Goal: Task Accomplishment & Management: Manage account settings

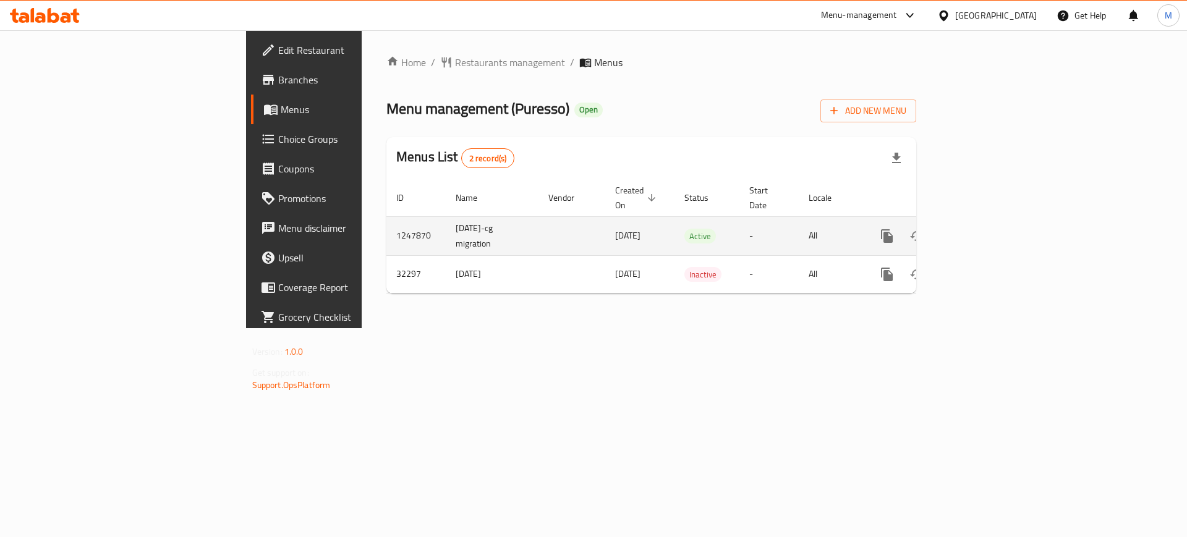
click at [991, 232] on div "enhanced table" at bounding box center [931, 236] width 119 height 30
click at [984, 229] on icon "enhanced table" at bounding box center [976, 236] width 15 height 15
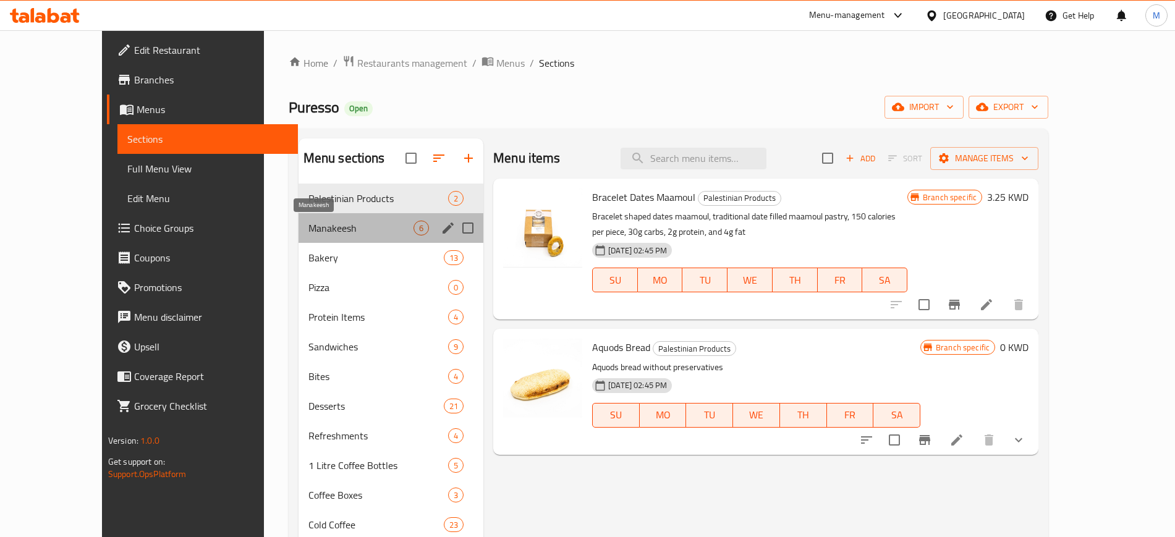
click at [338, 235] on span "Manakeesh" at bounding box center [360, 228] width 105 height 15
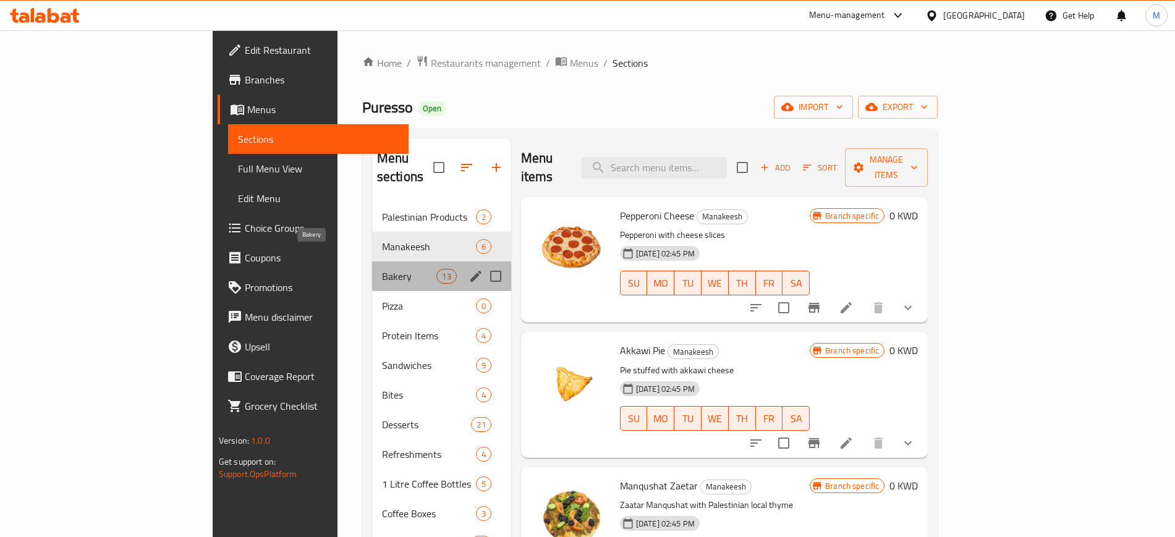
click at [382, 269] on span "Bakery" at bounding box center [409, 276] width 55 height 15
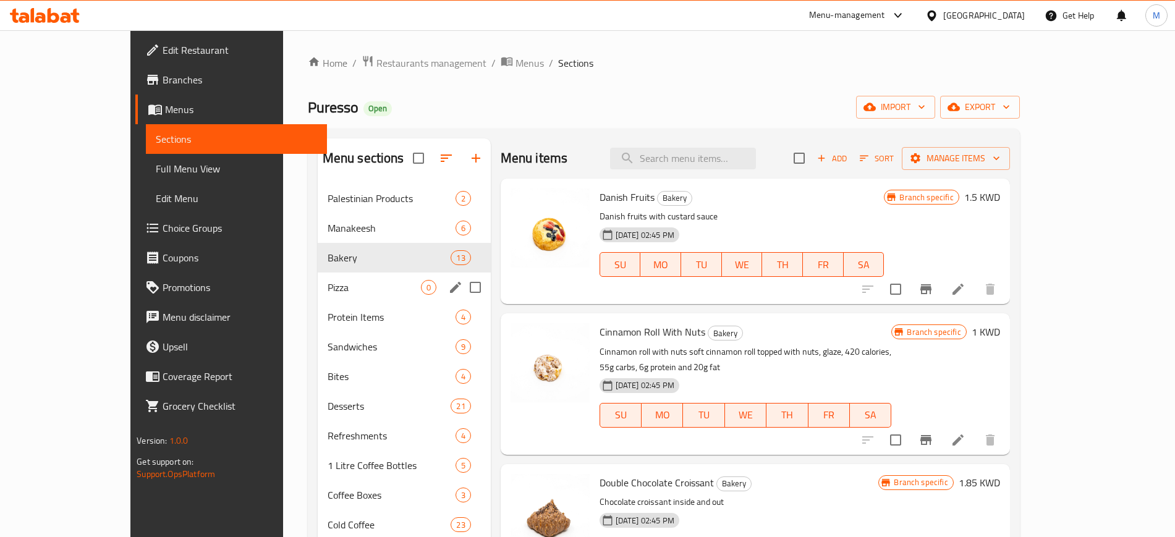
click at [334, 295] on div "Pizza 0" at bounding box center [404, 288] width 173 height 30
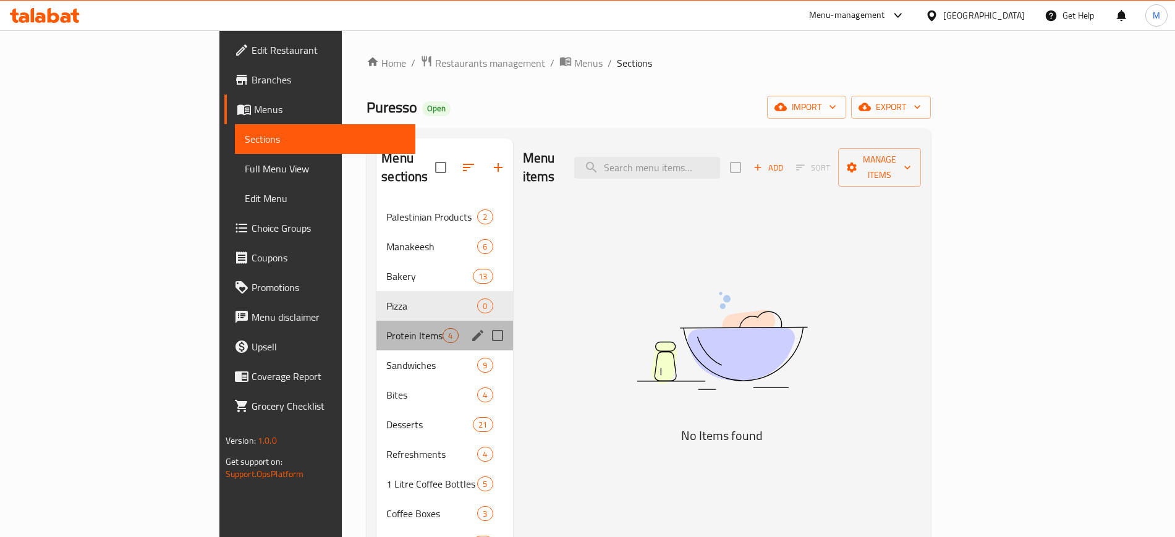
click at [376, 321] on div "Protein Items 4" at bounding box center [444, 336] width 136 height 30
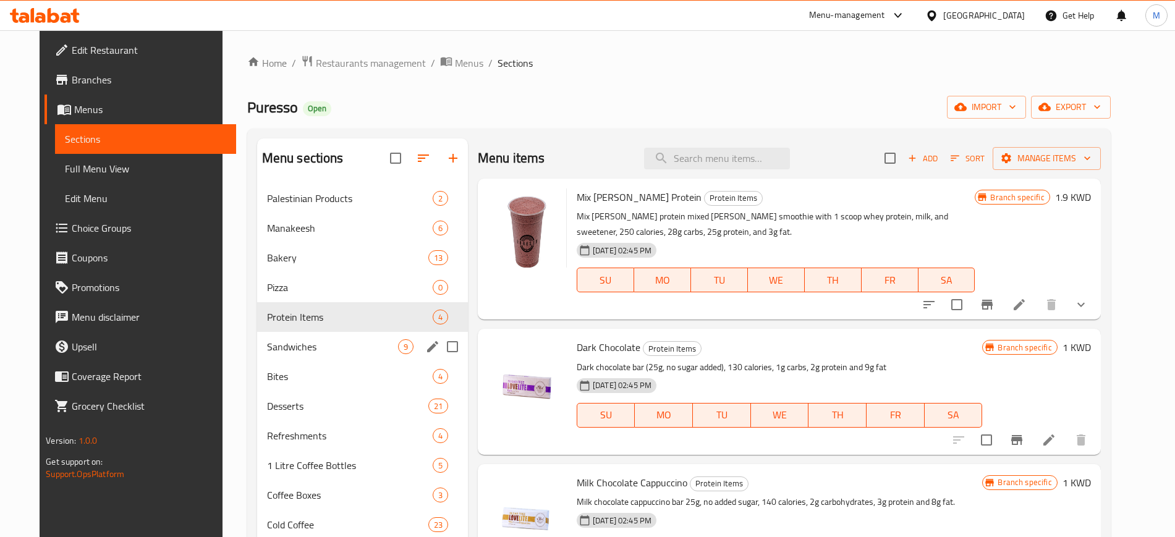
click at [324, 337] on div "Sandwiches 9" at bounding box center [362, 347] width 211 height 30
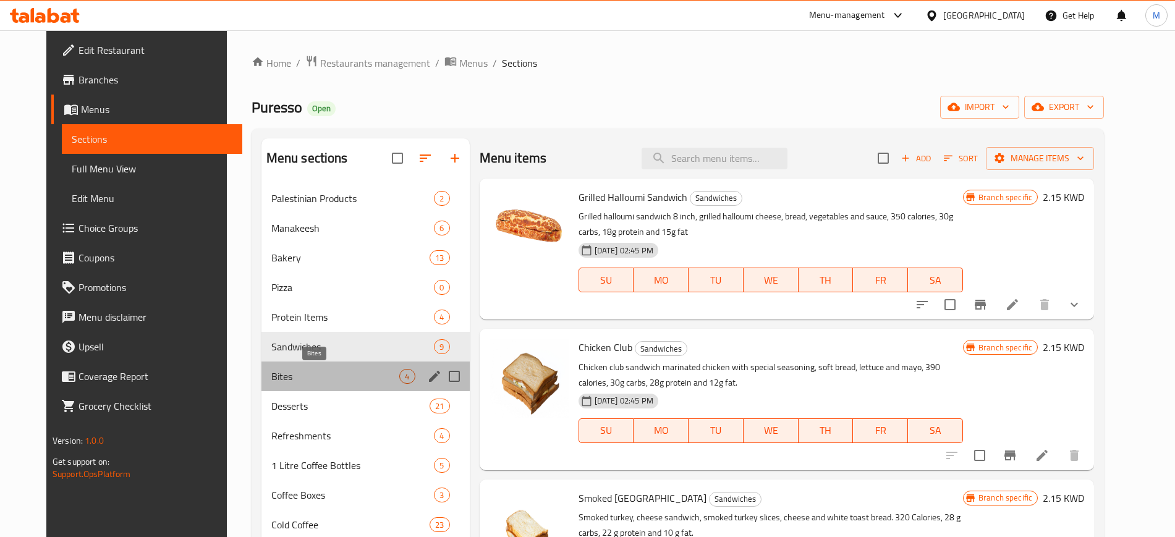
click at [311, 381] on span "Bites" at bounding box center [335, 376] width 129 height 15
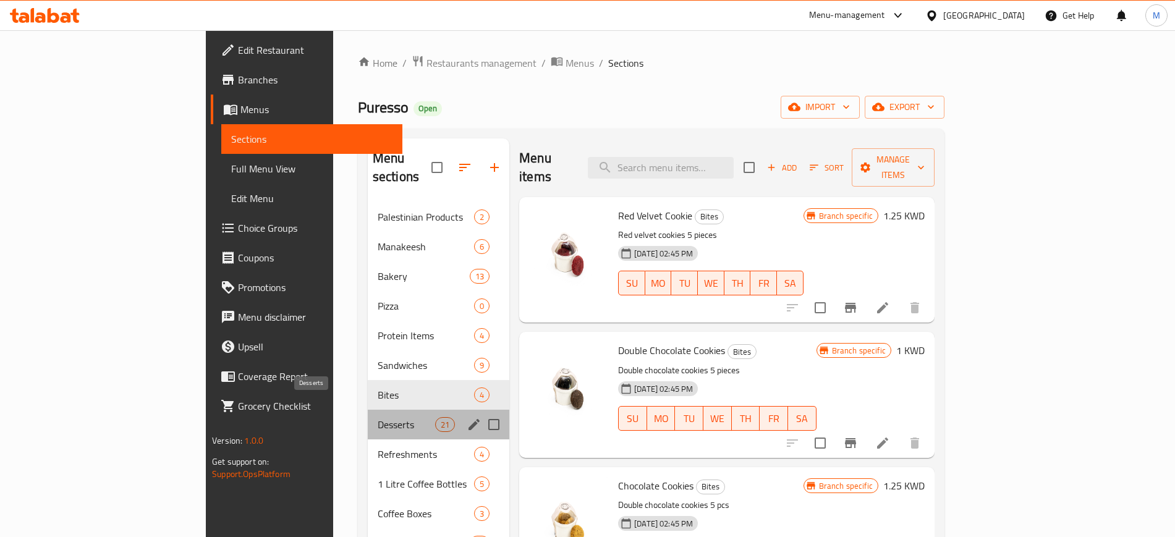
click at [378, 417] on span "Desserts" at bounding box center [406, 424] width 57 height 15
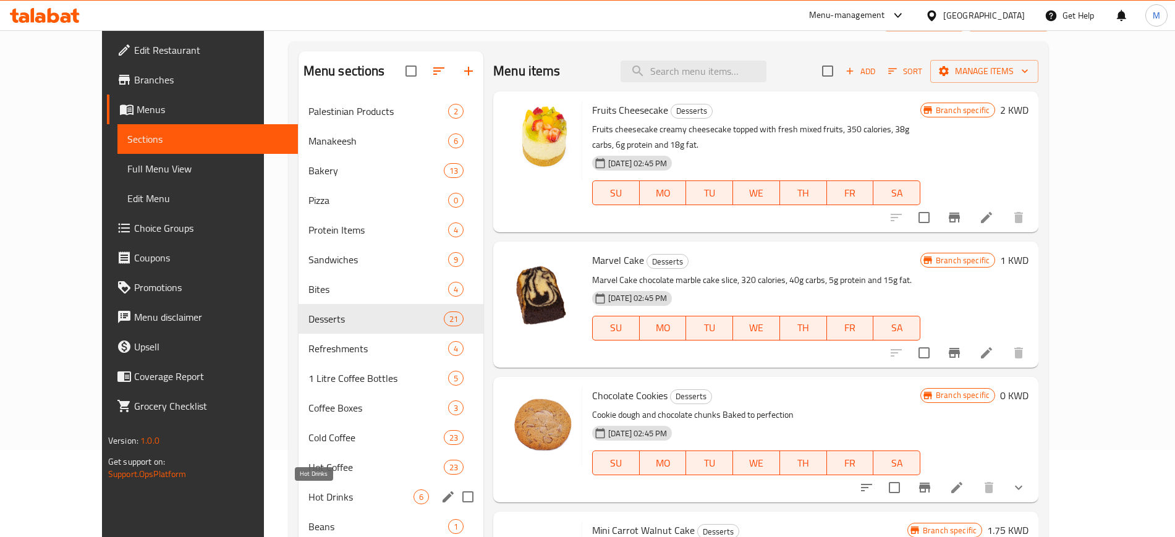
scroll to position [173, 0]
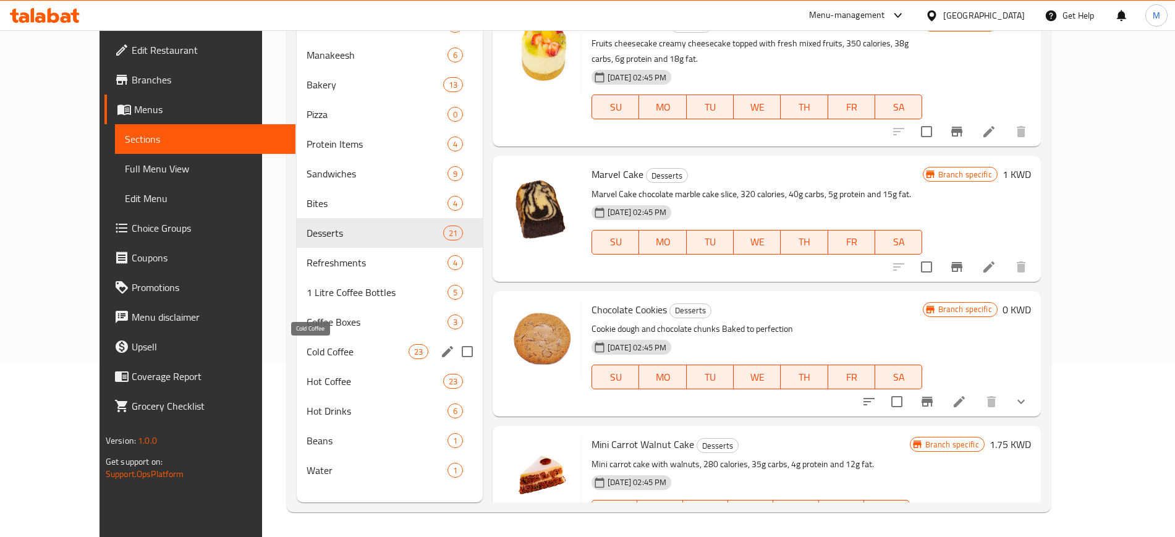
click at [335, 350] on span "Cold Coffee" at bounding box center [358, 351] width 102 height 15
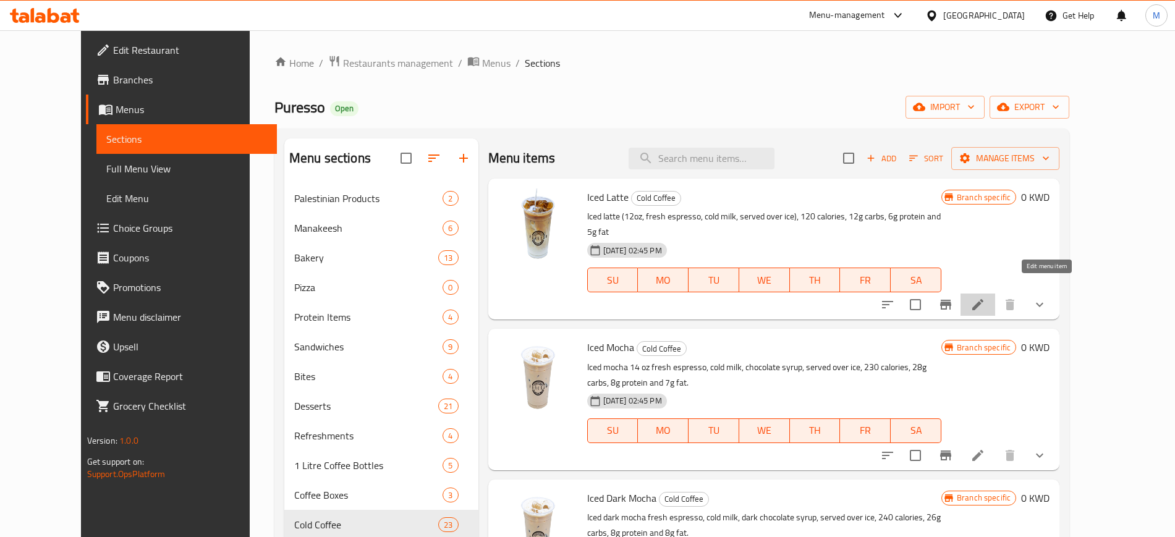
click at [985, 297] on icon at bounding box center [978, 304] width 15 height 15
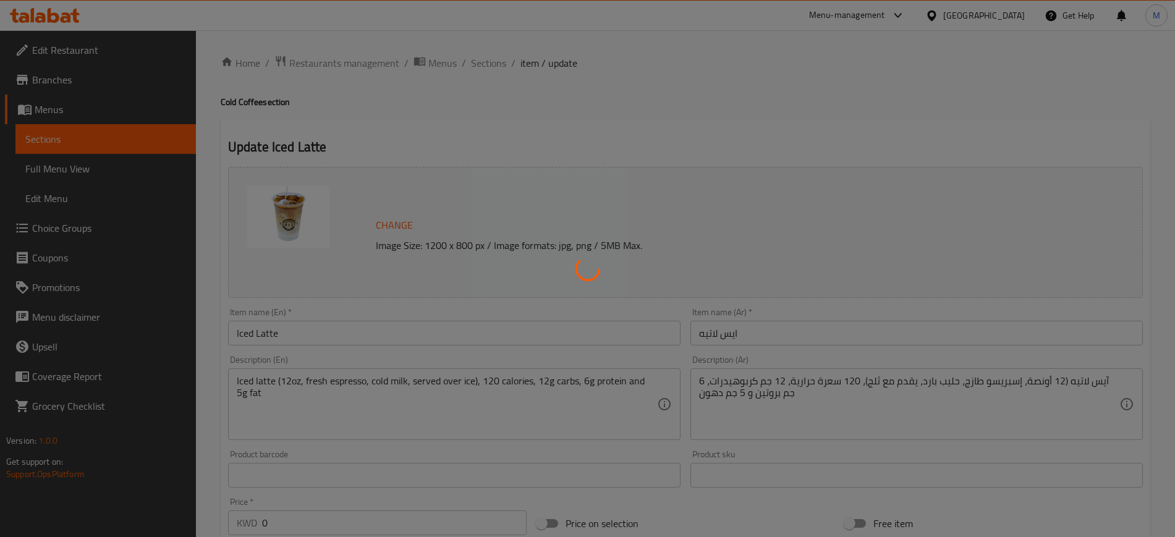
scroll to position [527, 0]
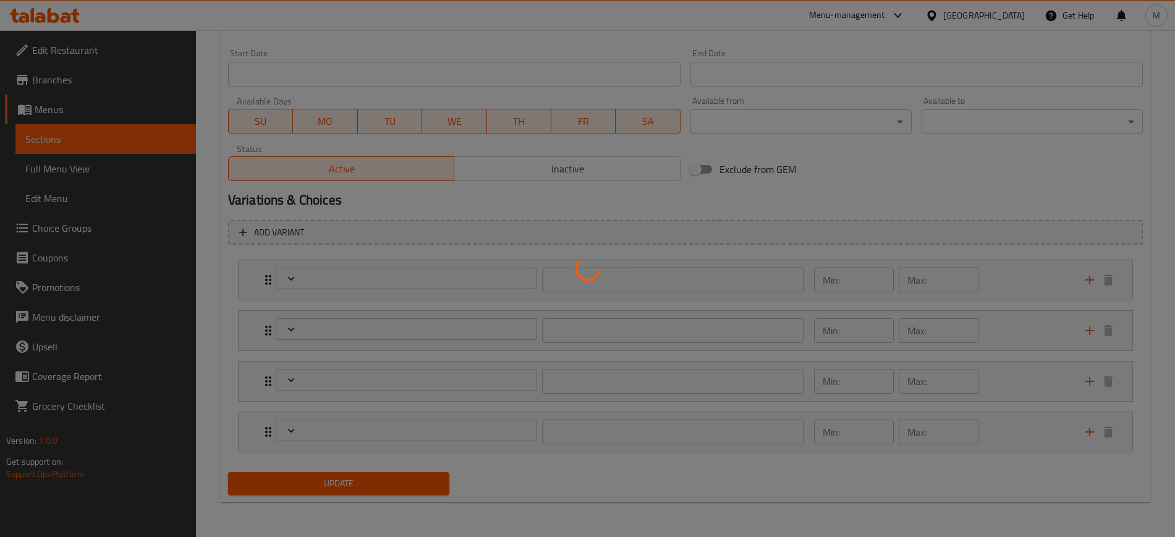
type input "اختيارك من الحجم:"
type input "1"
type input "حبوب القهوة"
type input "0"
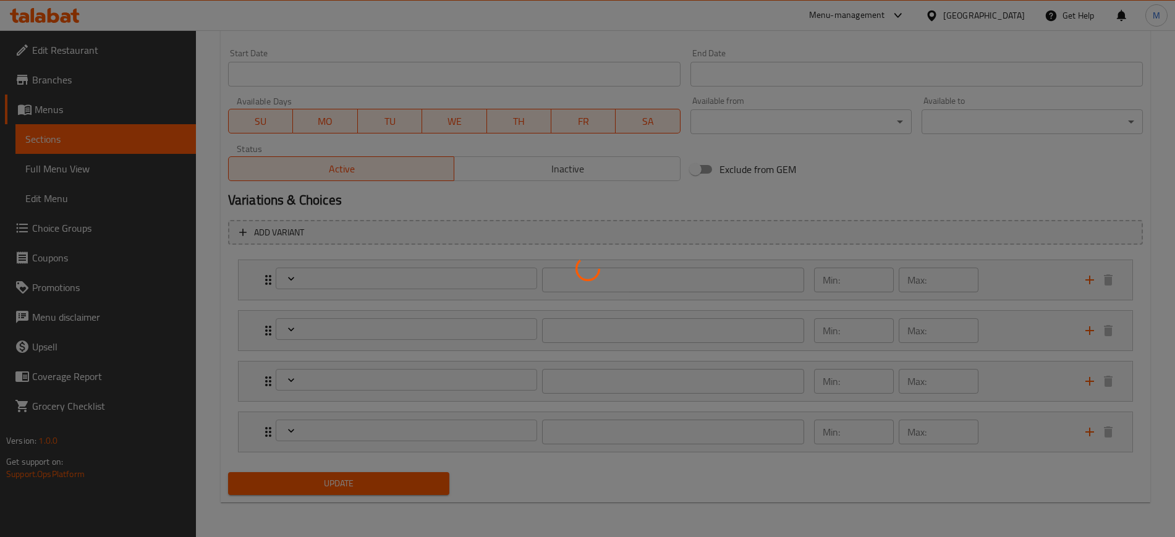
type input "1"
type input "شوت"
type input "0"
type input "1"
type input "الحليب"
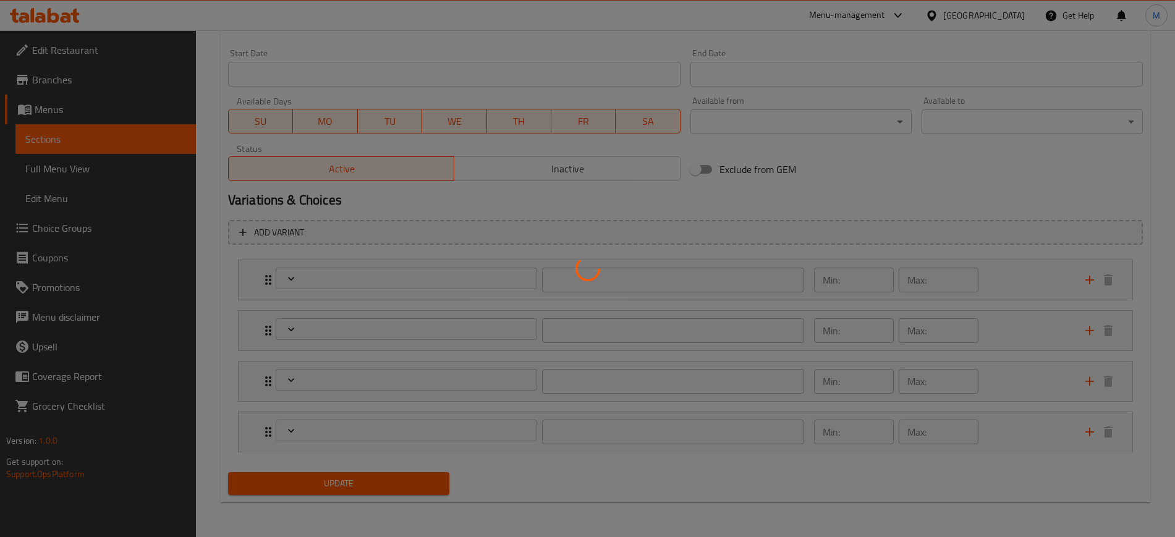
type input "1"
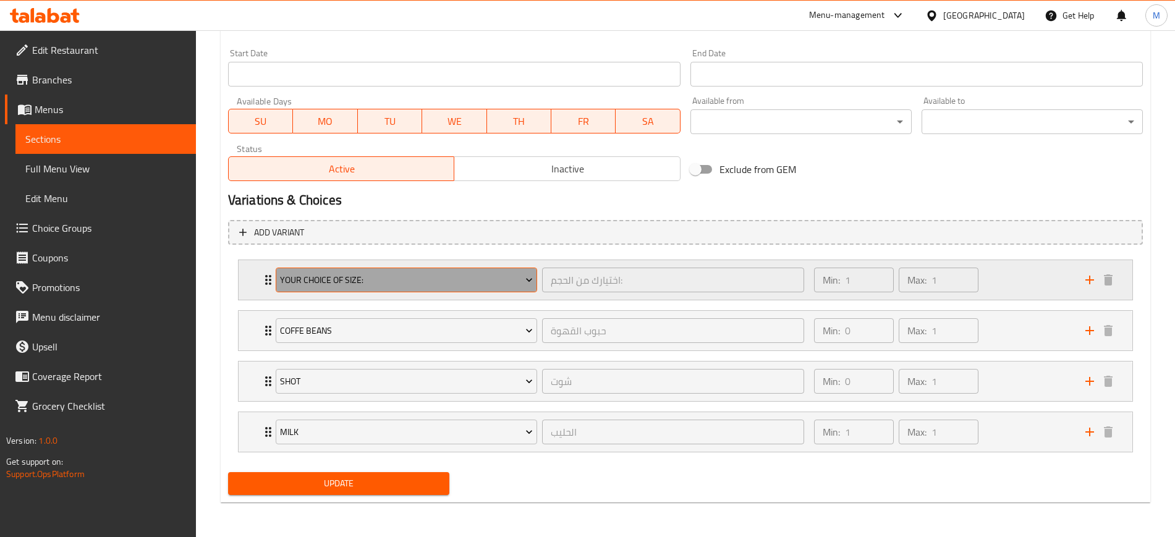
click at [396, 281] on span "Your Choice Of Size:" at bounding box center [406, 280] width 253 height 15
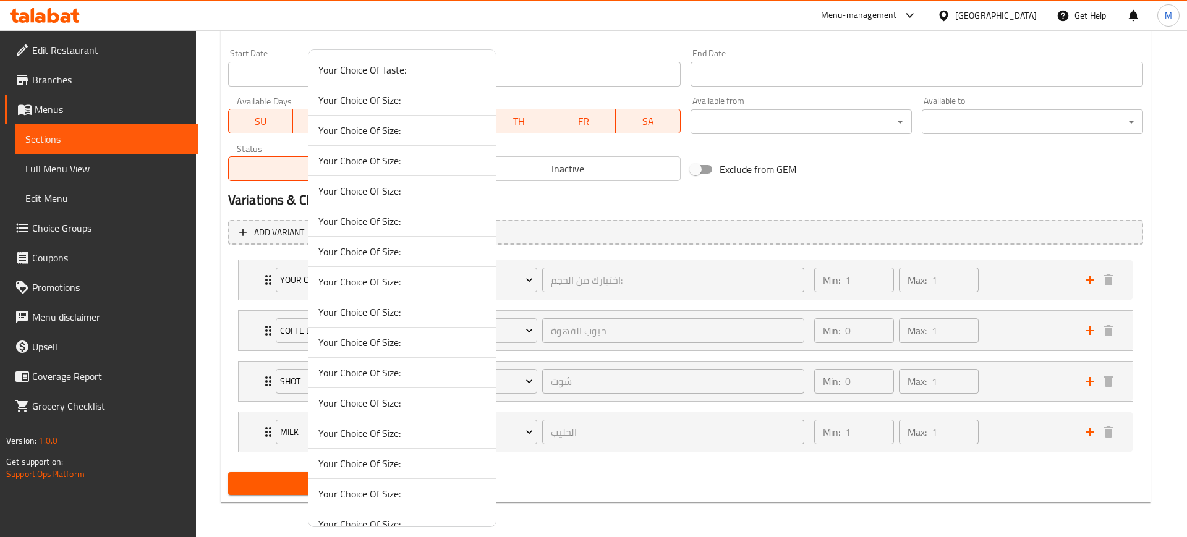
click at [582, 205] on div at bounding box center [593, 268] width 1187 height 537
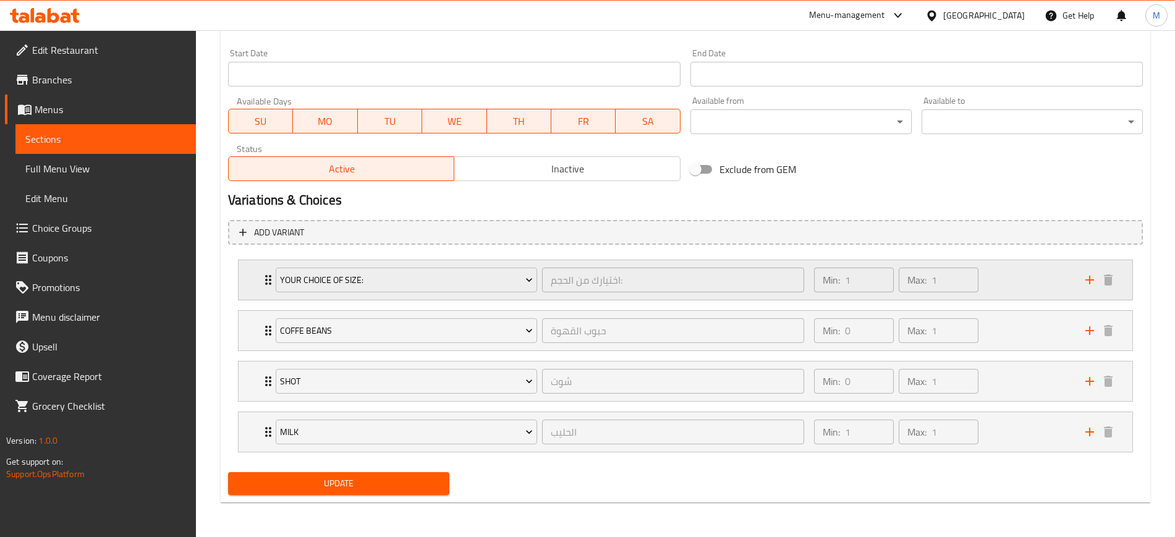
click at [1016, 268] on div "Min: 1 ​ Max: 1 ​" at bounding box center [942, 280] width 271 height 40
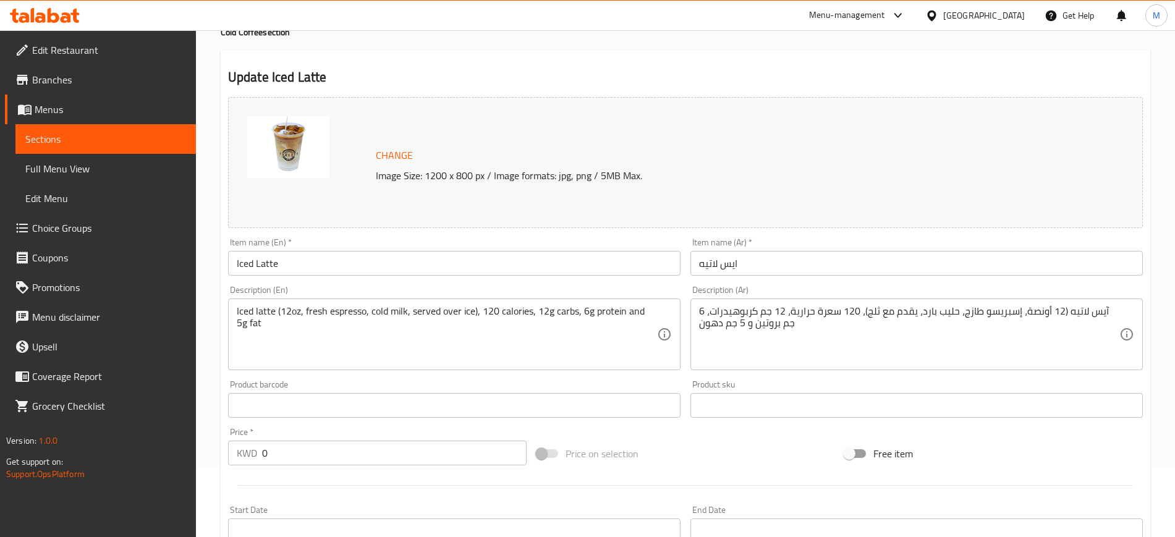
scroll to position [0, 0]
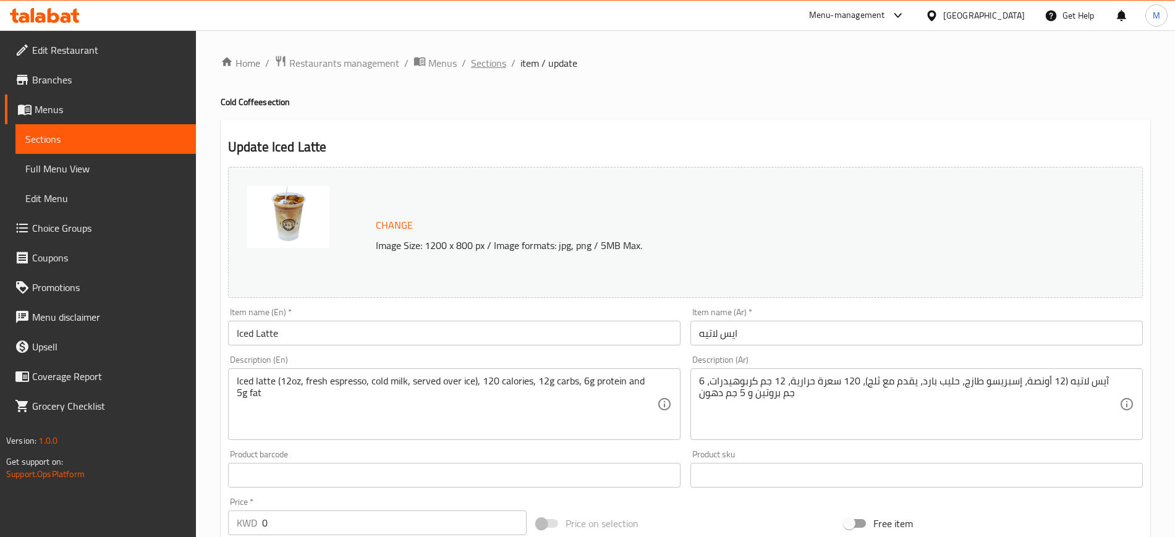
click at [483, 62] on span "Sections" at bounding box center [488, 63] width 35 height 15
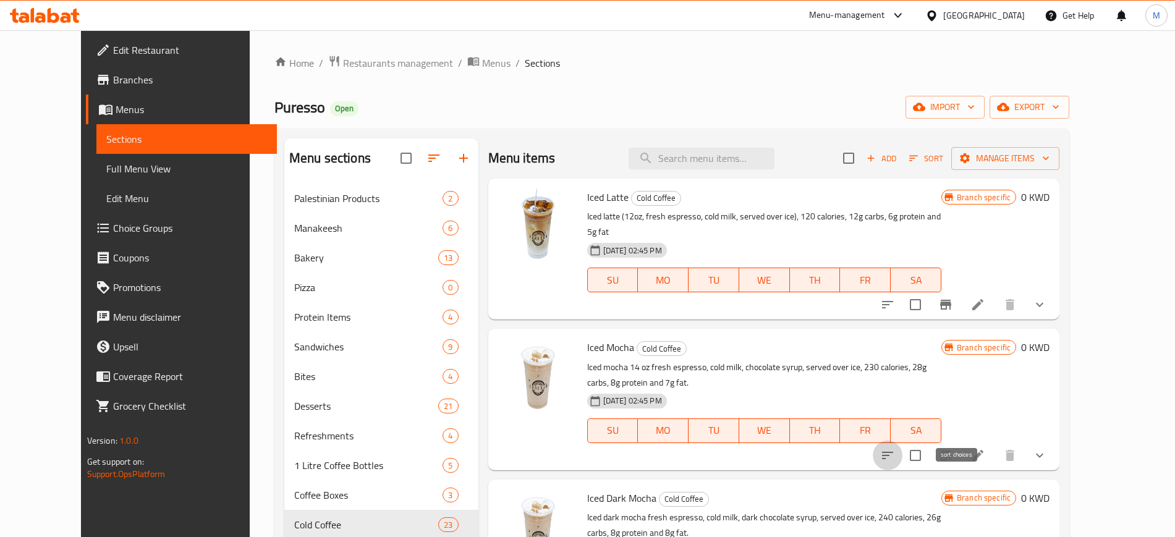
click at [893, 452] on icon "sort-choices" at bounding box center [887, 455] width 11 height 7
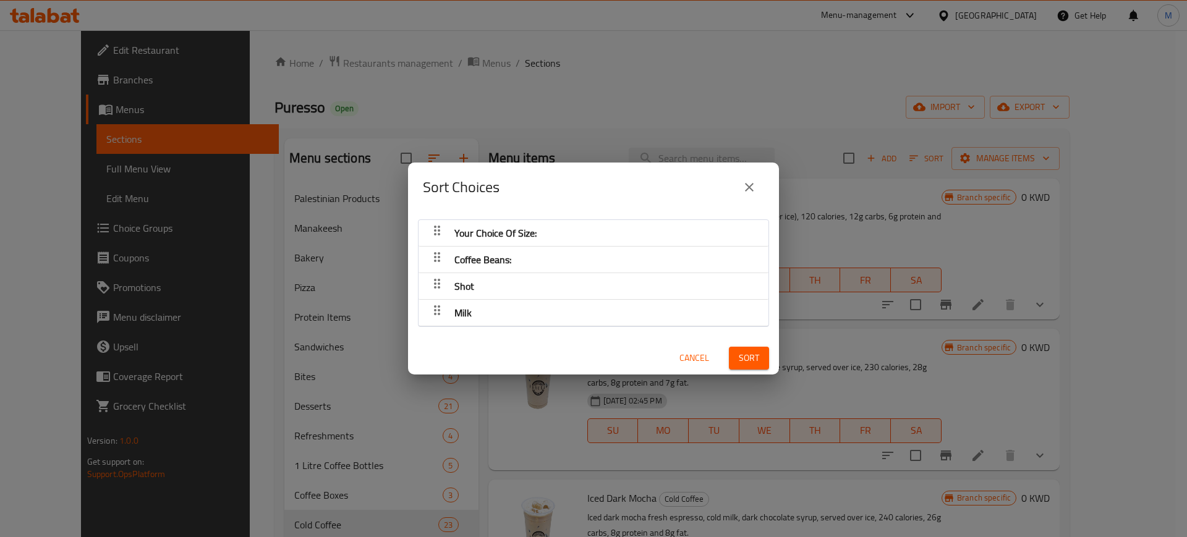
click at [551, 237] on div "Your Choice Of Size:" at bounding box center [594, 233] width 338 height 30
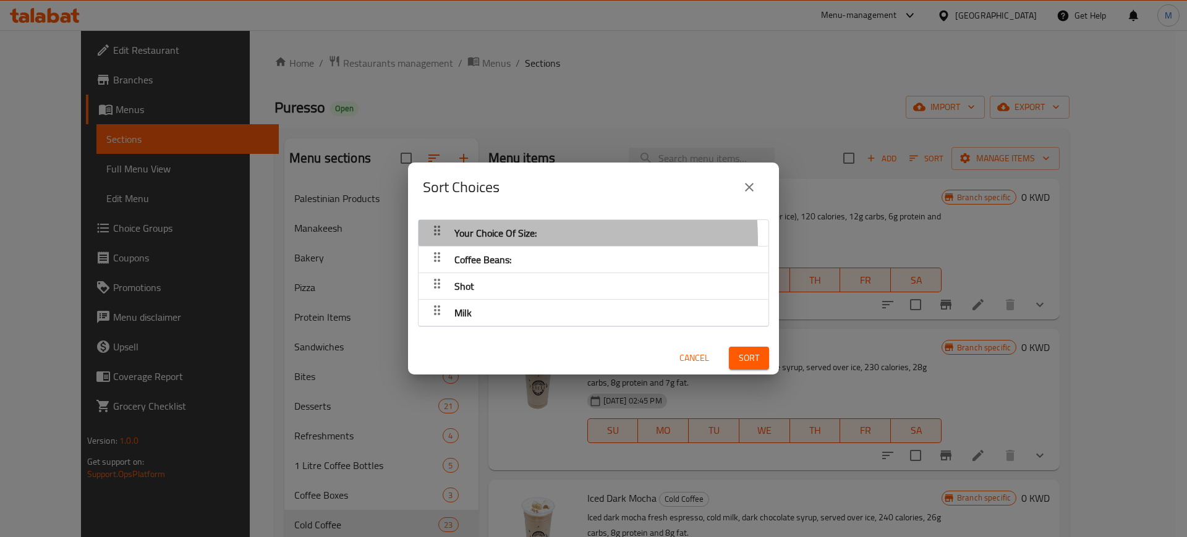
click at [462, 241] on span "Your Choice Of Size:" at bounding box center [495, 233] width 82 height 19
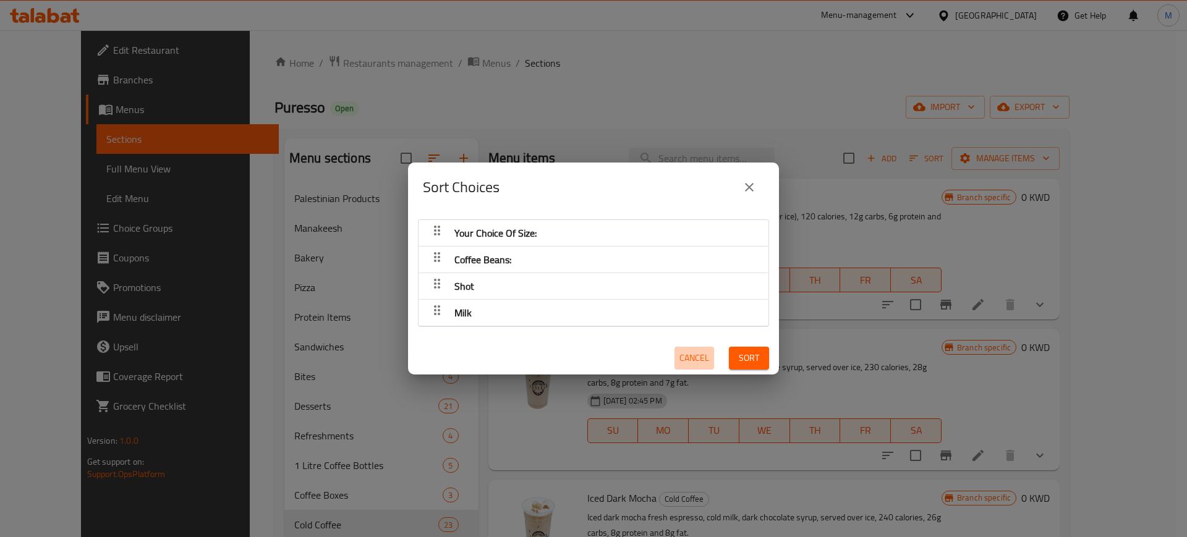
click at [685, 362] on span "Cancel" at bounding box center [694, 358] width 30 height 15
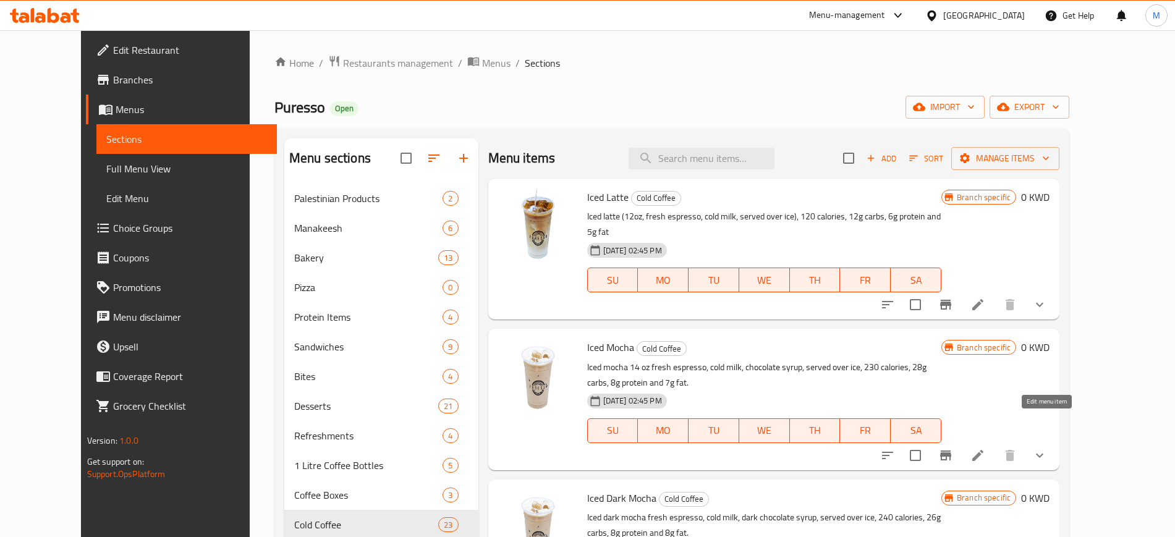
click at [985, 448] on icon at bounding box center [978, 455] width 15 height 15
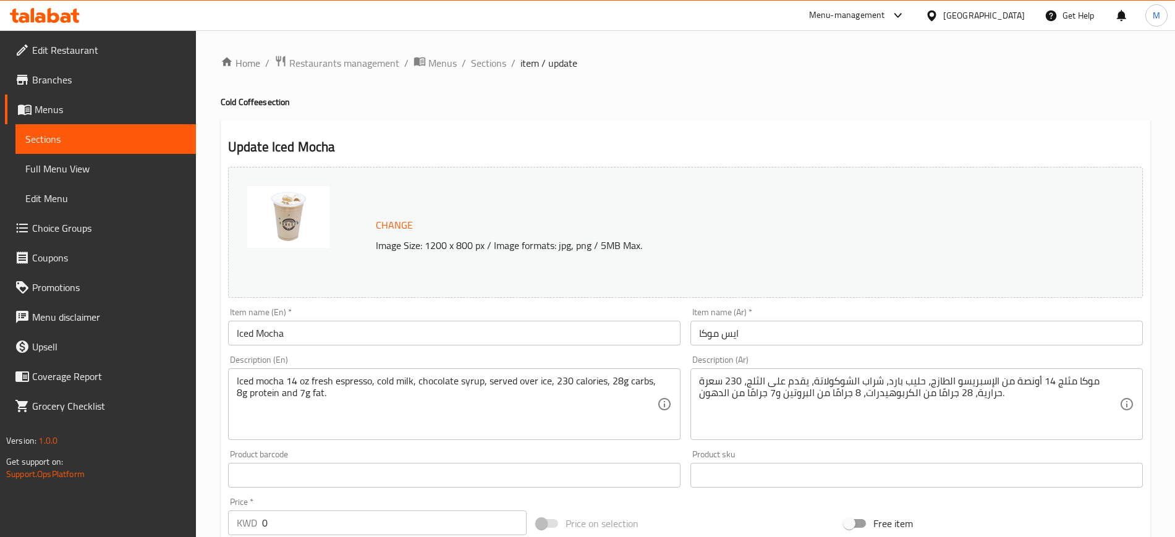
scroll to position [527, 0]
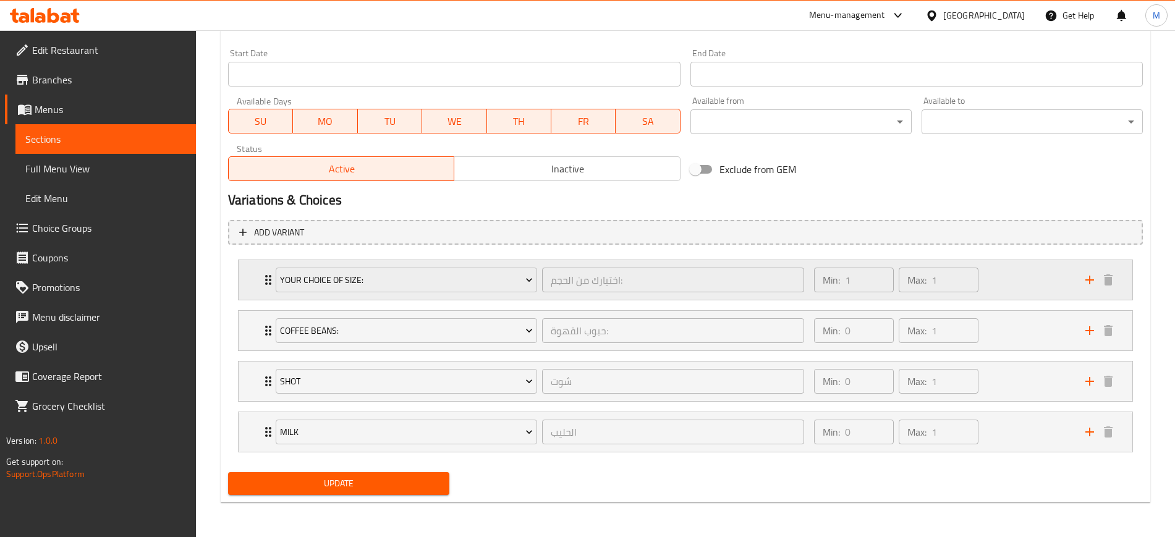
click at [1022, 273] on div "Min: 1 ​ Max: 1 ​" at bounding box center [942, 280] width 271 height 40
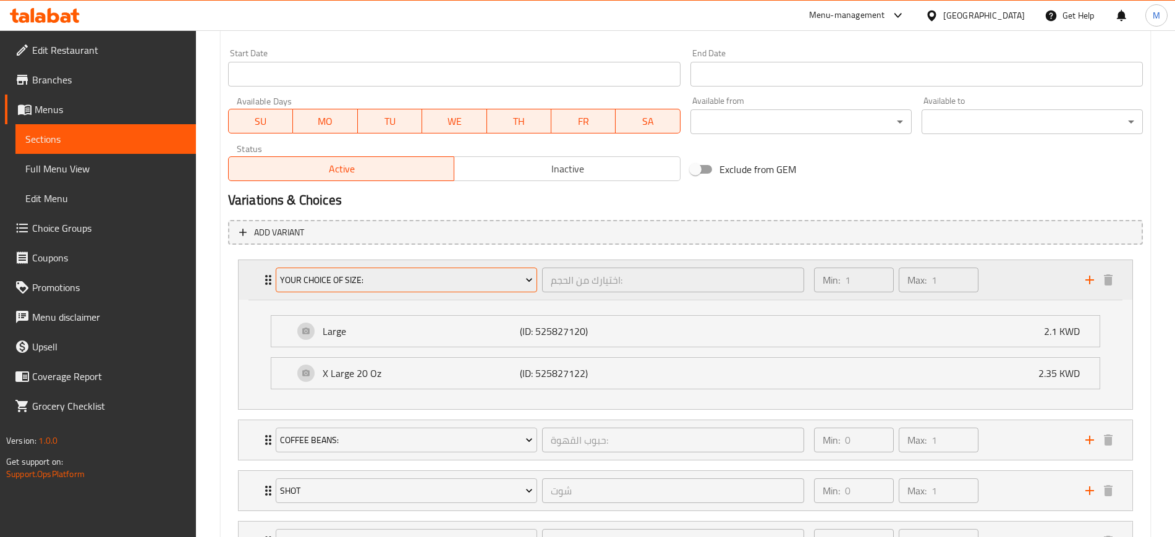
click at [400, 281] on span "Your Choice Of Size:" at bounding box center [406, 280] width 253 height 15
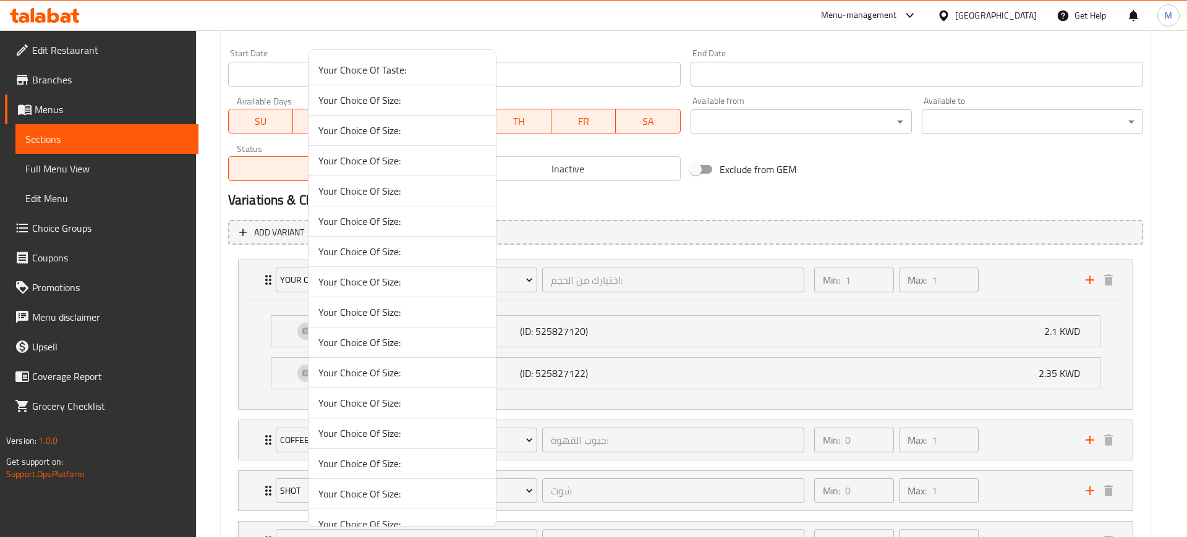
click at [410, 102] on span "Your Choice Of Size:" at bounding box center [402, 100] width 168 height 15
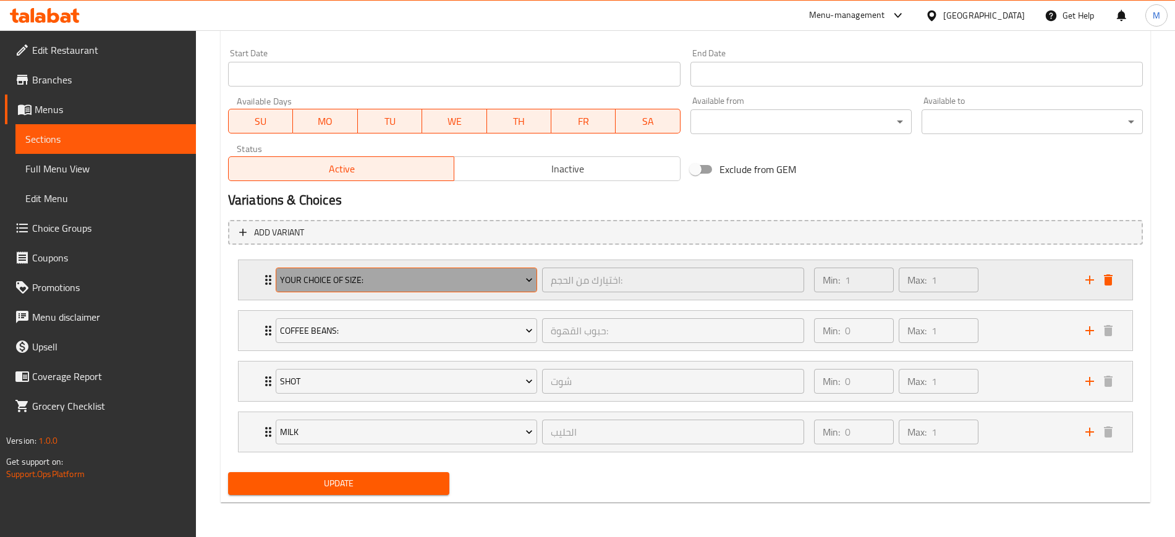
click at [403, 281] on span "Your Choice Of Size:" at bounding box center [406, 280] width 253 height 15
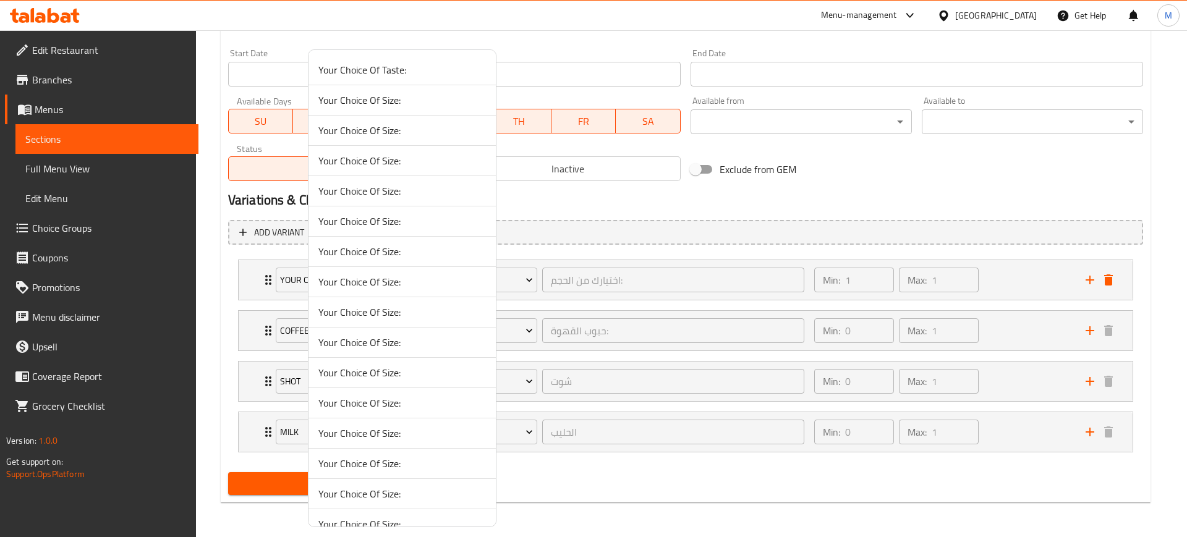
click at [993, 289] on div at bounding box center [593, 268] width 1187 height 537
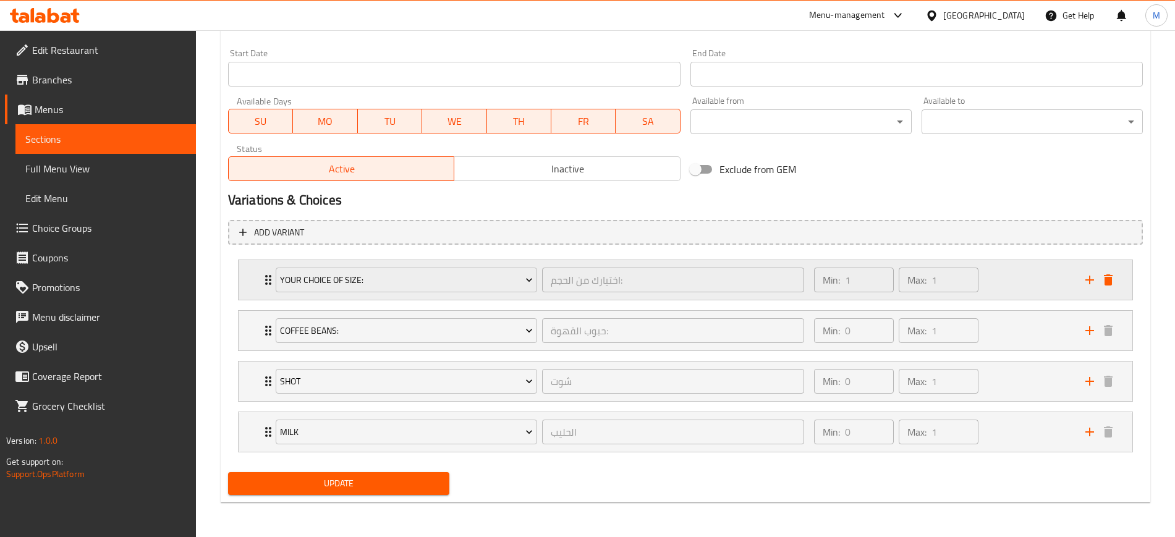
click at [1008, 286] on div "Min: 1 ​ Max: 1 ​" at bounding box center [942, 280] width 271 height 40
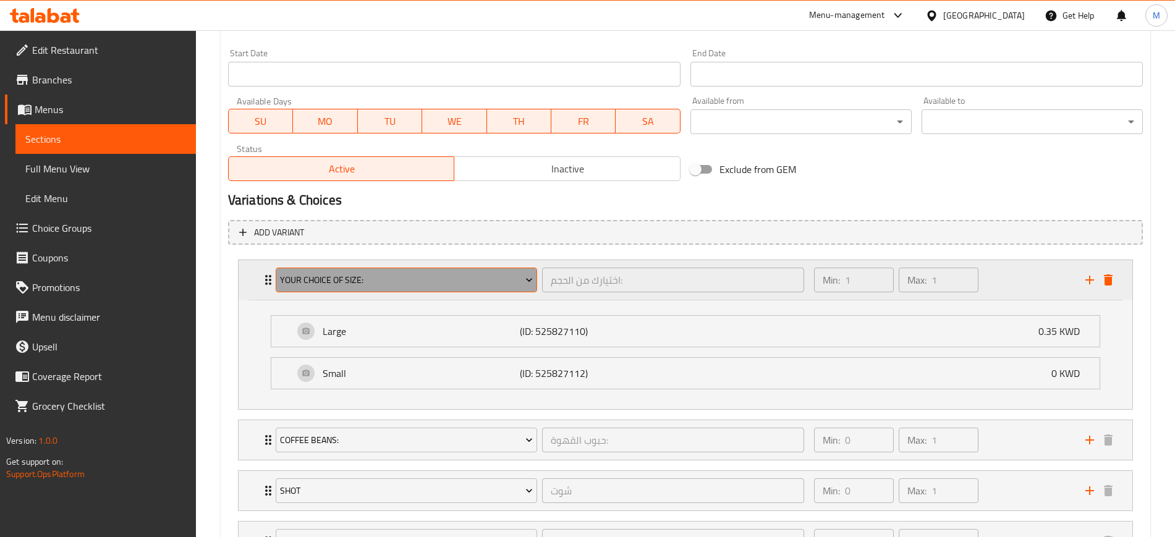
click at [403, 285] on span "Your Choice Of Size:" at bounding box center [406, 280] width 253 height 15
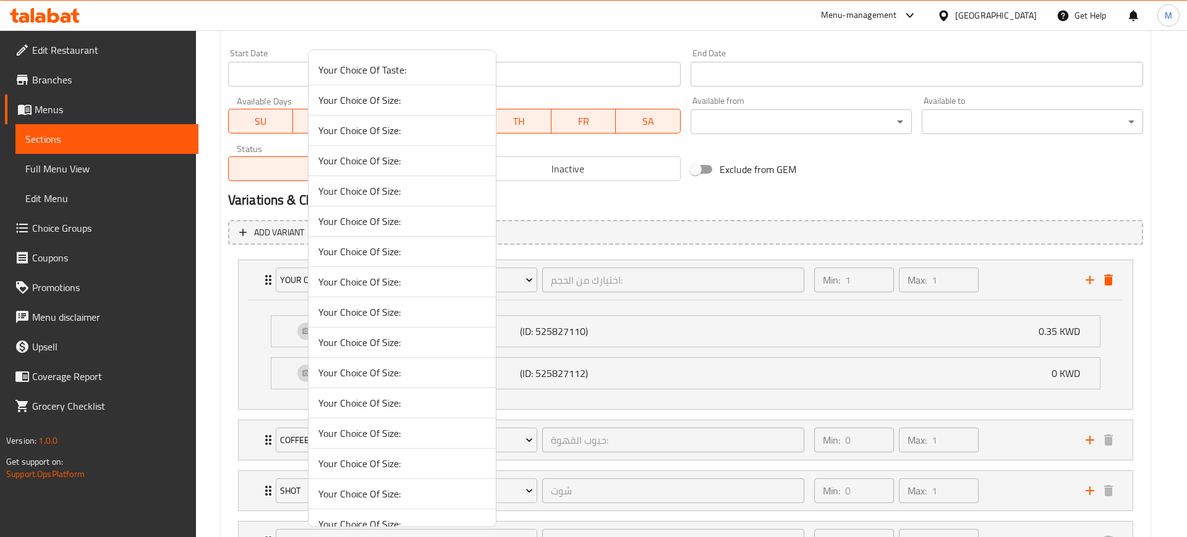
click at [419, 132] on span "Your Choice Of Size:" at bounding box center [402, 130] width 168 height 15
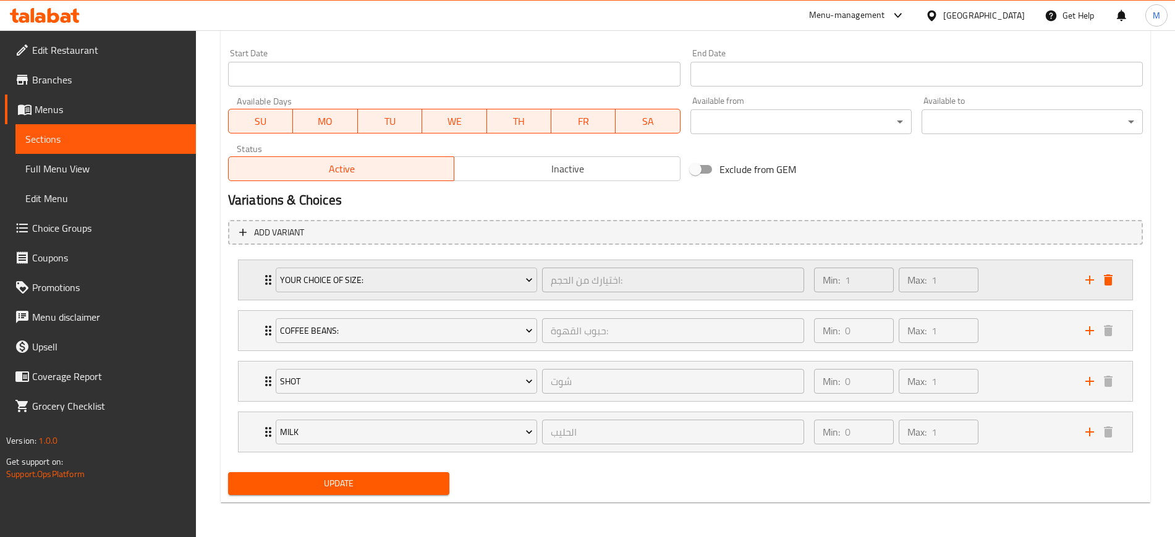
click at [1012, 276] on div "Min: 1 ​ Max: 1 ​" at bounding box center [942, 280] width 271 height 40
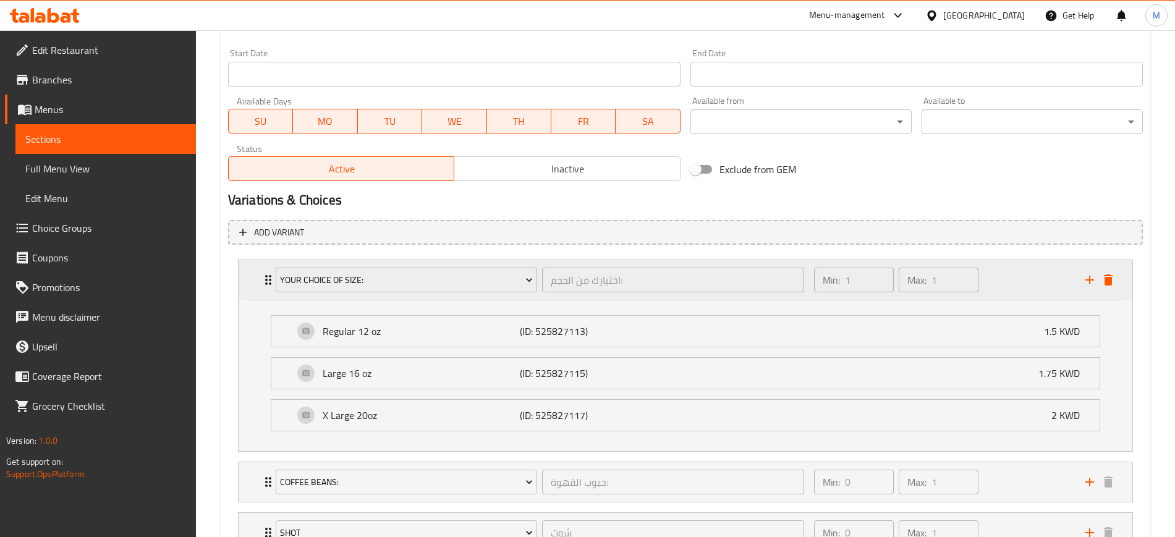
click at [1012, 276] on div "Min: 1 ​ Max: 1 ​" at bounding box center [942, 280] width 271 height 40
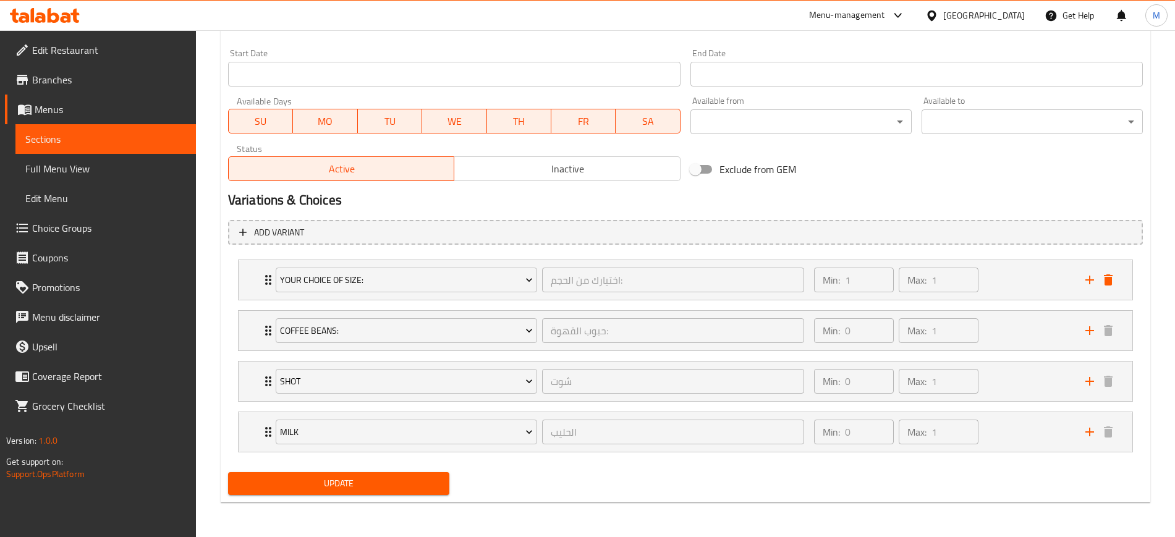
click at [346, 476] on span "Update" at bounding box center [339, 483] width 202 height 15
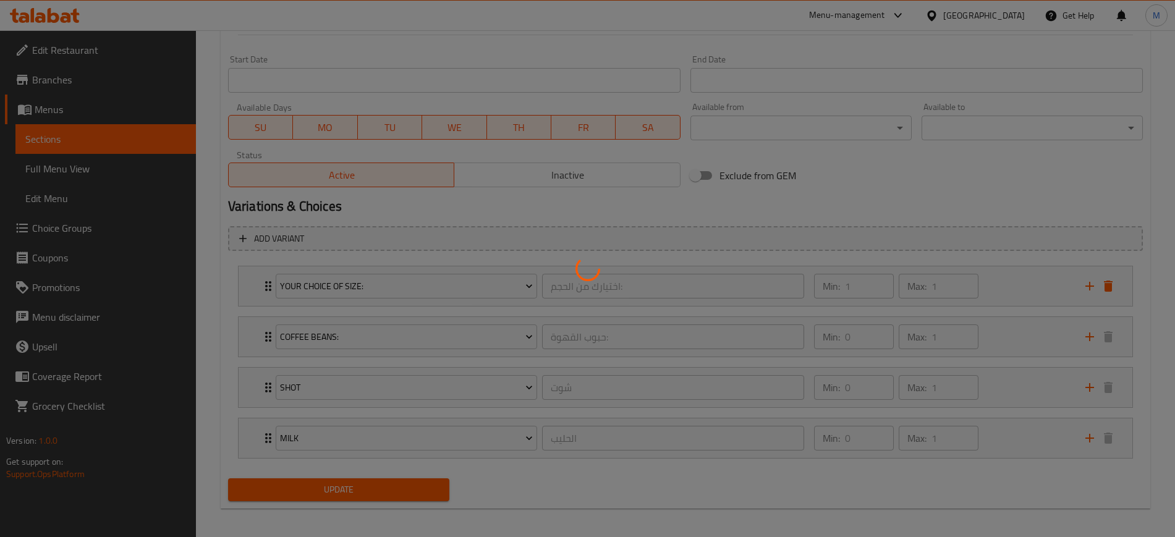
scroll to position [0, 0]
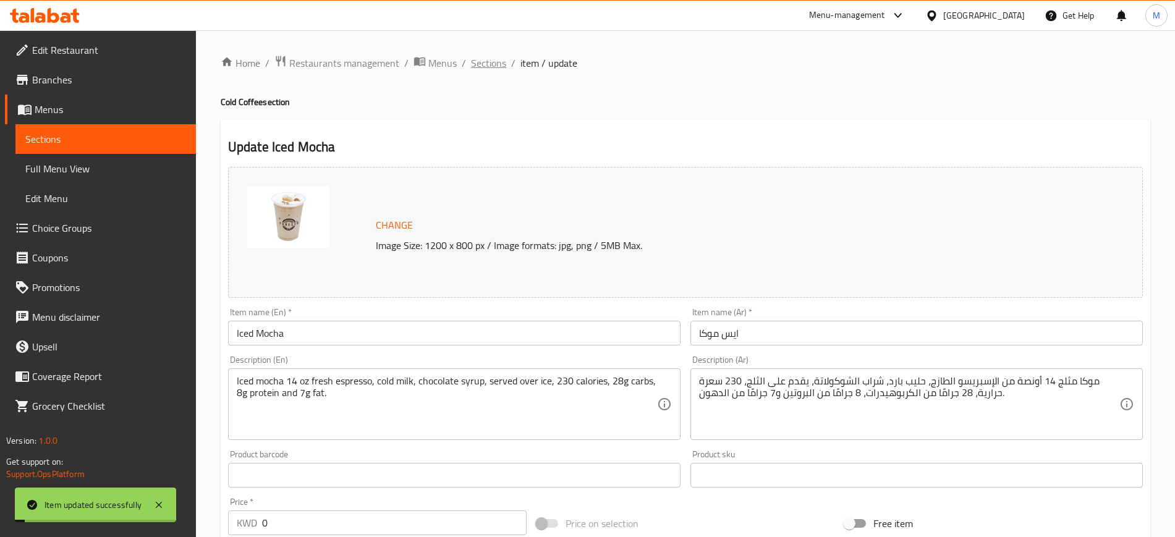
click at [484, 68] on span "Sections" at bounding box center [488, 63] width 35 height 15
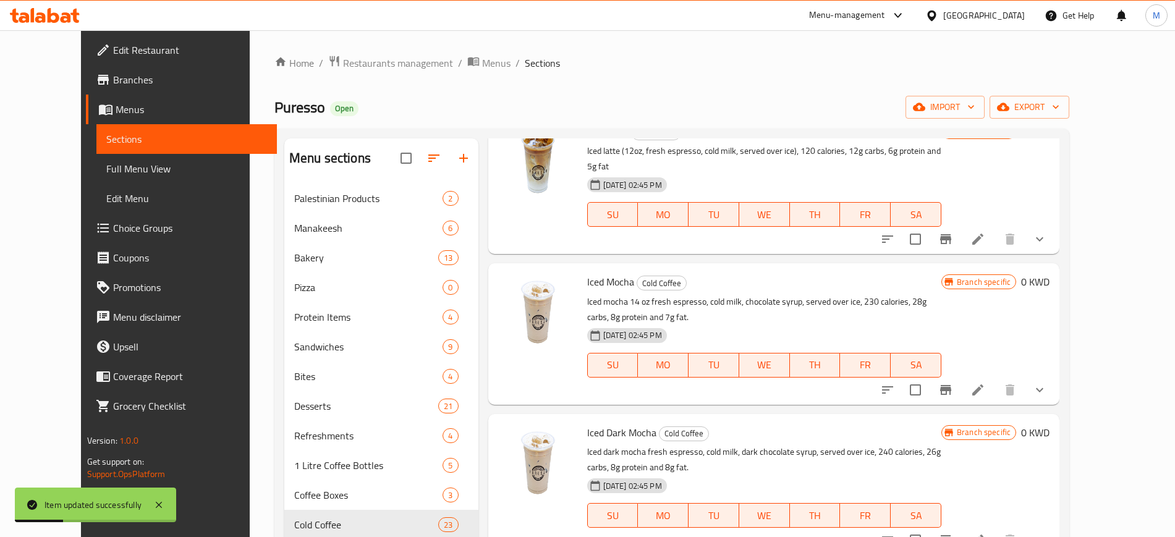
scroll to position [155, 0]
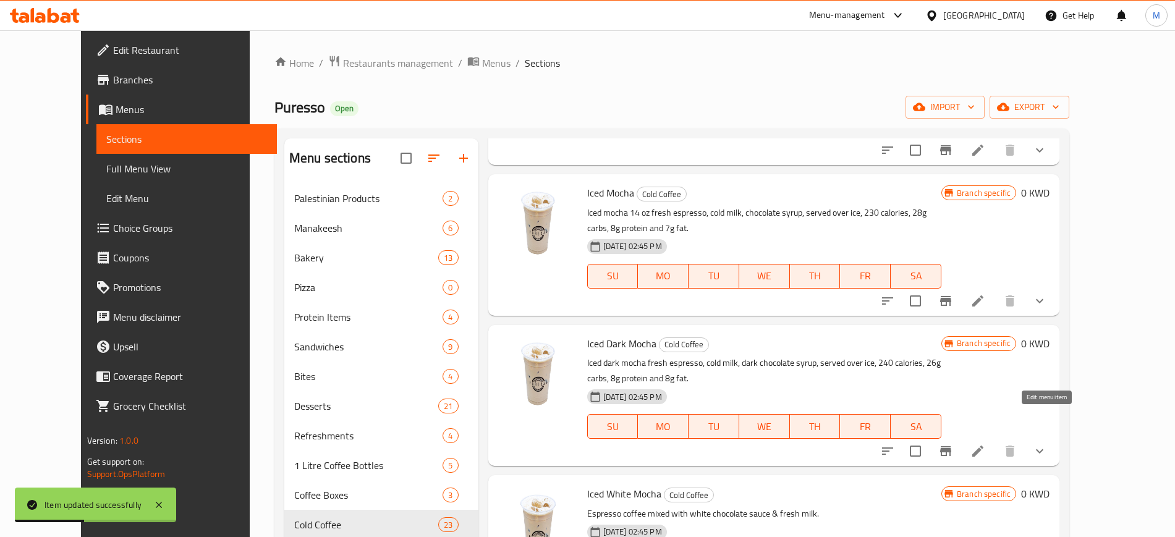
click at [985, 444] on icon at bounding box center [978, 451] width 15 height 15
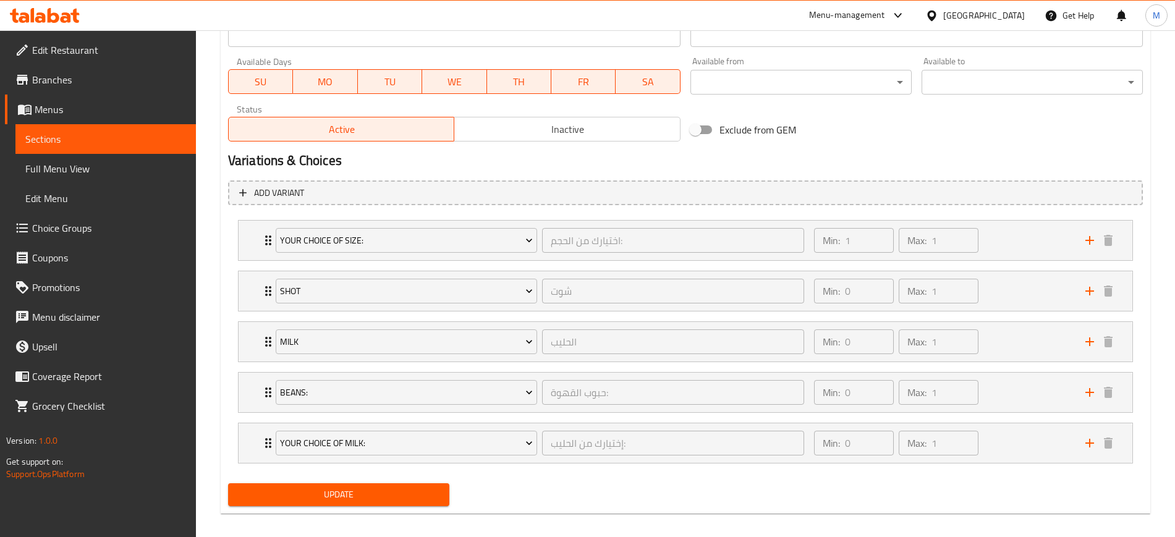
scroll to position [577, 0]
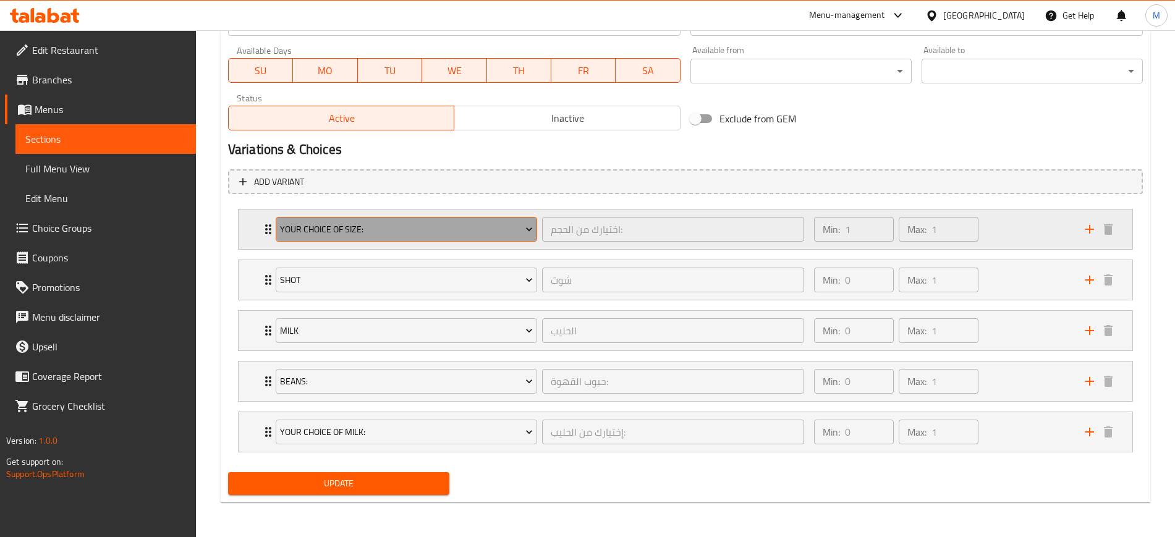
click at [439, 239] on button "Your Choice Of Size:" at bounding box center [406, 229] width 261 height 25
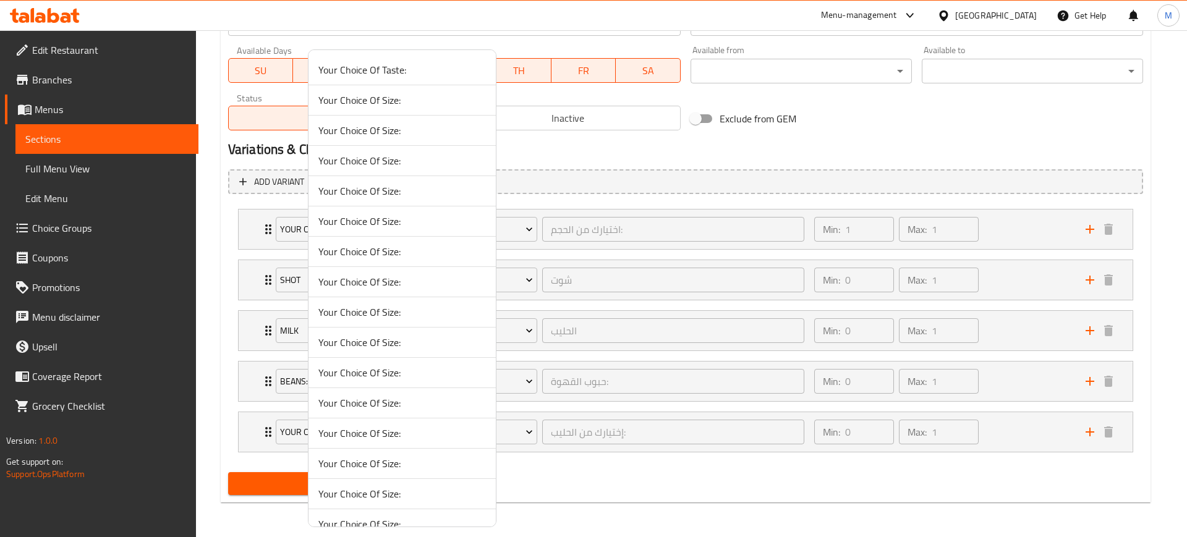
click at [393, 128] on span "Your Choice Of Size:" at bounding box center [402, 130] width 168 height 15
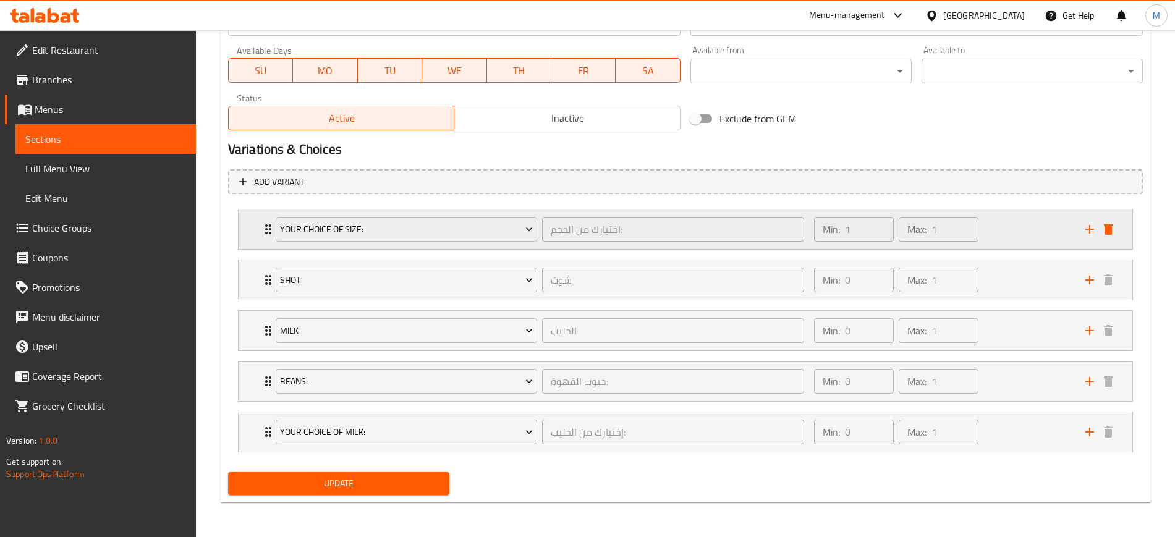
click at [1014, 222] on div "Min: 1 ​ Max: 1 ​" at bounding box center [942, 230] width 271 height 40
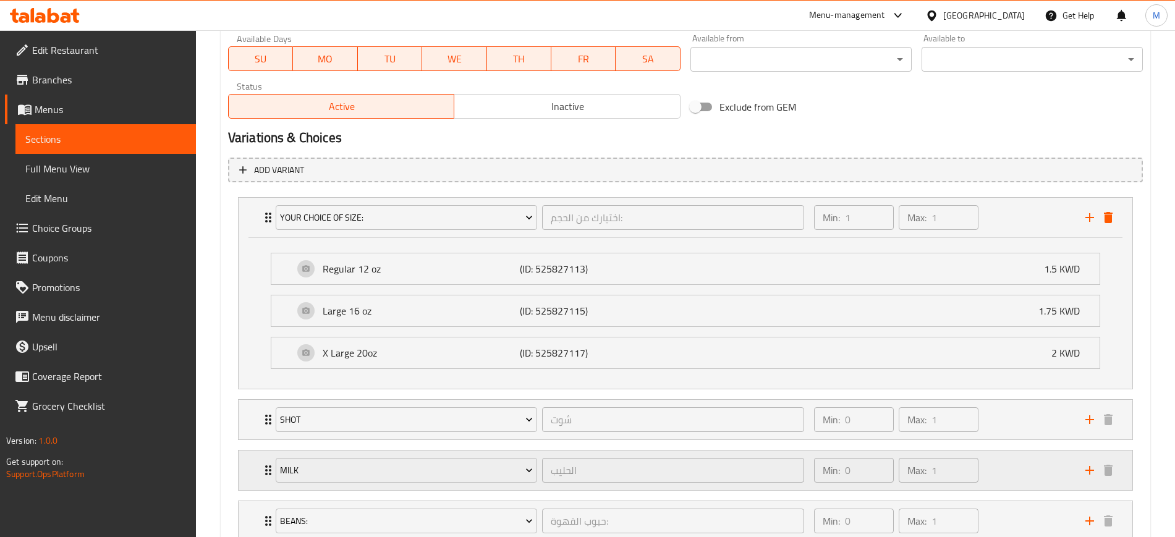
scroll to position [729, 0]
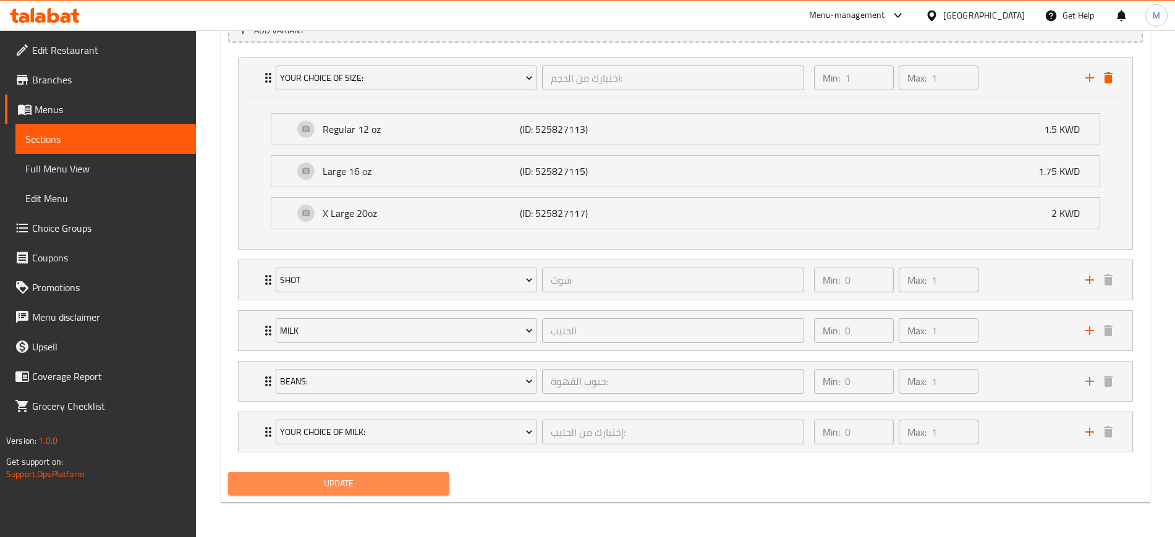
click at [417, 483] on span "Update" at bounding box center [339, 483] width 202 height 15
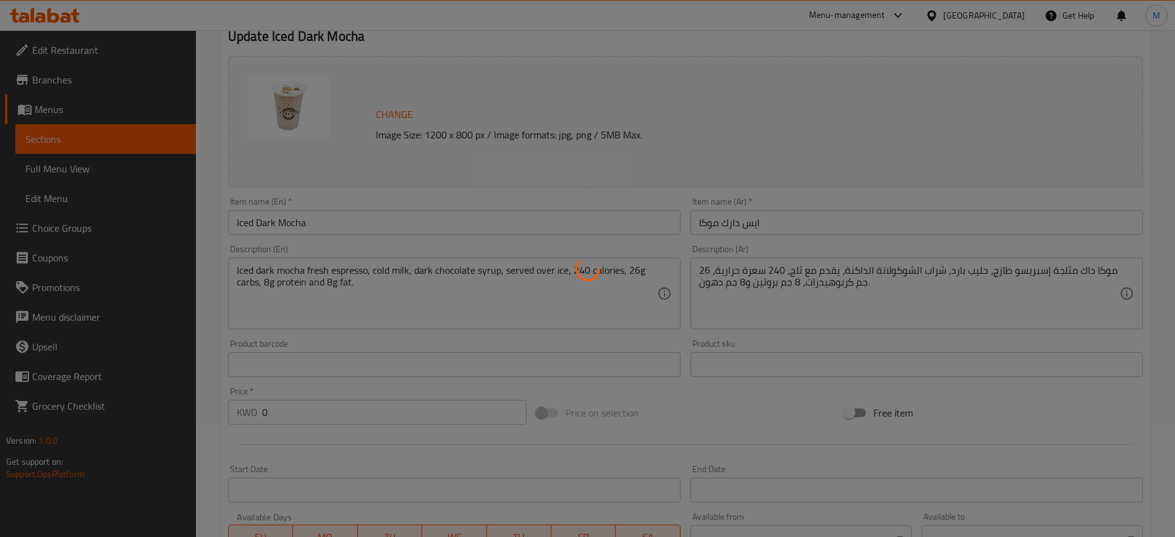
scroll to position [0, 0]
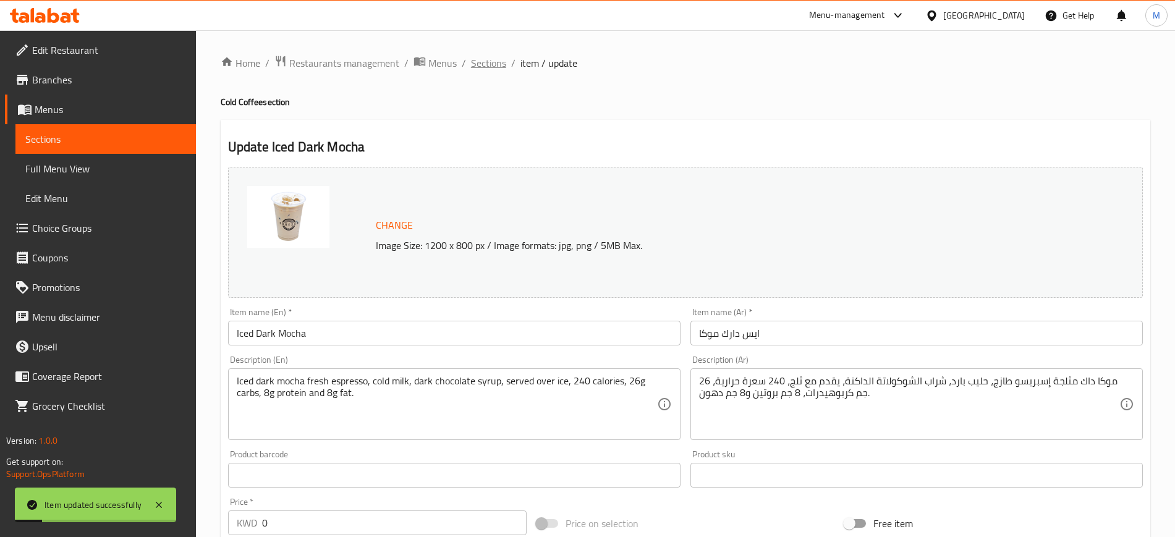
click at [487, 67] on span "Sections" at bounding box center [488, 63] width 35 height 15
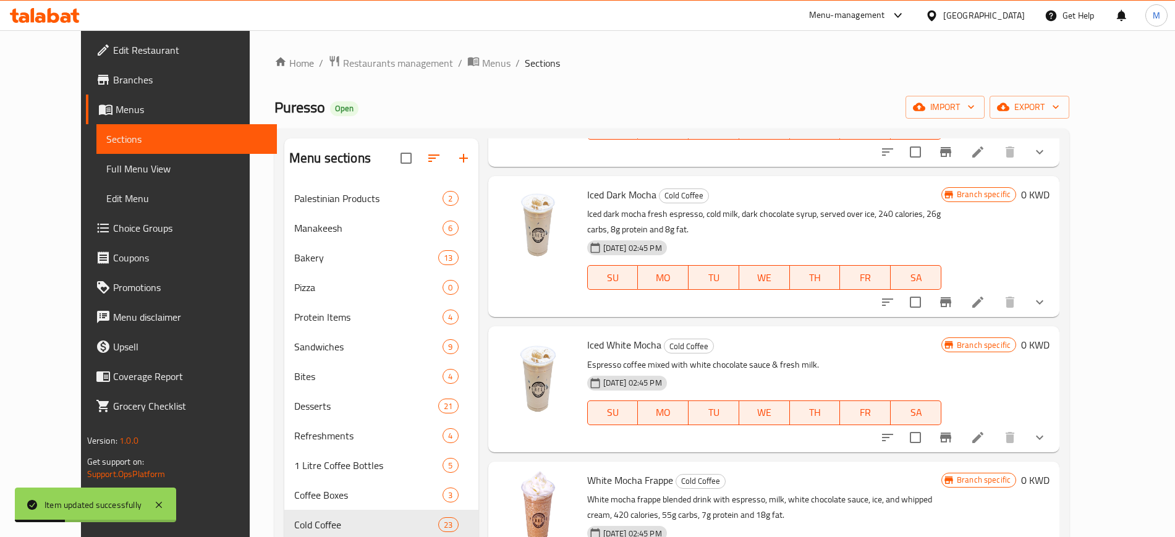
scroll to position [309, 0]
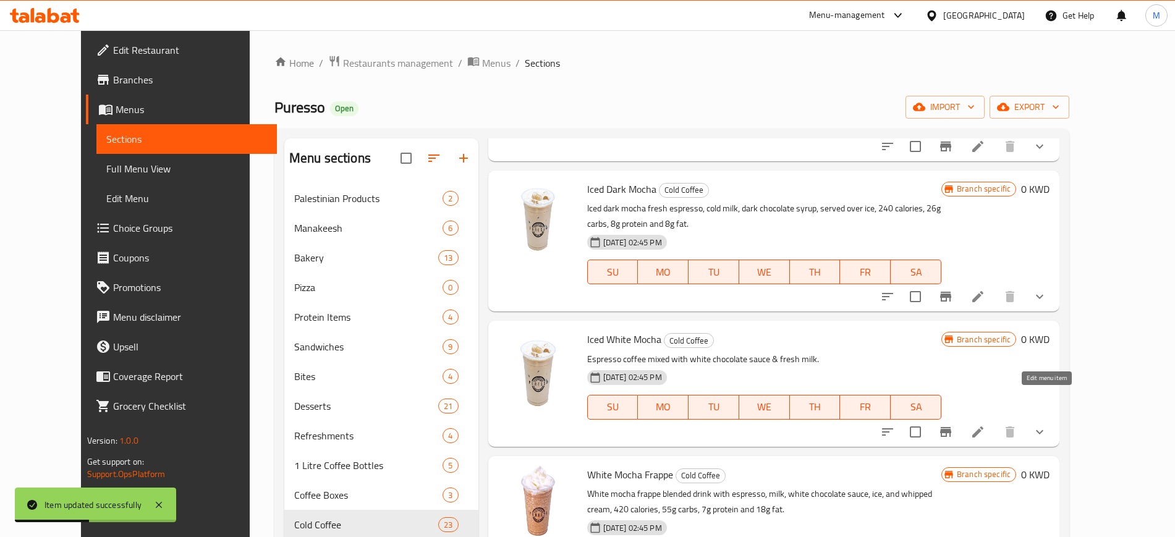
click at [984, 427] on icon at bounding box center [977, 432] width 11 height 11
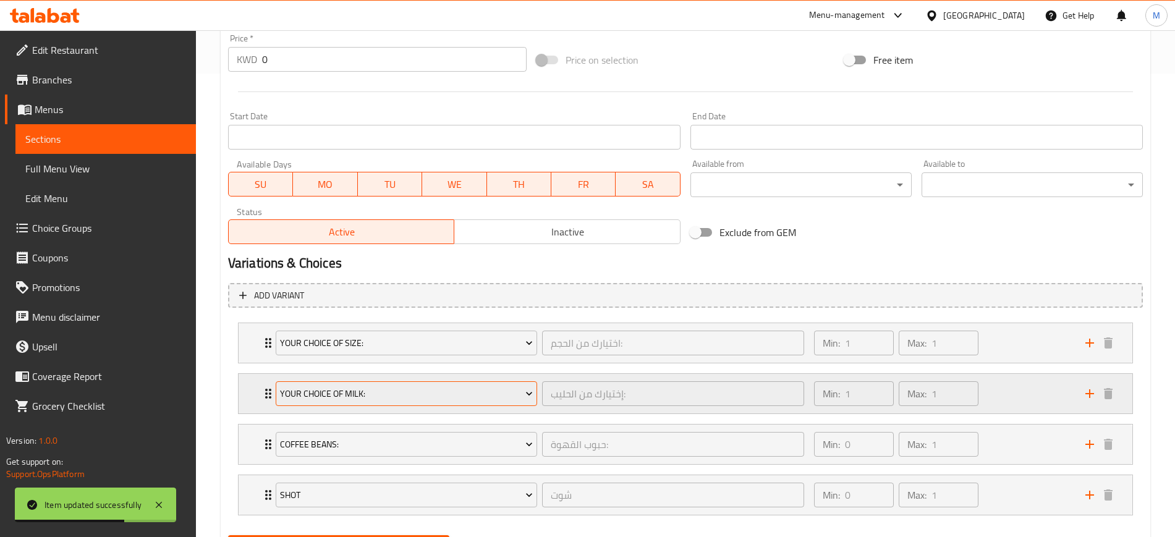
scroll to position [527, 0]
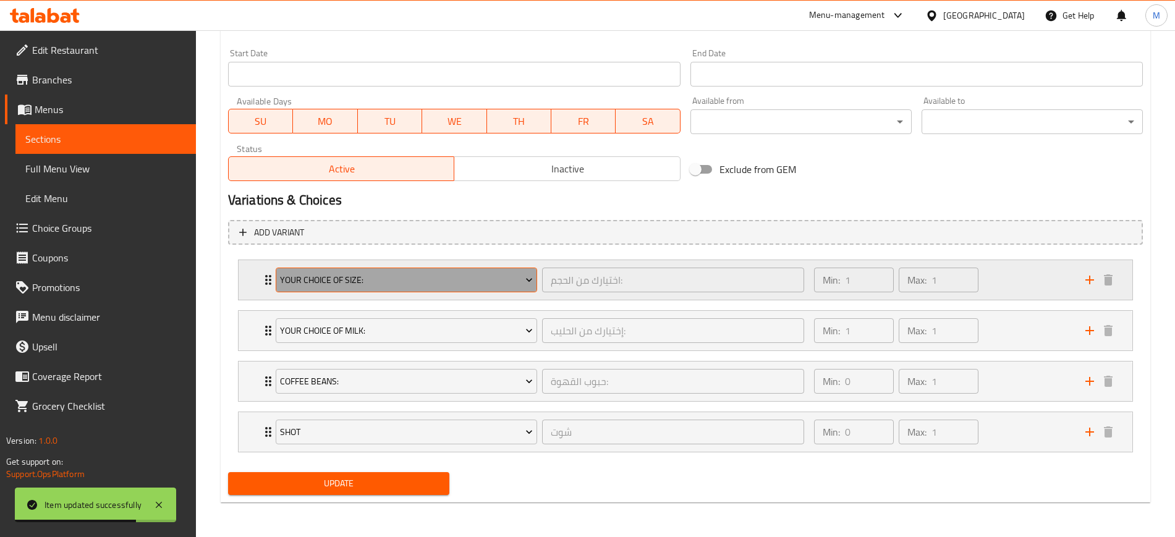
click at [399, 286] on span "Your Choice Of Size:" at bounding box center [406, 280] width 253 height 15
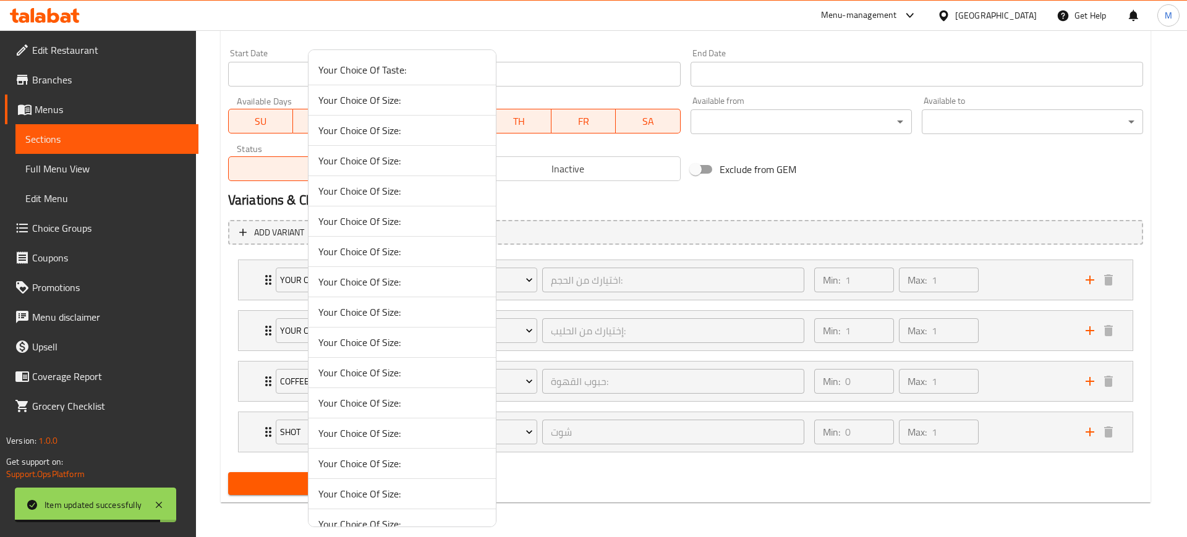
click at [406, 126] on span "Your Choice Of Size:" at bounding box center [402, 130] width 168 height 15
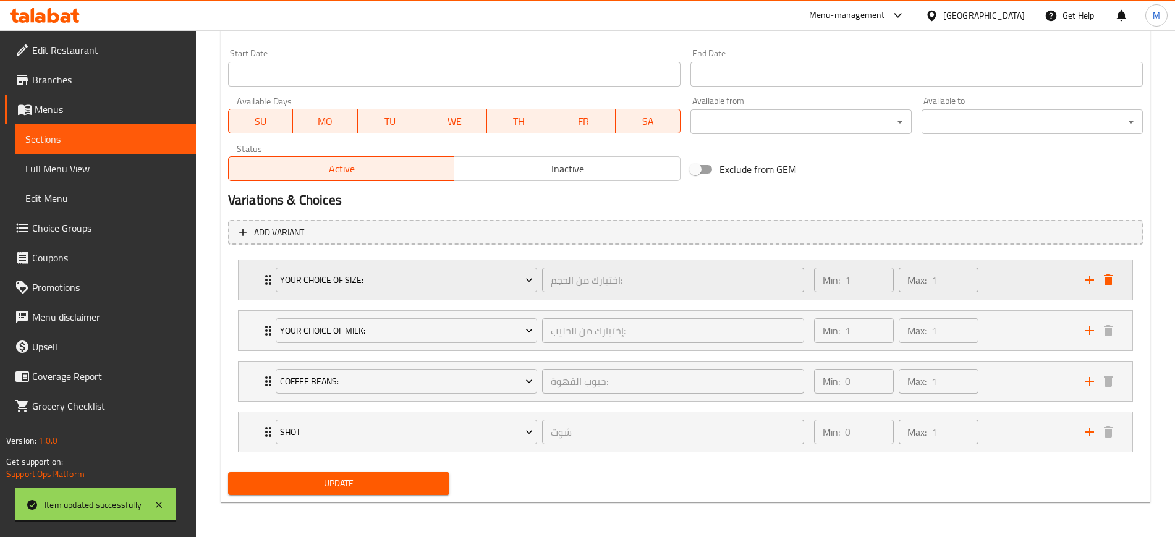
click at [990, 278] on div "Min: 1 ​ Max: 1 ​" at bounding box center [942, 280] width 271 height 40
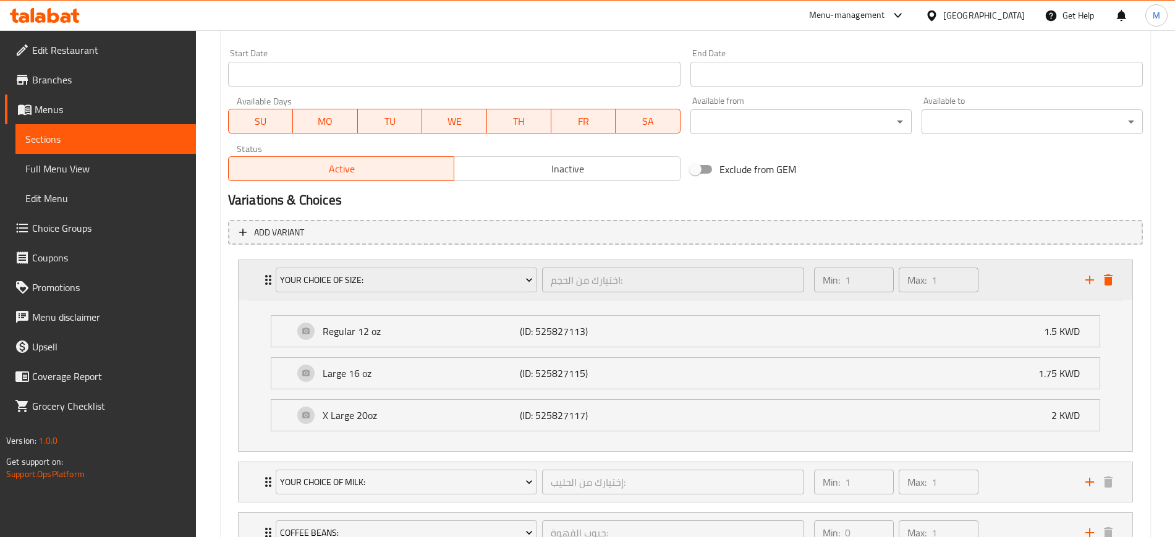
scroll to position [678, 0]
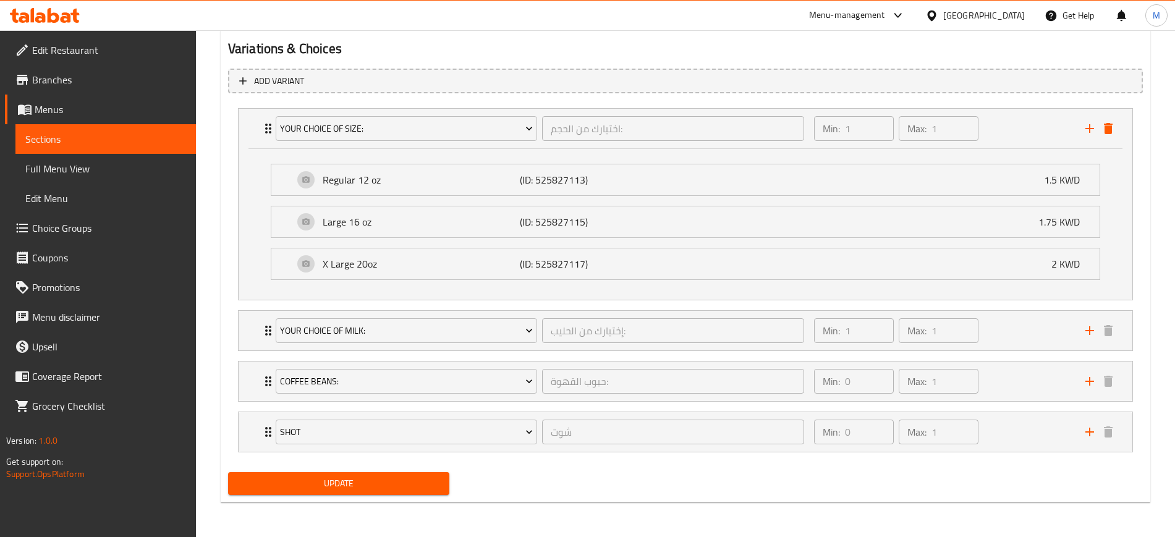
click at [337, 479] on span "Update" at bounding box center [339, 483] width 202 height 15
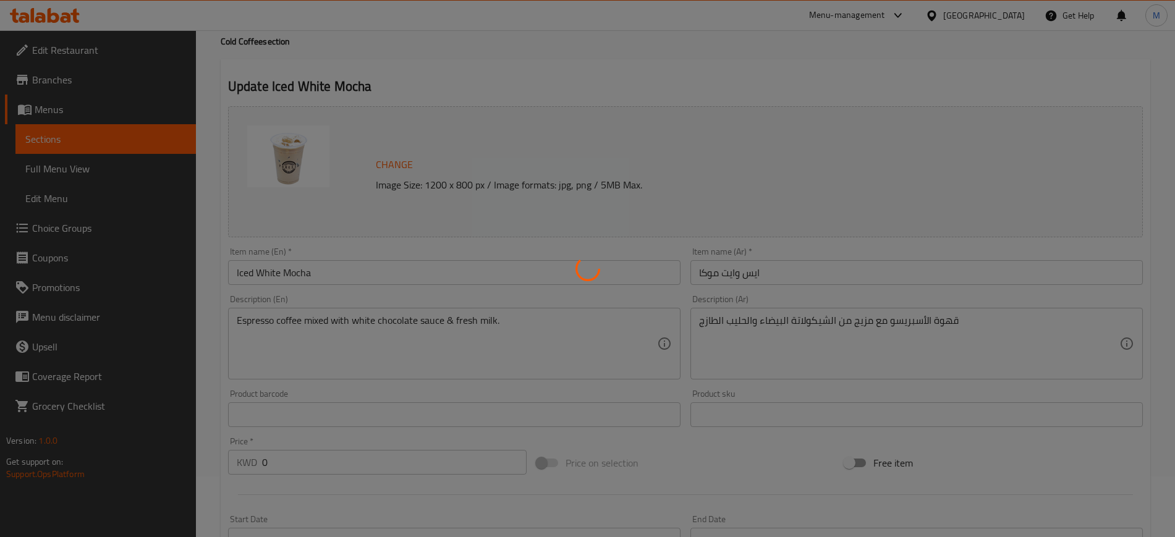
scroll to position [0, 0]
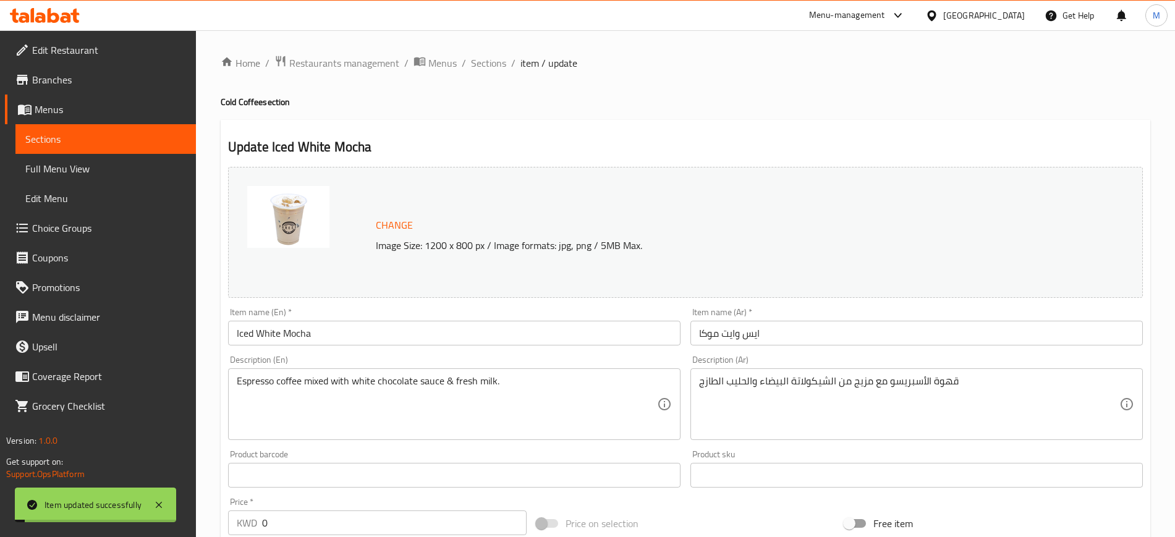
click at [486, 65] on span "Sections" at bounding box center [488, 63] width 35 height 15
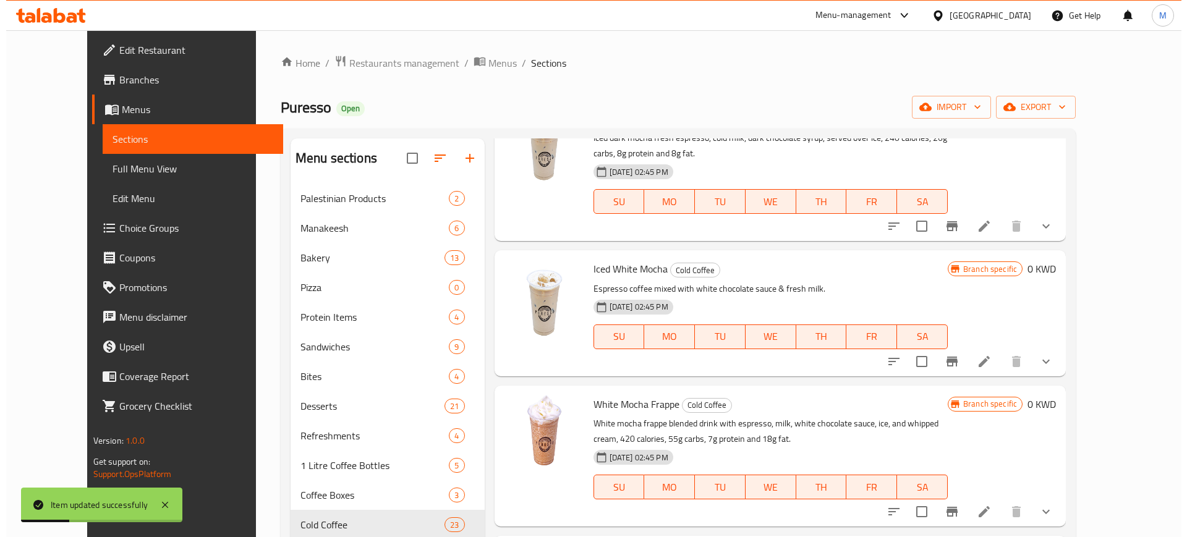
scroll to position [386, 0]
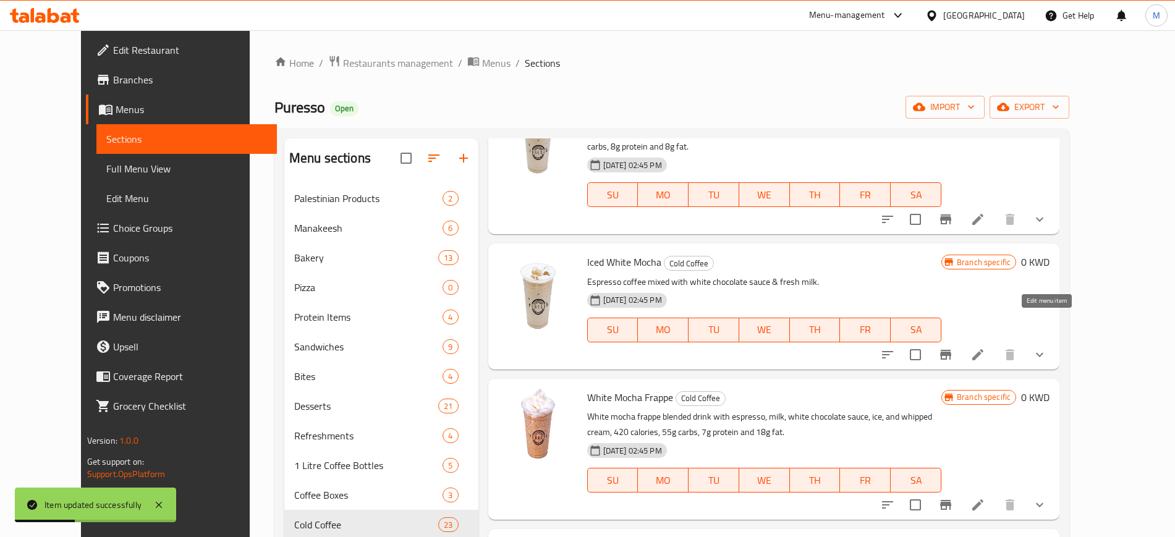
click at [985, 347] on icon at bounding box center [978, 354] width 15 height 15
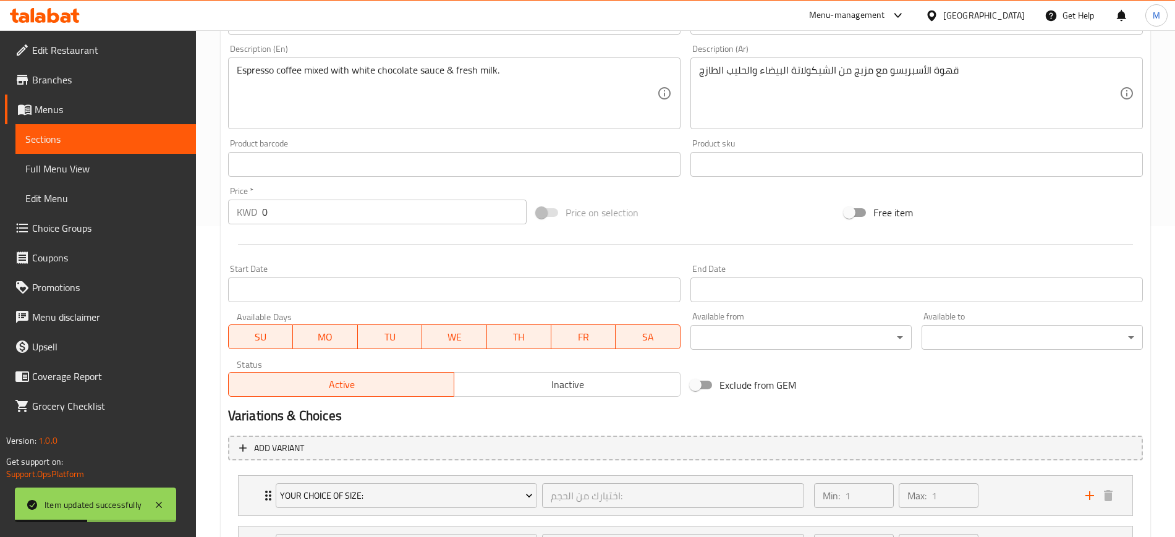
scroll to position [527, 0]
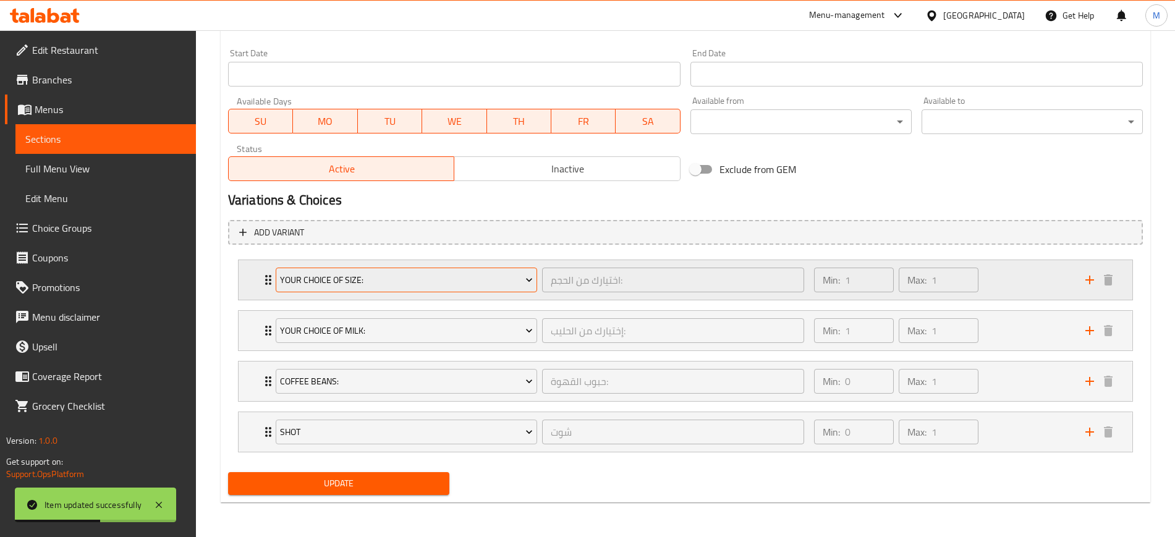
click at [346, 287] on span "Your Choice Of Size:" at bounding box center [406, 280] width 253 height 15
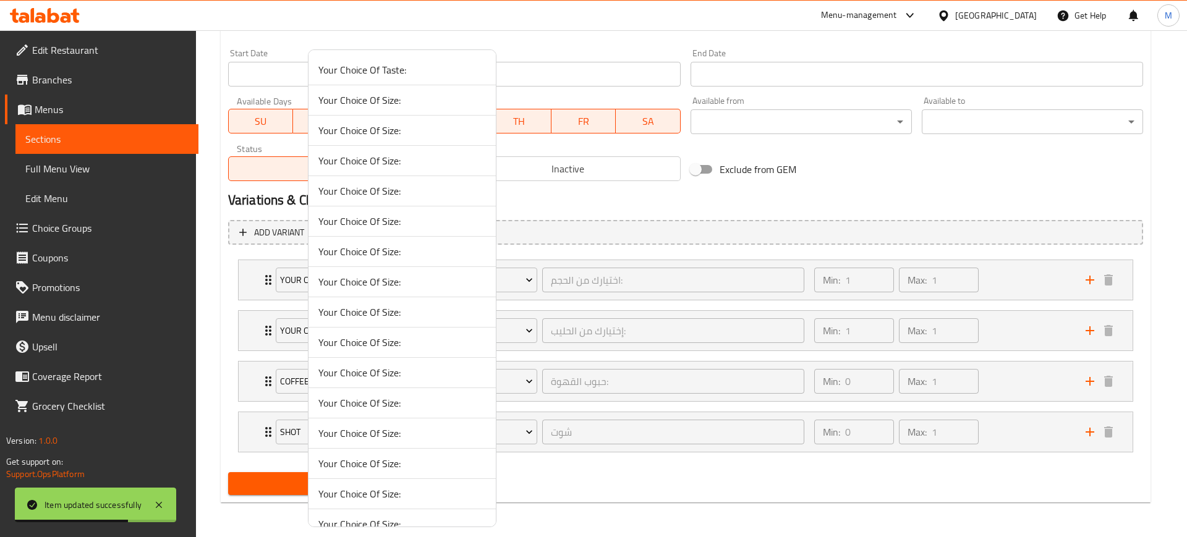
click at [396, 130] on span "Your Choice Of Size:" at bounding box center [402, 130] width 168 height 15
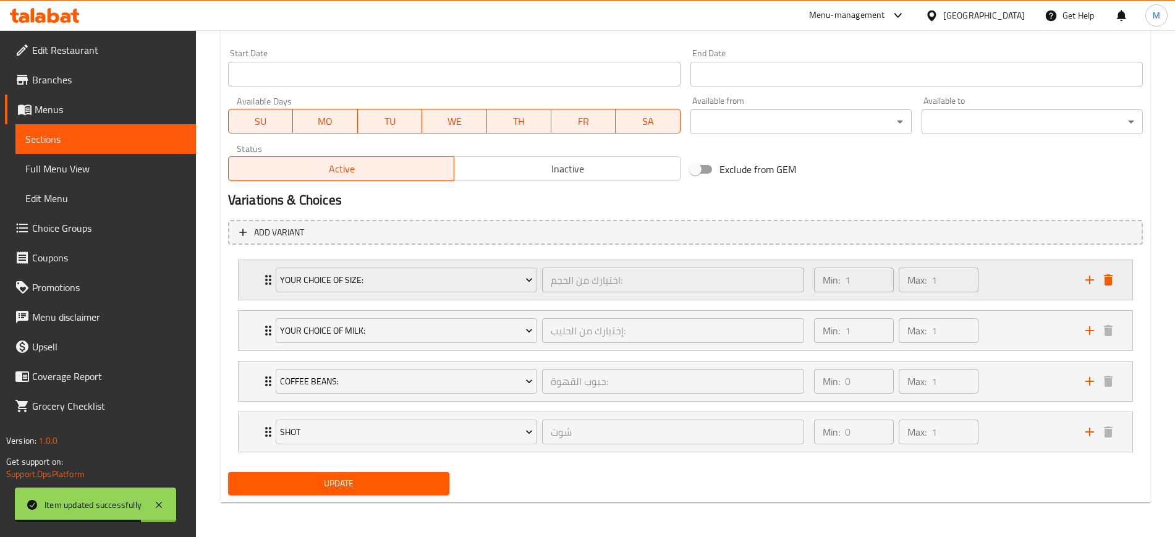
click at [1005, 271] on div "Min: 1 ​ Max: 1 ​" at bounding box center [942, 280] width 271 height 40
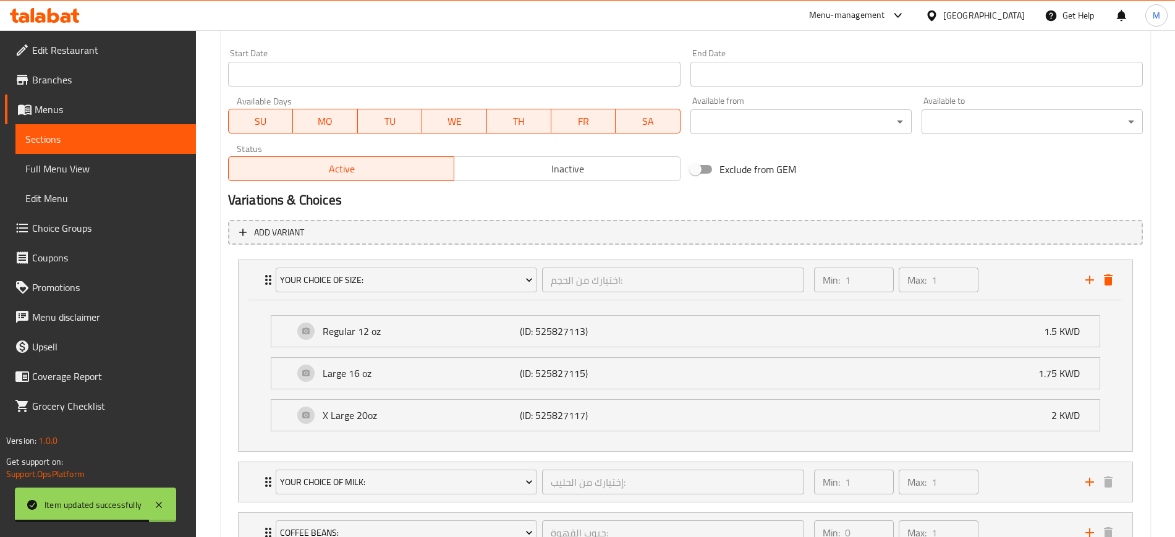
scroll to position [678, 0]
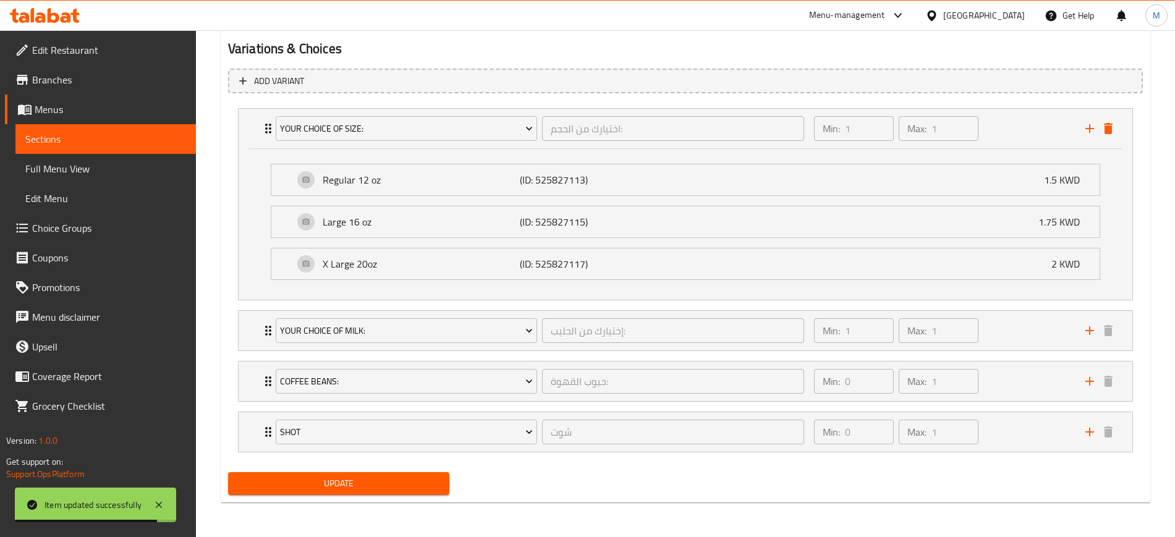
click at [328, 474] on button "Update" at bounding box center [338, 483] width 221 height 23
click at [420, 480] on span "Update" at bounding box center [339, 483] width 202 height 15
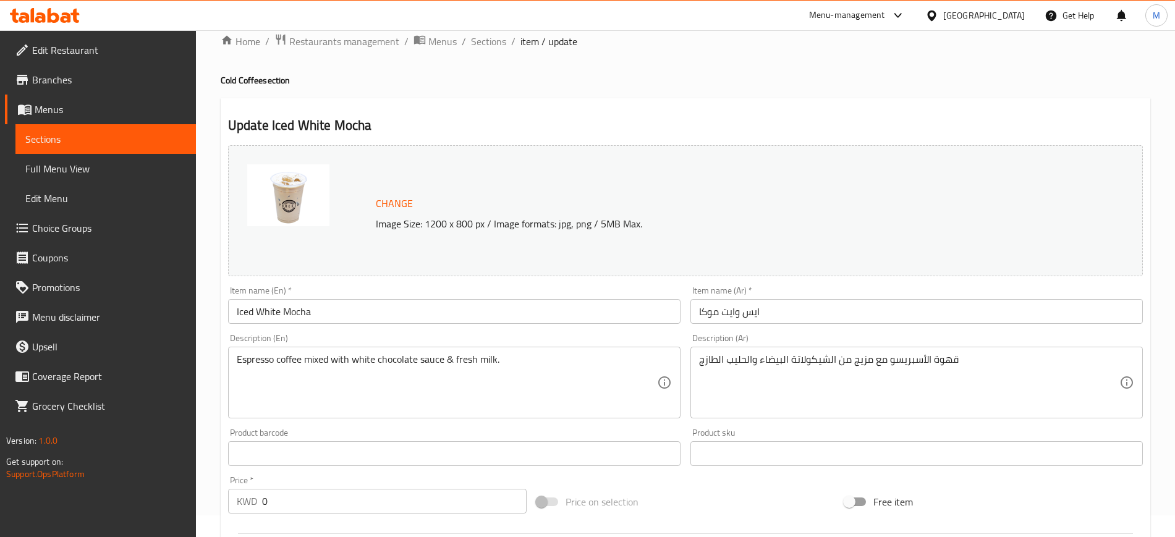
scroll to position [0, 0]
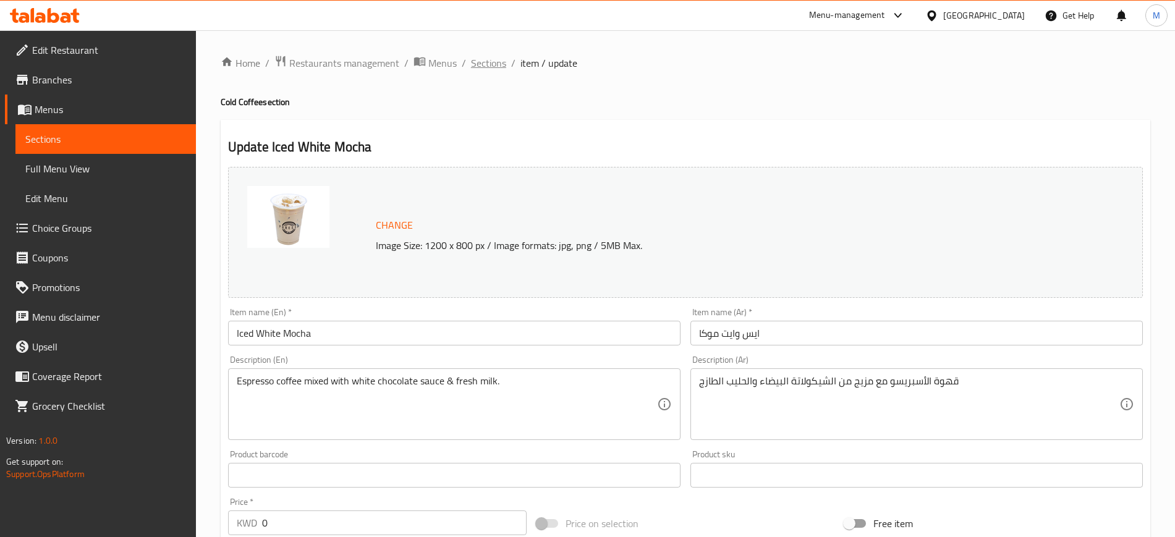
click at [486, 59] on span "Sections" at bounding box center [488, 63] width 35 height 15
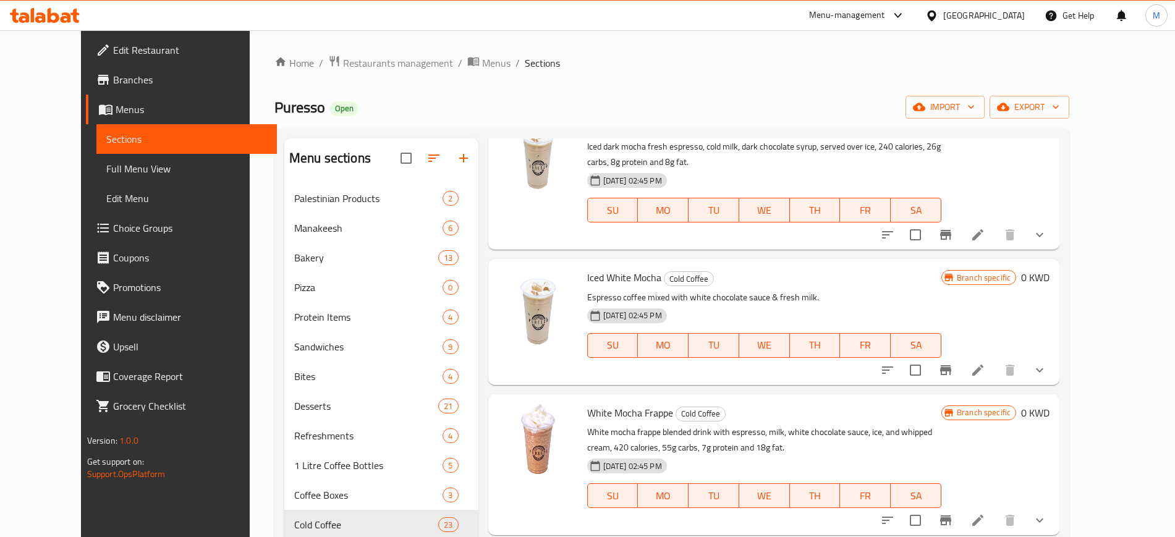
scroll to position [309, 0]
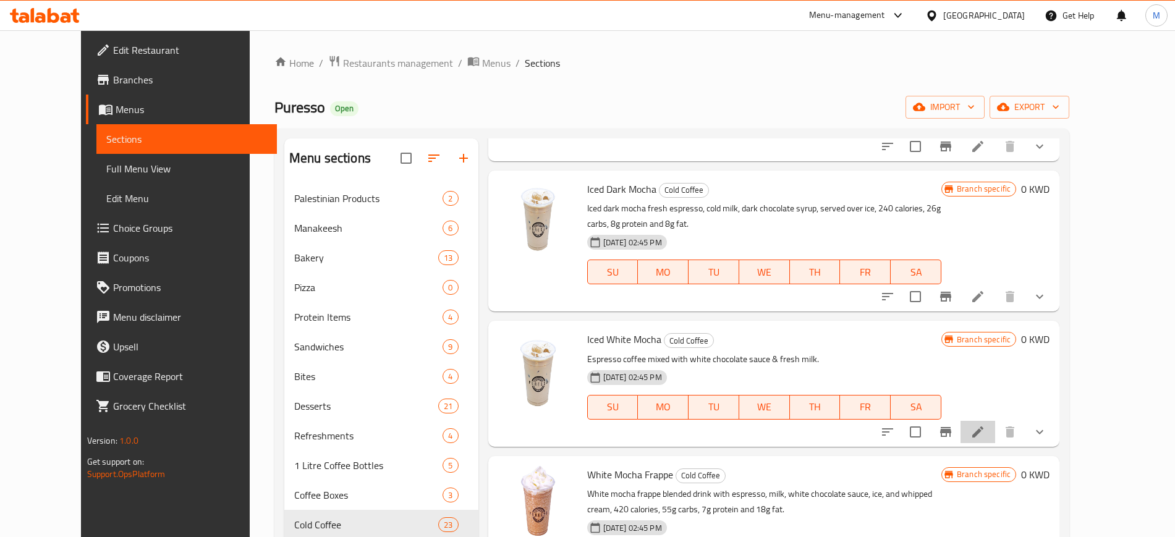
click at [995, 421] on li at bounding box center [978, 432] width 35 height 22
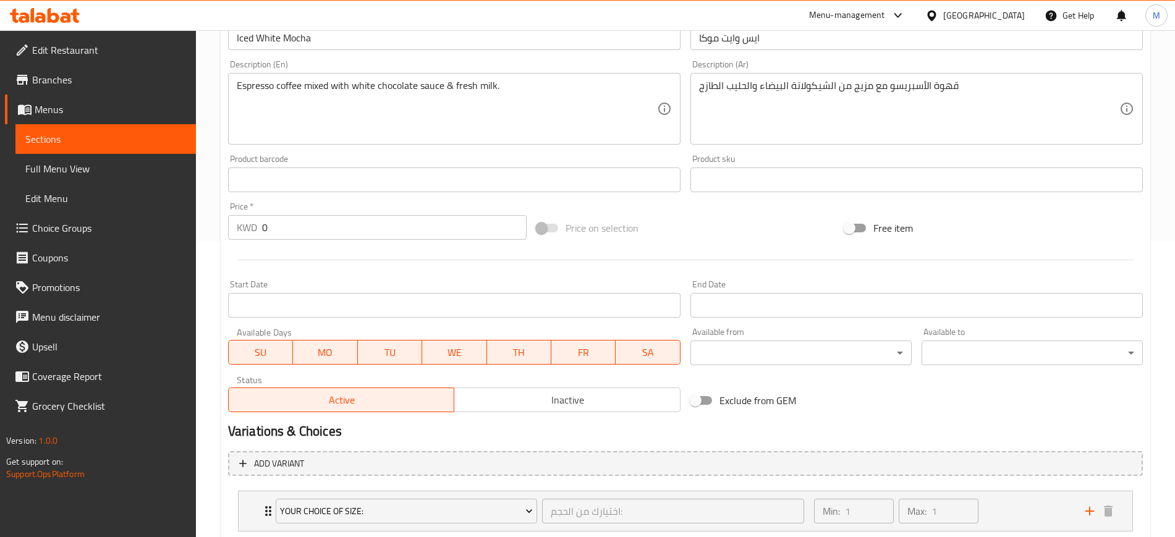
scroll to position [527, 0]
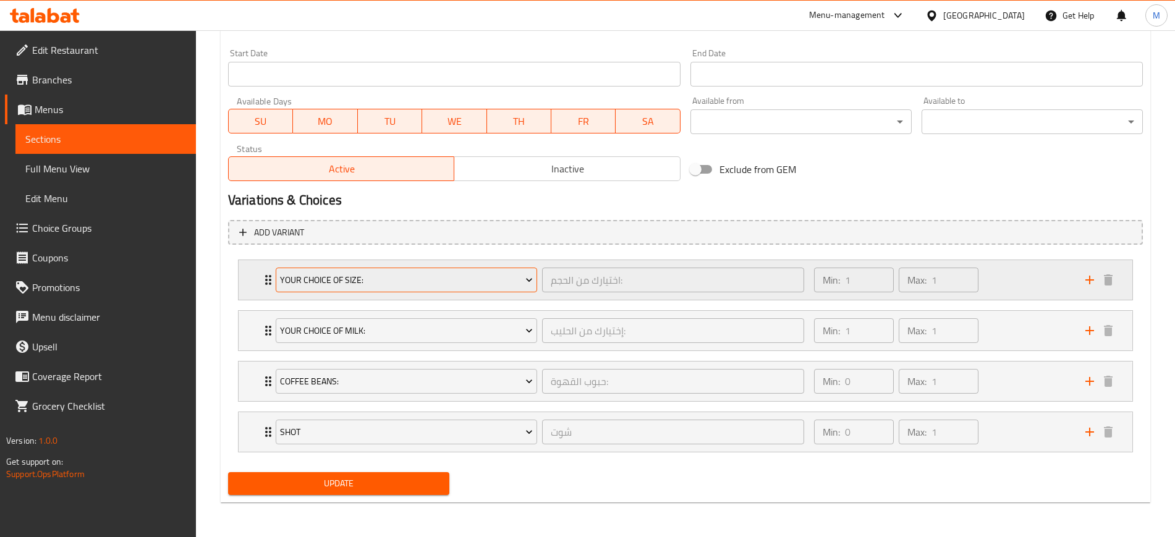
click at [448, 278] on span "Your Choice Of Size:" at bounding box center [406, 280] width 253 height 15
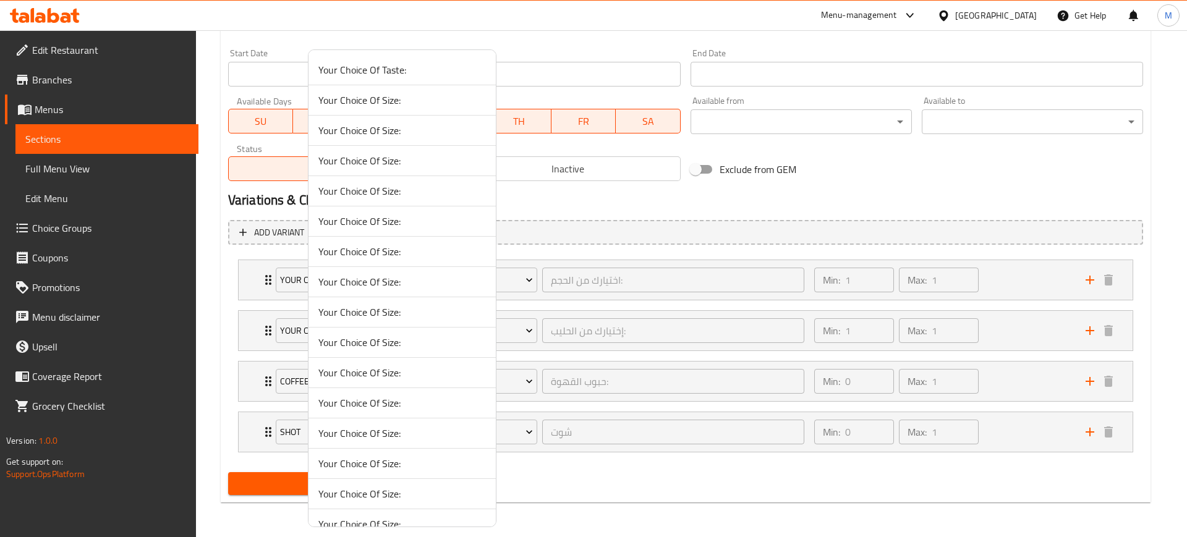
click at [1014, 275] on div at bounding box center [593, 268] width 1187 height 537
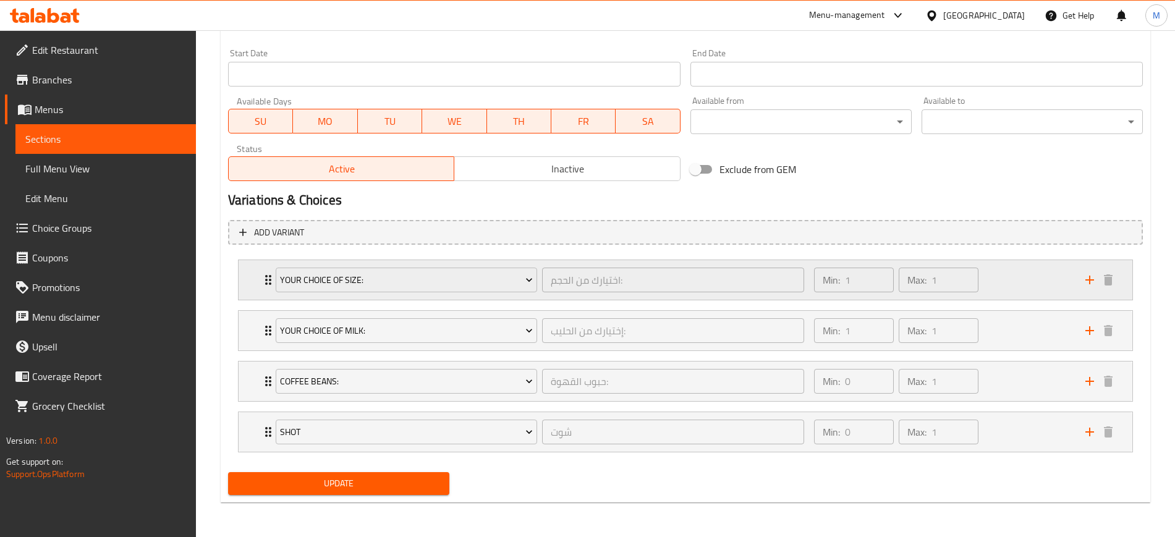
click at [1014, 275] on div "Min: 1 ​ Max: 1 ​" at bounding box center [942, 280] width 271 height 40
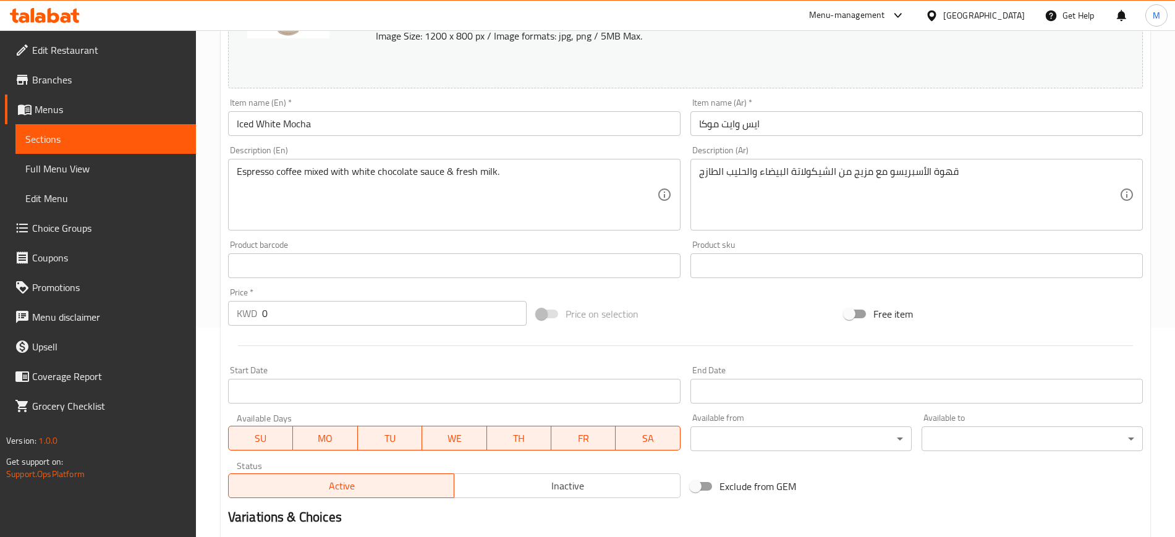
scroll to position [0, 0]
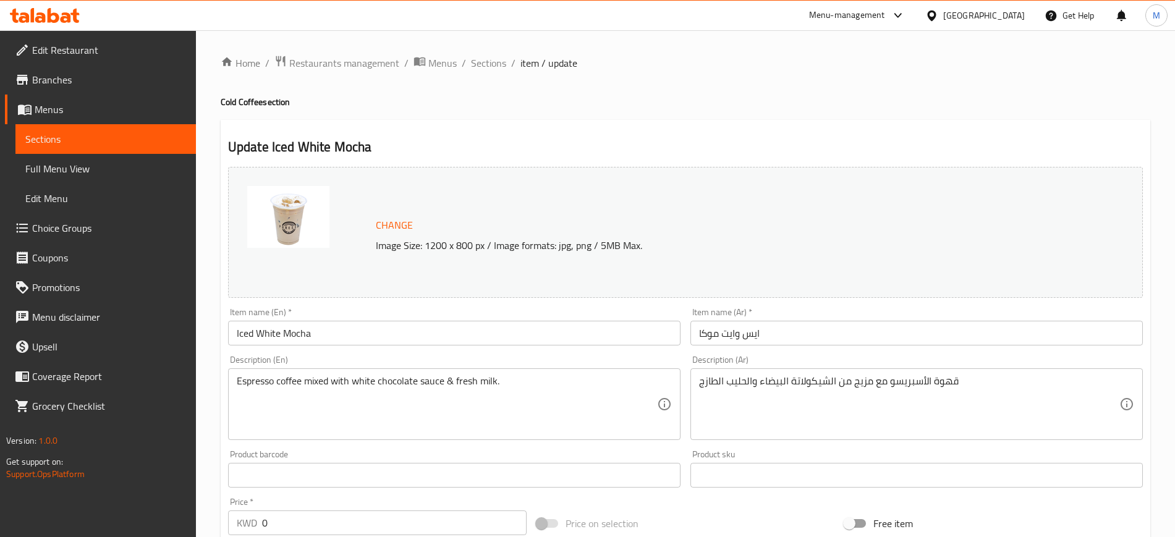
click at [505, 60] on ol "Home / Restaurants management / Menus / Sections / item / update" at bounding box center [686, 63] width 930 height 16
click at [496, 62] on span "Sections" at bounding box center [488, 63] width 35 height 15
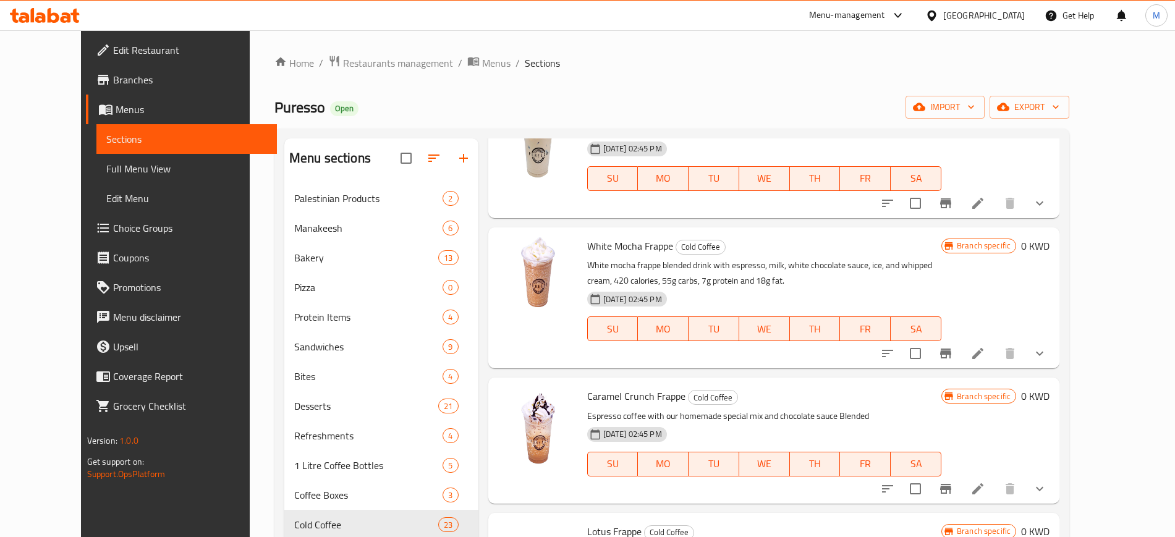
scroll to position [541, 0]
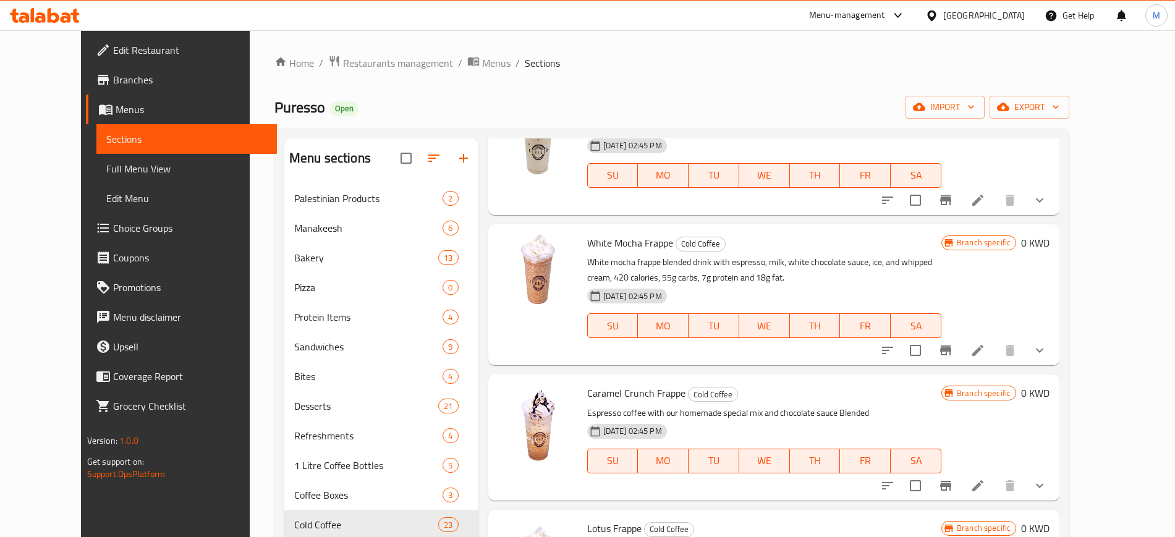
click at [995, 339] on li at bounding box center [978, 350] width 35 height 22
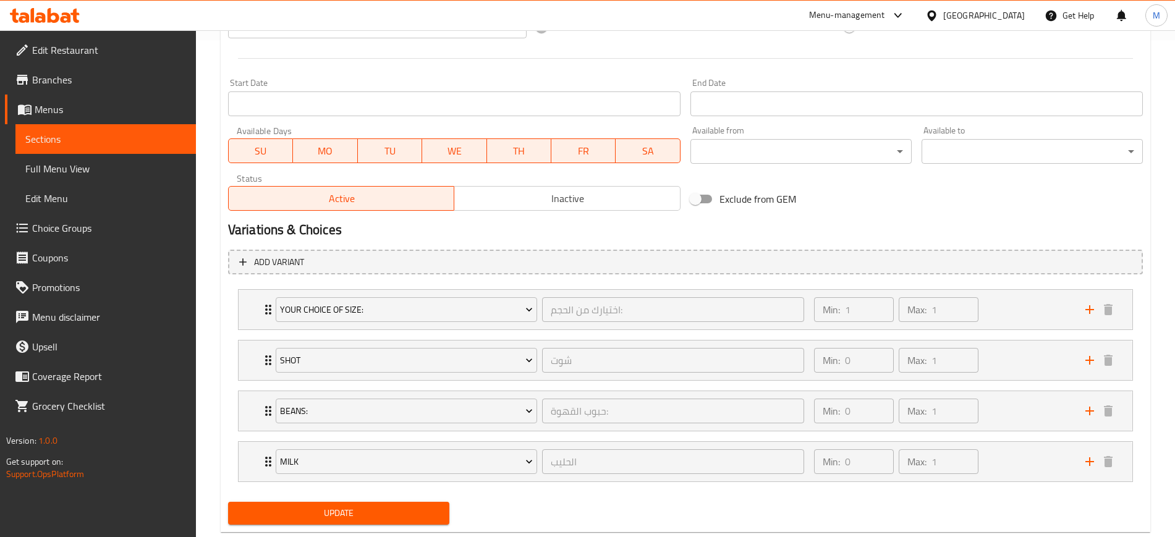
scroll to position [527, 0]
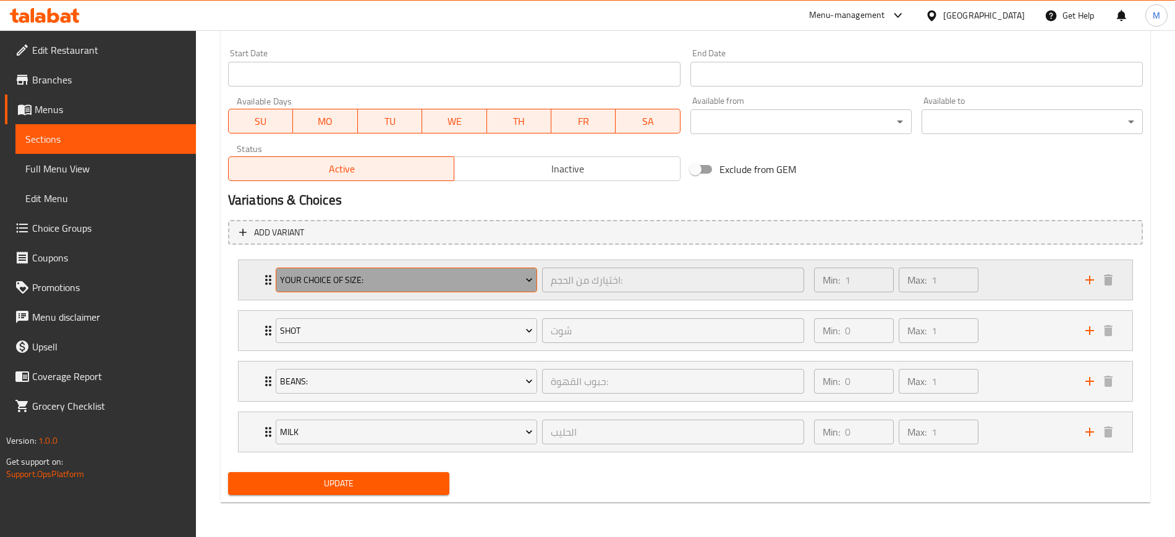
click at [449, 281] on span "Your Choice Of Size:" at bounding box center [406, 280] width 253 height 15
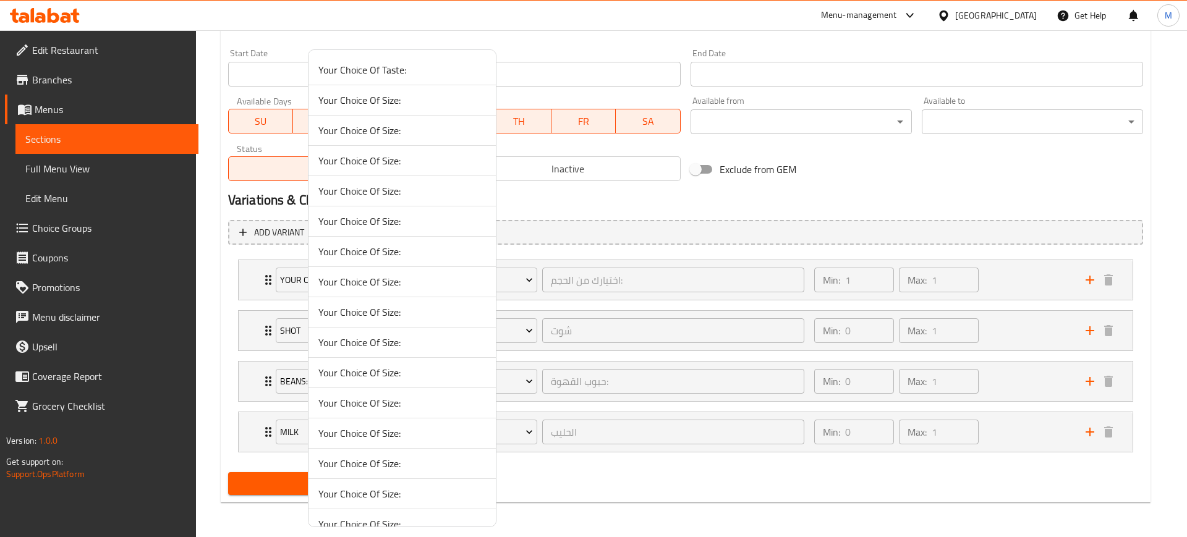
click at [410, 129] on span "Your Choice Of Size:" at bounding box center [402, 130] width 168 height 15
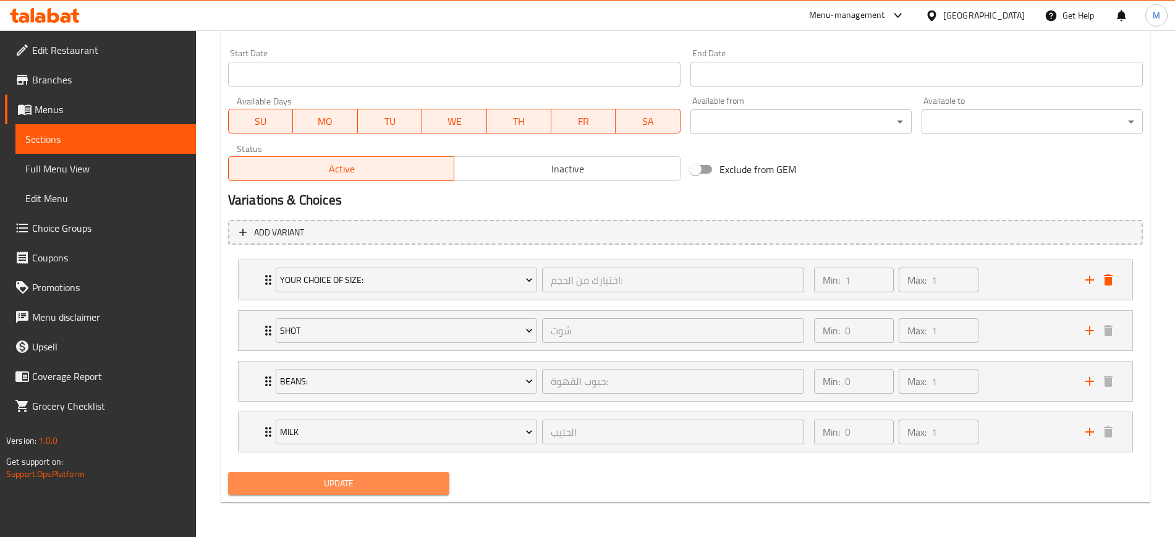
drag, startPoint x: 366, startPoint y: 482, endPoint x: 452, endPoint y: 389, distance: 126.9
click at [365, 482] on span "Update" at bounding box center [339, 483] width 202 height 15
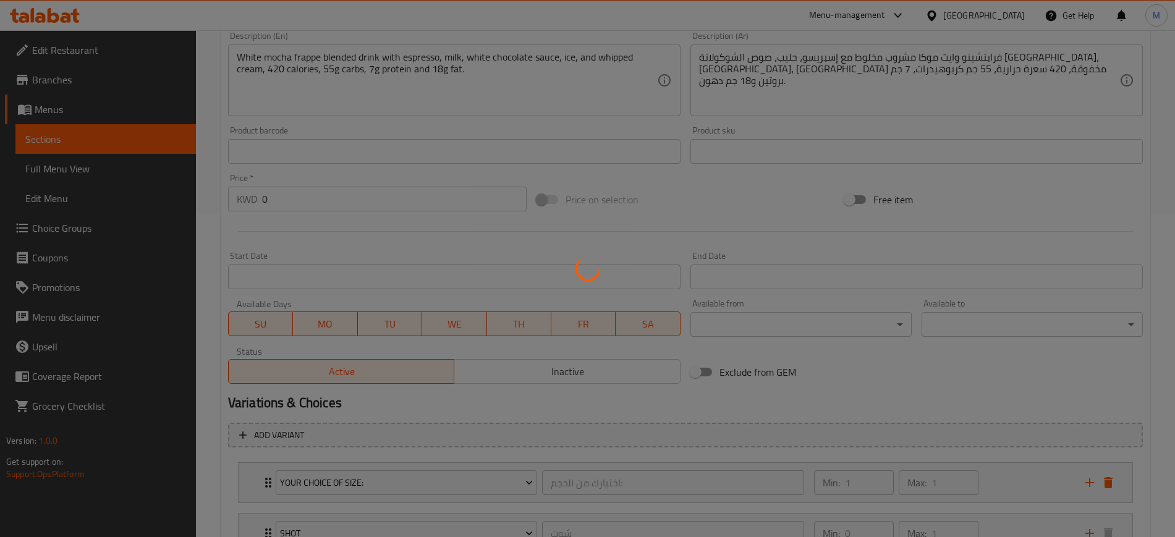
scroll to position [0, 0]
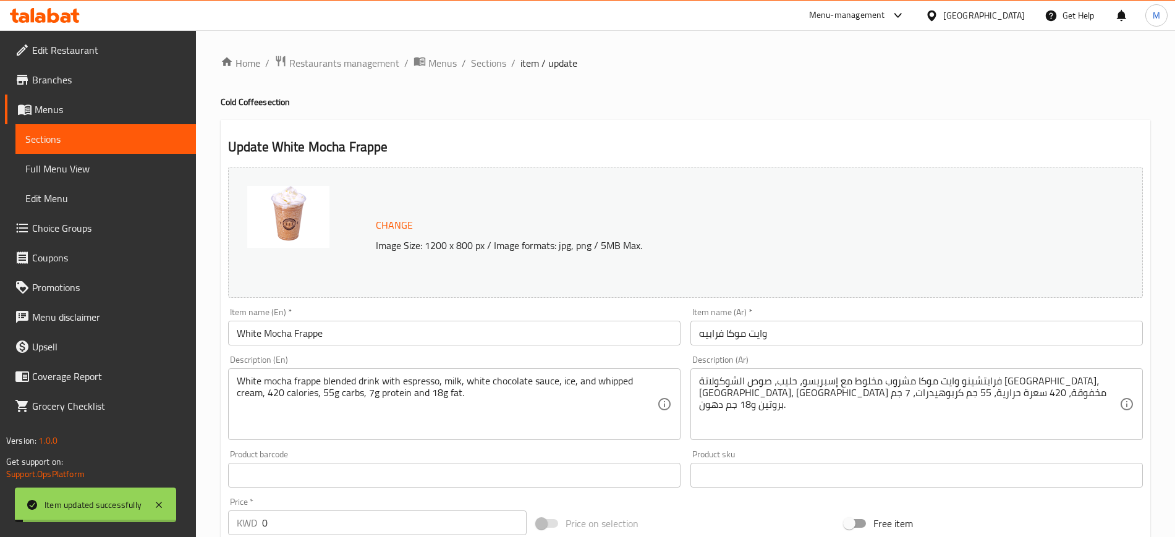
click at [485, 66] on span "Sections" at bounding box center [488, 63] width 35 height 15
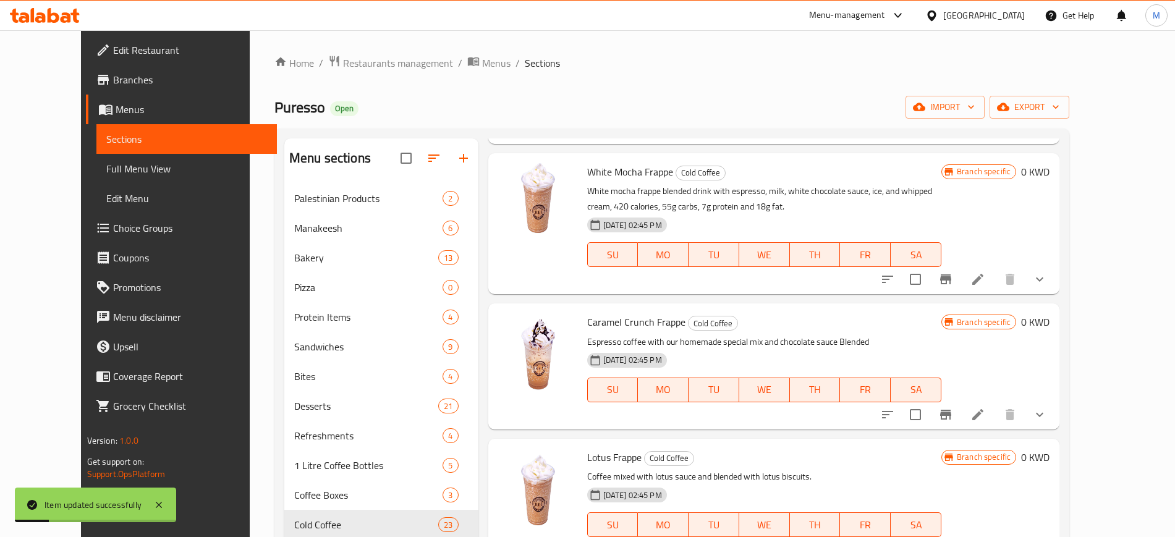
scroll to position [618, 0]
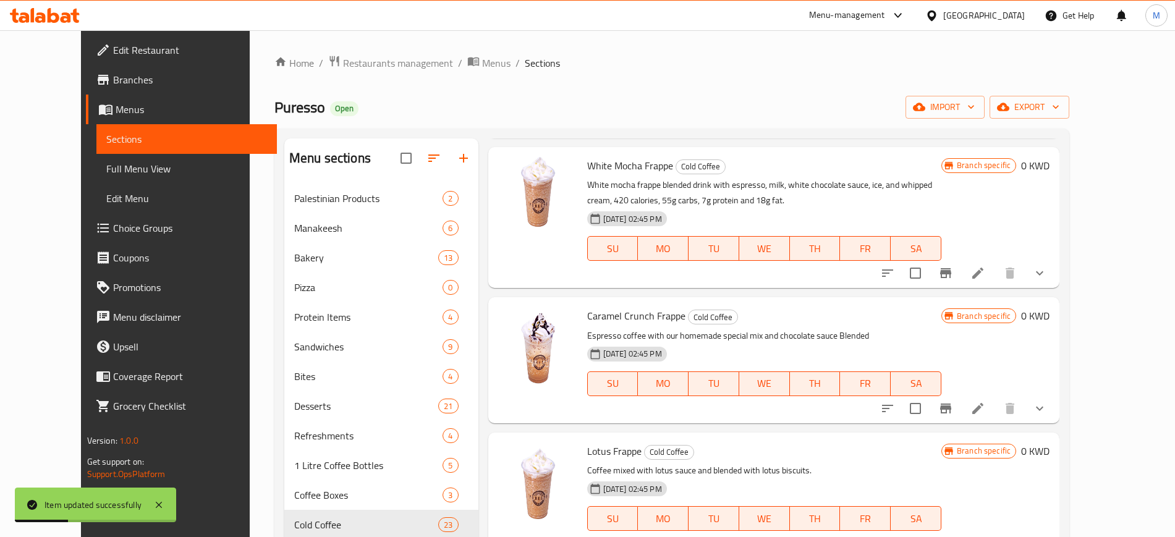
click at [984, 403] on icon at bounding box center [977, 408] width 11 height 11
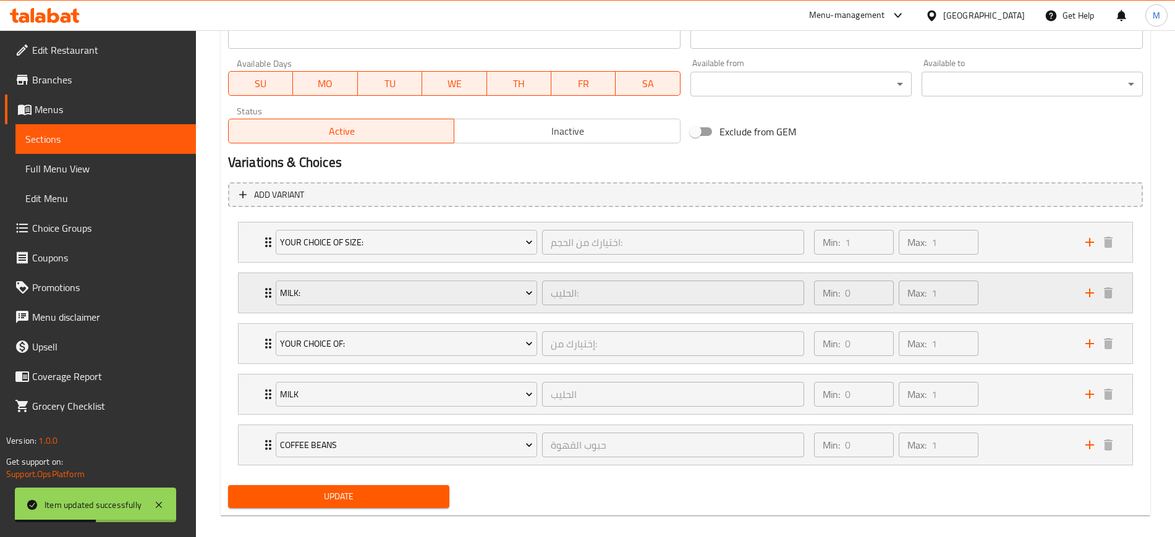
scroll to position [577, 0]
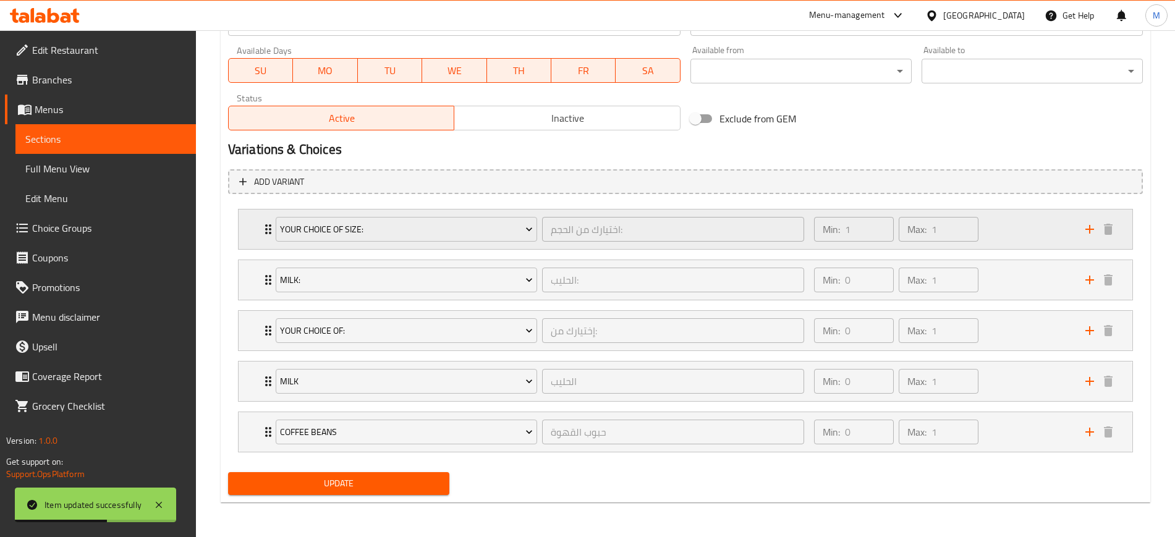
click at [1024, 220] on div "Min: 1 ​ Max: 1 ​" at bounding box center [942, 230] width 271 height 40
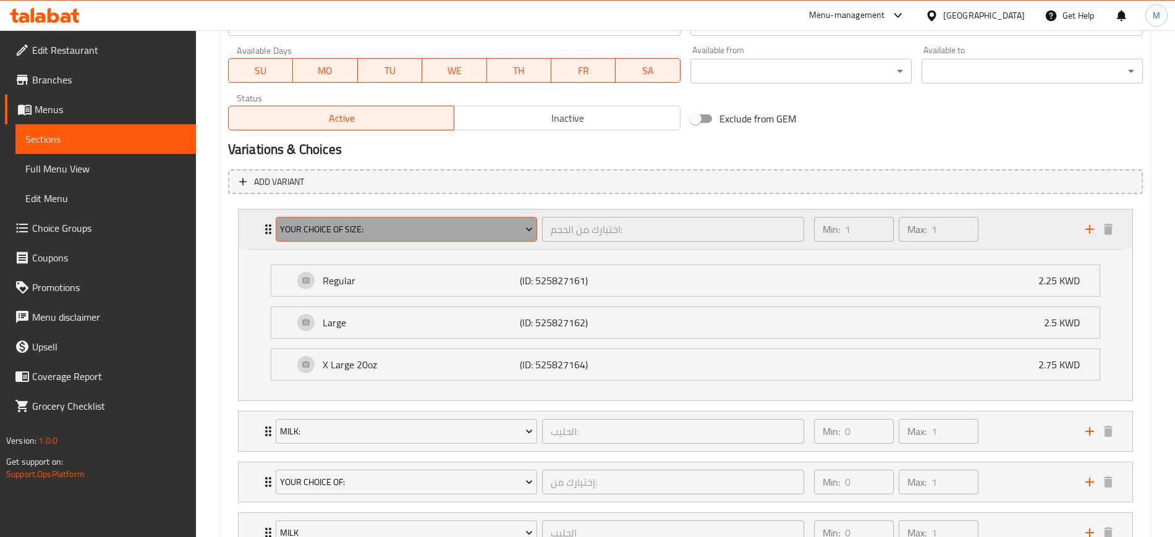
click at [376, 229] on span "Your Choice Of Size:" at bounding box center [406, 229] width 253 height 15
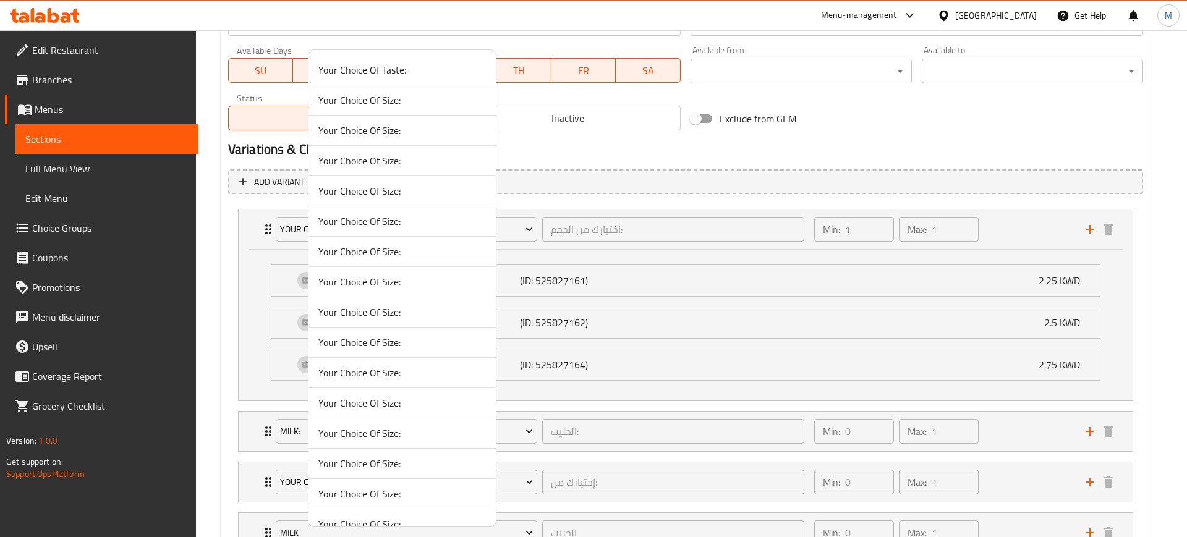
click at [391, 131] on span "Your Choice Of Size:" at bounding box center [402, 130] width 168 height 15
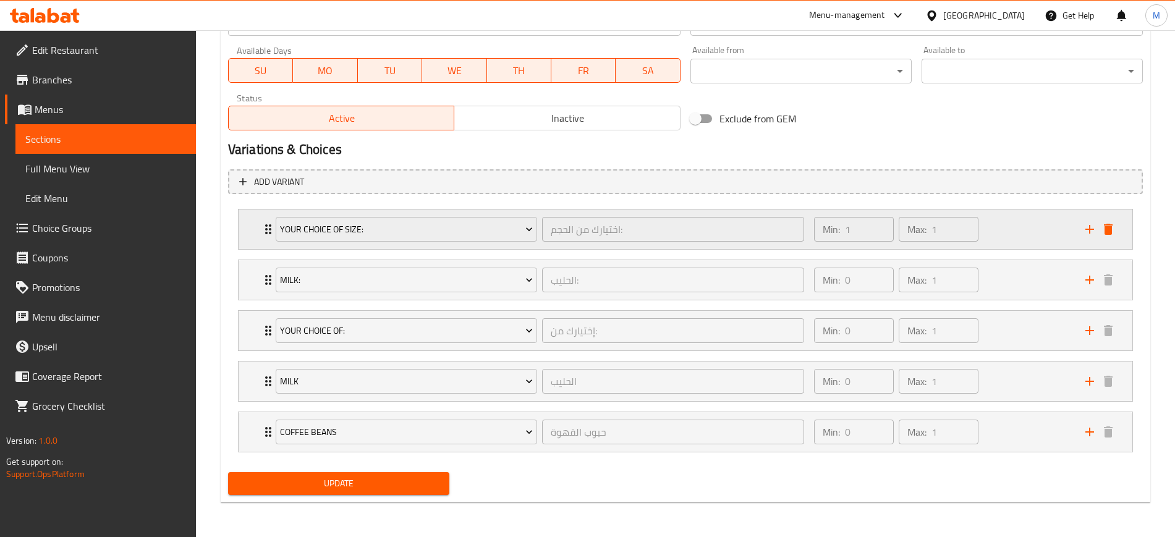
click at [1013, 233] on div "Min: 1 ​ Max: 1 ​" at bounding box center [942, 230] width 271 height 40
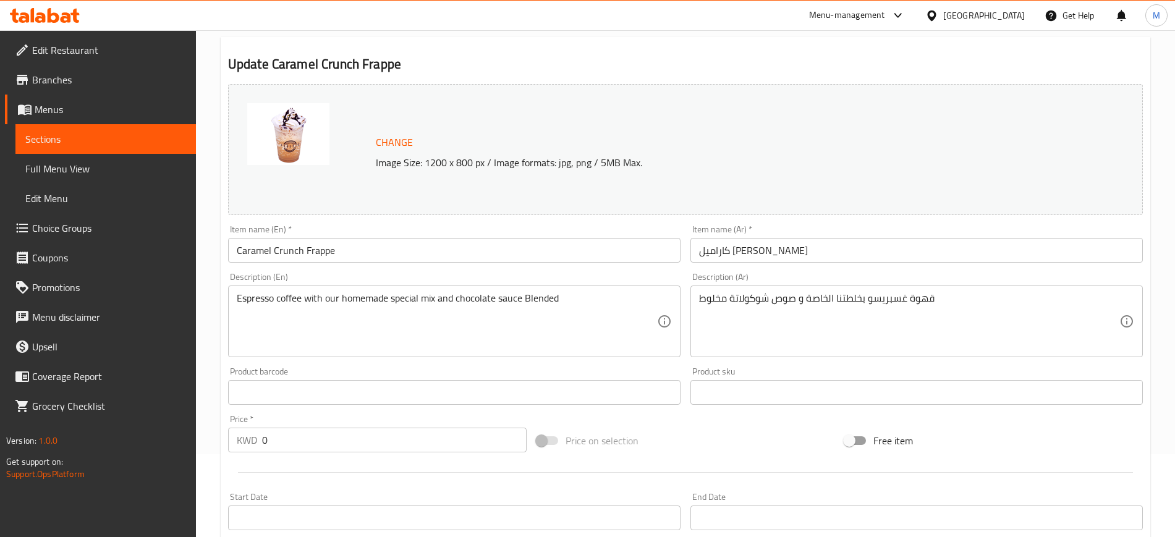
scroll to position [0, 0]
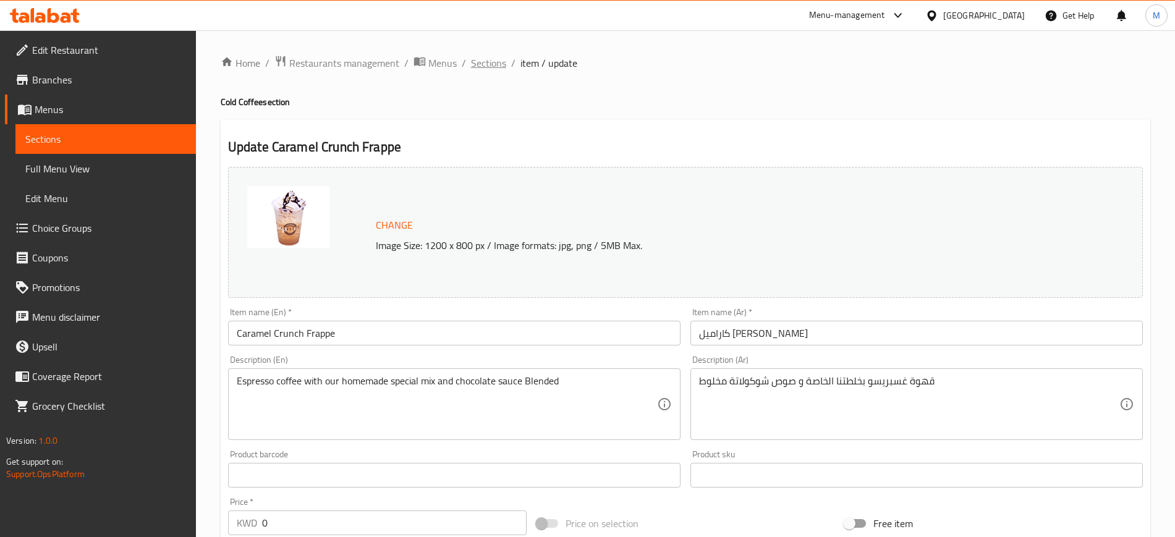
click at [486, 67] on span "Sections" at bounding box center [488, 63] width 35 height 15
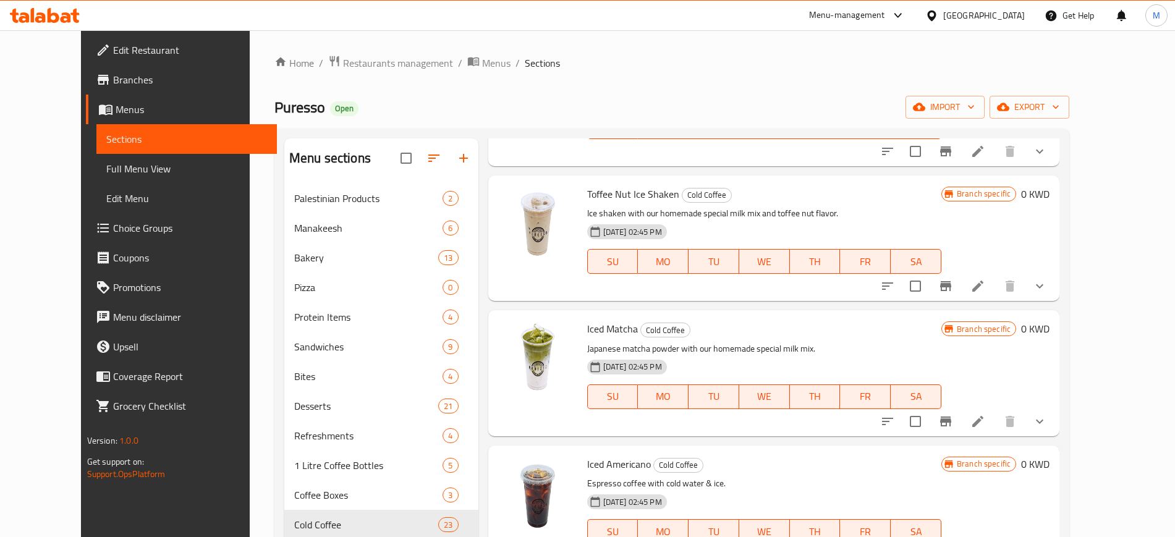
scroll to position [173, 0]
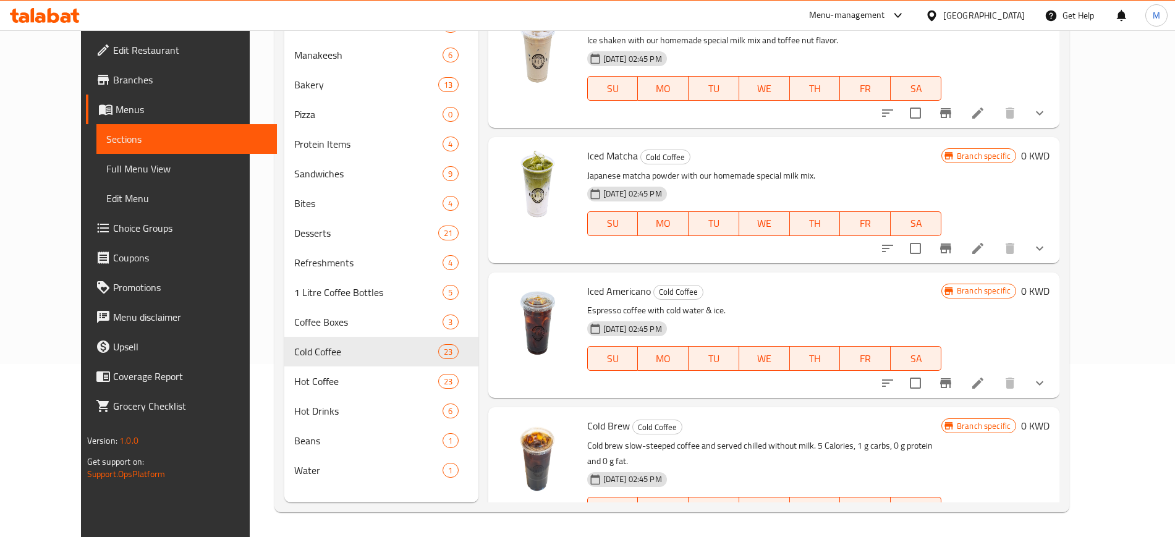
click at [995, 523] on li at bounding box center [978, 534] width 35 height 22
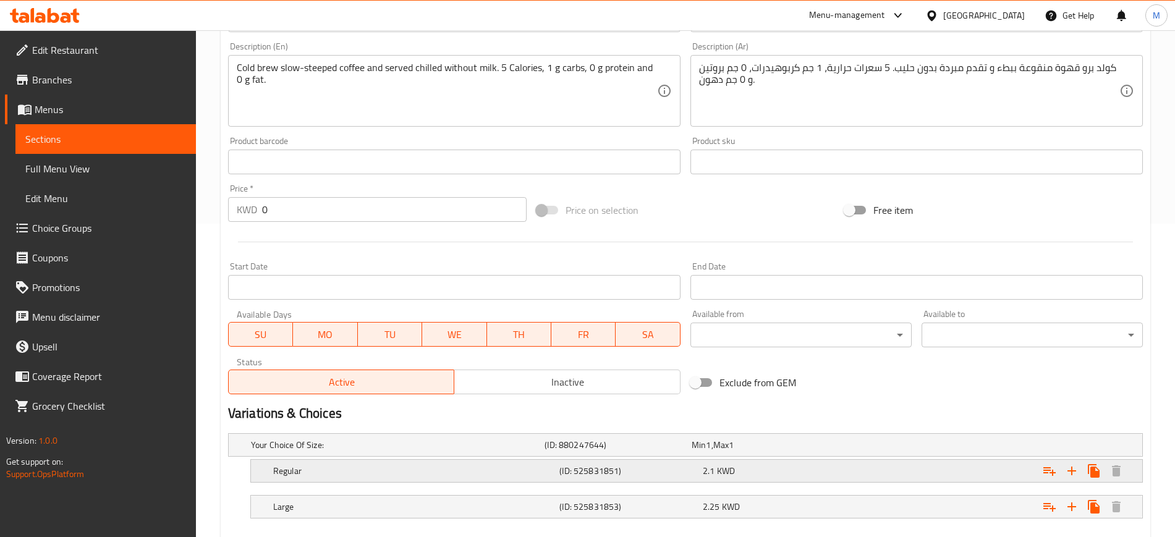
scroll to position [382, 0]
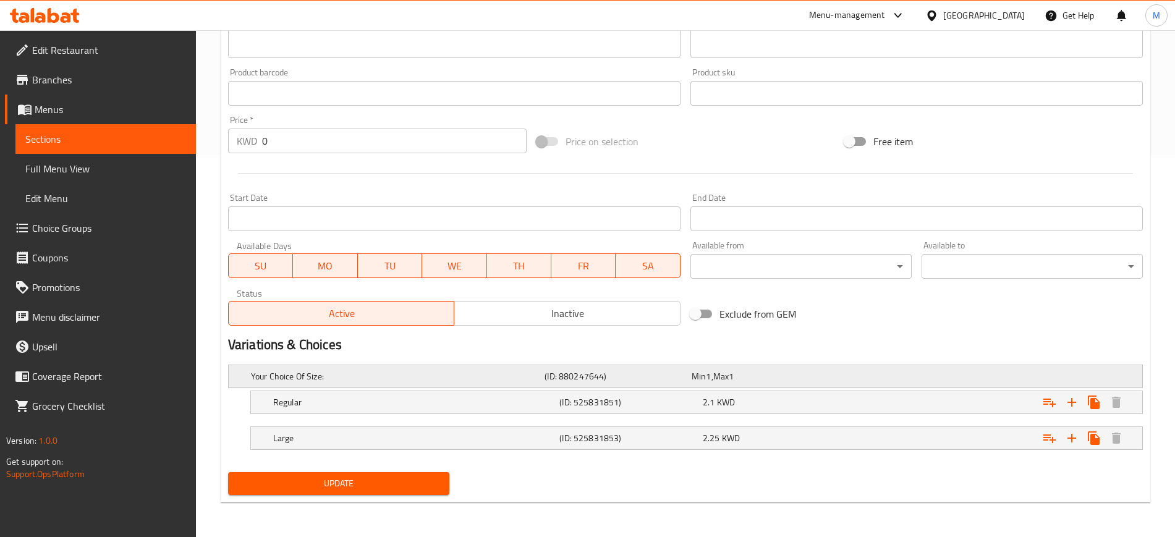
click at [352, 372] on h5 "Your Choice Of Size:" at bounding box center [395, 376] width 289 height 12
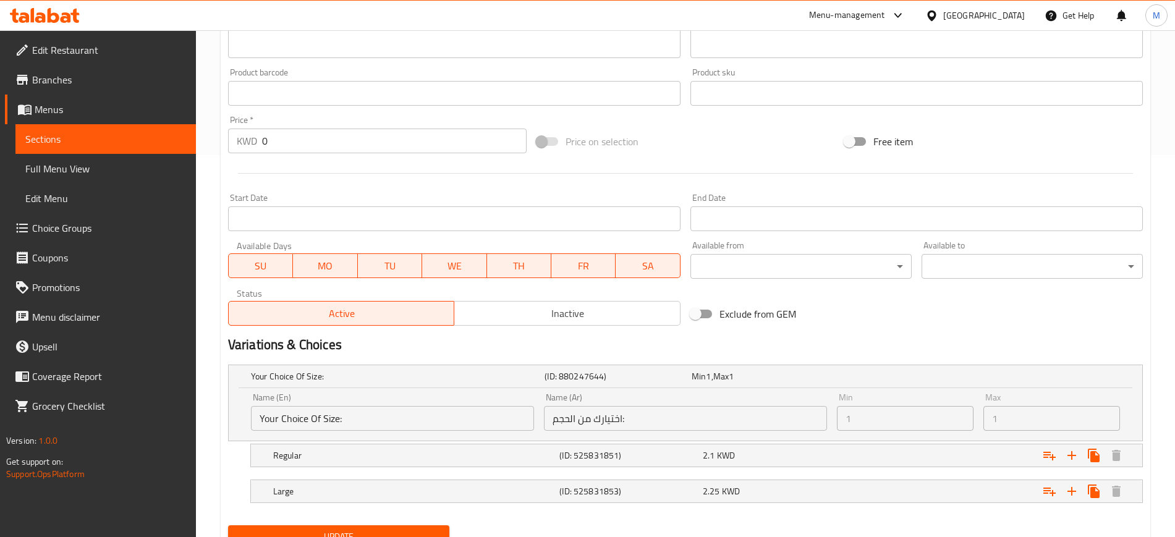
click at [361, 418] on input "Your Choice Of Size:" at bounding box center [392, 418] width 283 height 25
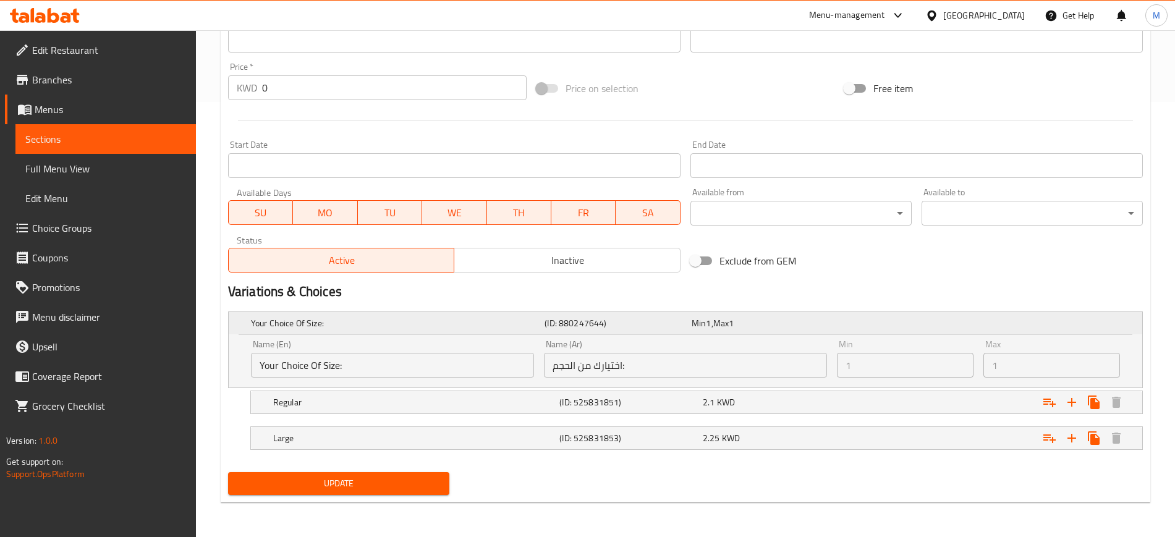
click at [365, 328] on h5 "Your Choice Of Size:" at bounding box center [395, 323] width 289 height 12
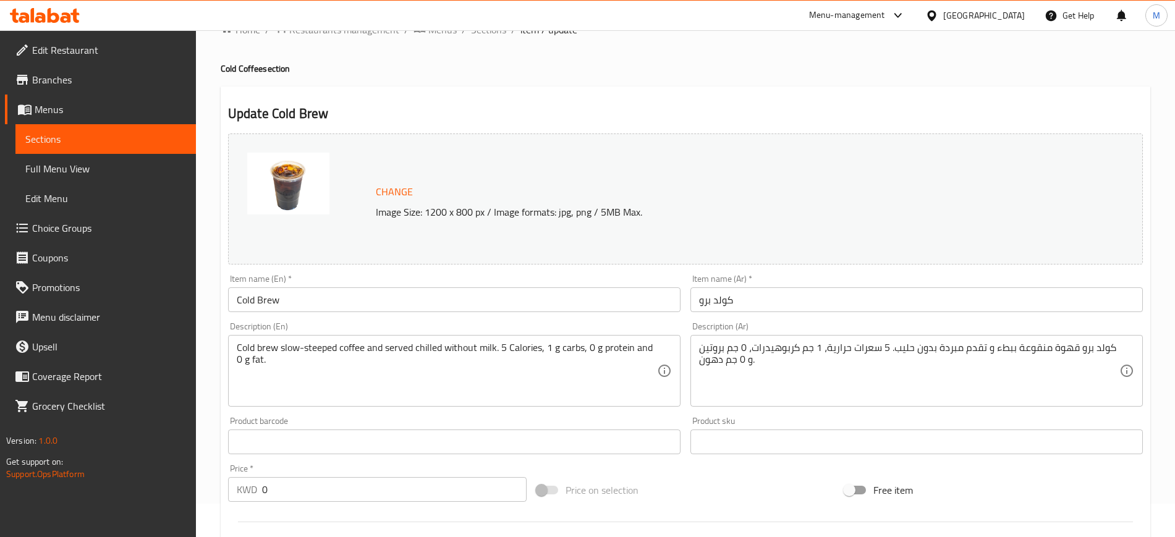
scroll to position [0, 0]
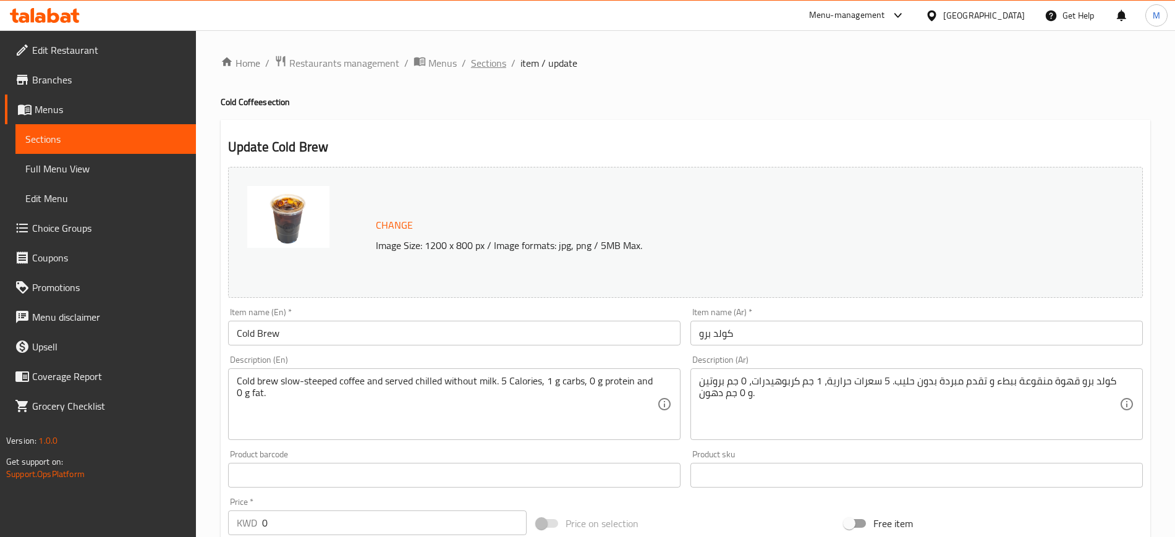
click at [502, 64] on span "Sections" at bounding box center [488, 63] width 35 height 15
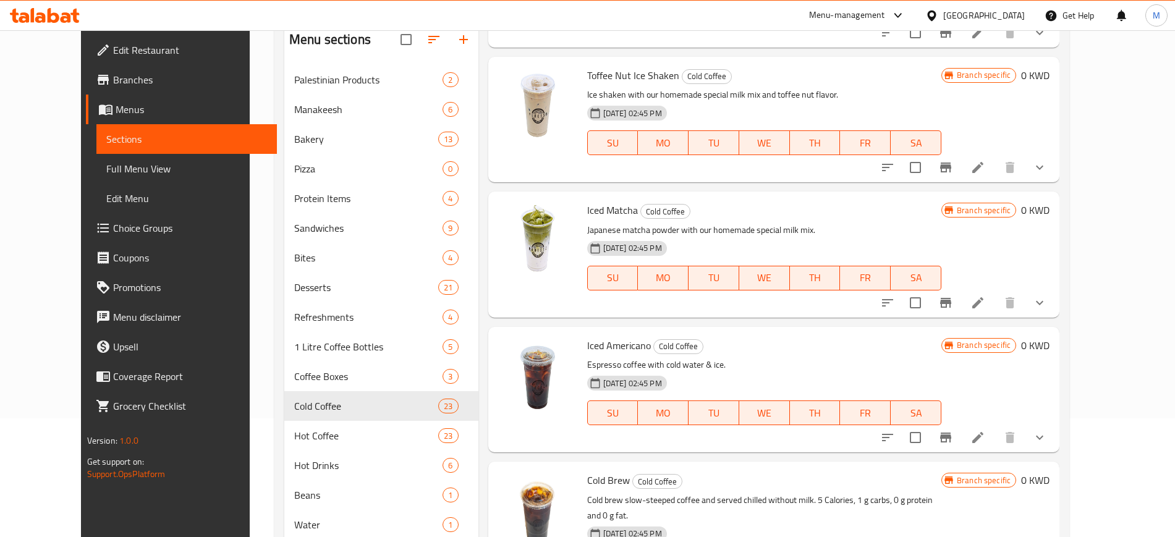
scroll to position [173, 0]
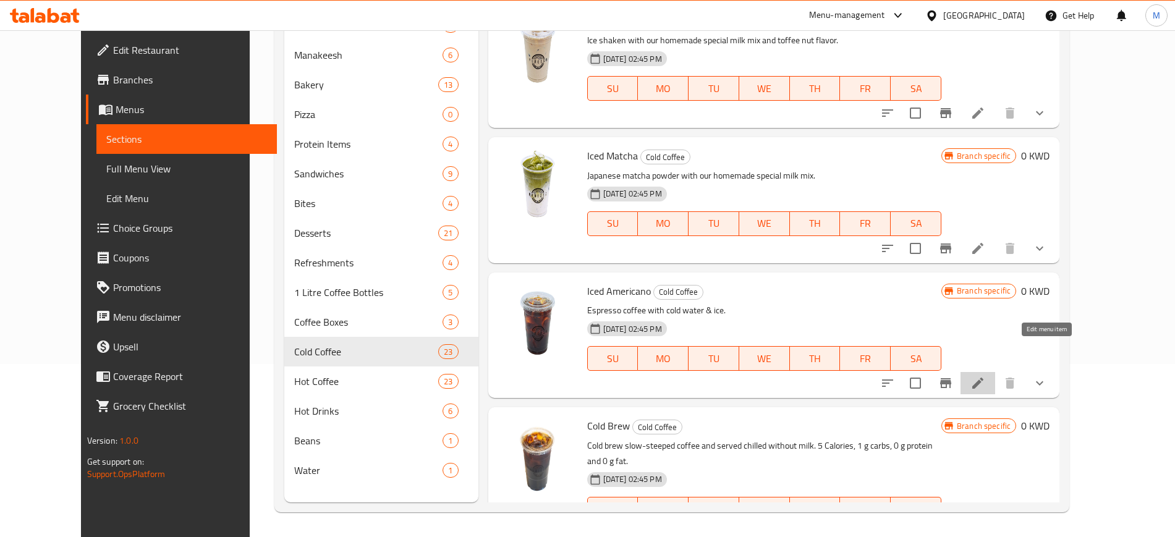
click at [984, 378] on icon at bounding box center [977, 383] width 11 height 11
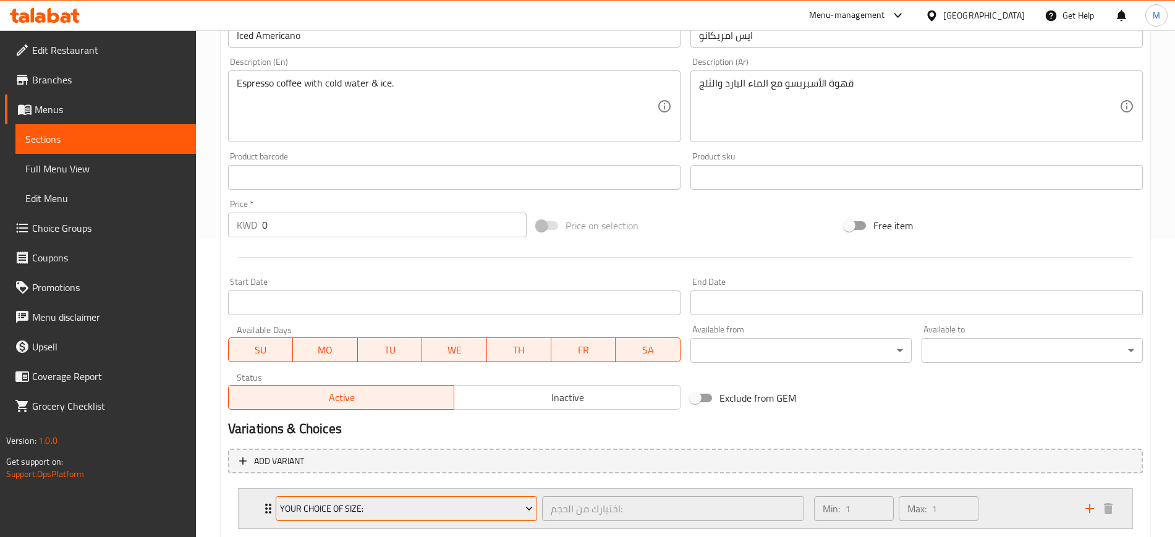
scroll to position [425, 0]
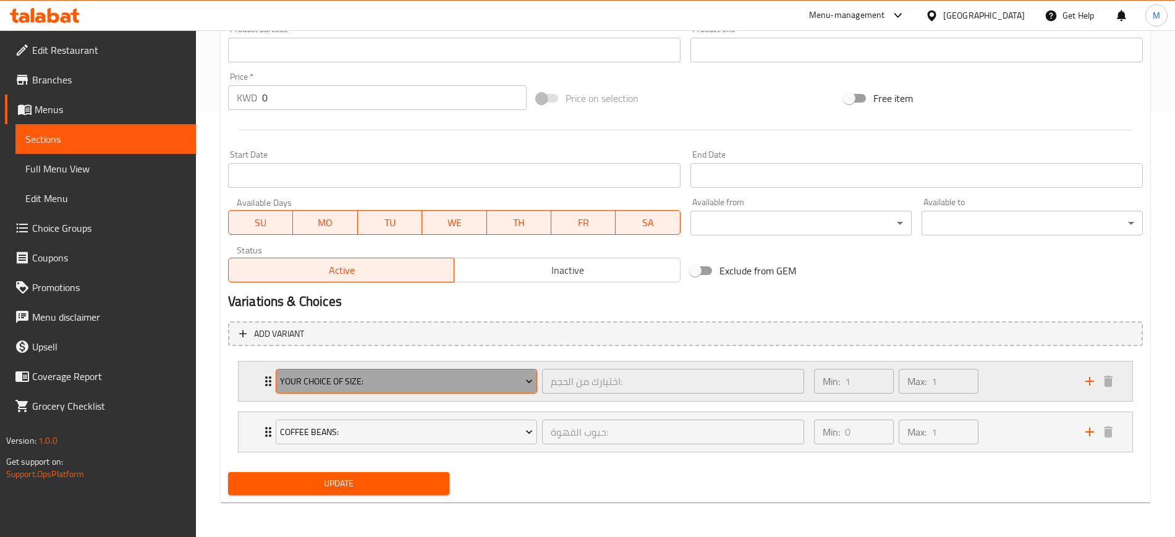
click at [458, 390] on button "Your Choice Of Size:" at bounding box center [406, 381] width 261 height 25
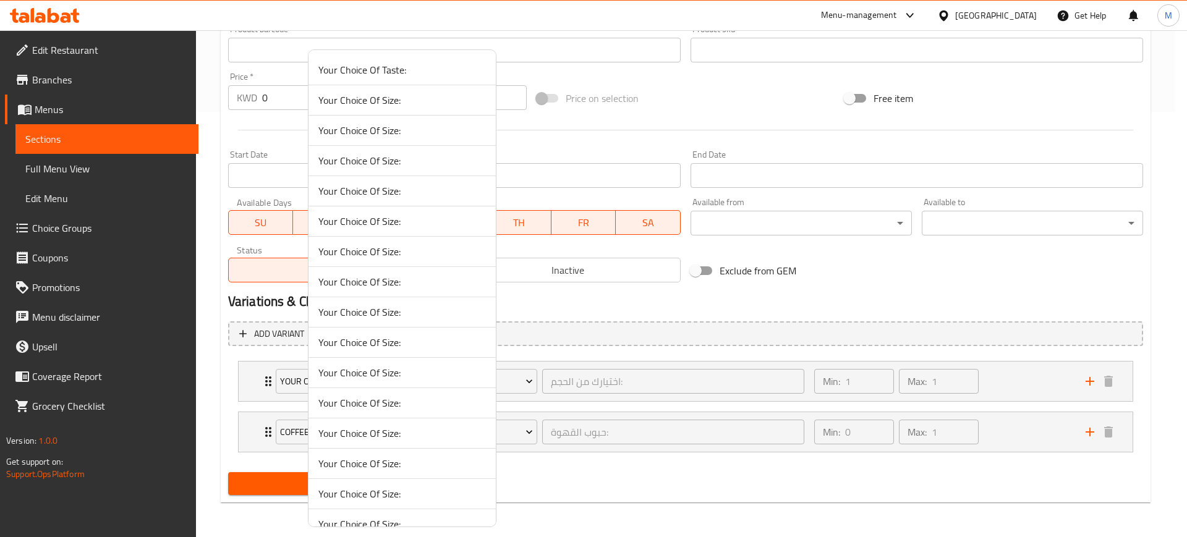
click at [392, 125] on span "Your Choice Of Size:" at bounding box center [402, 130] width 168 height 15
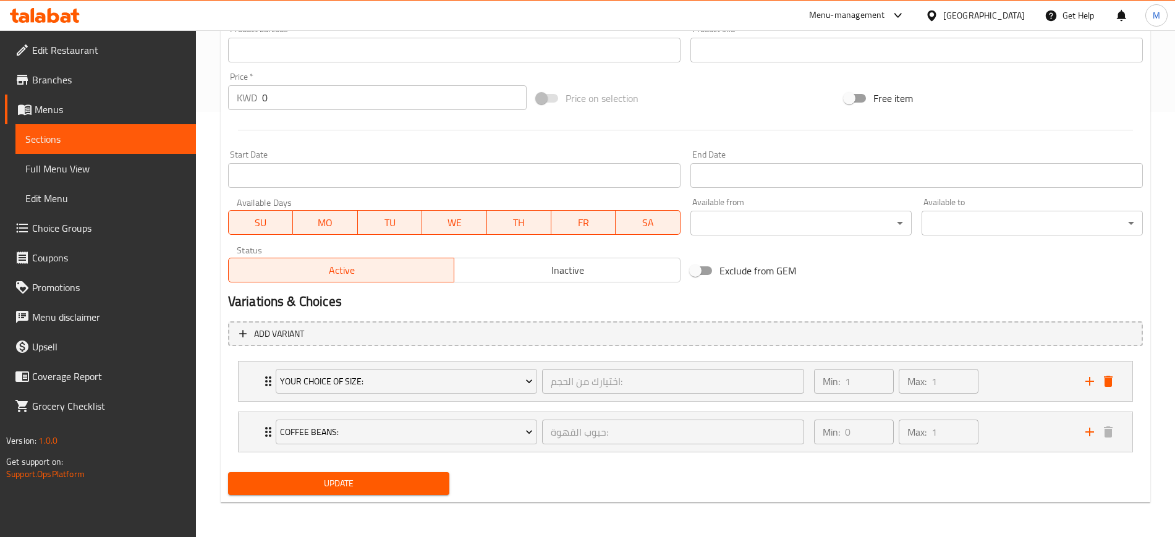
click at [347, 482] on span "Update" at bounding box center [339, 483] width 202 height 15
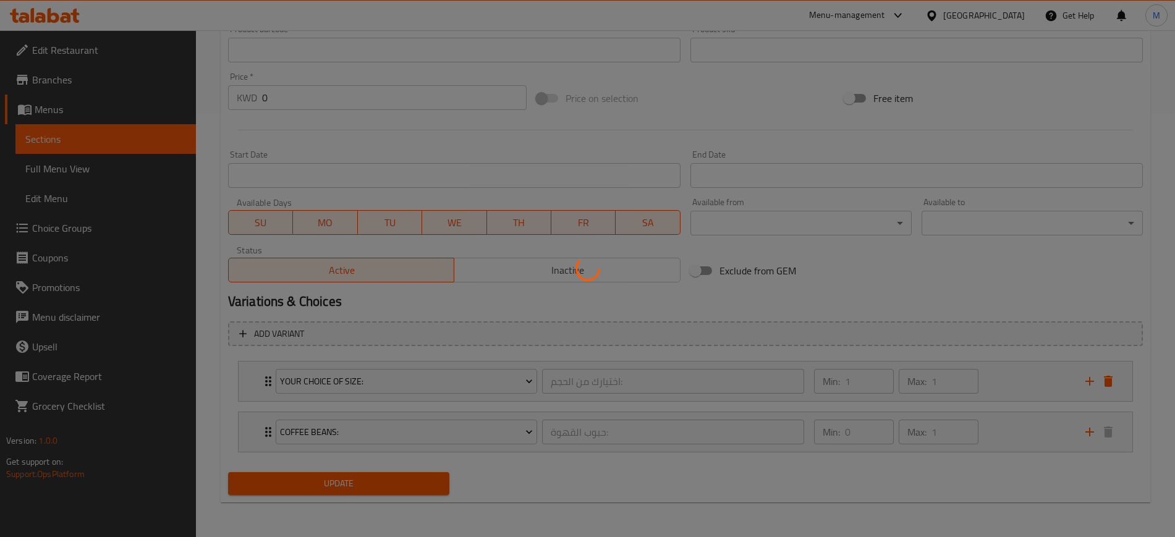
scroll to position [0, 0]
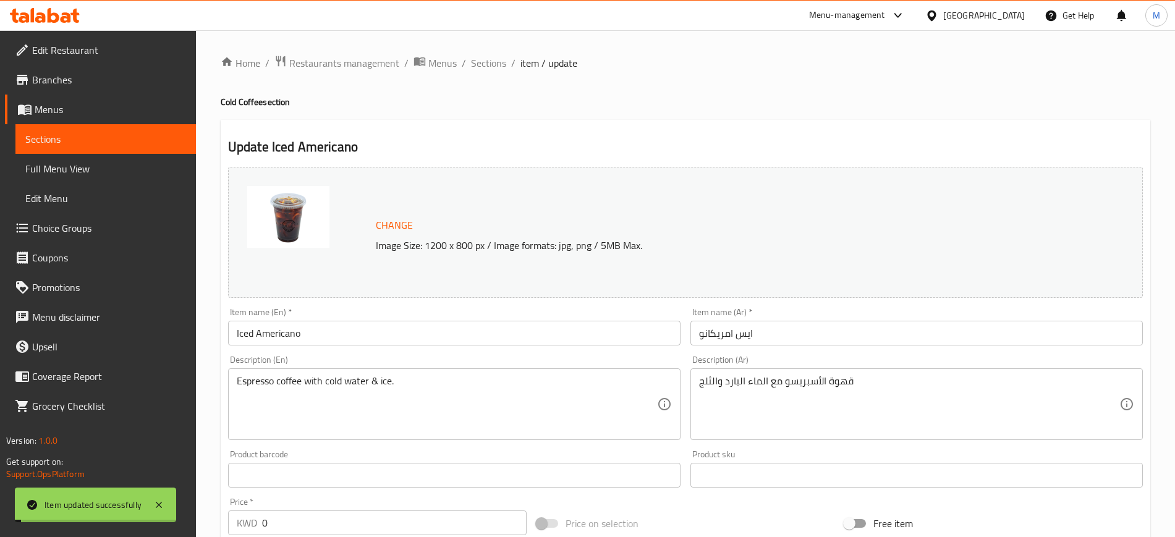
click at [480, 64] on span "Sections" at bounding box center [488, 63] width 35 height 15
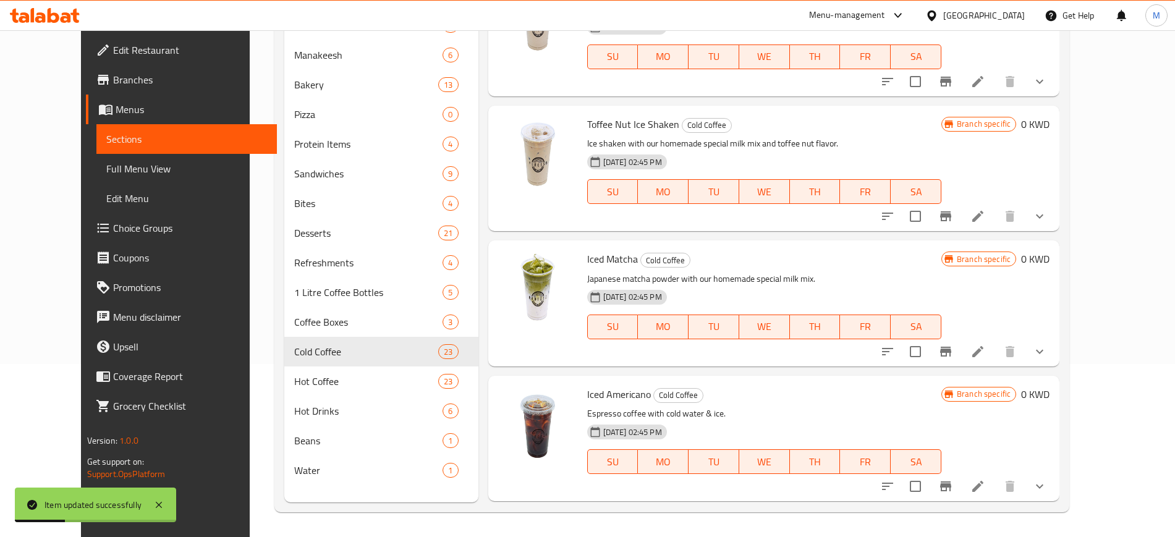
scroll to position [2415, 0]
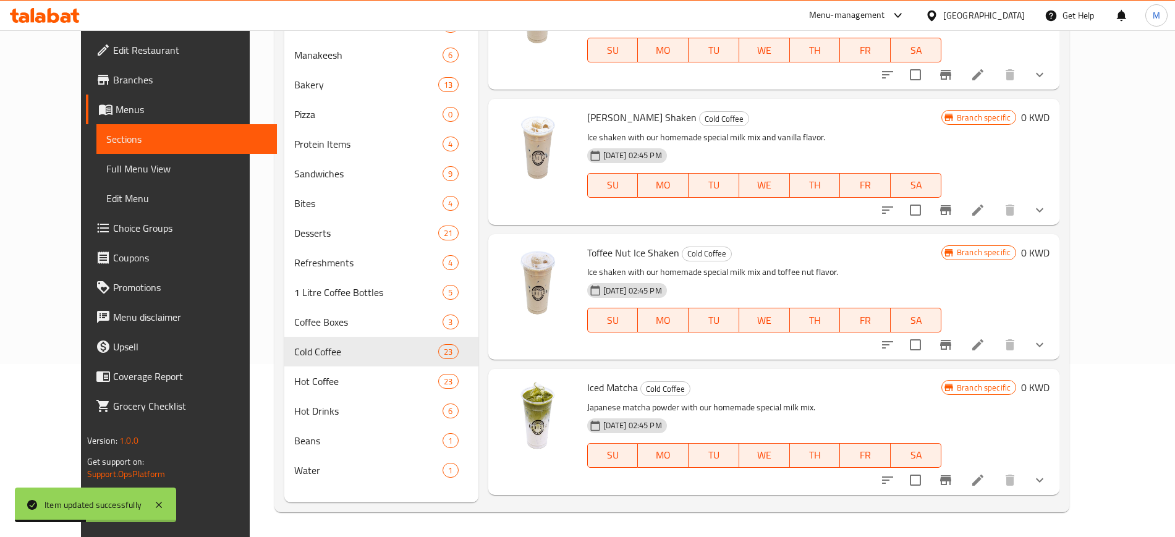
click at [995, 469] on li at bounding box center [978, 480] width 35 height 22
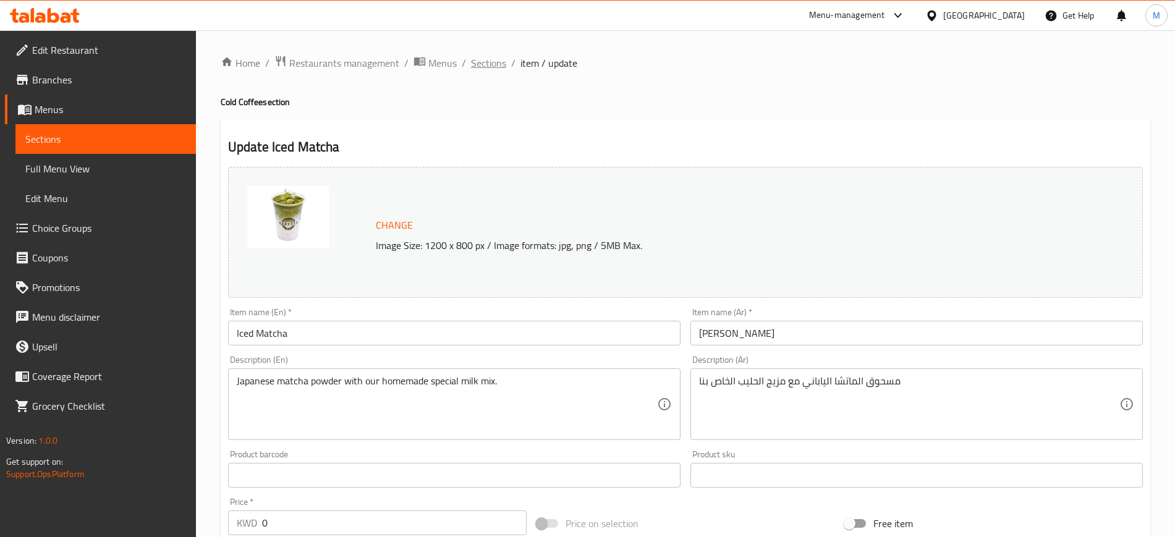
click at [483, 58] on span "Sections" at bounding box center [488, 63] width 35 height 15
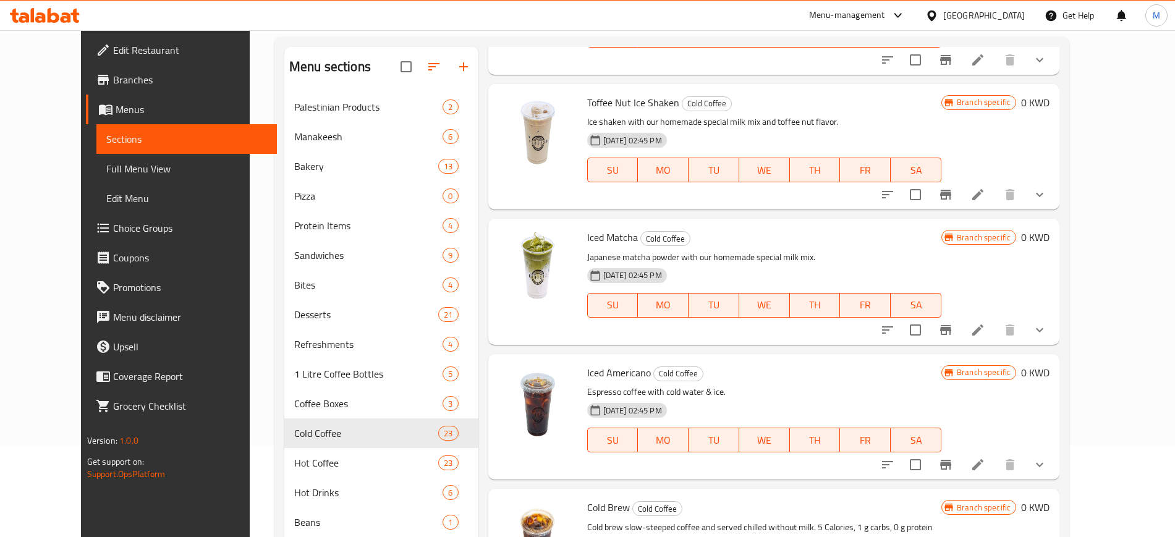
scroll to position [173, 0]
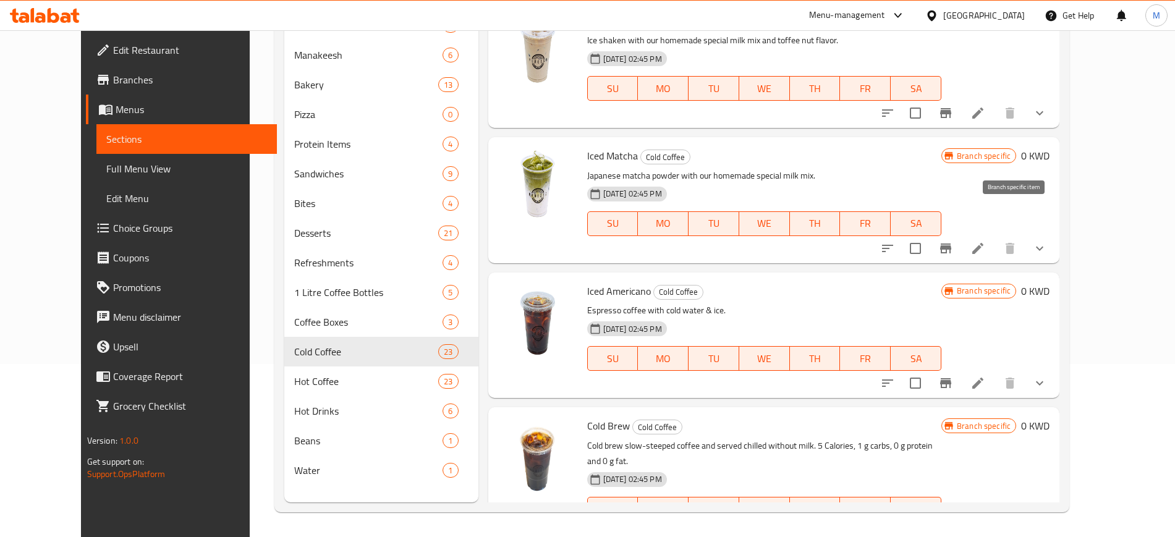
click at [953, 241] on icon "Branch-specific-item" at bounding box center [945, 248] width 15 height 15
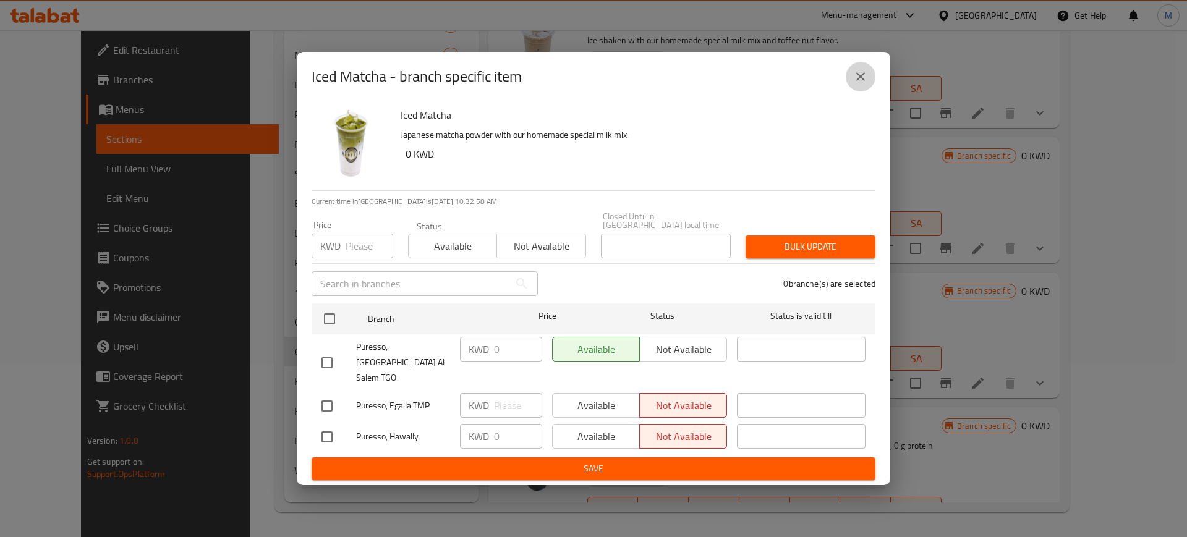
click at [856, 84] on icon "close" at bounding box center [860, 76] width 15 height 15
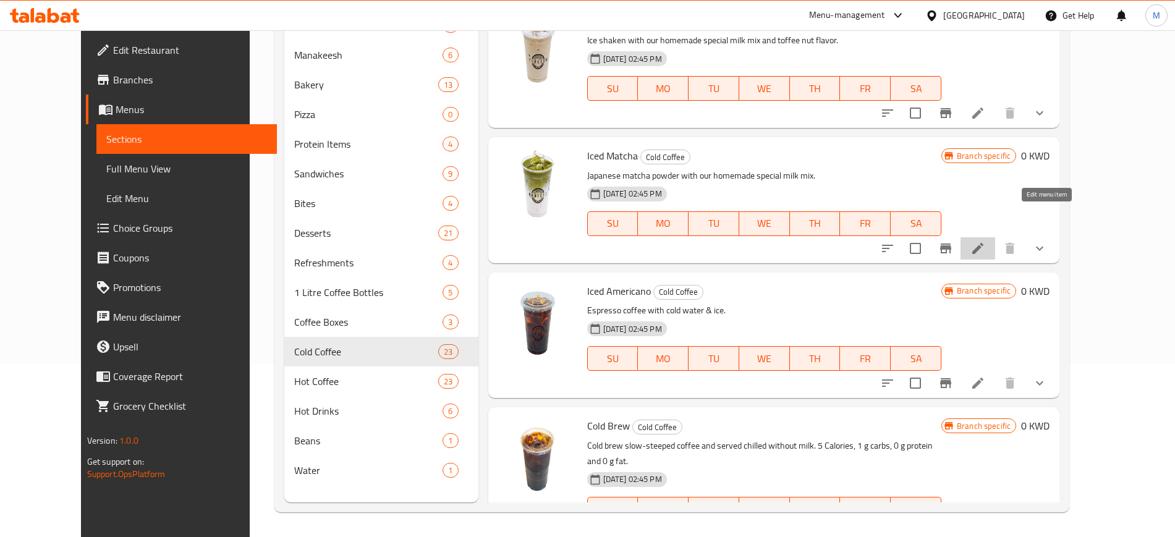
click at [985, 241] on icon at bounding box center [978, 248] width 15 height 15
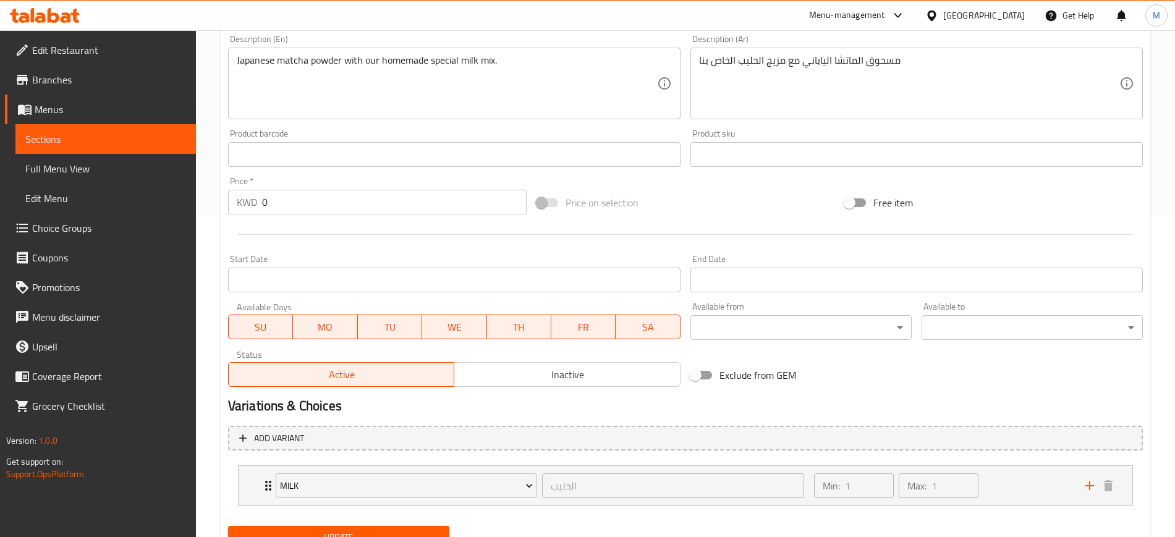
scroll to position [375, 0]
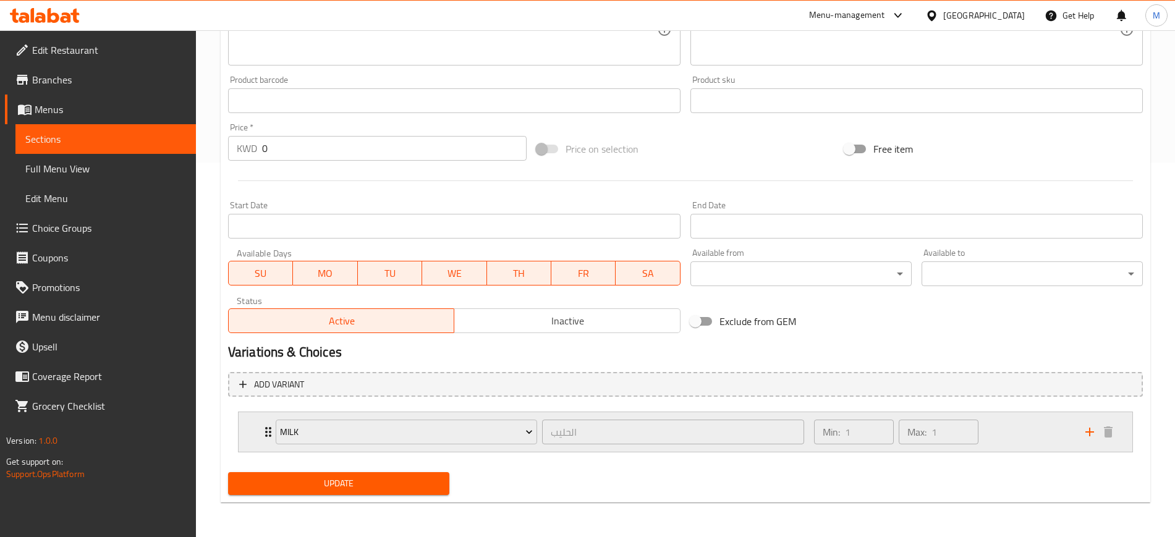
click at [1031, 435] on div "Min: 1 ​ Max: 1 ​" at bounding box center [942, 432] width 271 height 40
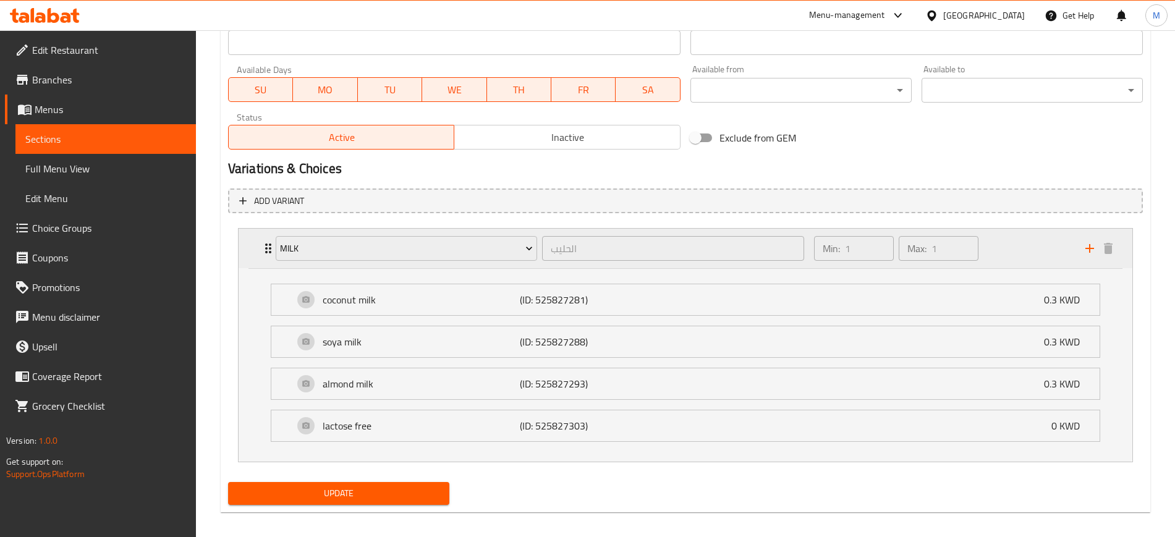
scroll to position [568, 0]
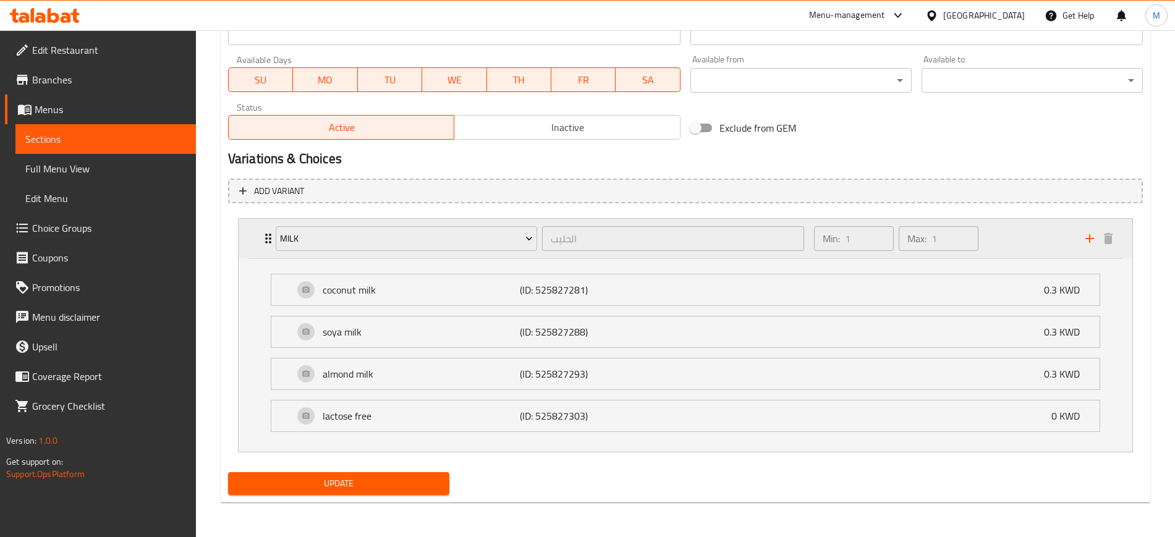
click at [1005, 241] on div "Min: 1 ​ Max: 1 ​" at bounding box center [942, 239] width 271 height 40
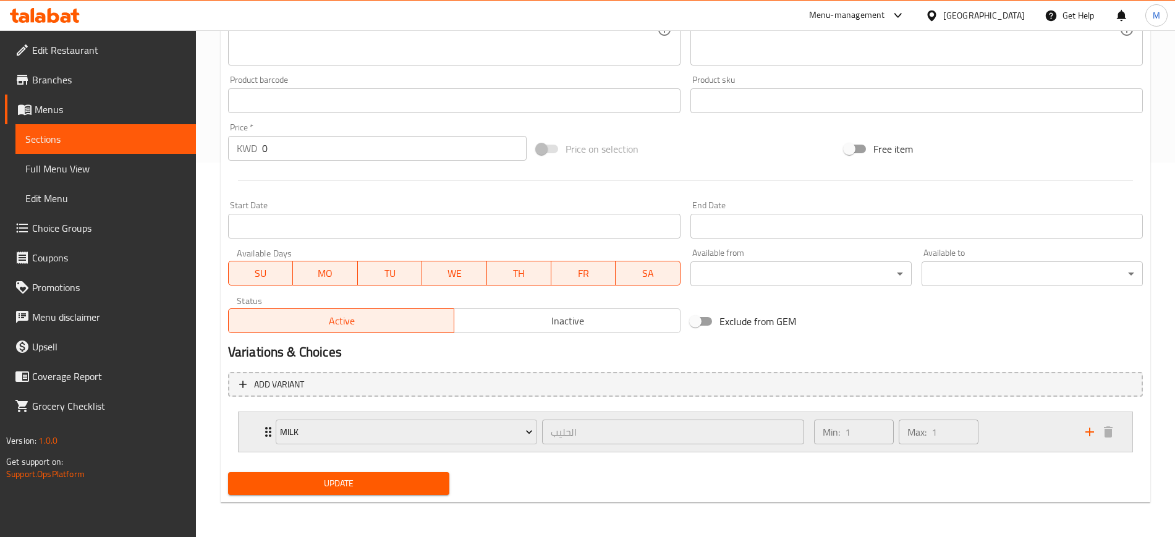
scroll to position [375, 0]
click at [1089, 427] on icon "add" at bounding box center [1089, 432] width 15 height 15
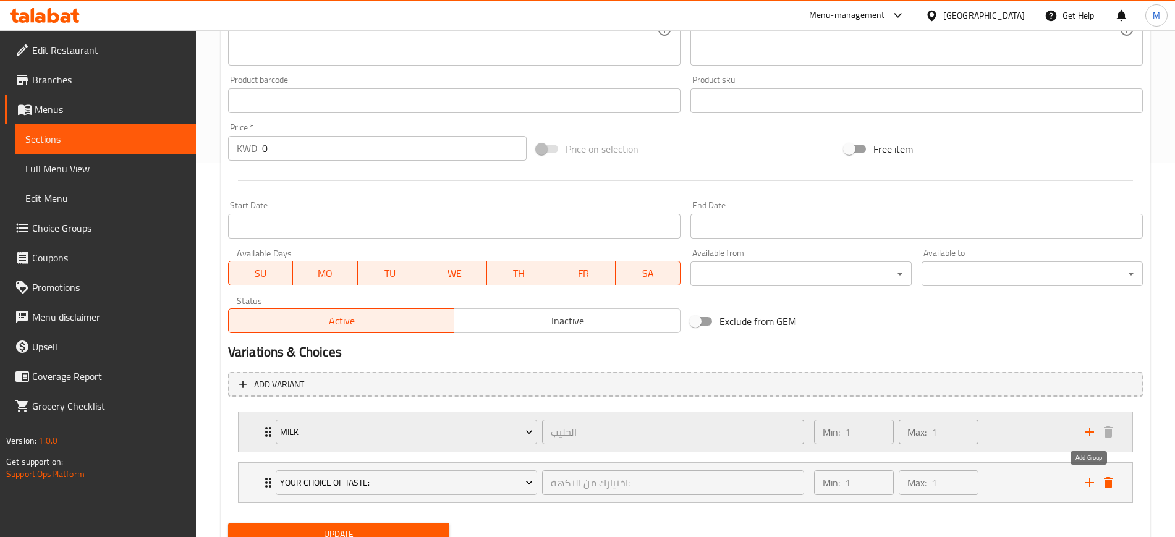
scroll to position [425, 0]
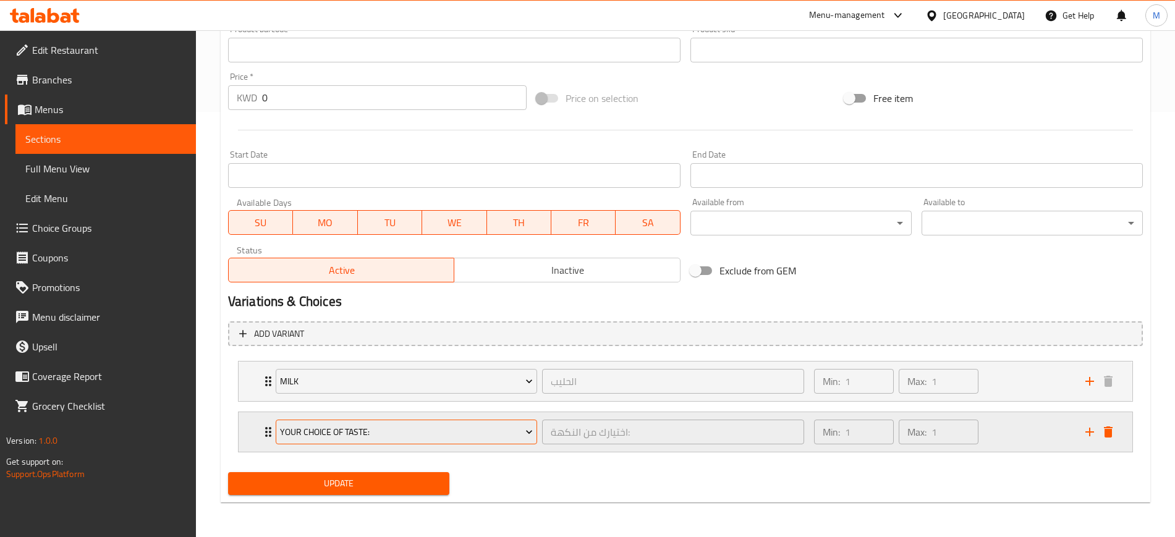
click at [343, 438] on span "Your Choice Of Taste:" at bounding box center [406, 432] width 253 height 15
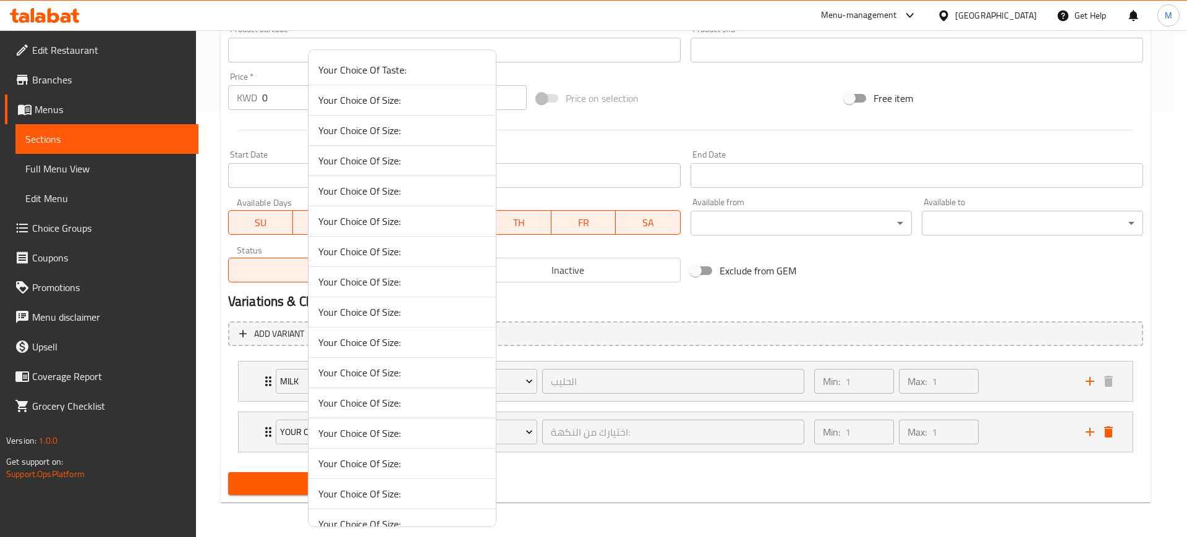
click at [383, 127] on span "Your Choice Of Size:" at bounding box center [402, 130] width 168 height 15
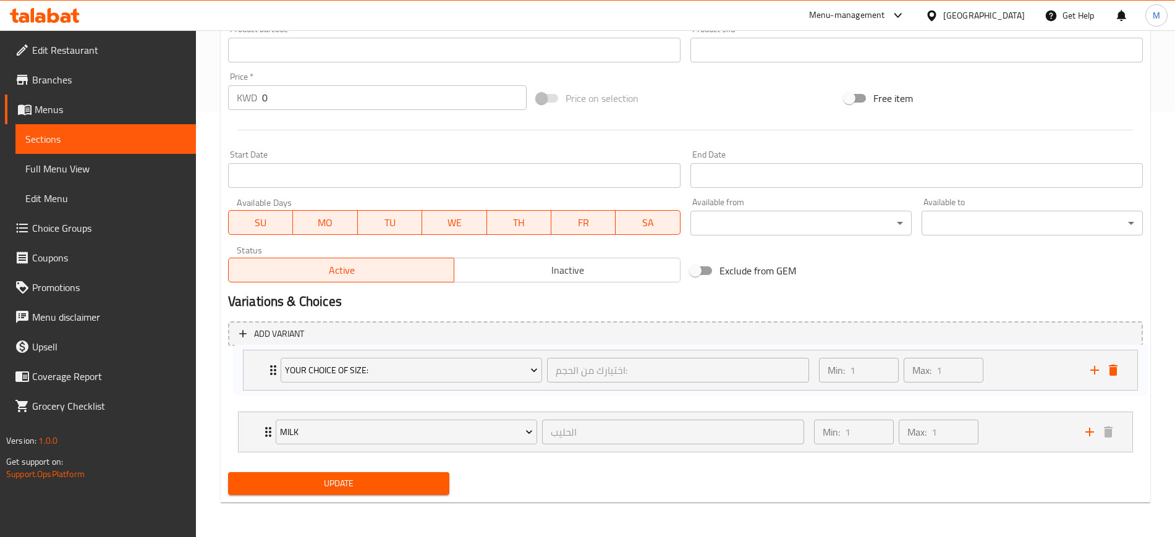
drag, startPoint x: 255, startPoint y: 430, endPoint x: 259, endPoint y: 360, distance: 70.0
click at [259, 360] on div "Milk الحليب ​ Min: 1 ​ Max: 1 ​ coconut milk (ID: 525827281) 0.3 KWD Name (En) …" at bounding box center [685, 406] width 915 height 101
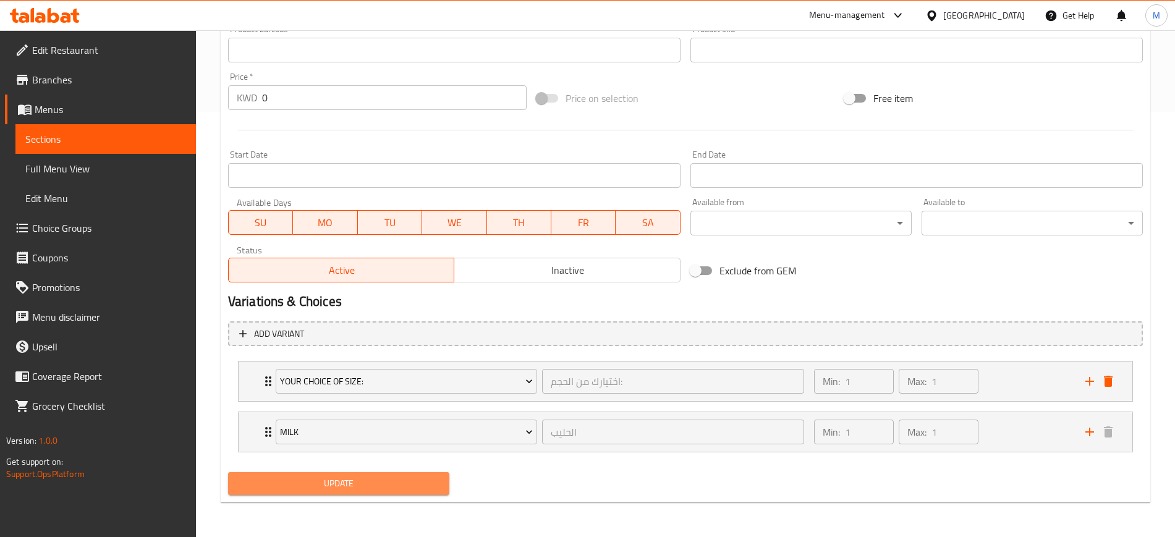
click at [399, 485] on span "Update" at bounding box center [339, 483] width 202 height 15
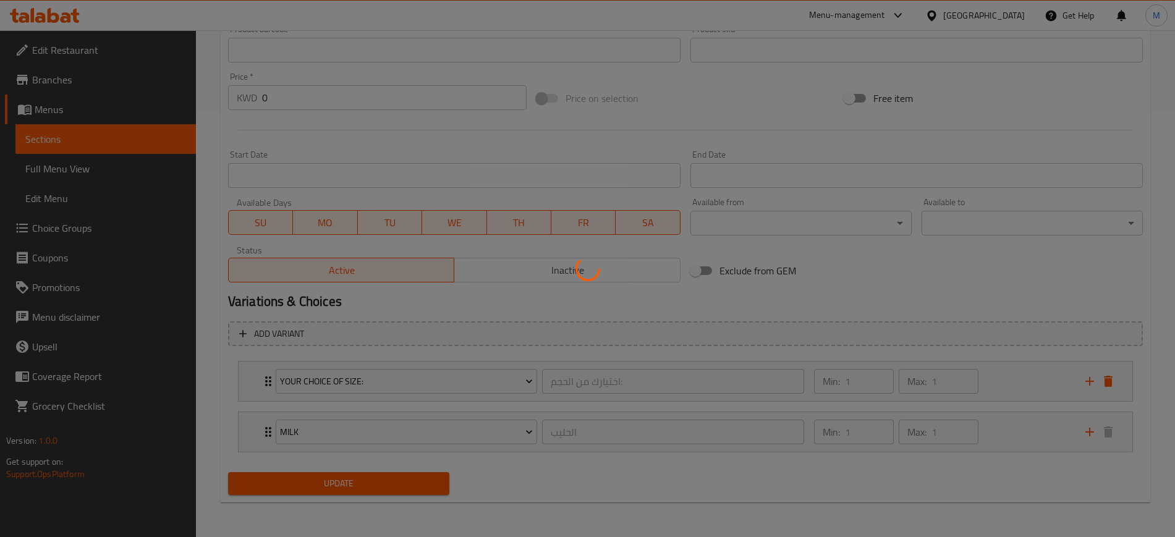
scroll to position [0, 0]
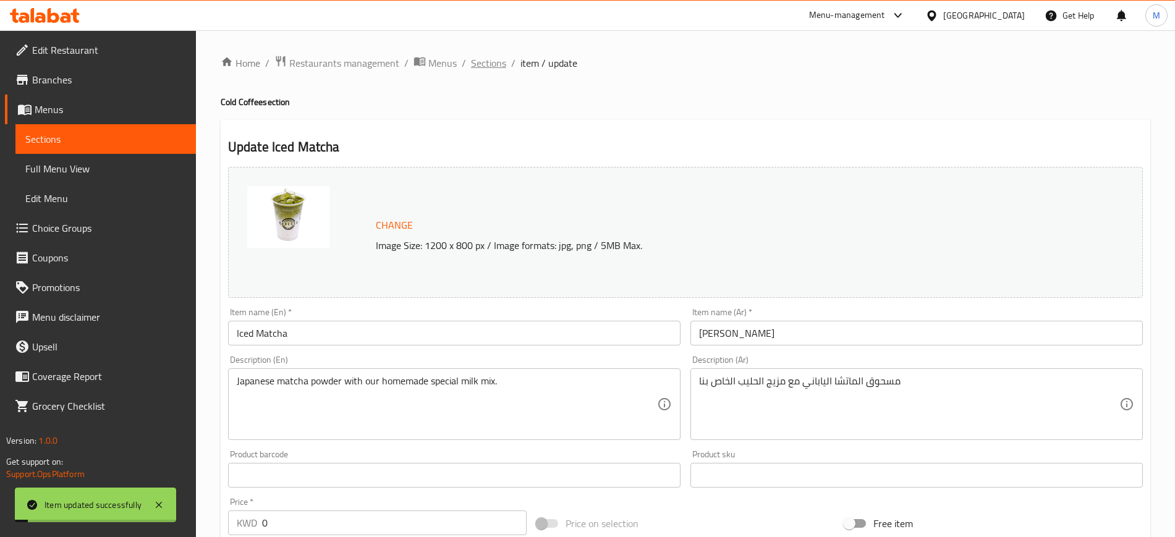
click at [496, 65] on span "Sections" at bounding box center [488, 63] width 35 height 15
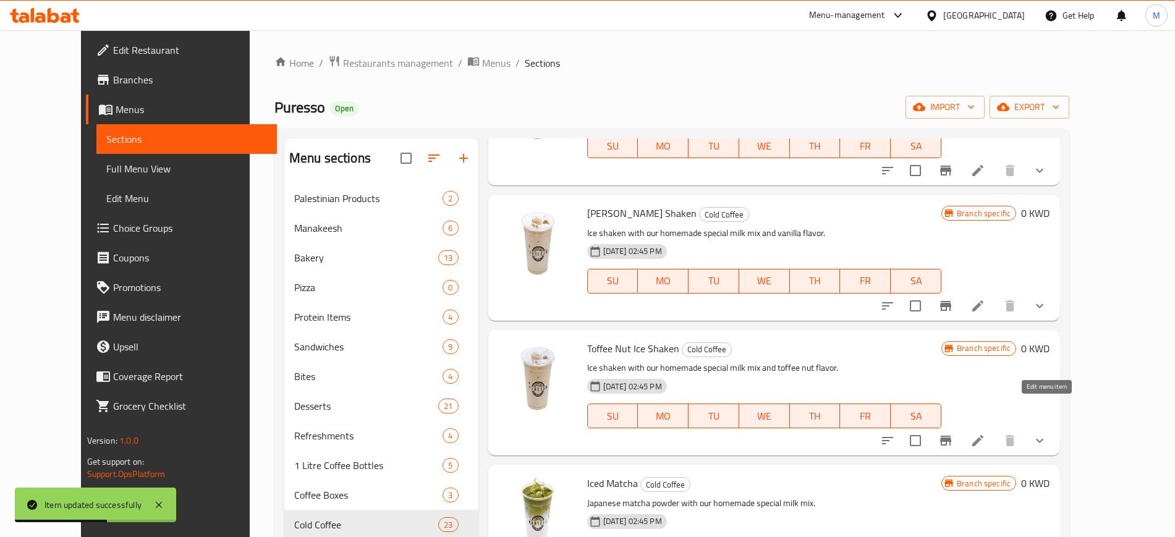
click at [985, 433] on icon at bounding box center [978, 440] width 15 height 15
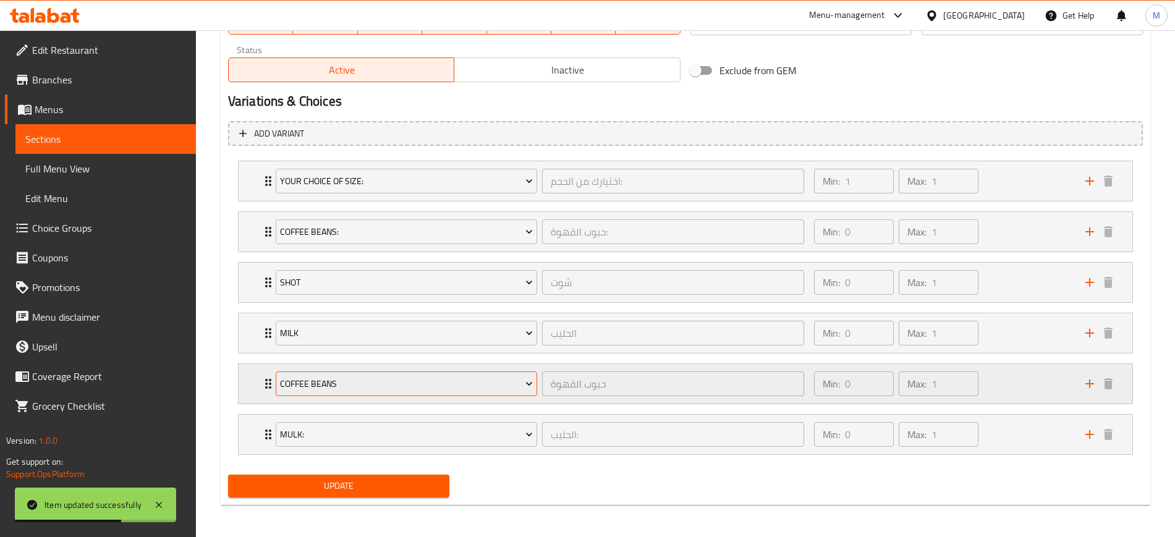
scroll to position [628, 0]
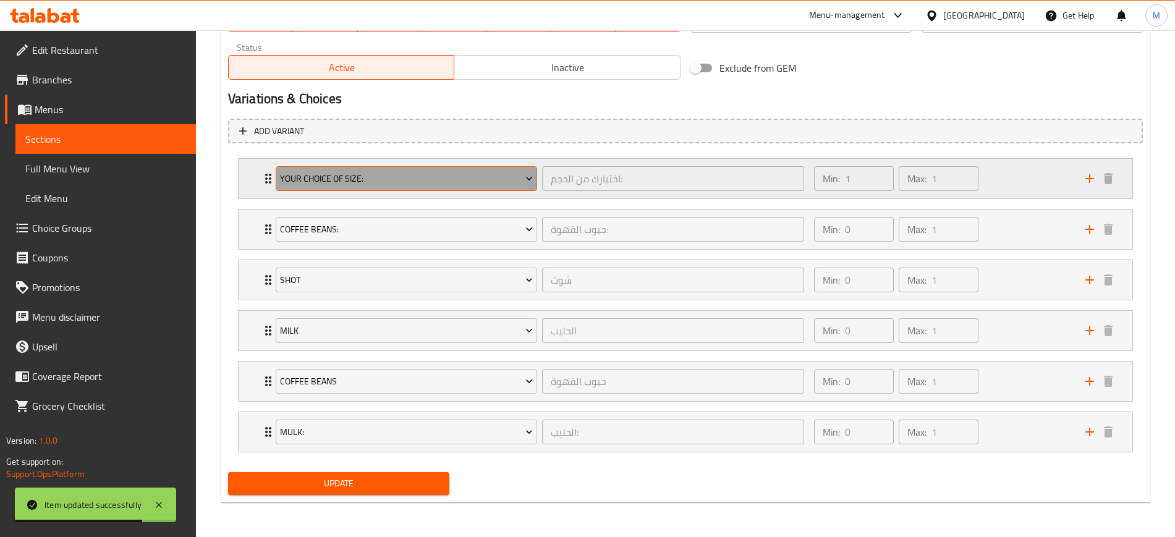
click at [388, 182] on span "Your Choice Of Size:" at bounding box center [406, 178] width 253 height 15
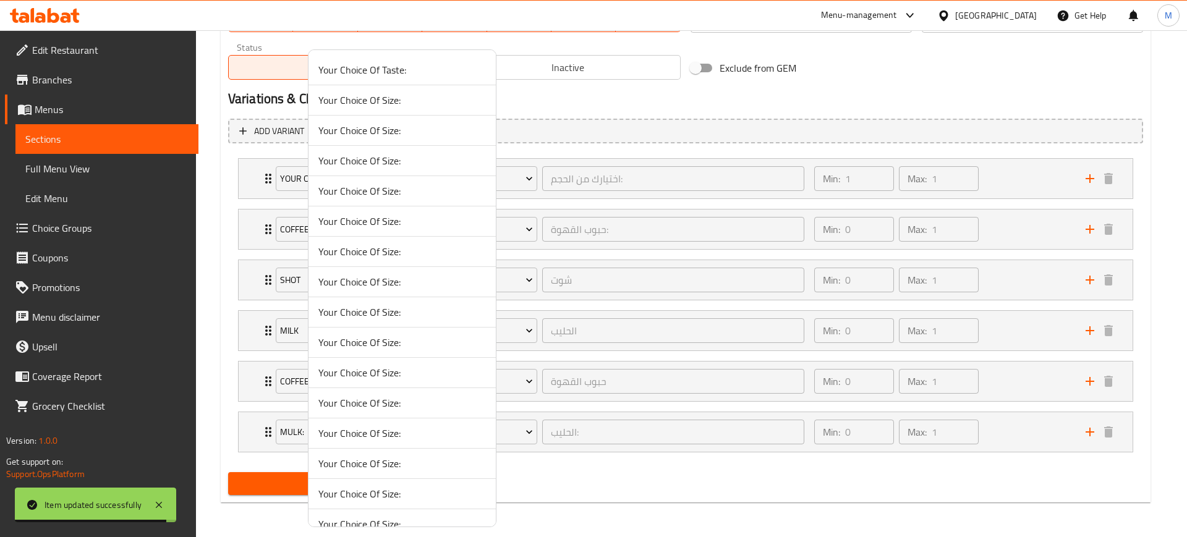
click at [402, 128] on span "Your Choice Of Size:" at bounding box center [402, 130] width 168 height 15
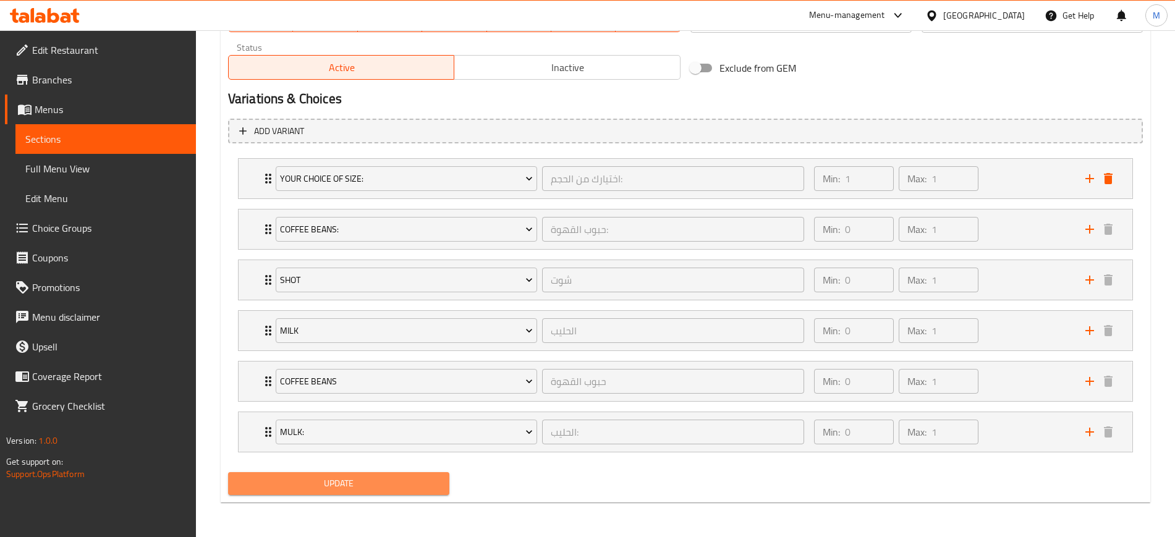
click at [358, 478] on span "Update" at bounding box center [339, 483] width 202 height 15
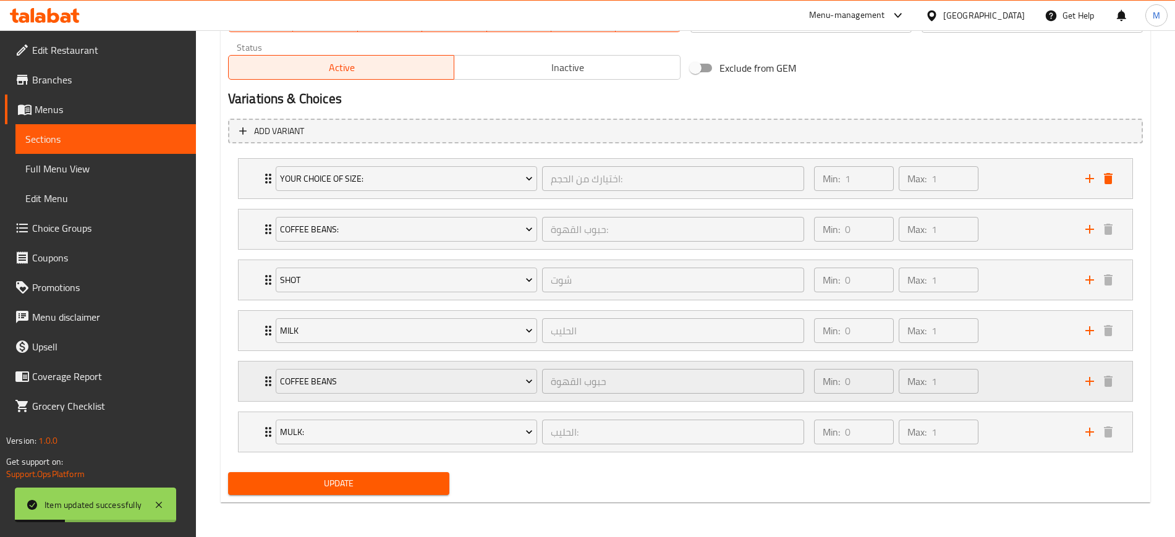
click at [992, 390] on div "Min: 0 ​ Max: 1 ​" at bounding box center [942, 382] width 271 height 40
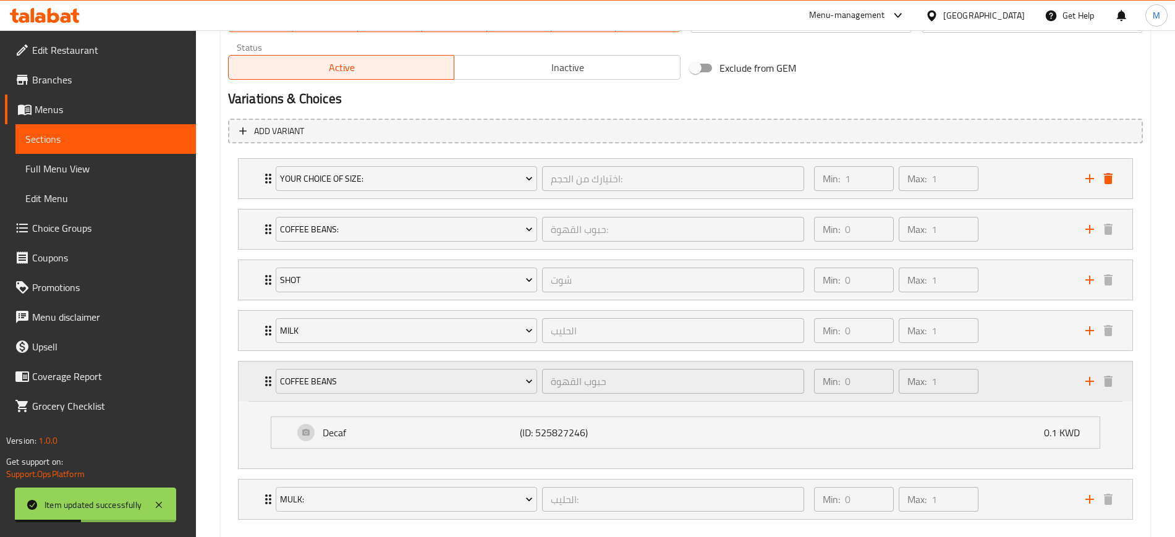
click at [1002, 390] on div "Min: 0 ​ Max: 1 ​" at bounding box center [942, 382] width 271 height 40
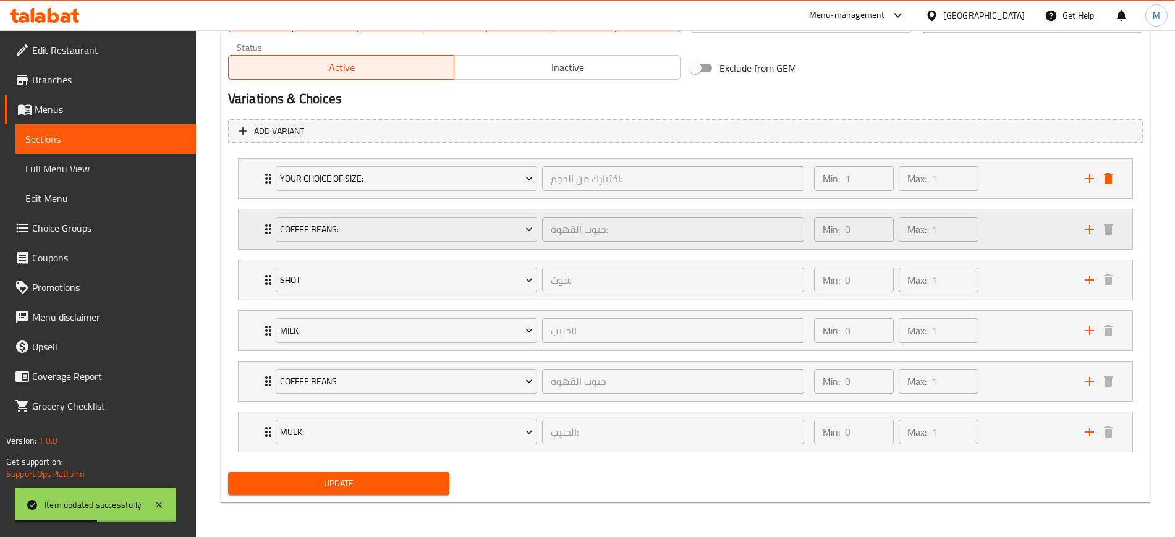
click at [1024, 230] on div "Min: 0 ​ Max: 1 ​" at bounding box center [942, 230] width 271 height 40
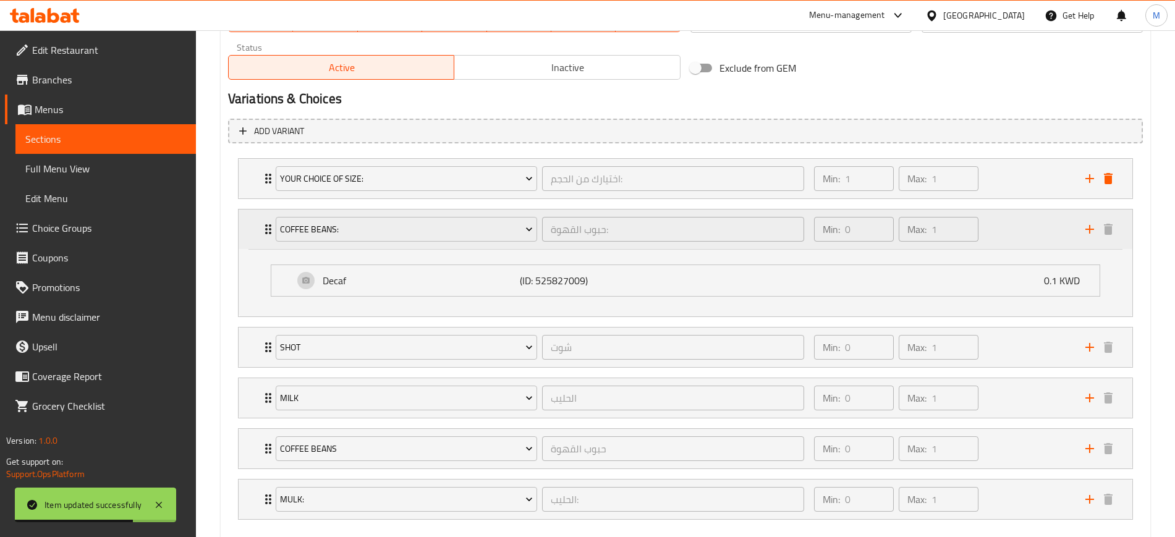
click at [1024, 230] on div "Min: 0 ​ Max: 1 ​" at bounding box center [942, 230] width 271 height 40
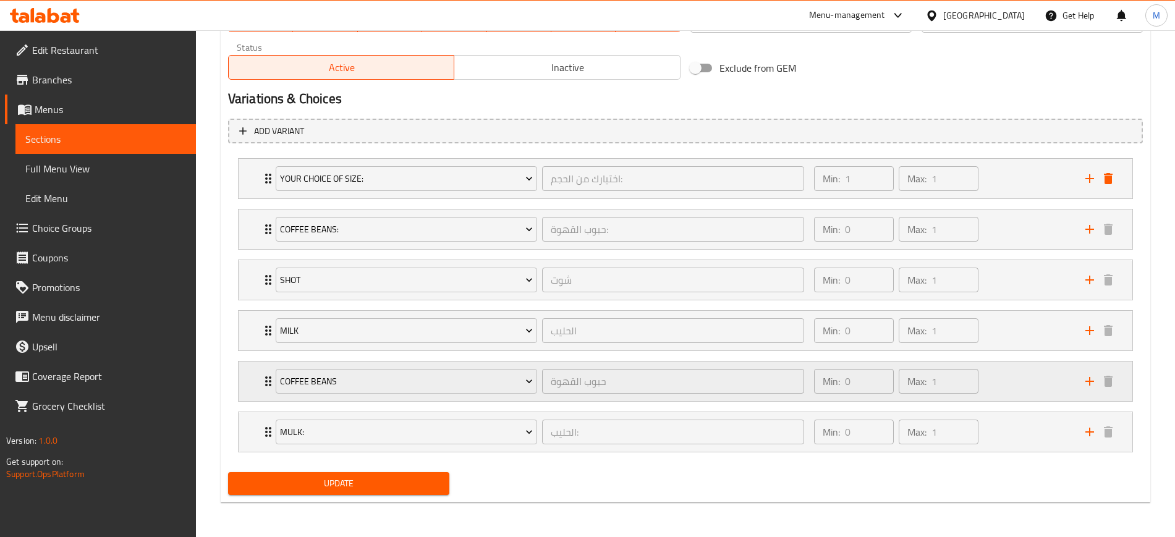
click at [1032, 378] on div "Min: 0 ​ Max: 1 ​" at bounding box center [942, 382] width 271 height 40
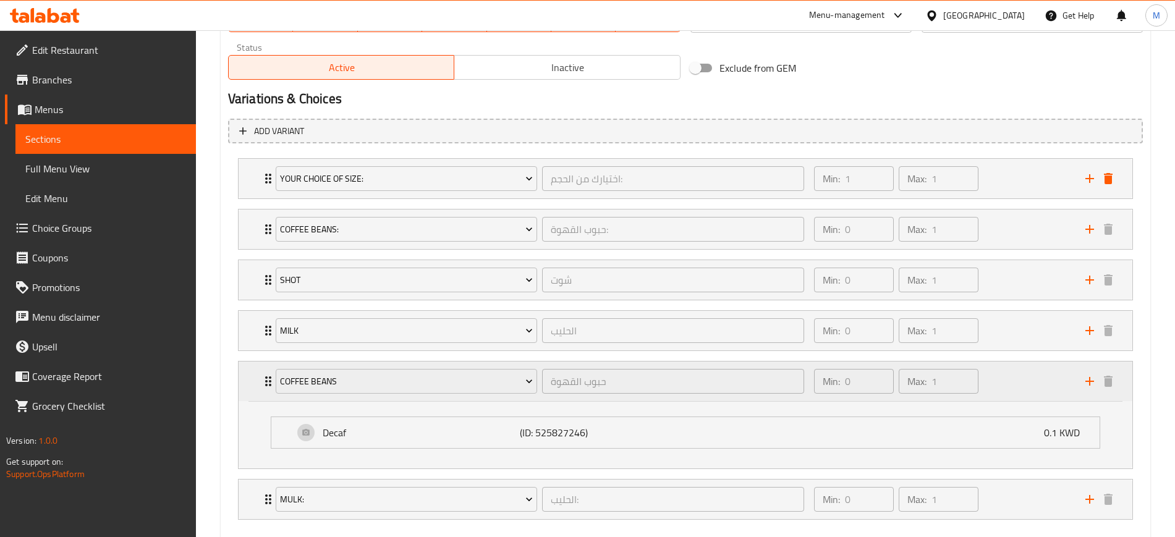
click at [1032, 378] on div "Min: 0 ​ Max: 1 ​" at bounding box center [942, 382] width 271 height 40
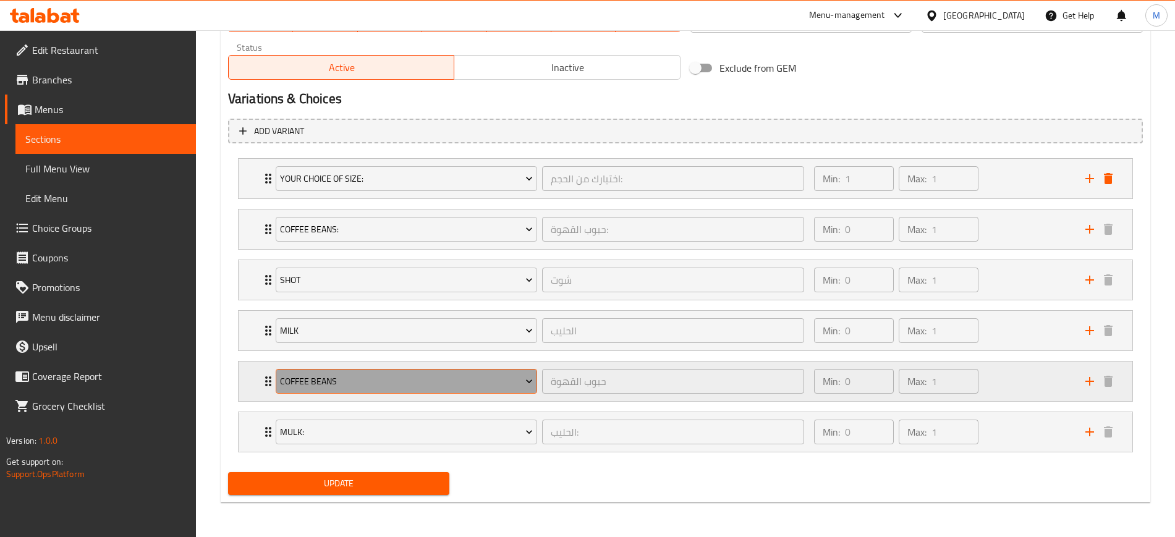
click at [439, 378] on span "Coffee Beans" at bounding box center [406, 381] width 253 height 15
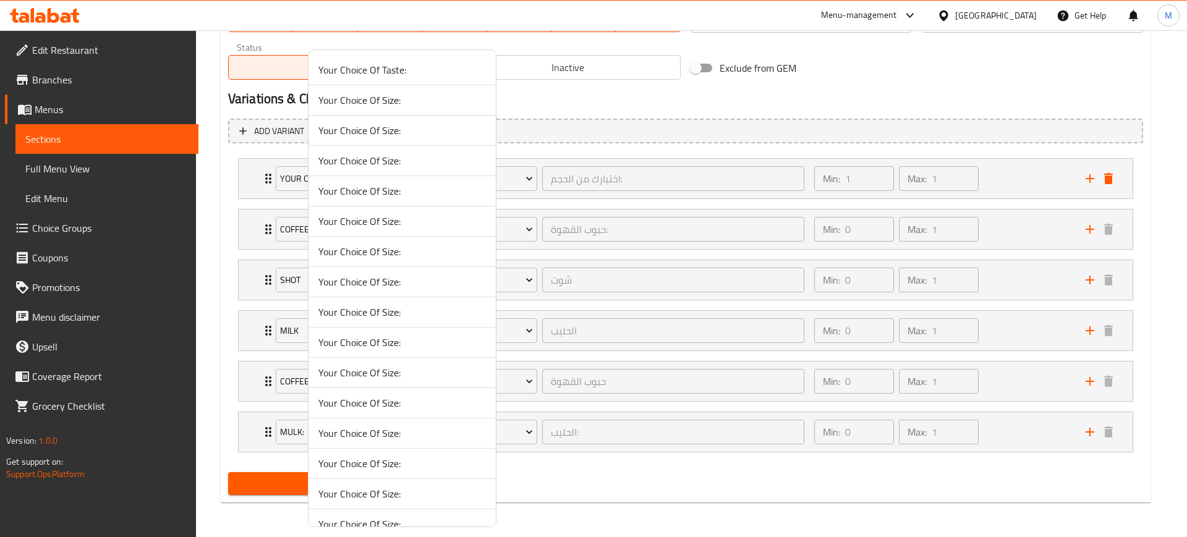
click at [406, 368] on span "Your Choice Of Size:" at bounding box center [402, 372] width 168 height 15
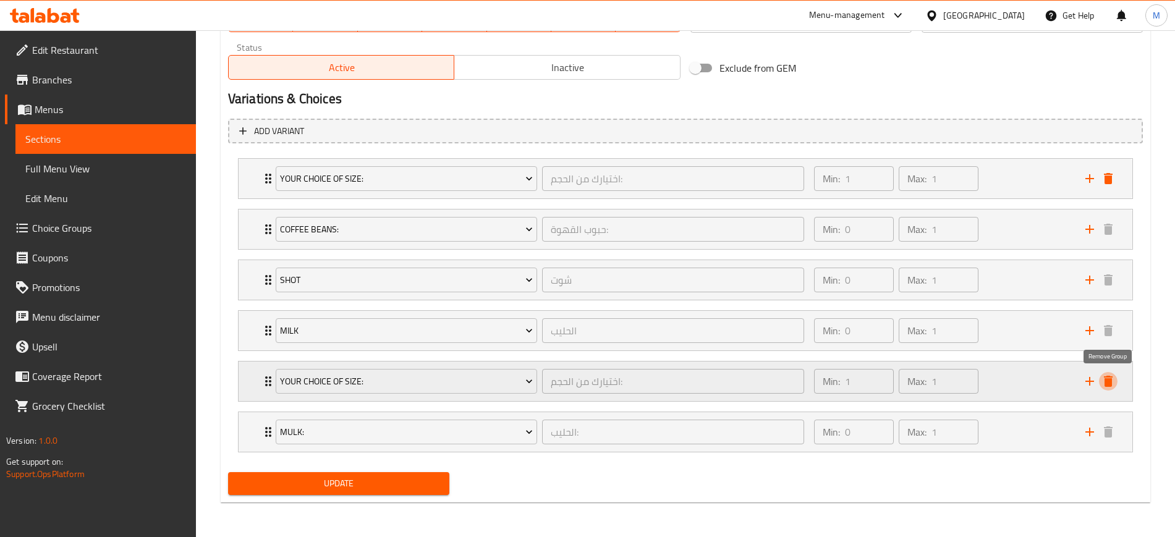
click at [1112, 383] on icon "delete" at bounding box center [1108, 381] width 15 height 15
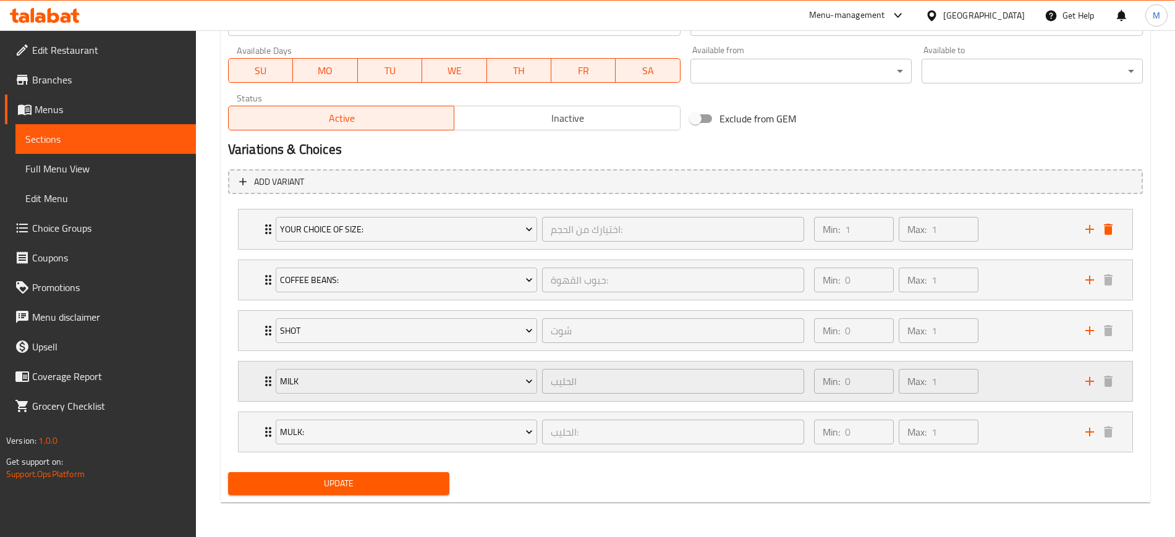
click at [1013, 377] on div "Min: 0 ​ Max: 1 ​" at bounding box center [942, 382] width 271 height 40
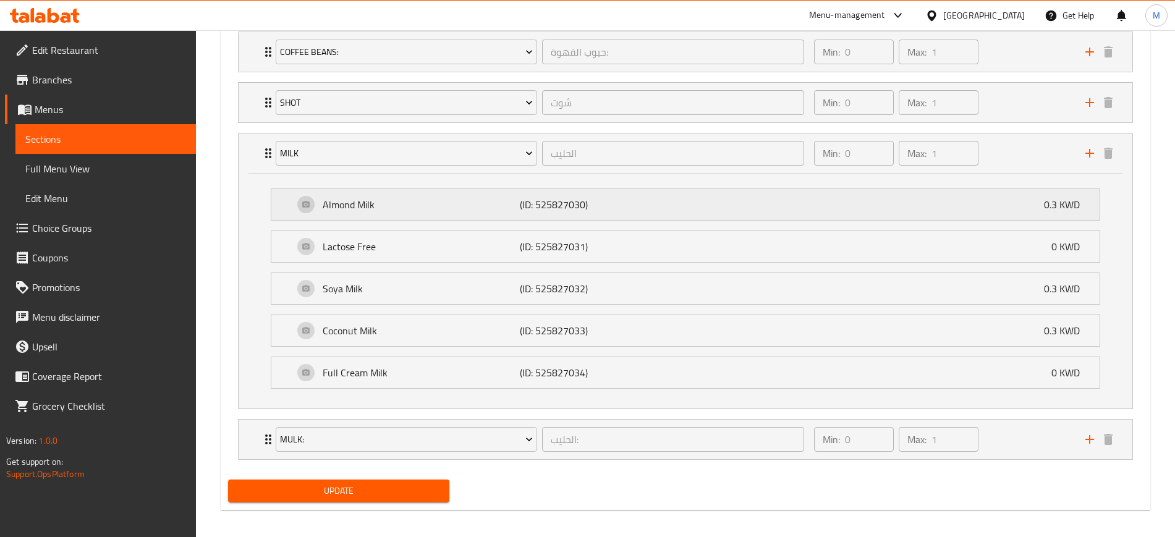
scroll to position [813, 0]
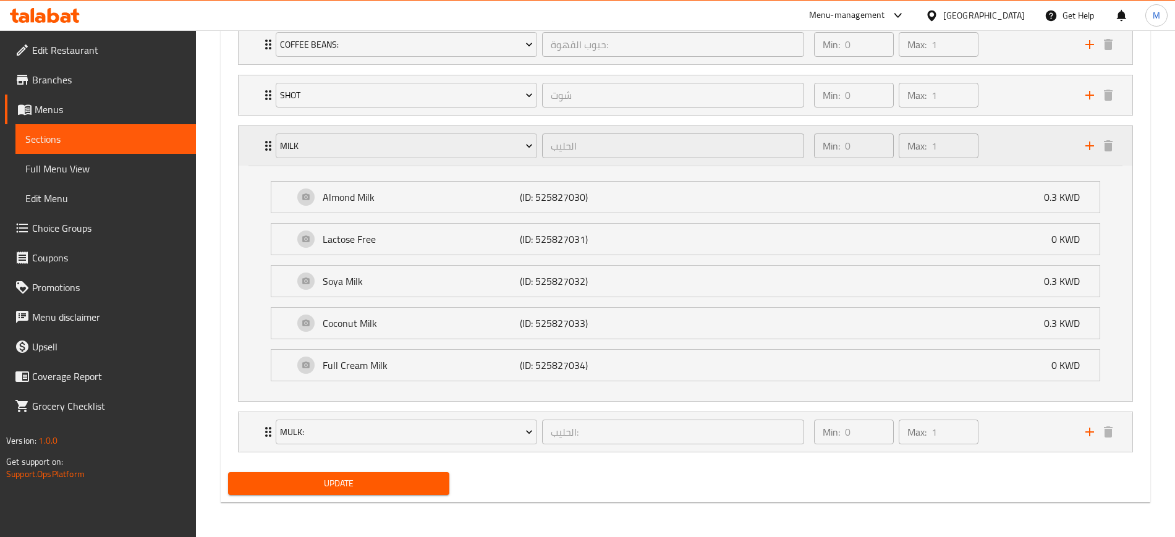
click at [1029, 138] on div "Min: 0 ​ Max: 1 ​" at bounding box center [942, 146] width 271 height 40
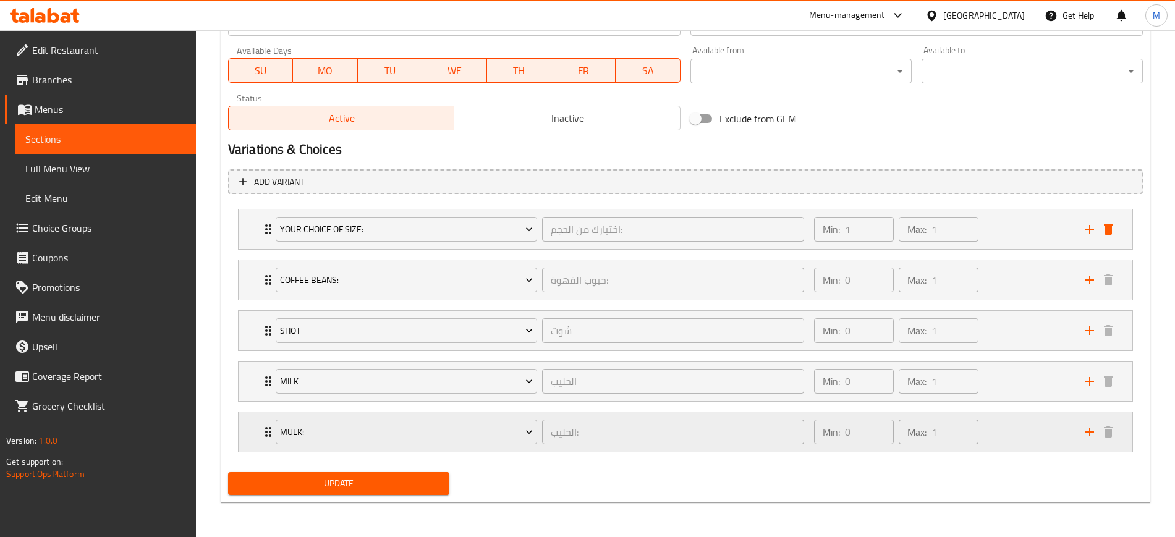
click at [1011, 419] on div "Min: 0 ​ Max: 1 ​" at bounding box center [942, 432] width 271 height 40
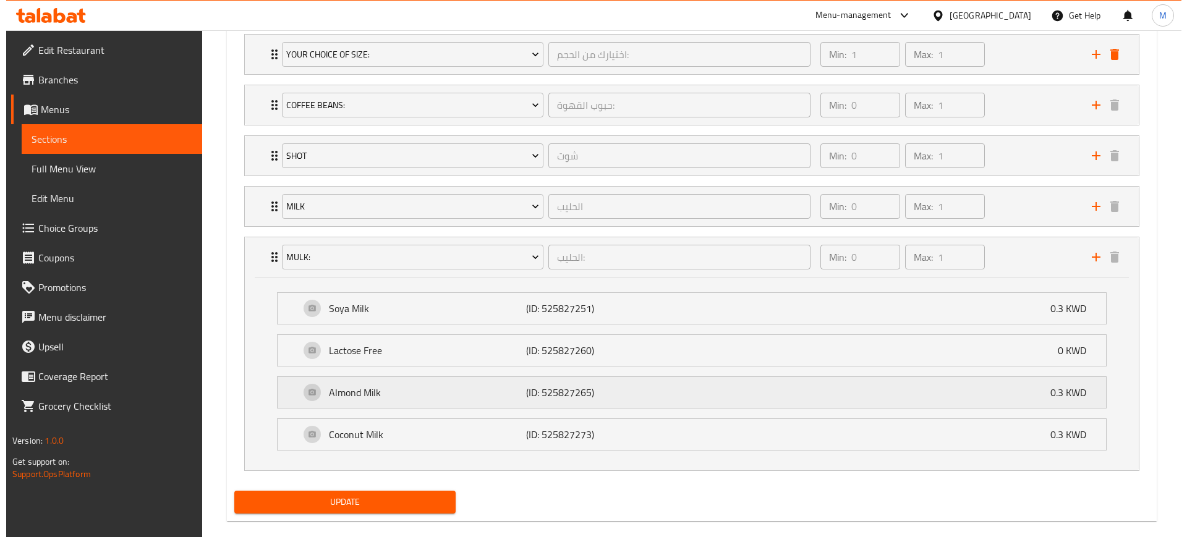
scroll to position [771, 0]
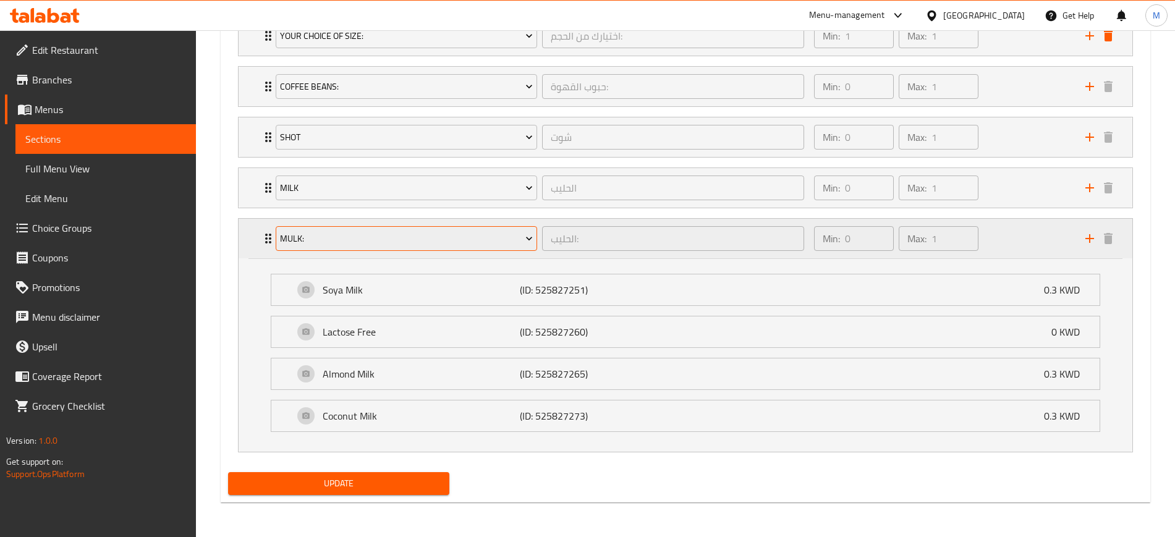
click at [485, 241] on span "Mulk:" at bounding box center [406, 238] width 253 height 15
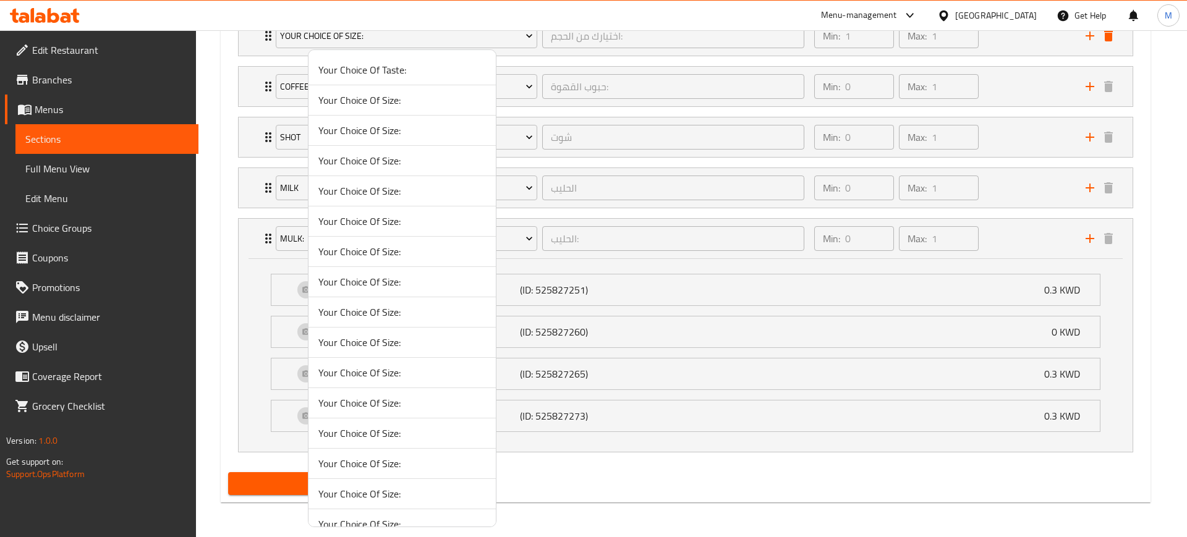
click at [399, 252] on span "Your Choice Of Size:" at bounding box center [402, 251] width 168 height 15
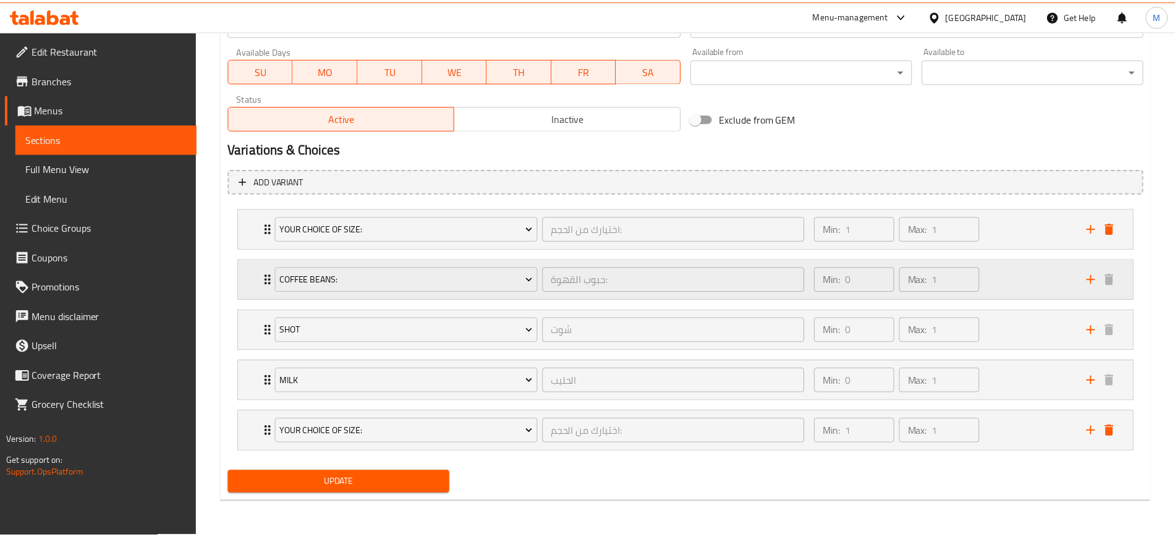
scroll to position [577, 0]
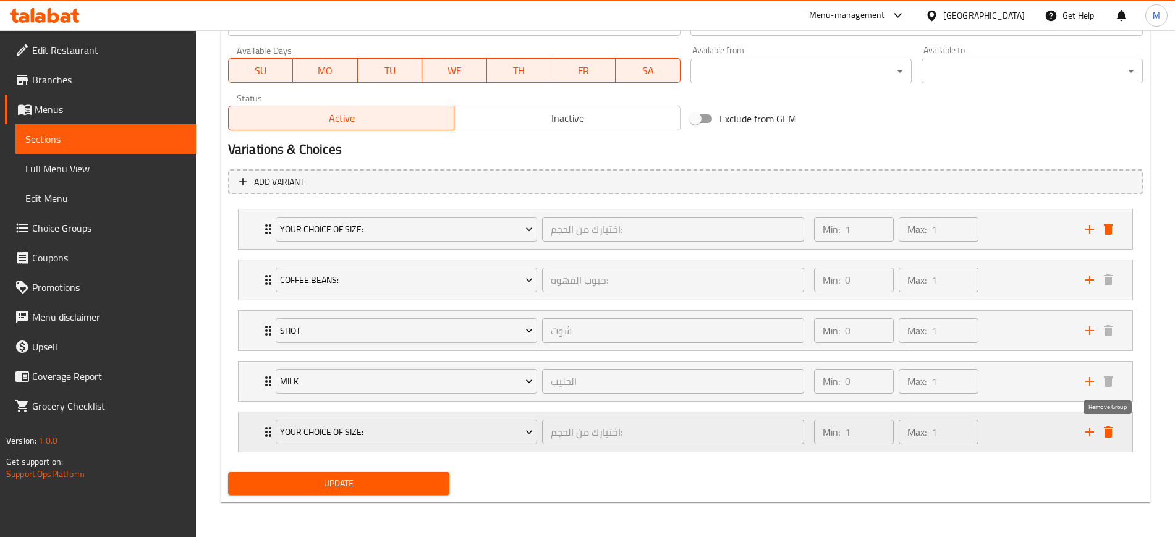
click at [1112, 433] on icon "delete" at bounding box center [1108, 432] width 9 height 11
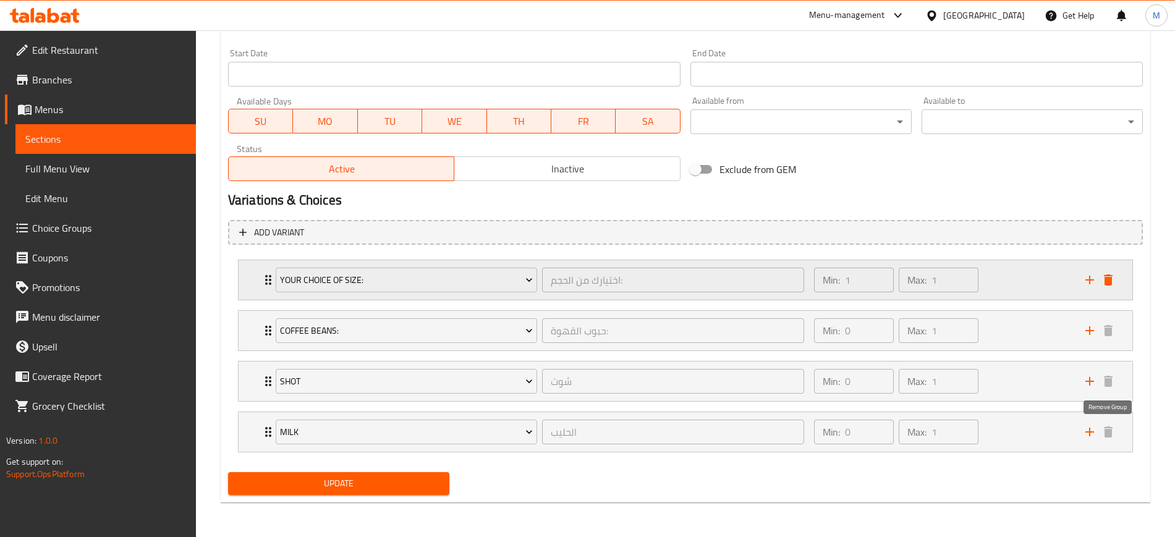
scroll to position [527, 0]
click at [1025, 381] on div "Min: 0 ​ Max: 1 ​" at bounding box center [942, 382] width 271 height 40
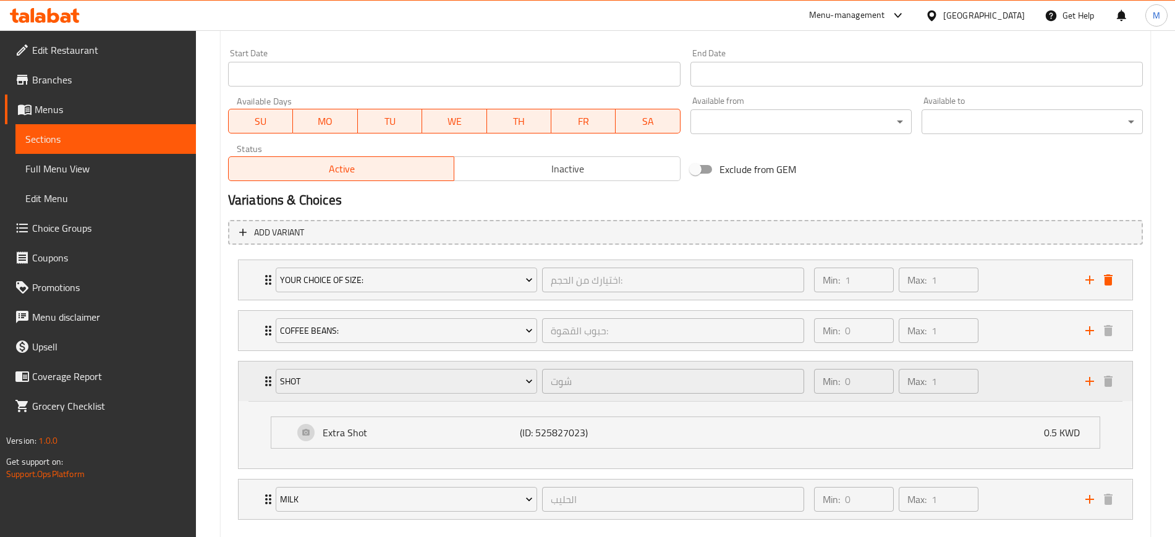
scroll to position [594, 0]
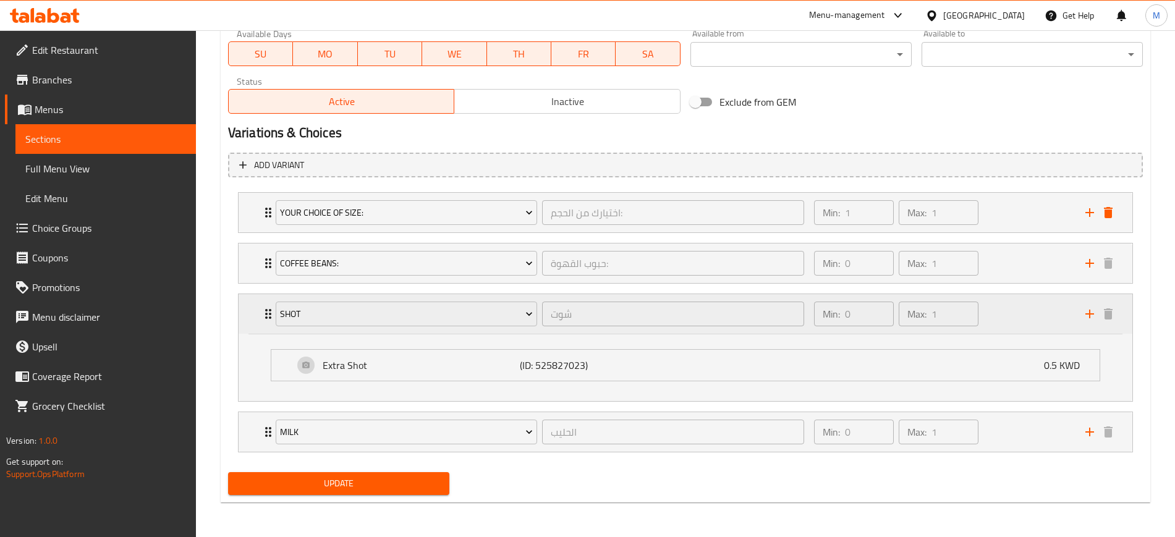
click at [1029, 311] on div "Min: 0 ​ Max: 1 ​" at bounding box center [942, 314] width 271 height 40
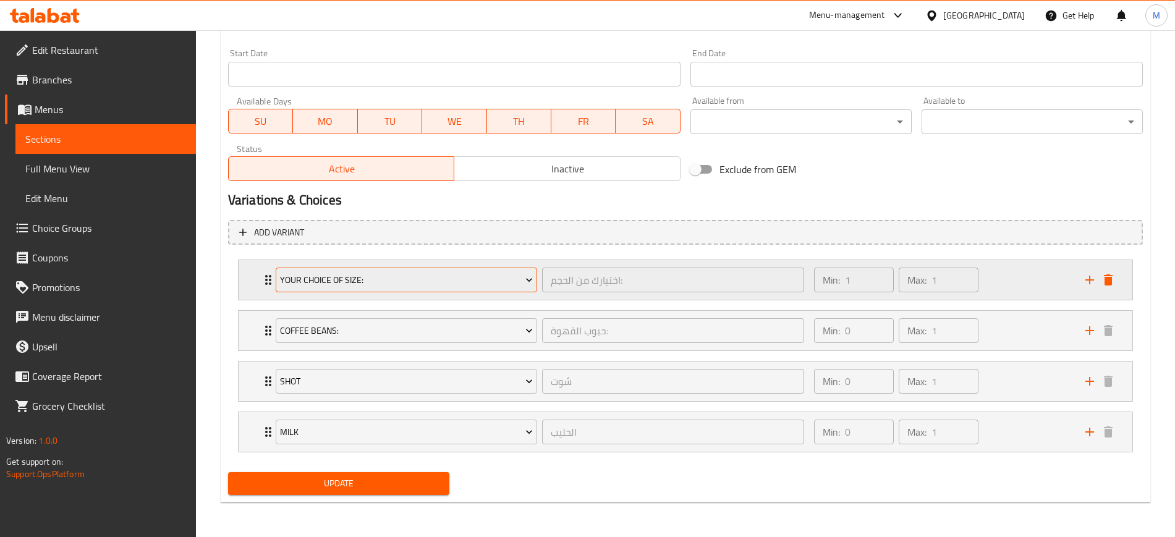
scroll to position [527, 0]
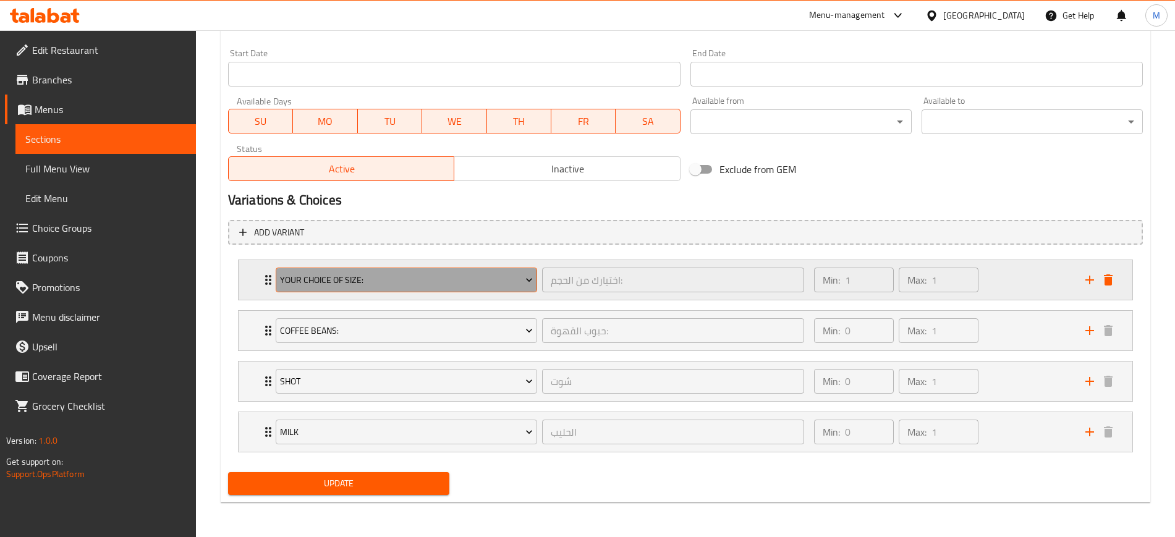
click at [413, 292] on button "Your Choice Of Size:" at bounding box center [406, 280] width 261 height 25
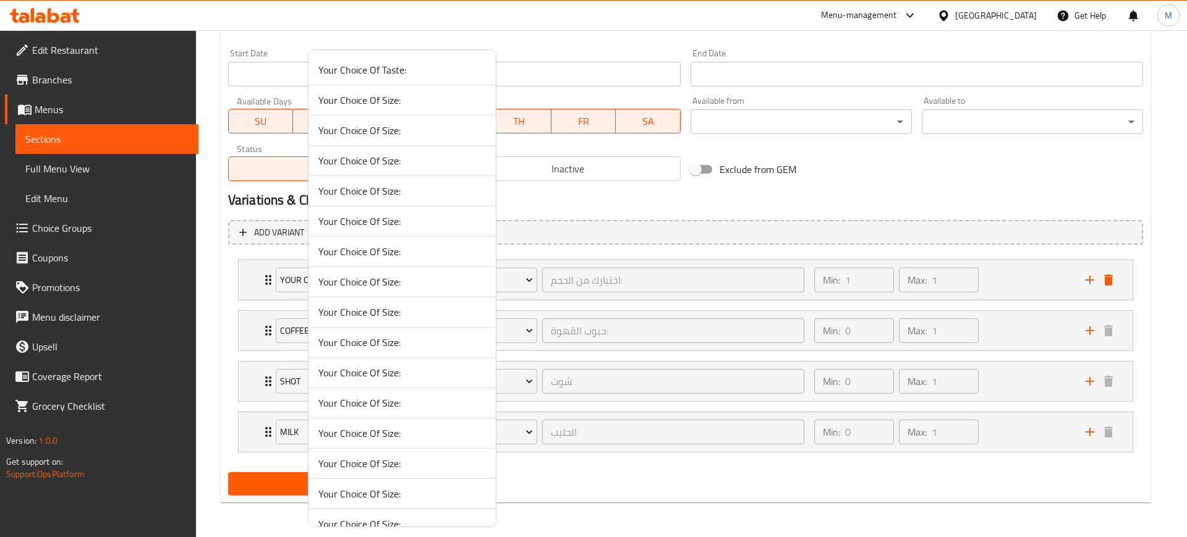
click at [859, 197] on div at bounding box center [593, 268] width 1187 height 537
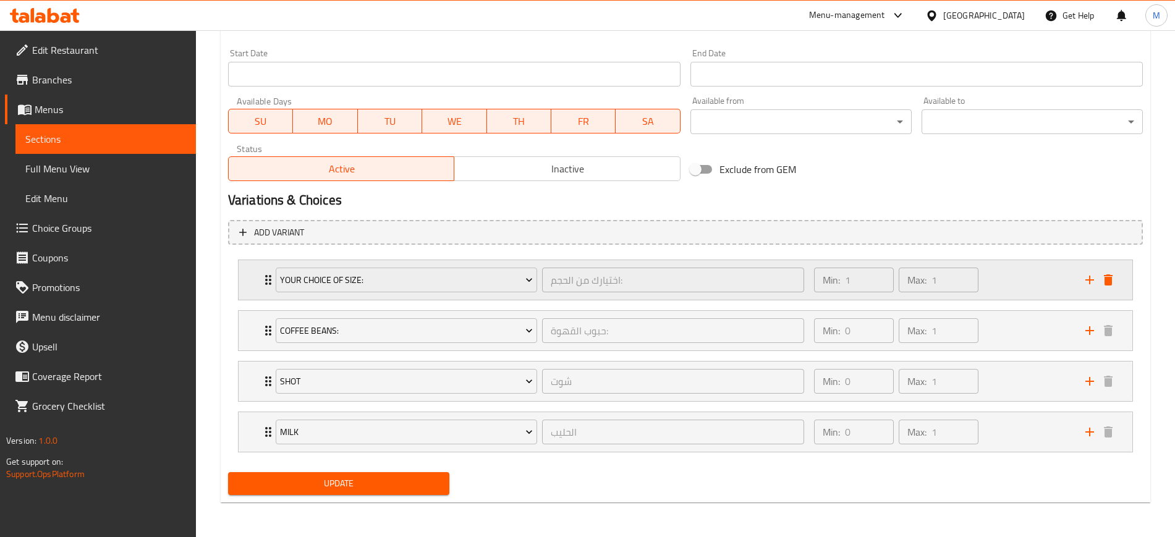
click at [1004, 273] on div "Min: 1 ​ Max: 1 ​" at bounding box center [942, 280] width 271 height 40
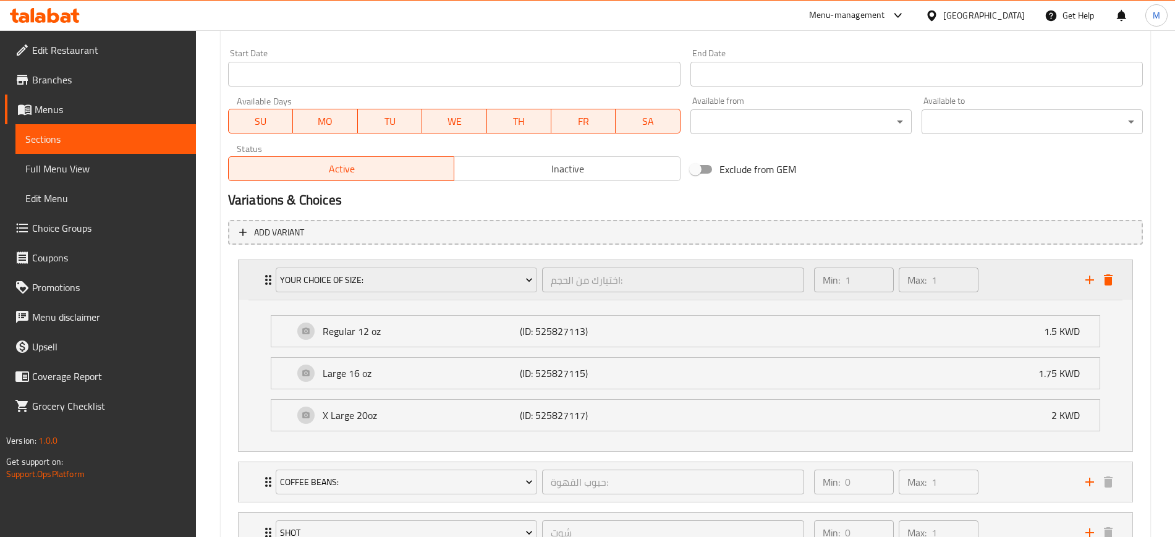
click at [1008, 275] on div "Min: 1 ​ Max: 1 ​" at bounding box center [942, 280] width 271 height 40
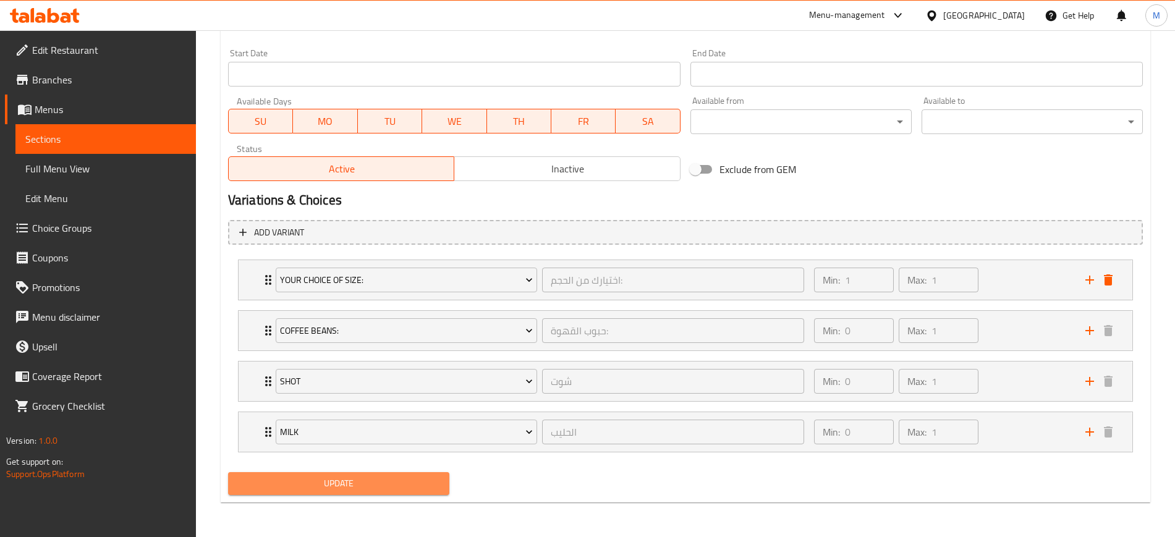
click at [338, 485] on span "Update" at bounding box center [339, 483] width 202 height 15
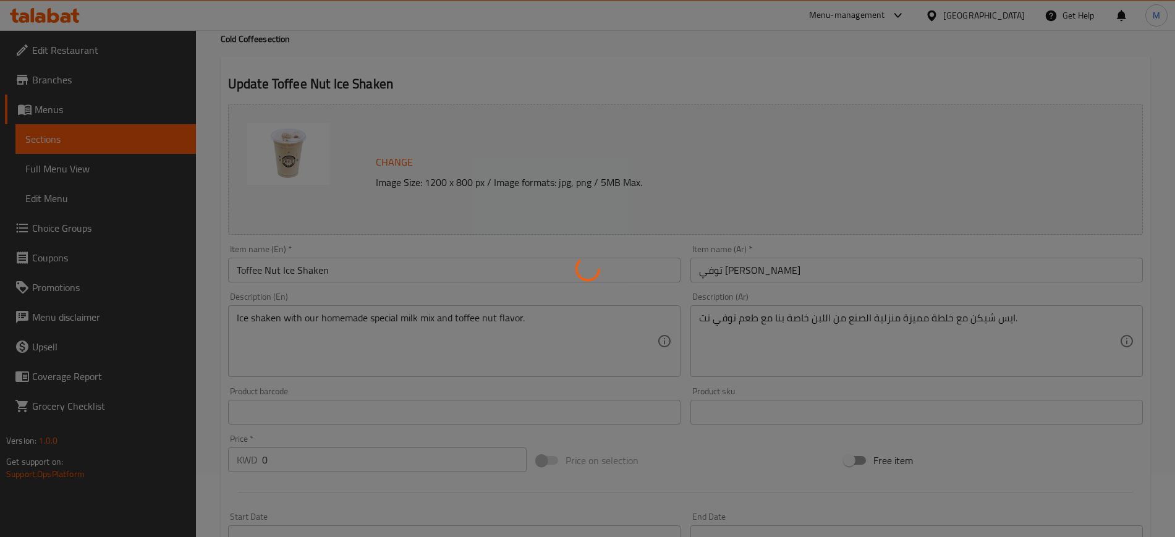
scroll to position [0, 0]
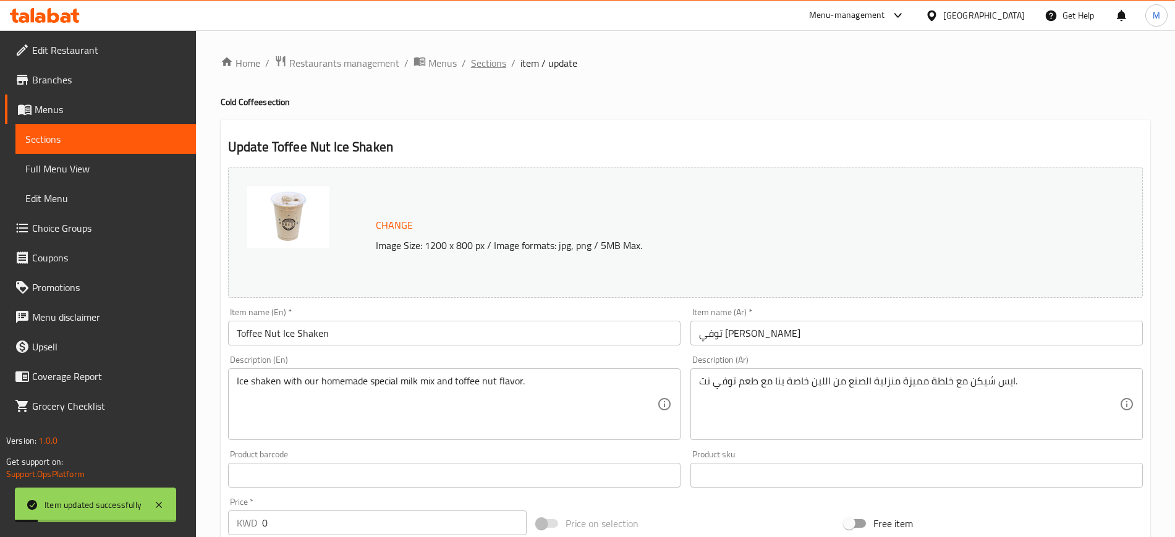
click at [500, 66] on span "Sections" at bounding box center [488, 63] width 35 height 15
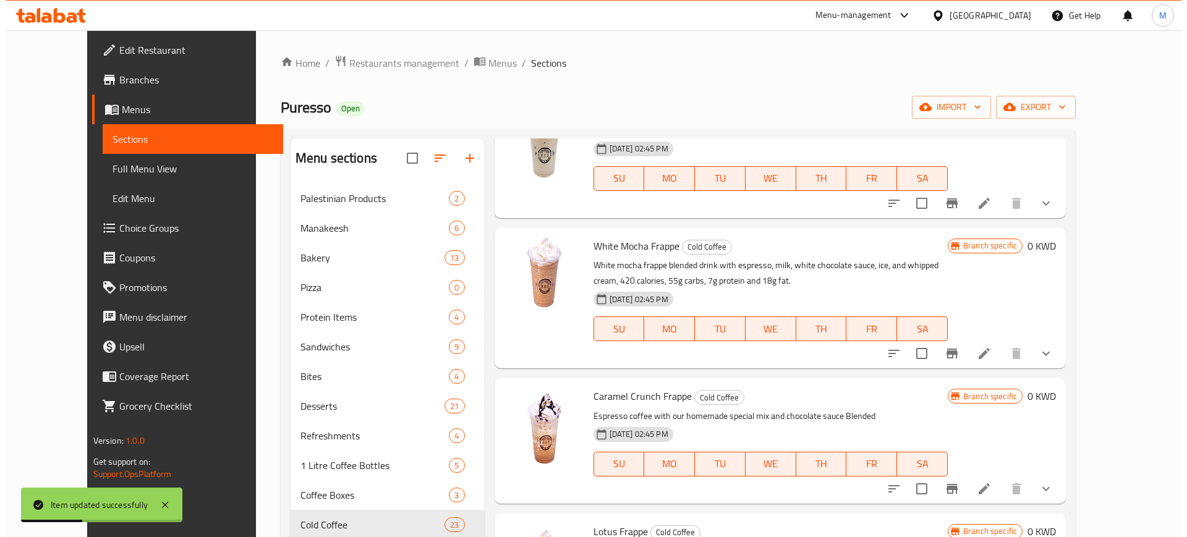
scroll to position [618, 0]
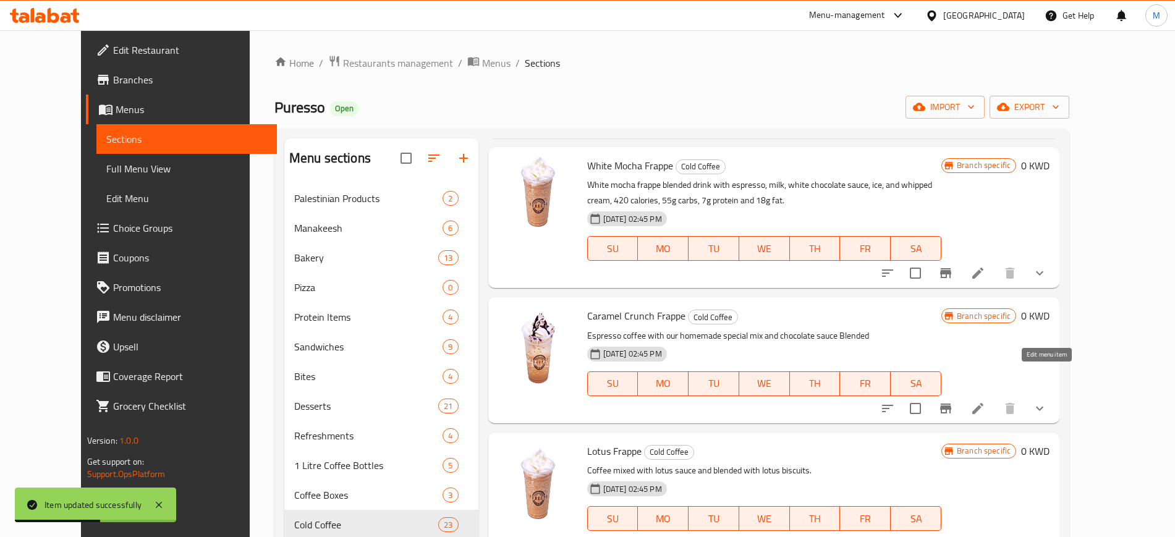
click at [985, 401] on icon at bounding box center [978, 408] width 15 height 15
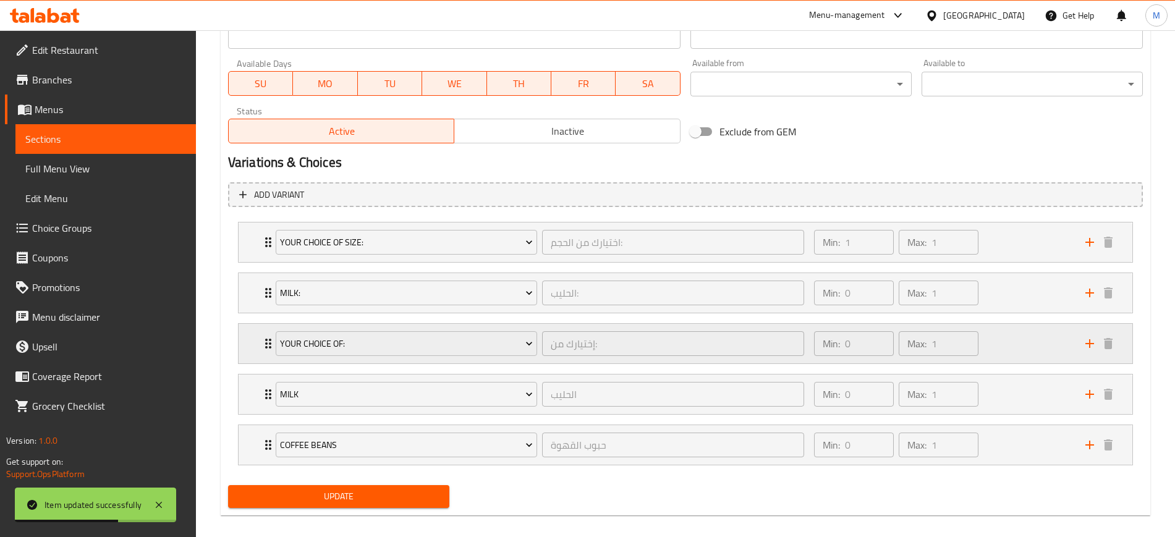
scroll to position [577, 0]
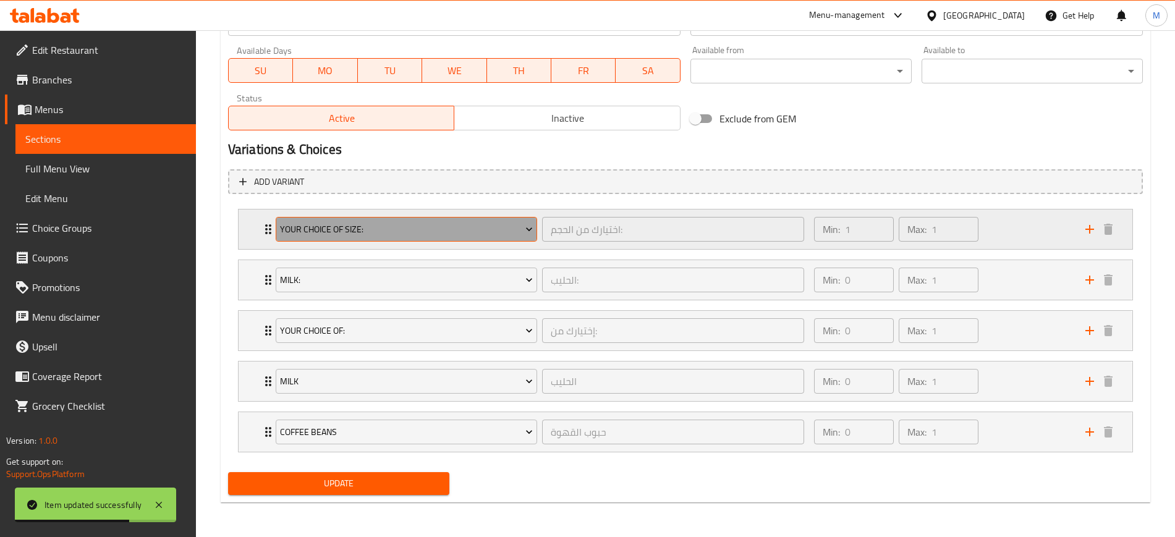
click at [373, 227] on span "Your Choice Of Size:" at bounding box center [406, 229] width 253 height 15
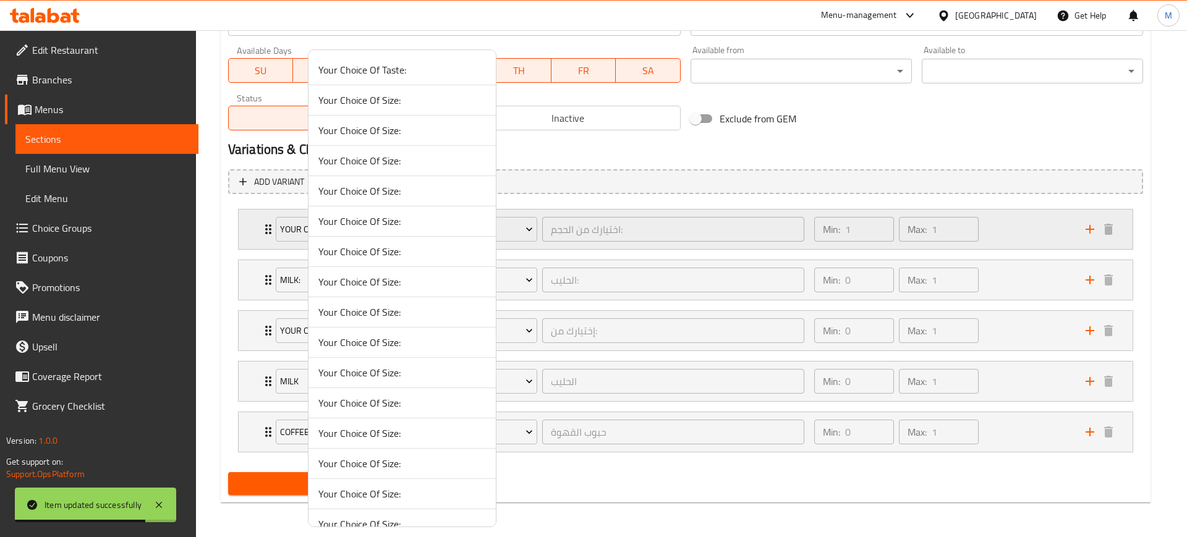
click at [1018, 232] on div at bounding box center [593, 268] width 1187 height 537
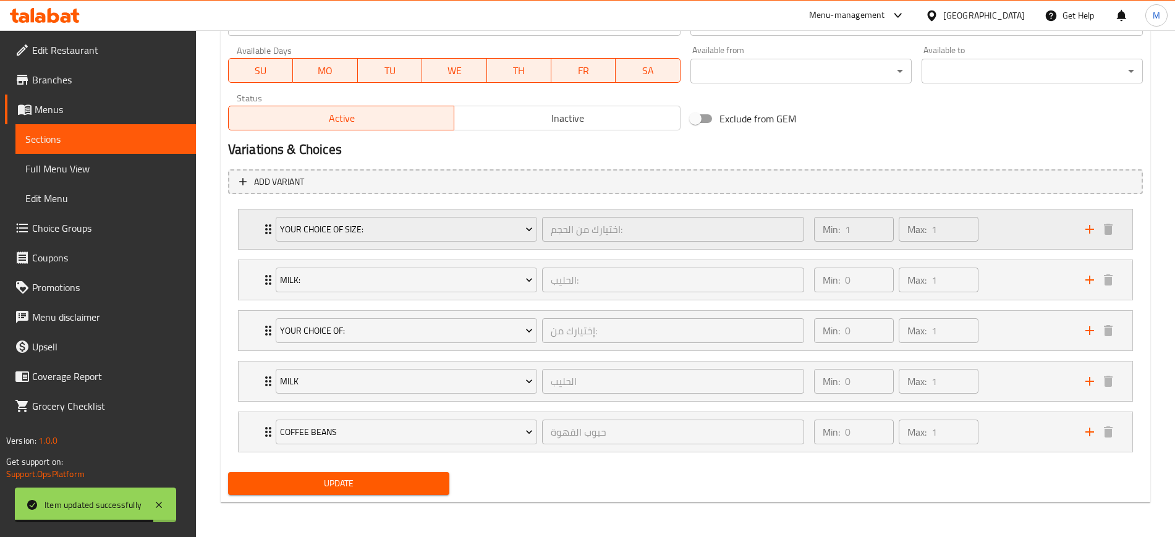
click at [1018, 231] on div "Min: 1 ​ Max: 1 ​" at bounding box center [942, 230] width 271 height 40
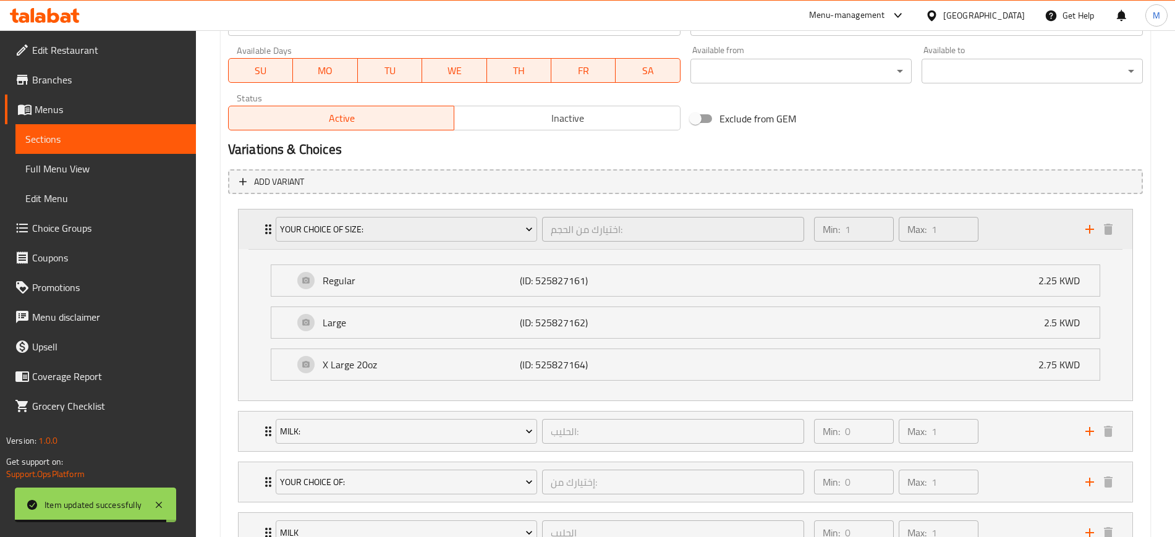
click at [1017, 231] on div "Min: 1 ​ Max: 1 ​" at bounding box center [942, 230] width 271 height 40
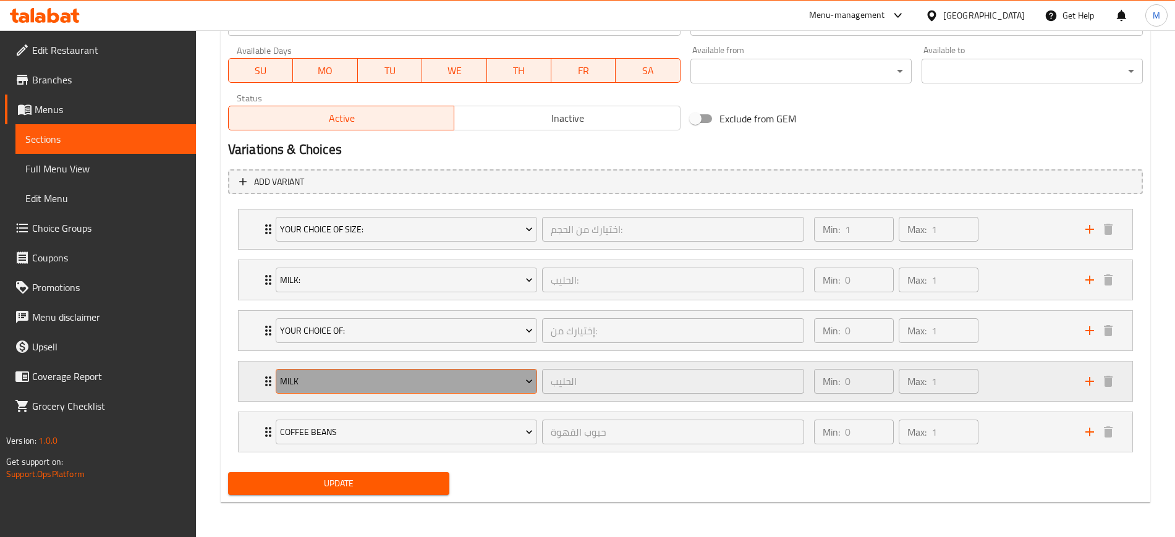
click at [403, 376] on span "Milk" at bounding box center [406, 381] width 253 height 15
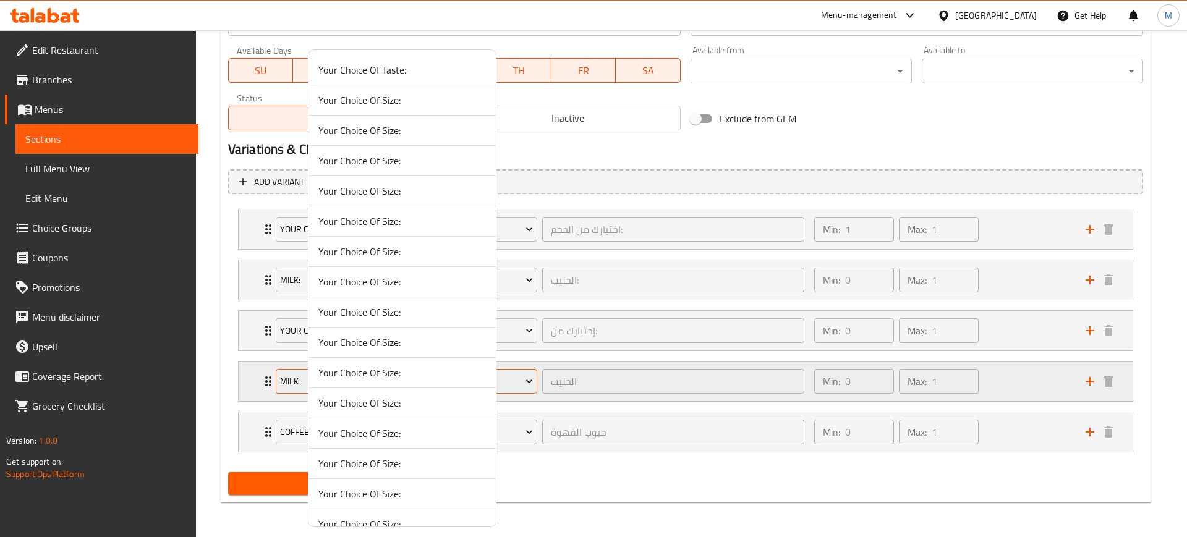
click at [403, 376] on span "Your Choice Of Size:" at bounding box center [402, 372] width 168 height 15
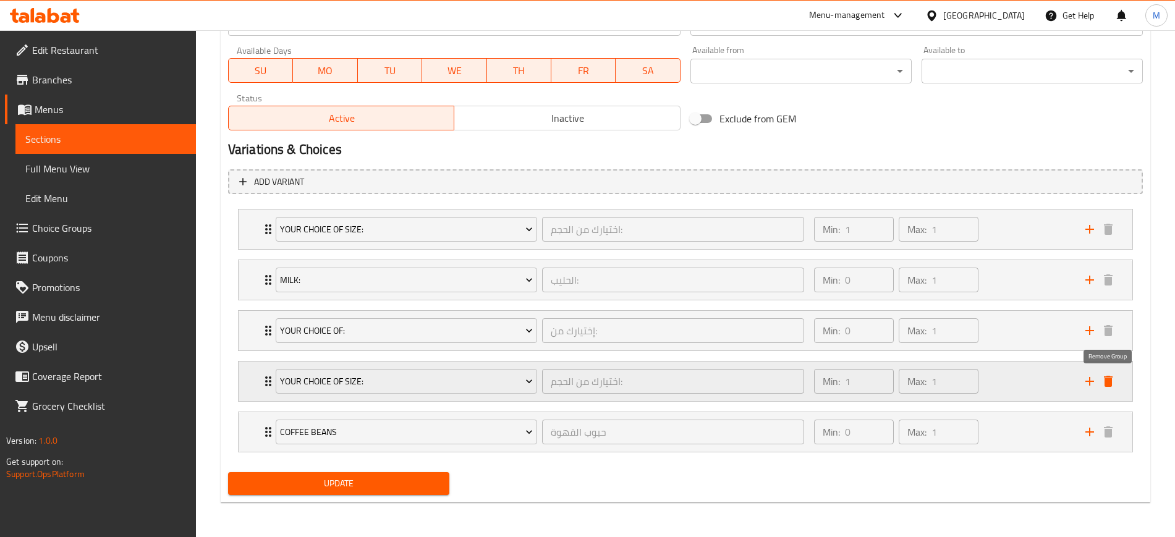
click at [1103, 376] on icon "delete" at bounding box center [1108, 381] width 15 height 15
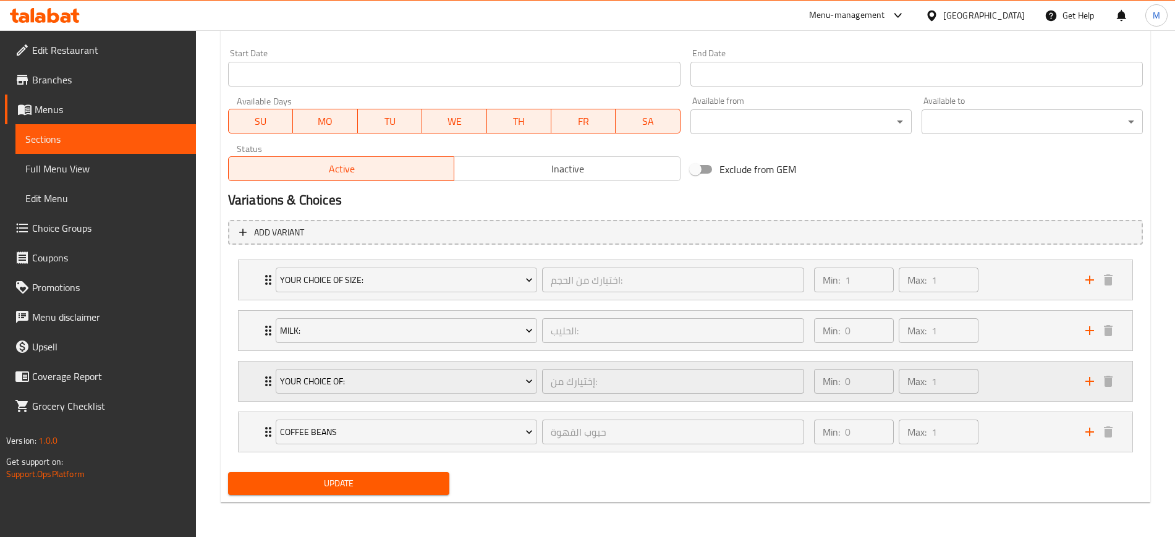
click at [1012, 372] on div "Min: 0 ​ Max: 1 ​" at bounding box center [942, 382] width 271 height 40
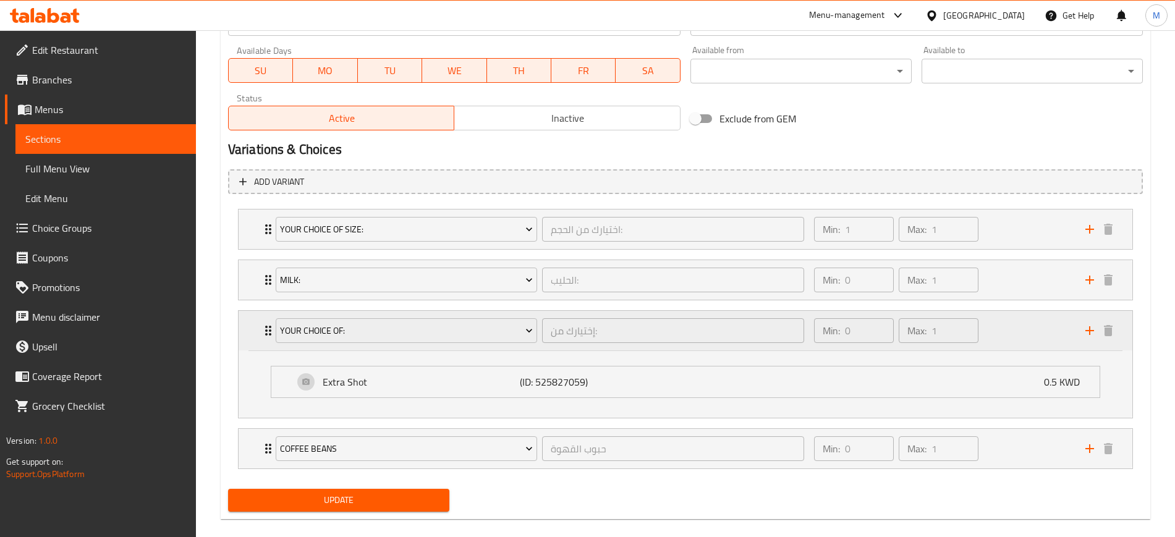
click at [1023, 339] on div "Min: 0 ​ Max: 1 ​" at bounding box center [942, 331] width 271 height 40
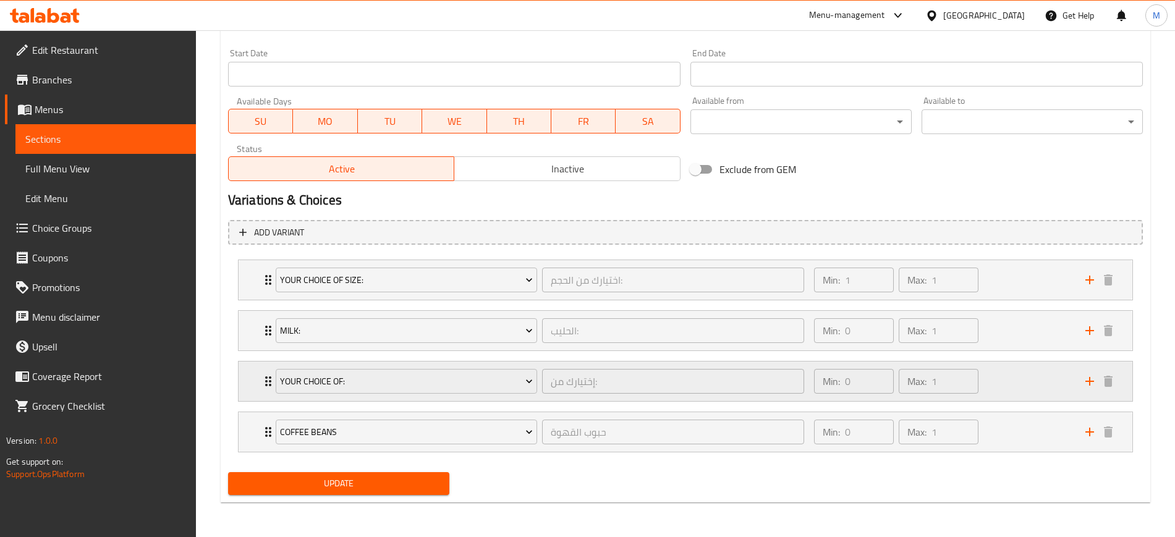
scroll to position [527, 0]
drag, startPoint x: 252, startPoint y: 378, endPoint x: 238, endPoint y: 435, distance: 58.0
click at [238, 435] on div "Your Choice Of Size: اختيارك من الحجم: ​ Min: 1 ​ Max: 1 ​ Regular (ID: 5258271…" at bounding box center [685, 356] width 915 height 203
drag, startPoint x: 346, startPoint y: 478, endPoint x: 398, endPoint y: 454, distance: 57.8
click at [343, 476] on span "Update" at bounding box center [339, 483] width 202 height 15
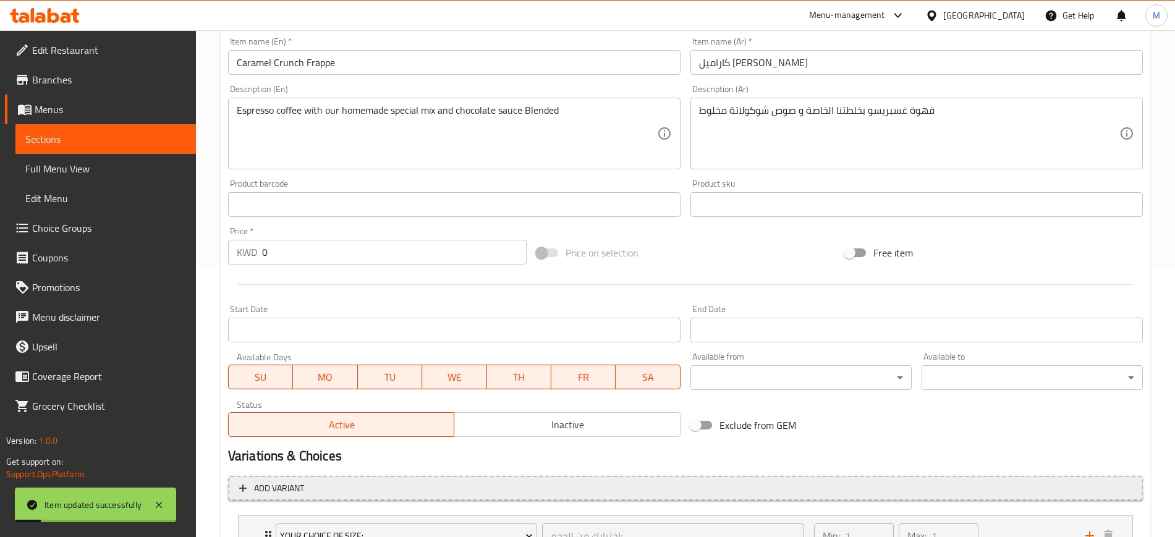
scroll to position [0, 0]
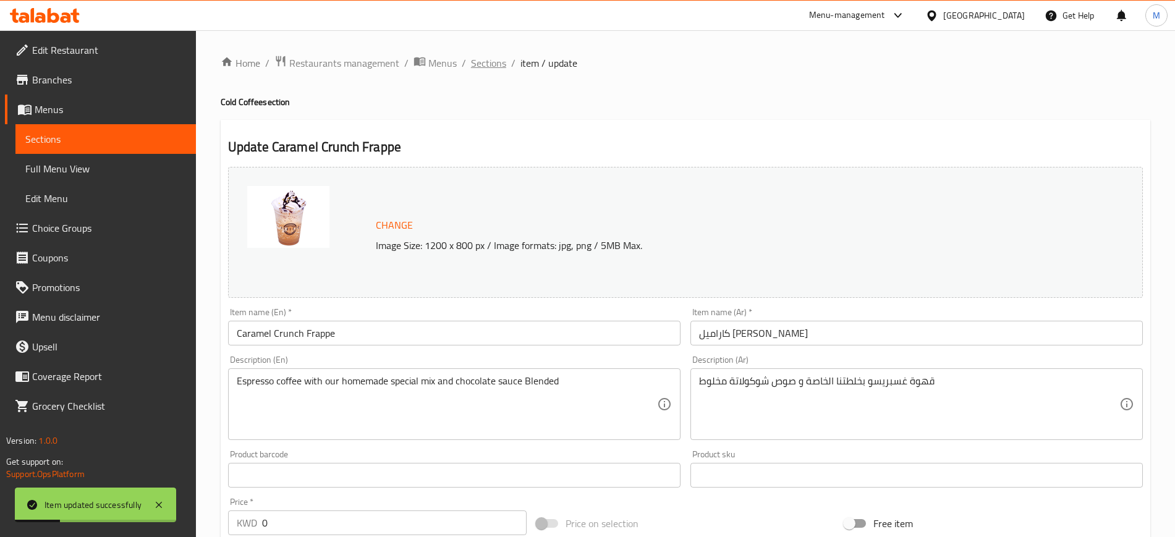
click at [497, 69] on span "Sections" at bounding box center [488, 63] width 35 height 15
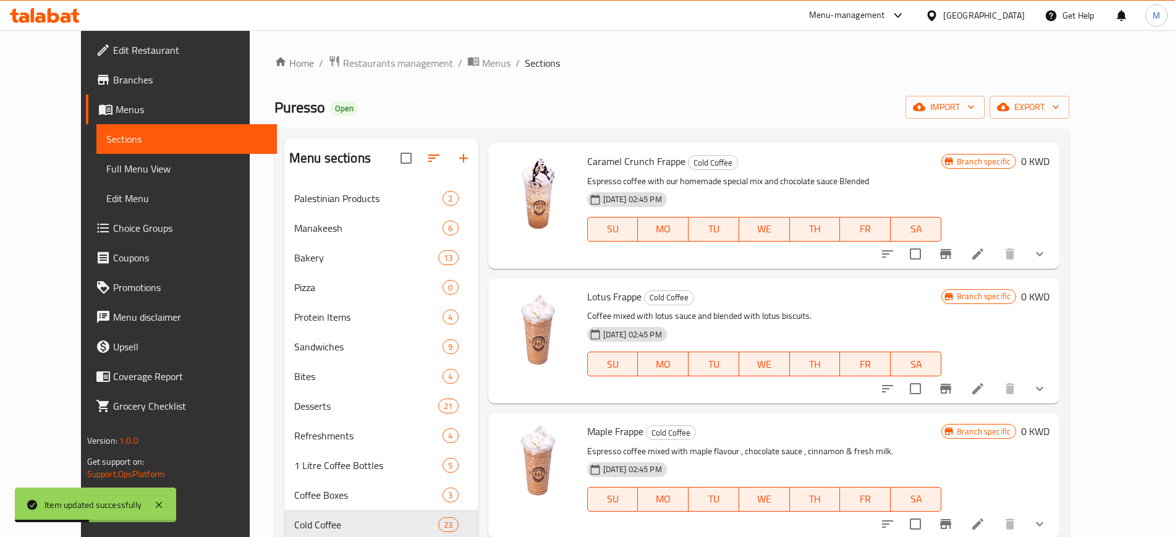
scroll to position [618, 0]
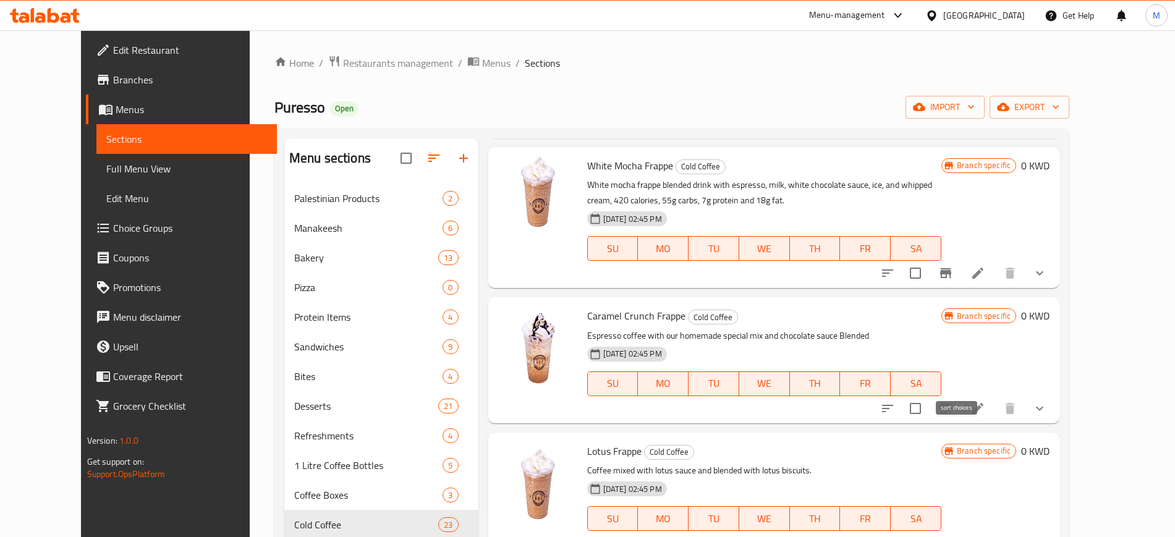
click at [895, 401] on icon "sort-choices" at bounding box center [887, 408] width 15 height 15
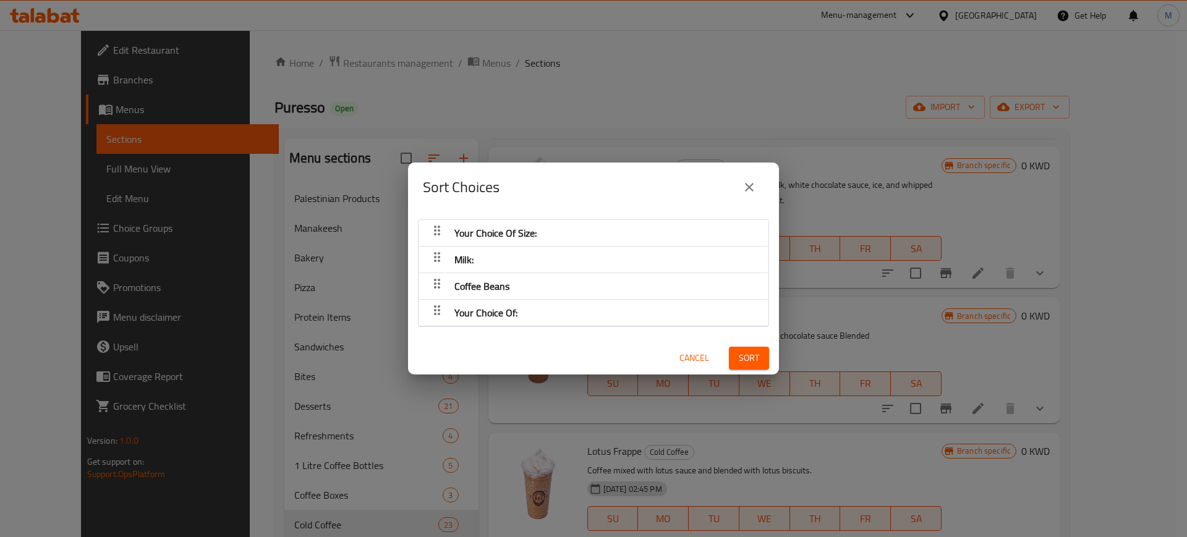
click at [744, 186] on icon "close" at bounding box center [749, 187] width 15 height 15
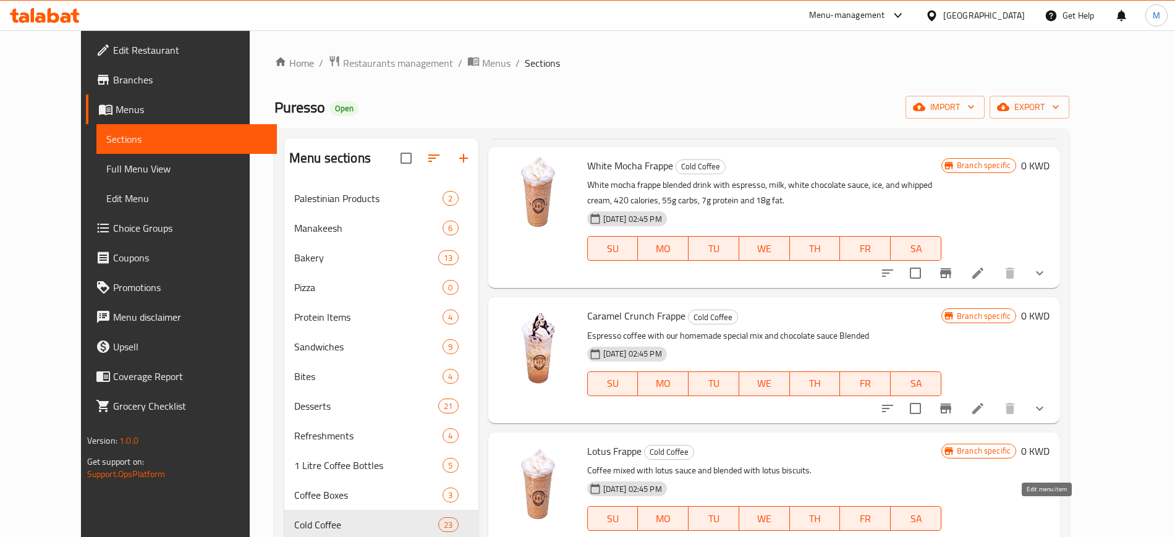
click at [985, 536] on icon at bounding box center [978, 543] width 15 height 15
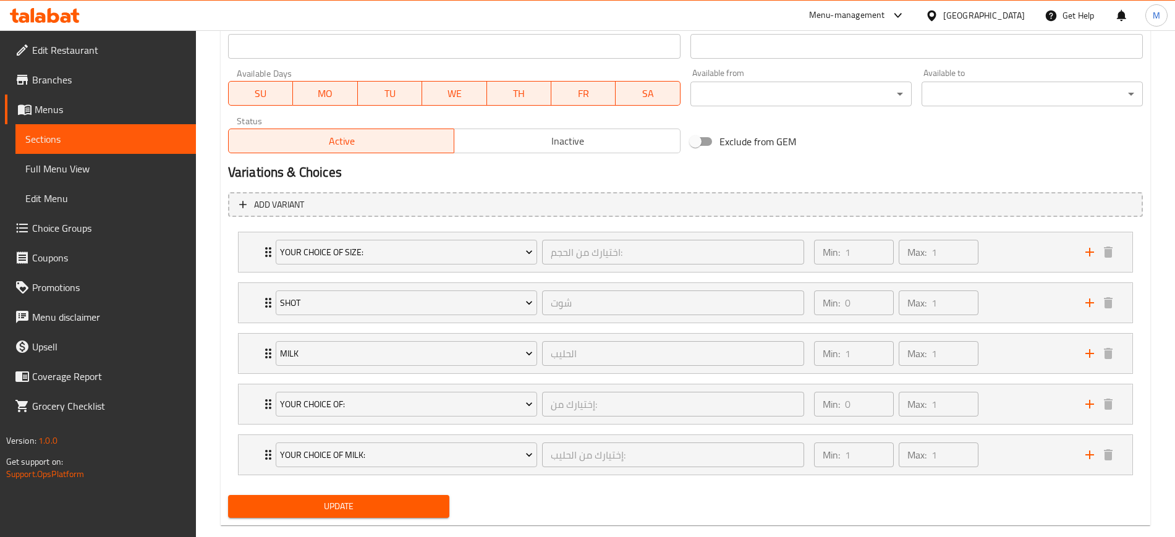
scroll to position [577, 0]
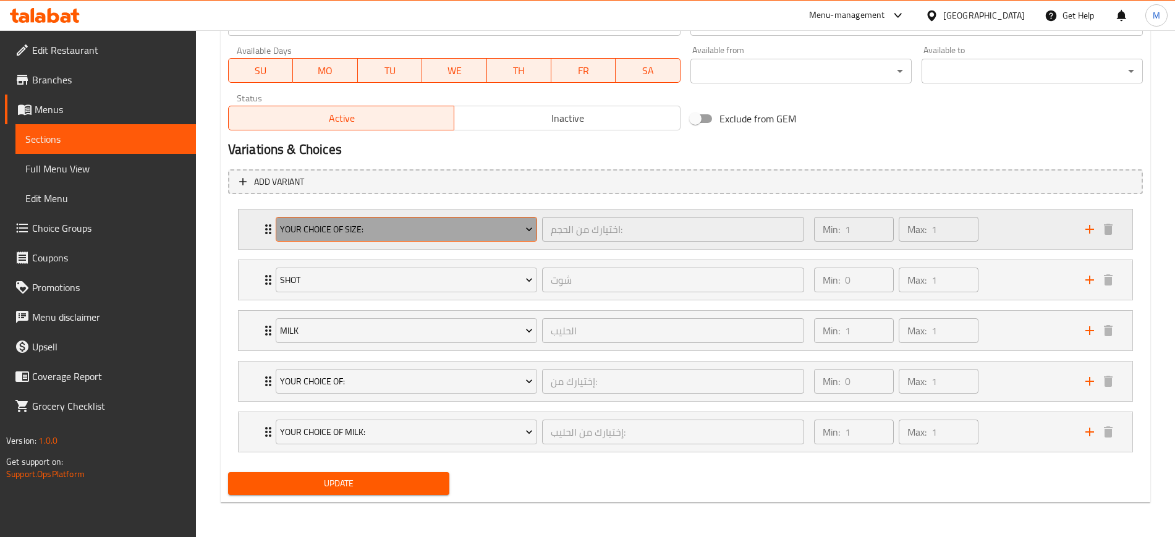
click at [405, 234] on span "Your Choice Of Size:" at bounding box center [406, 229] width 253 height 15
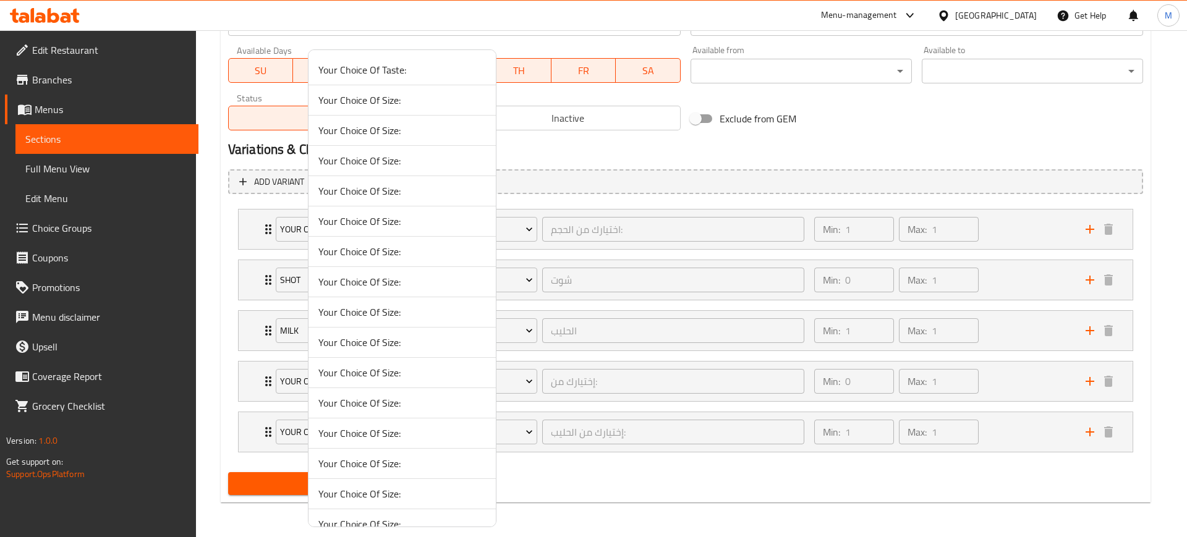
click at [404, 132] on span "Your Choice Of Size:" at bounding box center [402, 130] width 168 height 15
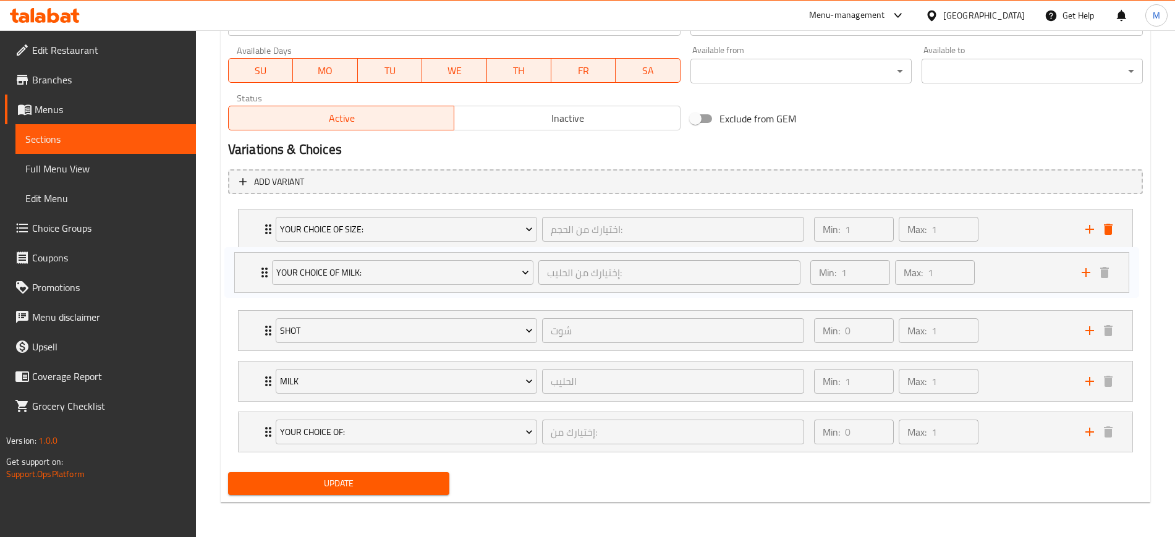
drag, startPoint x: 250, startPoint y: 436, endPoint x: 244, endPoint y: 270, distance: 166.4
click at [244, 270] on div "Your Choice Of Size: اختيارك من الحجم: ​ Min: 1 ​ Max: 1 ​ Regular 12 oz (ID: 5…" at bounding box center [685, 330] width 915 height 253
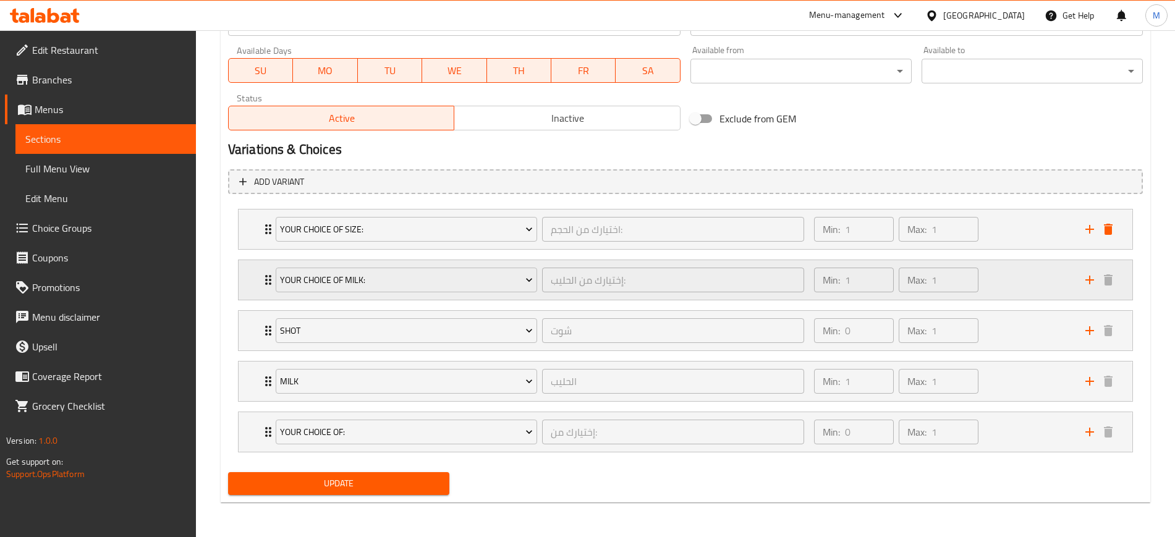
click at [1001, 275] on div "Min: 1 ​ Max: 1 ​" at bounding box center [942, 280] width 271 height 40
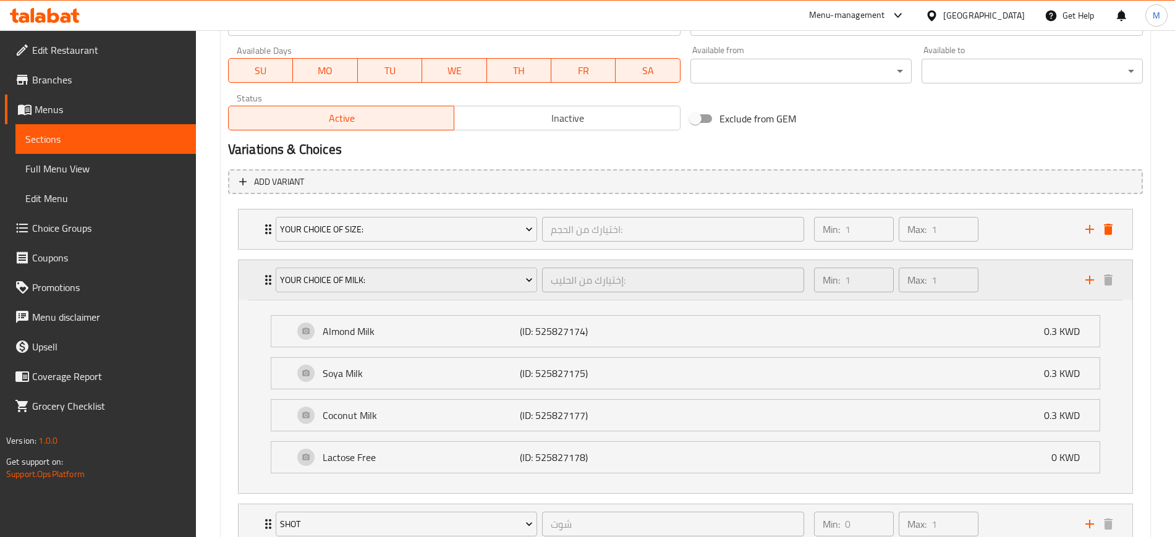
click at [1018, 276] on div "Min: 1 ​ Max: 1 ​" at bounding box center [942, 280] width 271 height 40
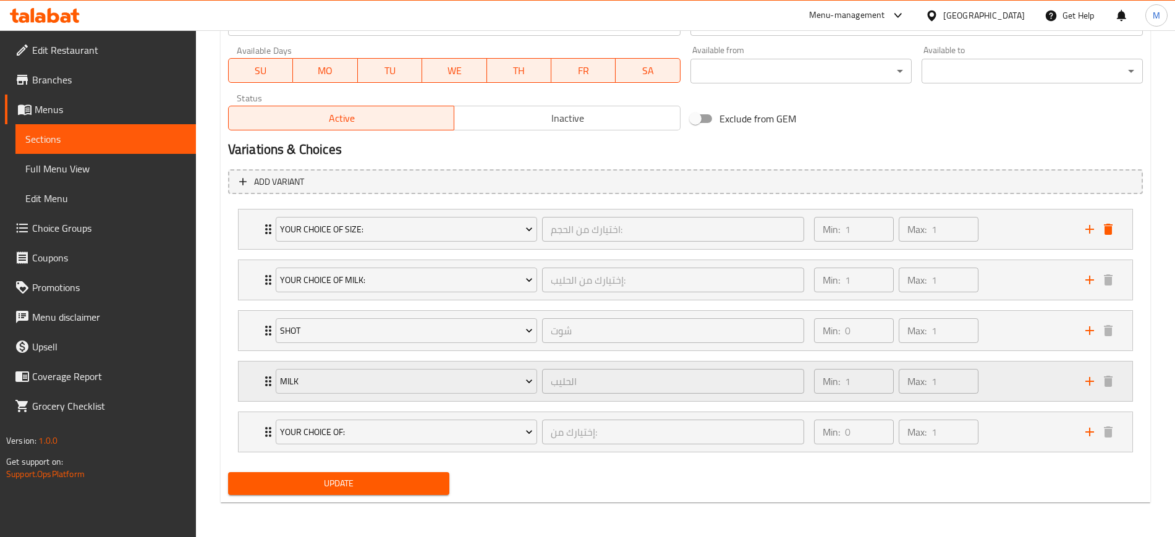
click at [1022, 396] on div "Min: 1 ​ Max: 1 ​" at bounding box center [942, 382] width 271 height 40
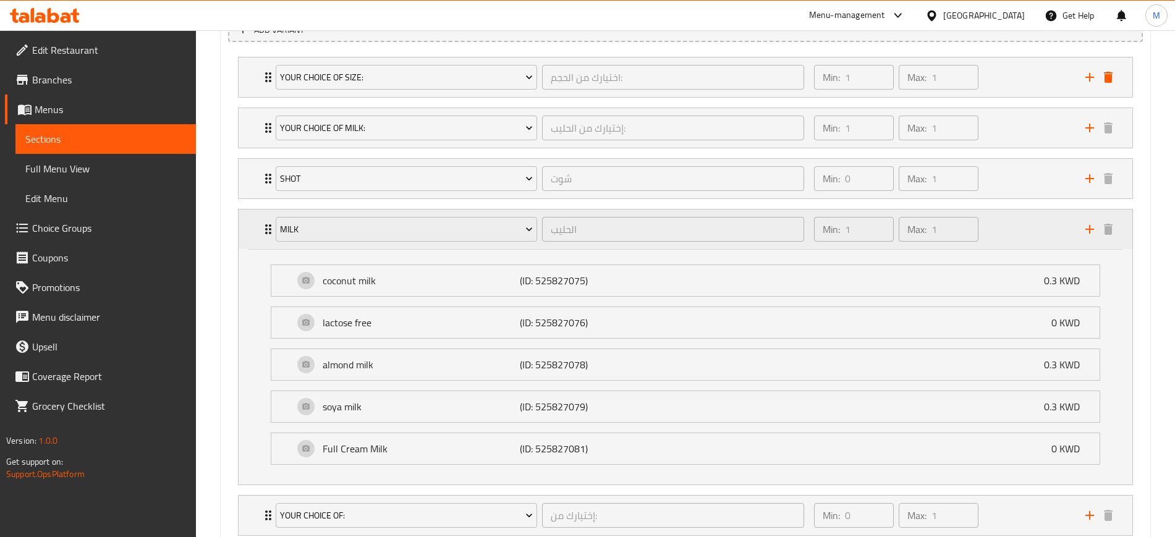
scroll to position [732, 0]
click at [1022, 233] on div "Min: 1 ​ Max: 1 ​" at bounding box center [942, 227] width 271 height 40
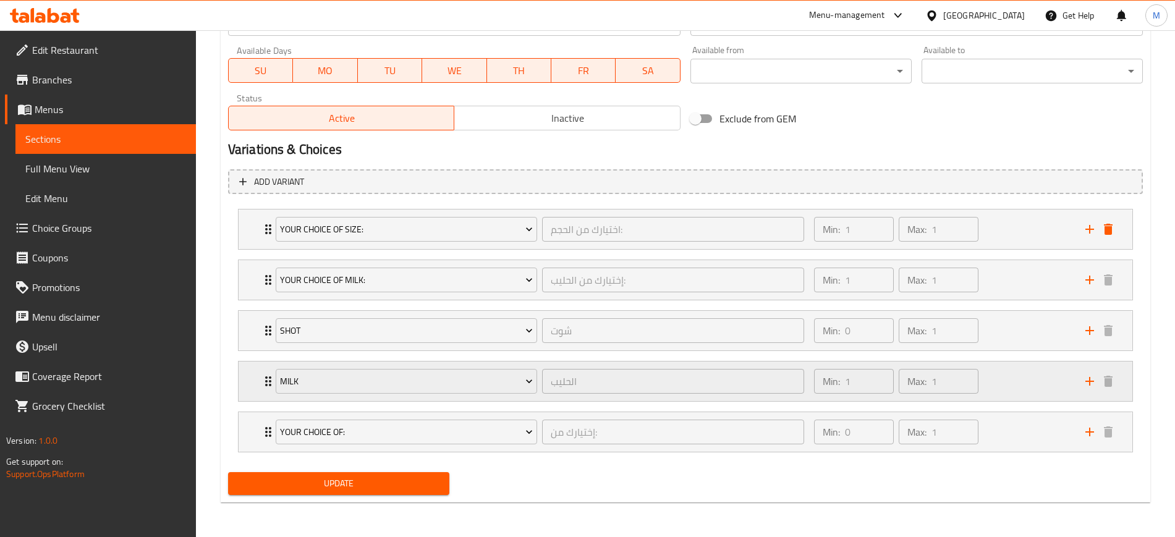
scroll to position [577, 0]
click at [1048, 280] on div "Min: 1 ​ Max: 1 ​" at bounding box center [942, 280] width 271 height 40
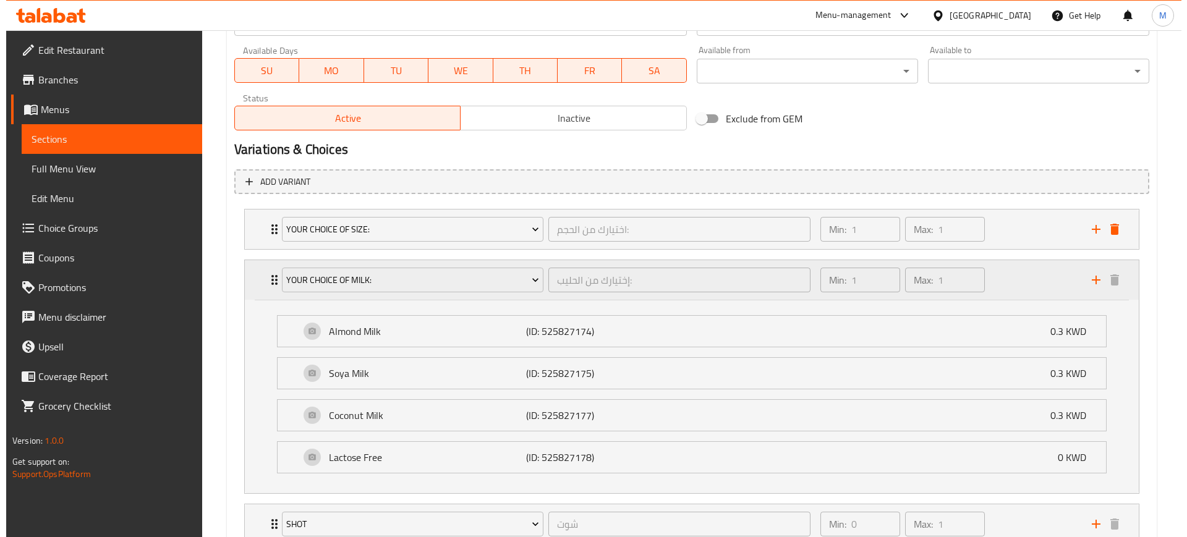
scroll to position [732, 0]
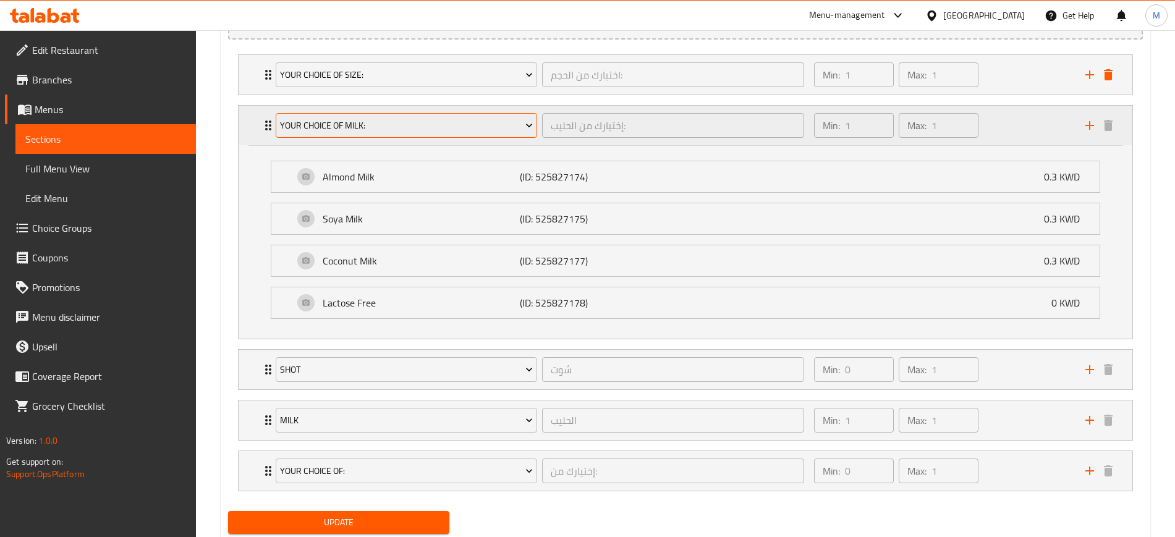
click at [361, 124] on span "Your Choice Of Milk:" at bounding box center [406, 125] width 253 height 15
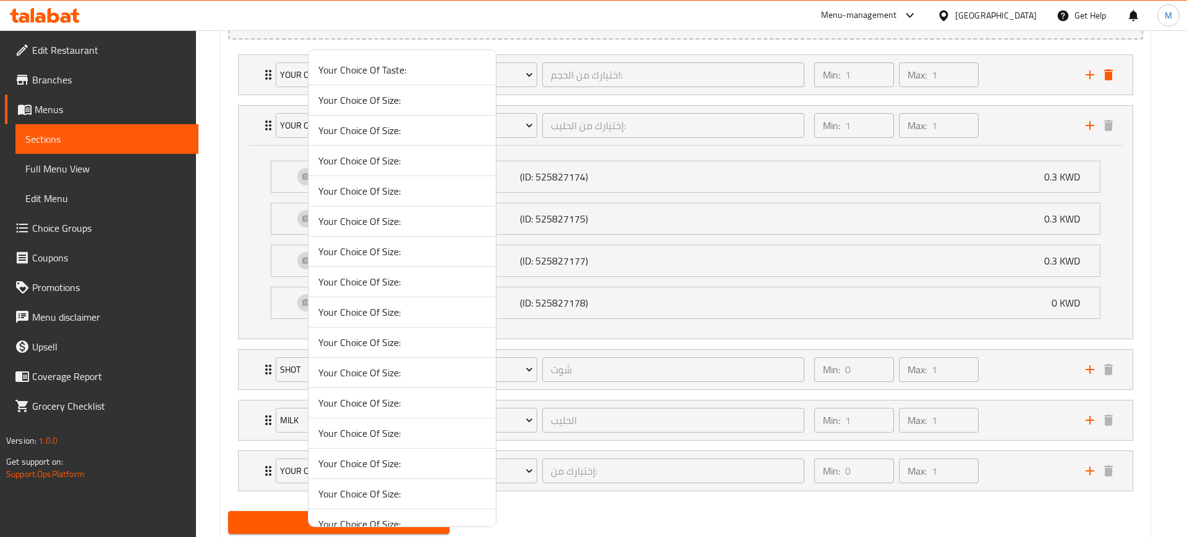
click at [383, 126] on span "Your Choice Of Size:" at bounding box center [402, 130] width 168 height 15
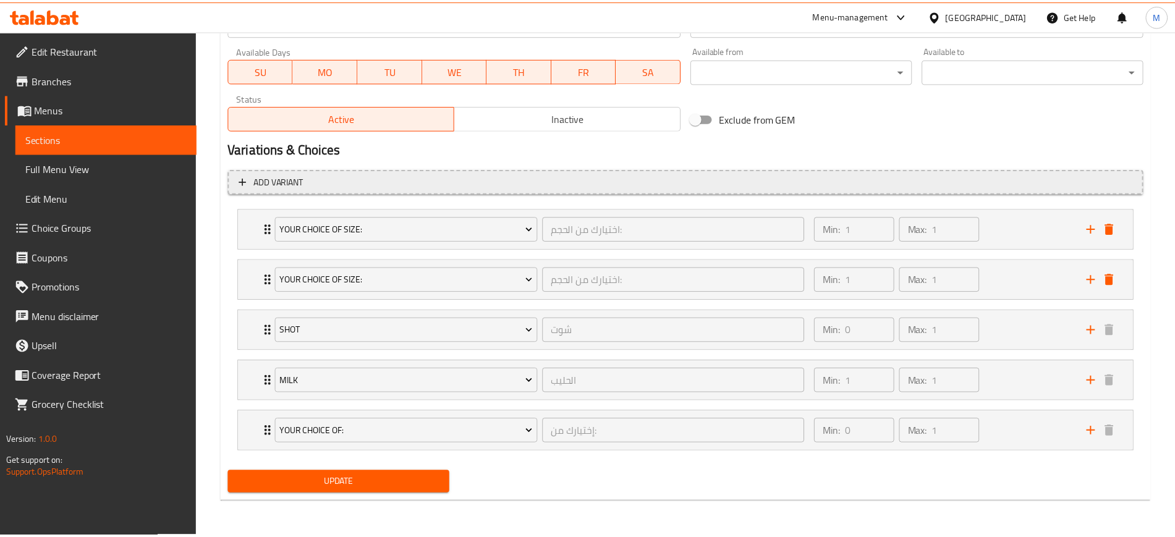
scroll to position [577, 0]
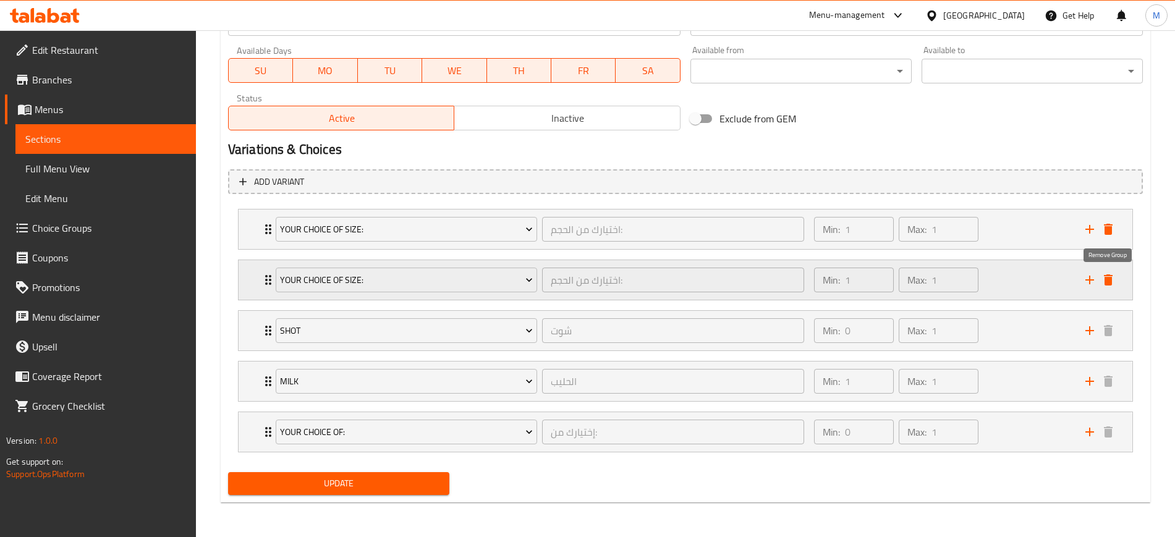
click at [1112, 282] on icon "delete" at bounding box center [1108, 279] width 9 height 11
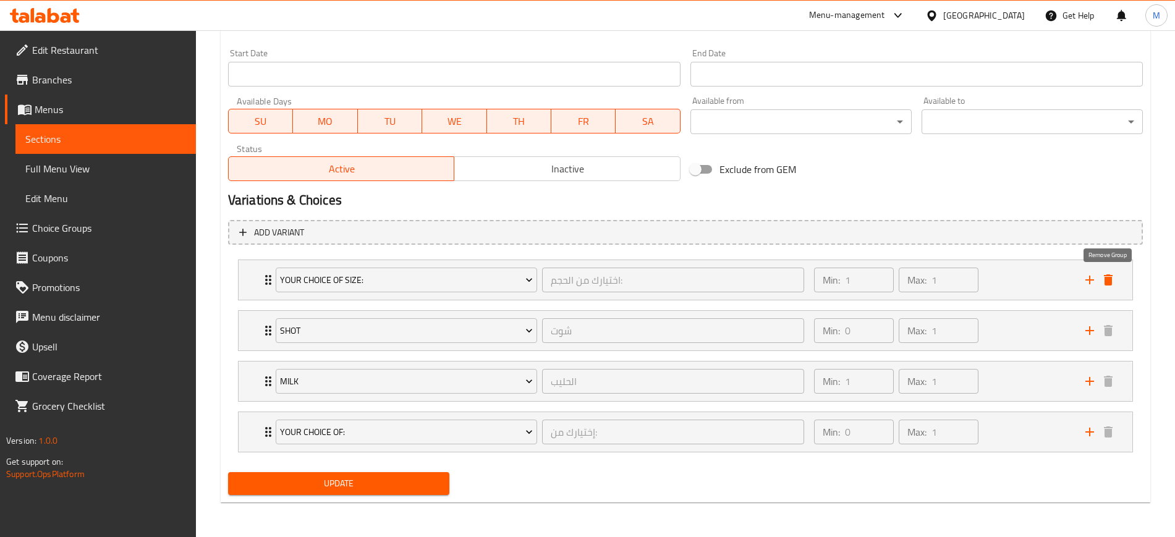
scroll to position [527, 0]
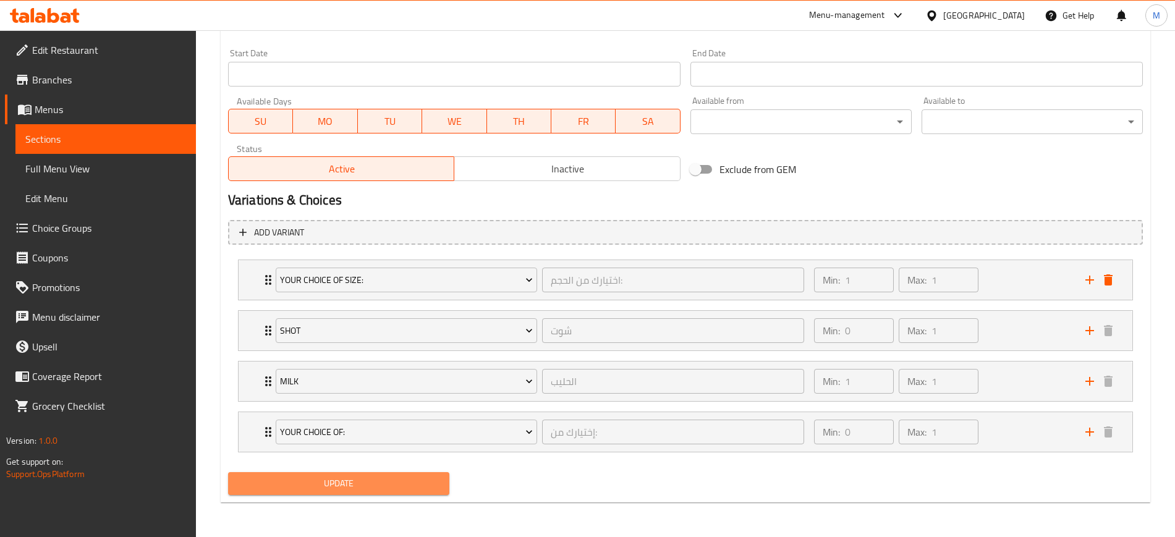
click at [359, 485] on span "Update" at bounding box center [339, 483] width 202 height 15
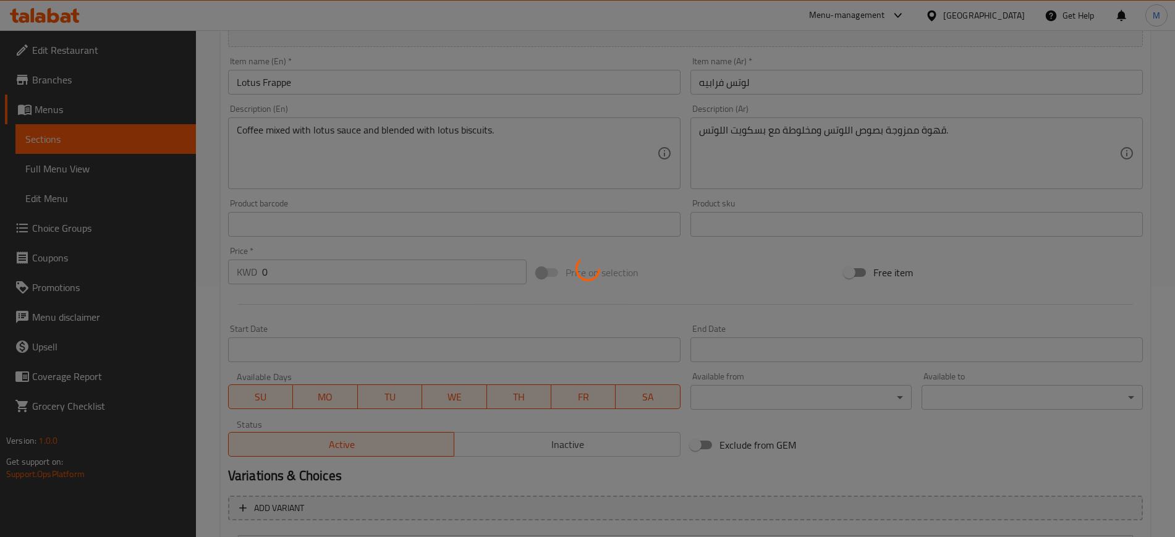
scroll to position [0, 0]
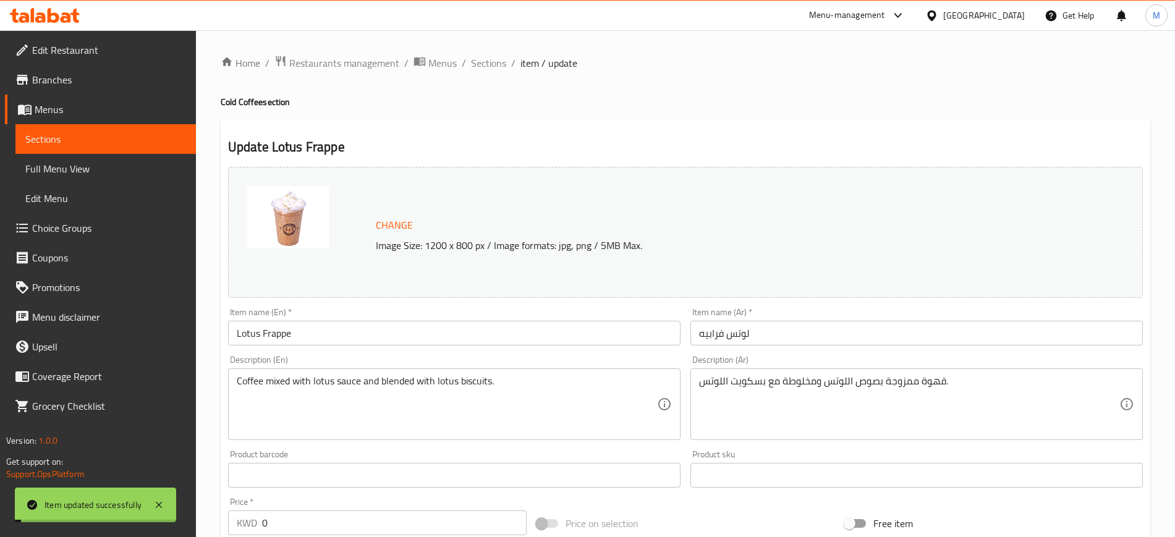
click at [491, 62] on span "Sections" at bounding box center [488, 63] width 35 height 15
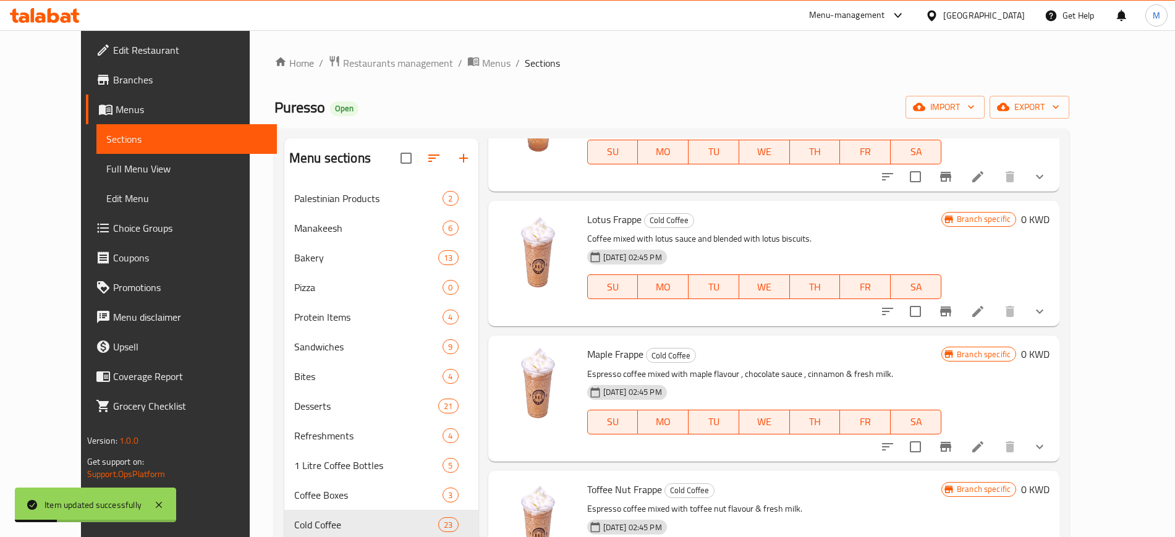
scroll to position [927, 0]
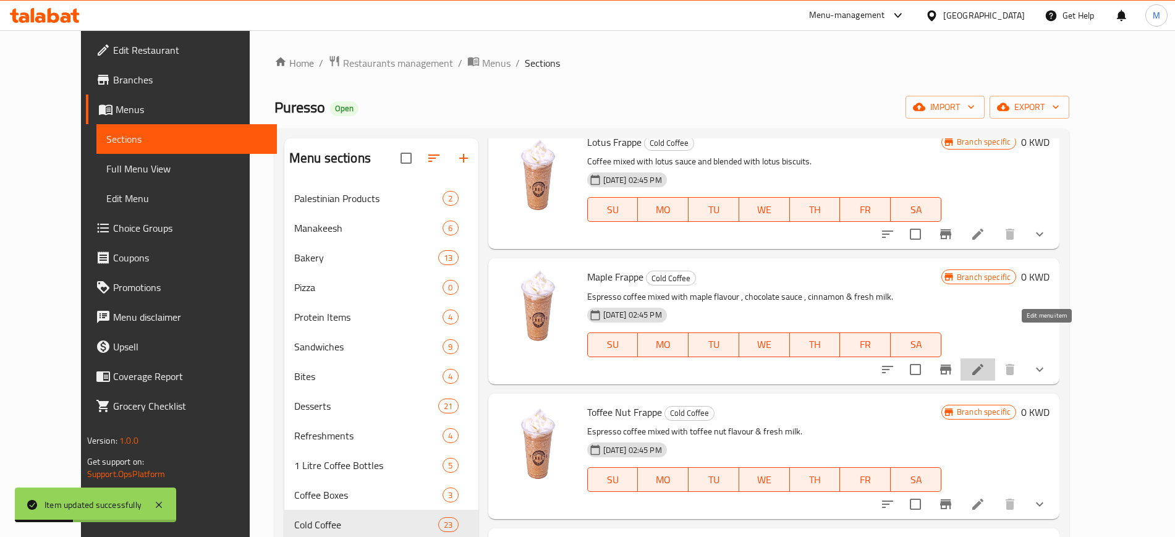
click at [985, 362] on icon at bounding box center [978, 369] width 15 height 15
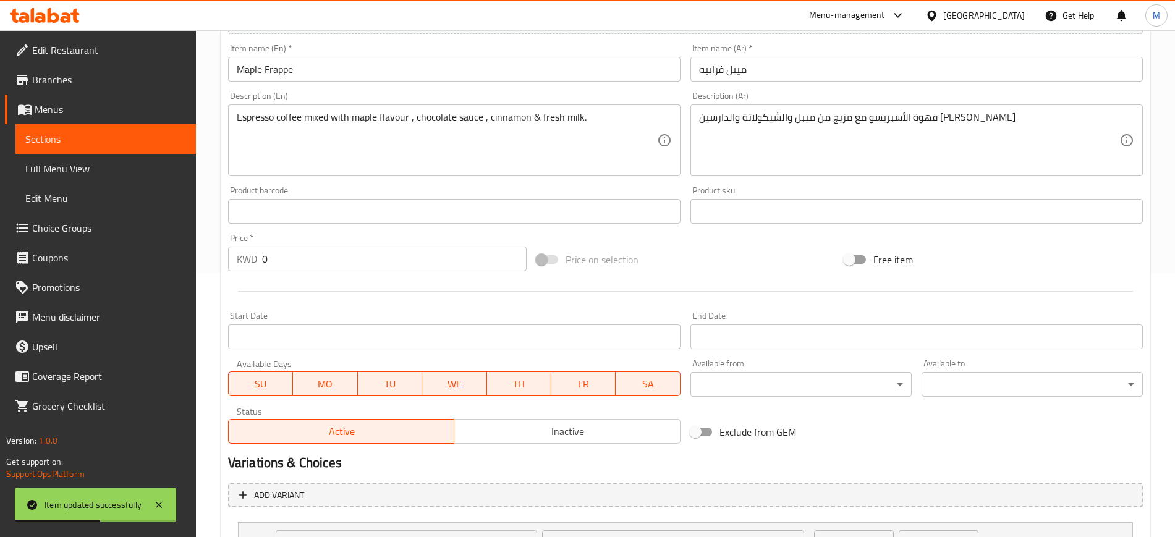
scroll to position [476, 0]
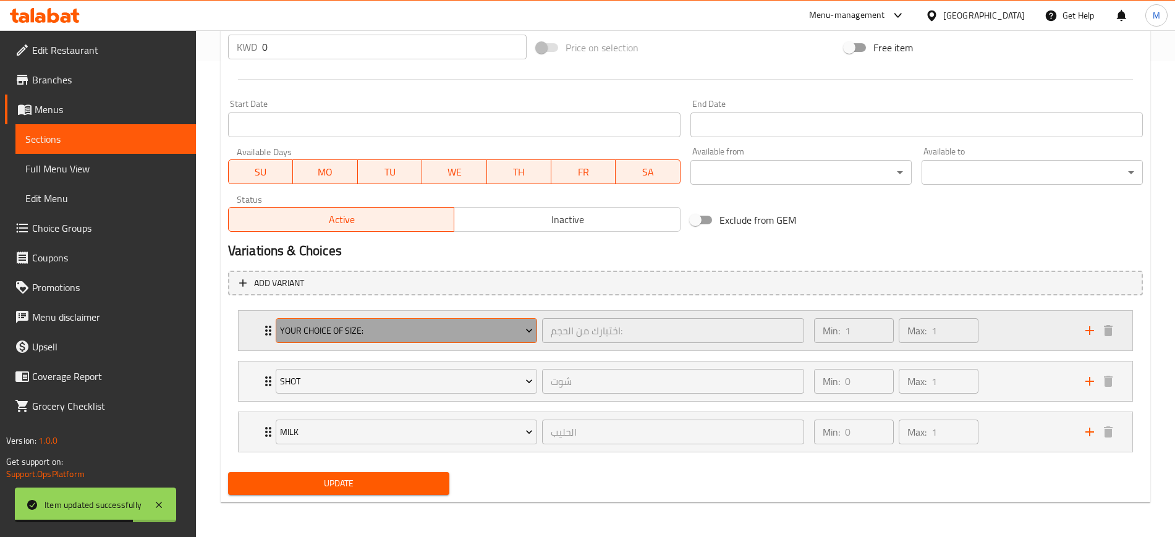
click at [393, 329] on span "Your Choice Of Size:" at bounding box center [406, 330] width 253 height 15
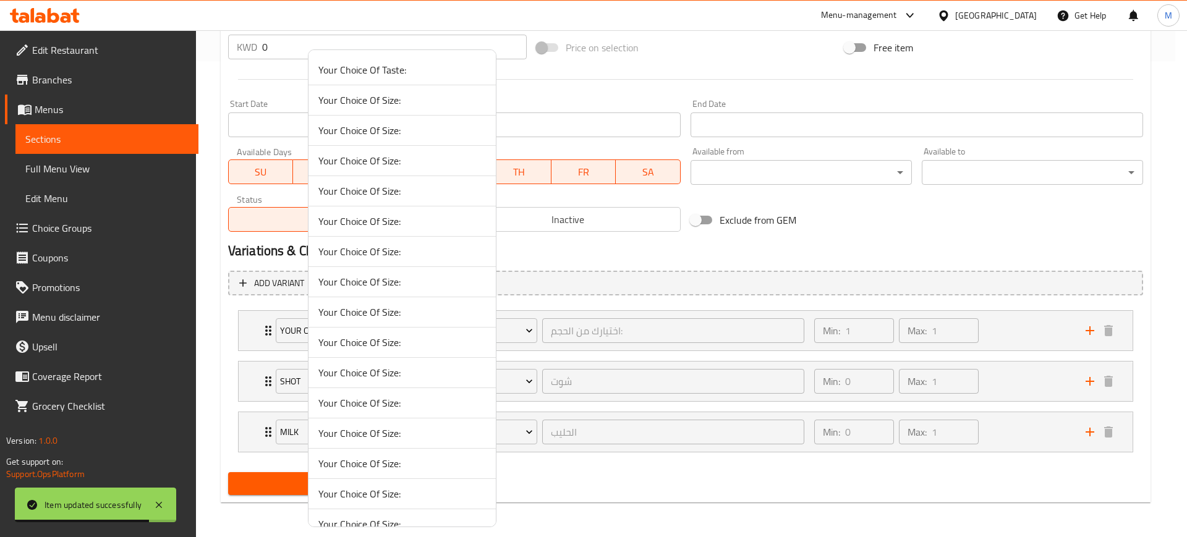
click at [399, 124] on span "Your Choice Of Size:" at bounding box center [402, 130] width 168 height 15
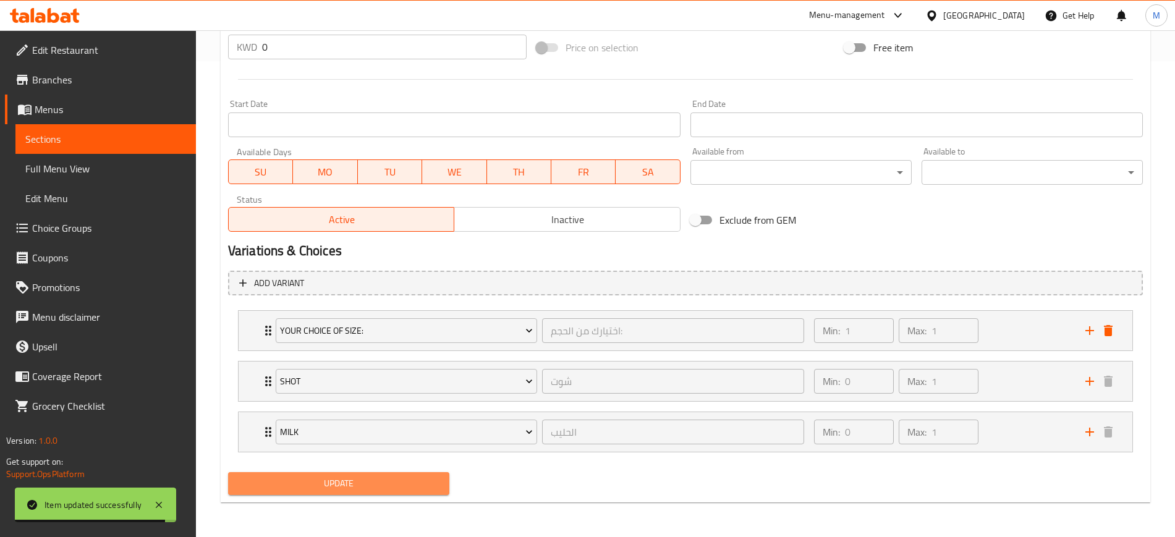
click at [346, 490] on span "Update" at bounding box center [339, 483] width 202 height 15
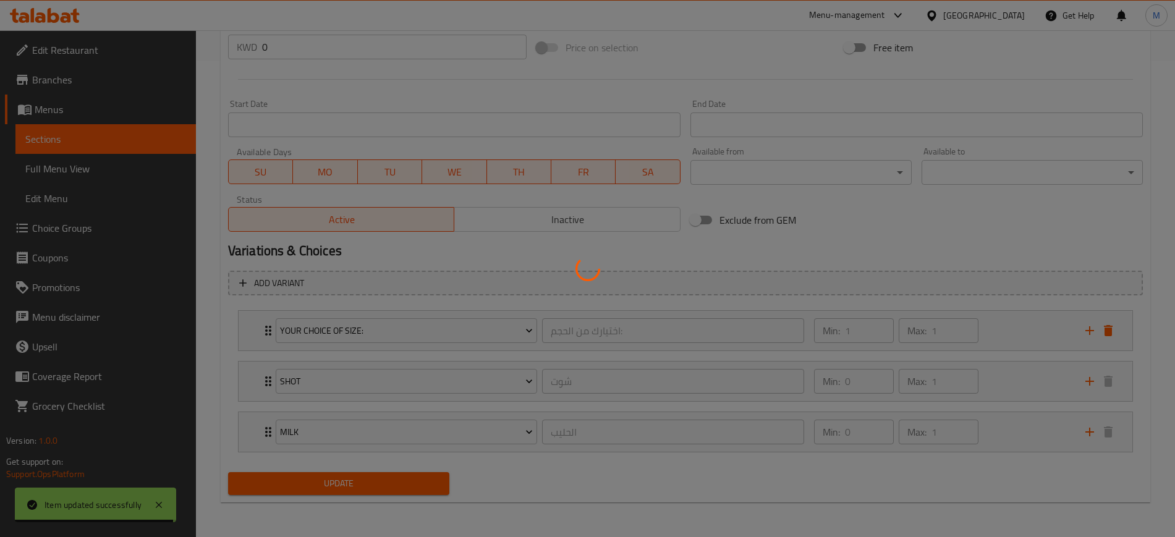
scroll to position [0, 0]
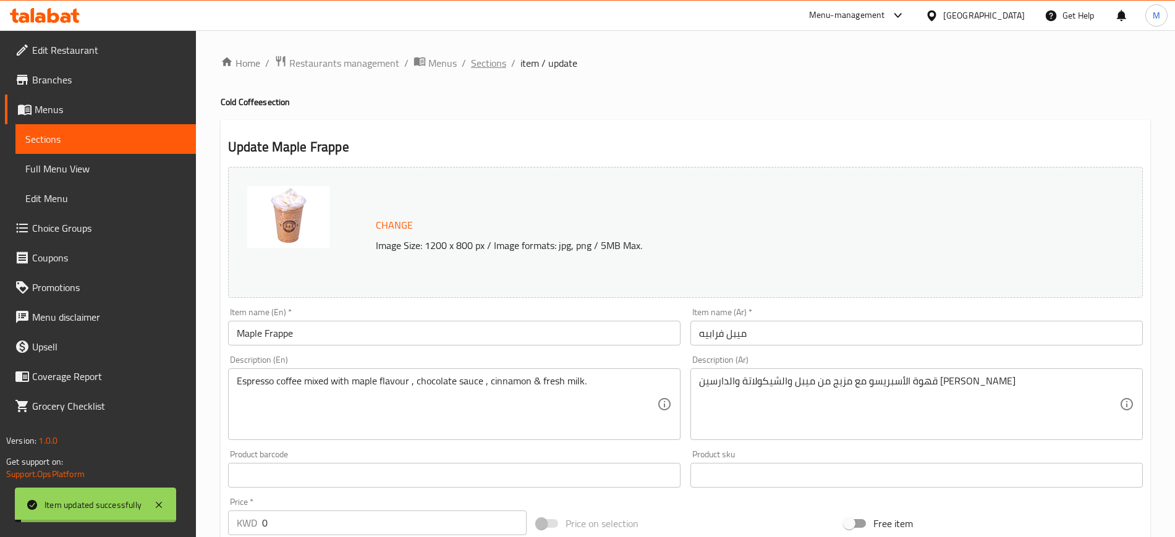
click at [480, 56] on span "Sections" at bounding box center [488, 63] width 35 height 15
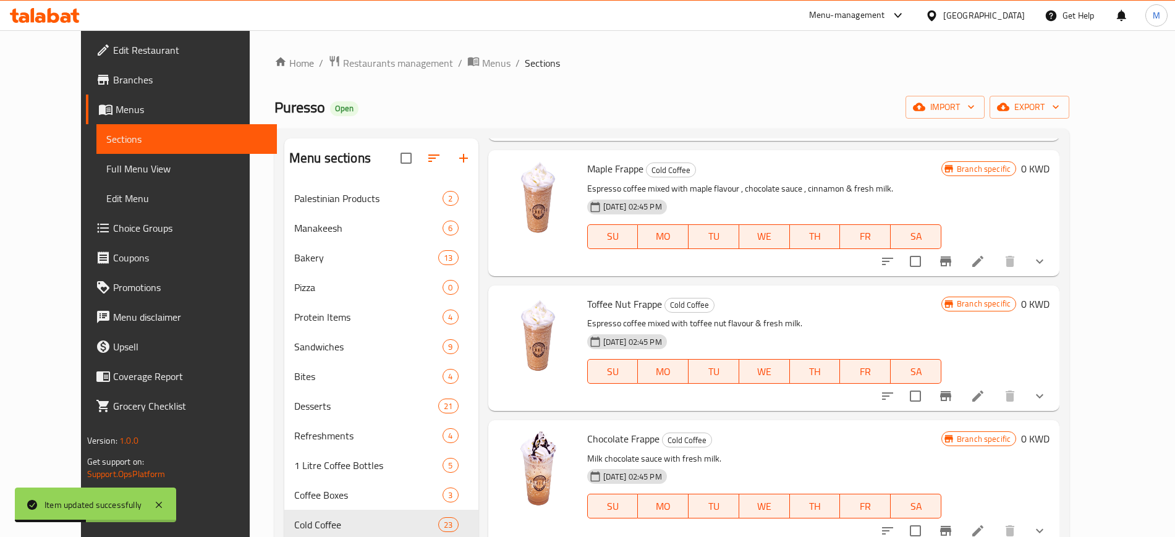
scroll to position [1082, 0]
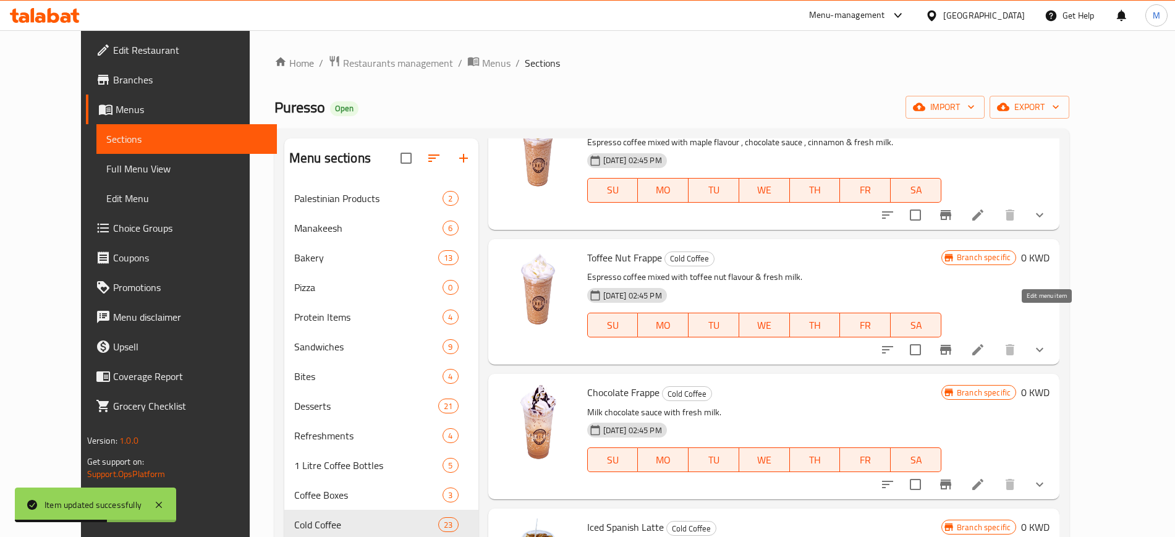
click at [984, 344] on icon at bounding box center [977, 349] width 11 height 11
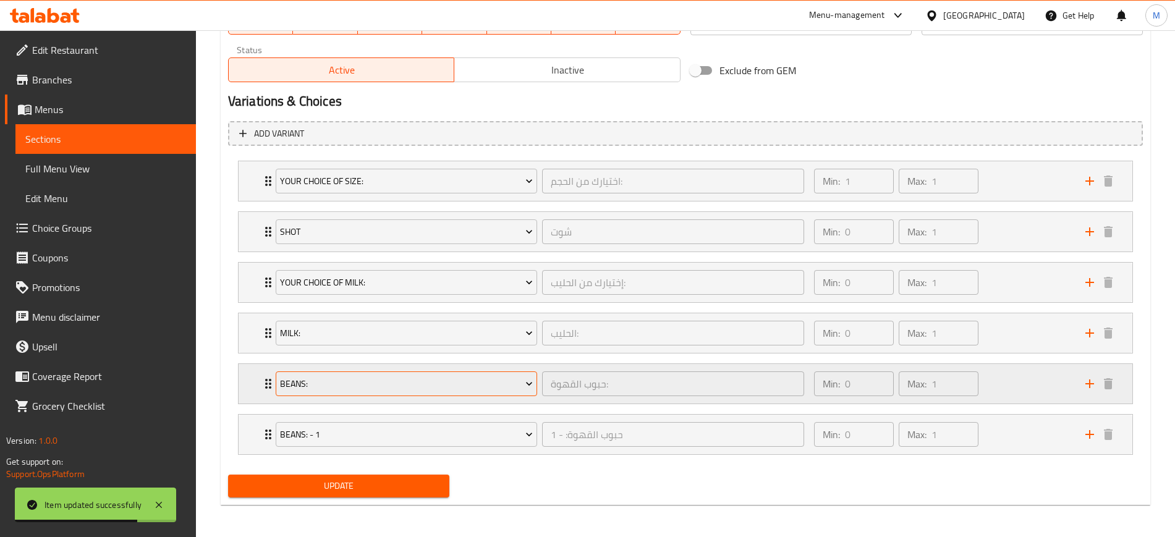
scroll to position [628, 0]
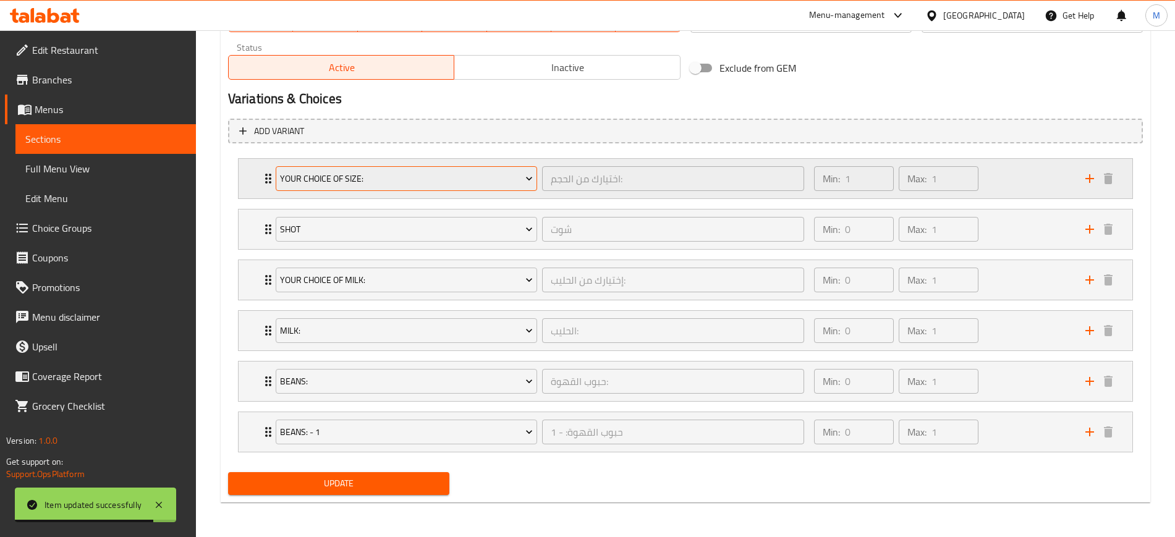
click at [337, 182] on span "Your Choice Of Size:" at bounding box center [406, 178] width 253 height 15
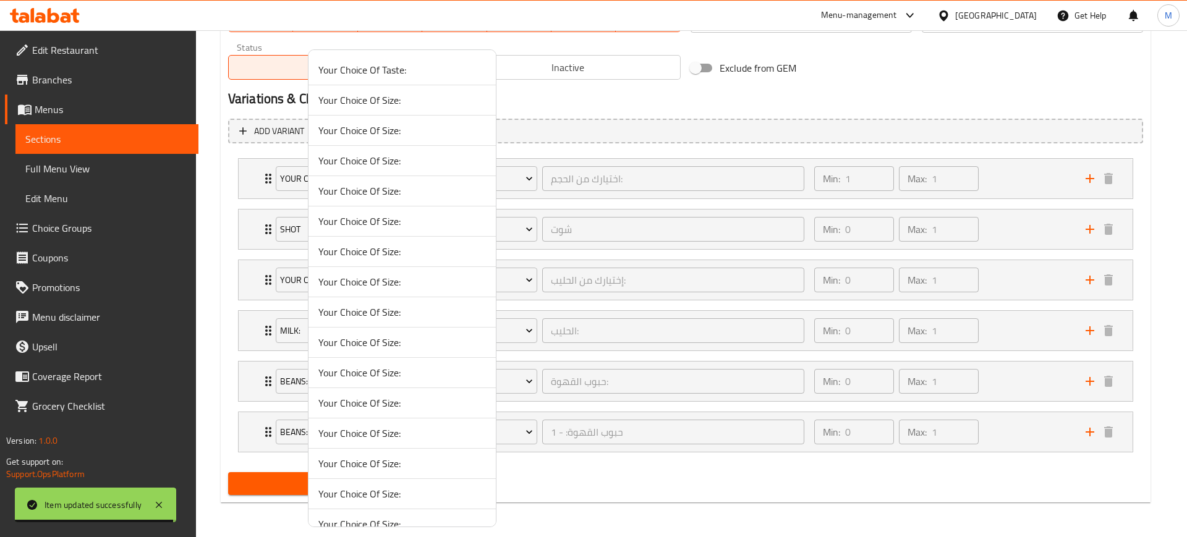
click at [407, 134] on span "Your Choice Of Size:" at bounding box center [402, 130] width 168 height 15
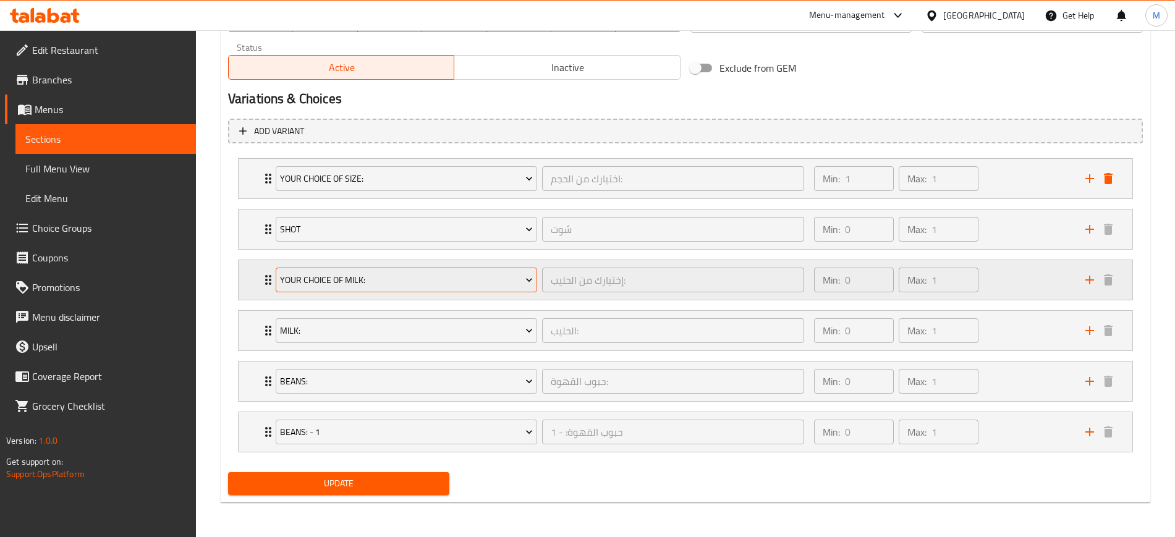
click at [440, 281] on span "Your Choice Of Milk:" at bounding box center [406, 280] width 253 height 15
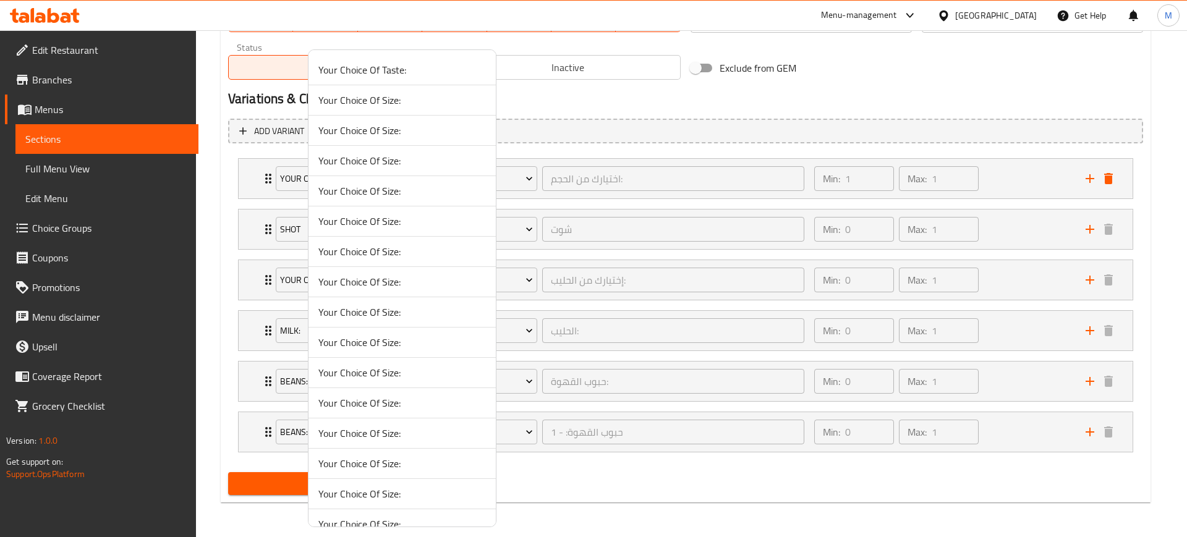
click at [414, 252] on span "Your Choice Of Size:" at bounding box center [402, 251] width 168 height 15
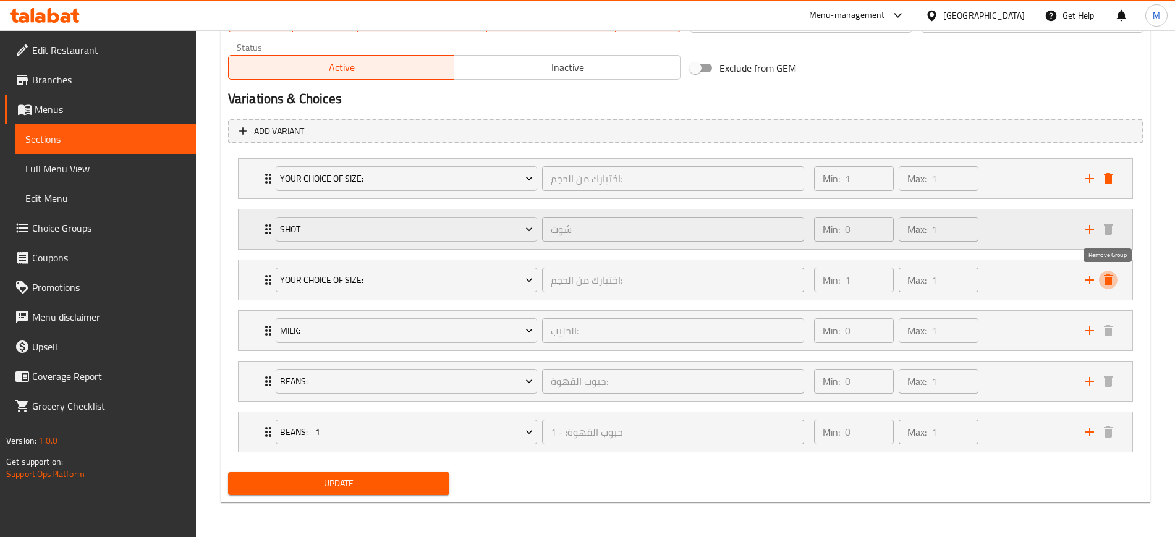
drag, startPoint x: 1112, startPoint y: 283, endPoint x: 1083, endPoint y: 289, distance: 29.1
click at [1111, 283] on icon "delete" at bounding box center [1108, 279] width 9 height 11
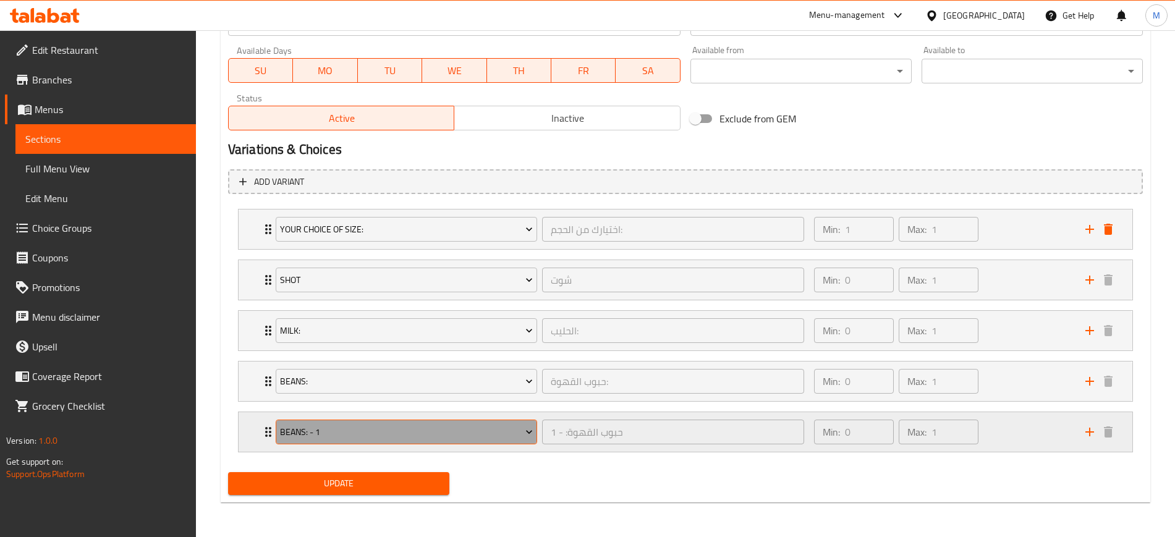
click at [344, 427] on span "Beans: - 1" at bounding box center [406, 432] width 253 height 15
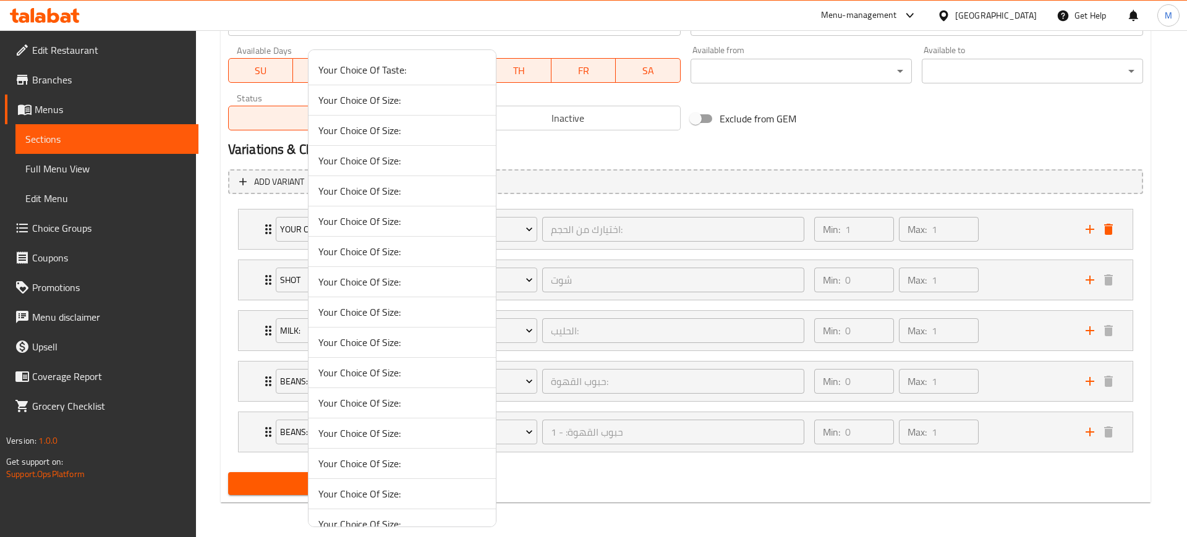
click at [1022, 419] on div at bounding box center [593, 268] width 1187 height 537
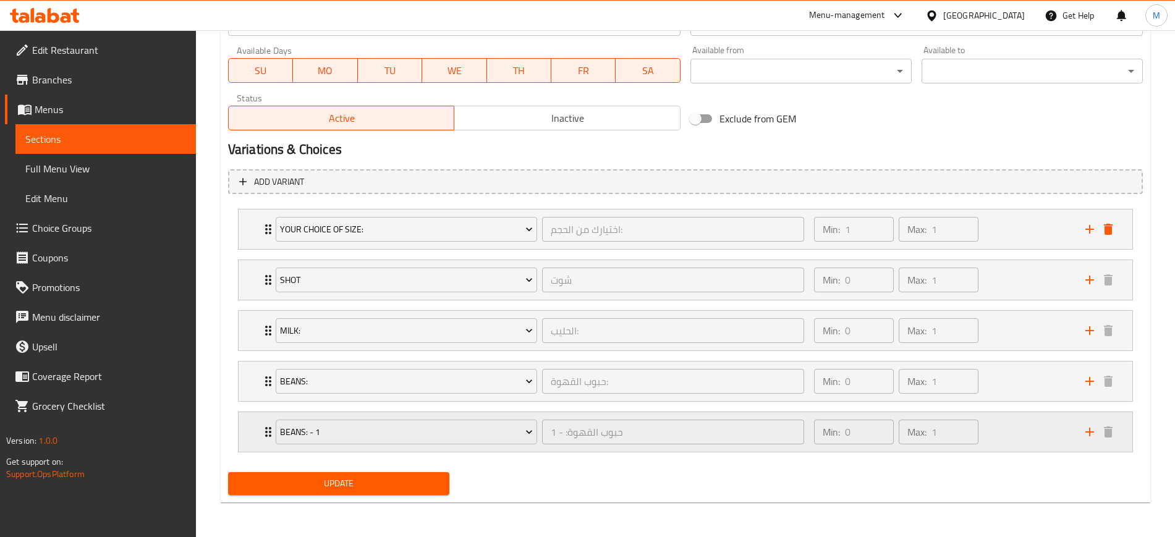
click at [1026, 428] on div "Min: 0 ​ Max: 1 ​" at bounding box center [942, 432] width 271 height 40
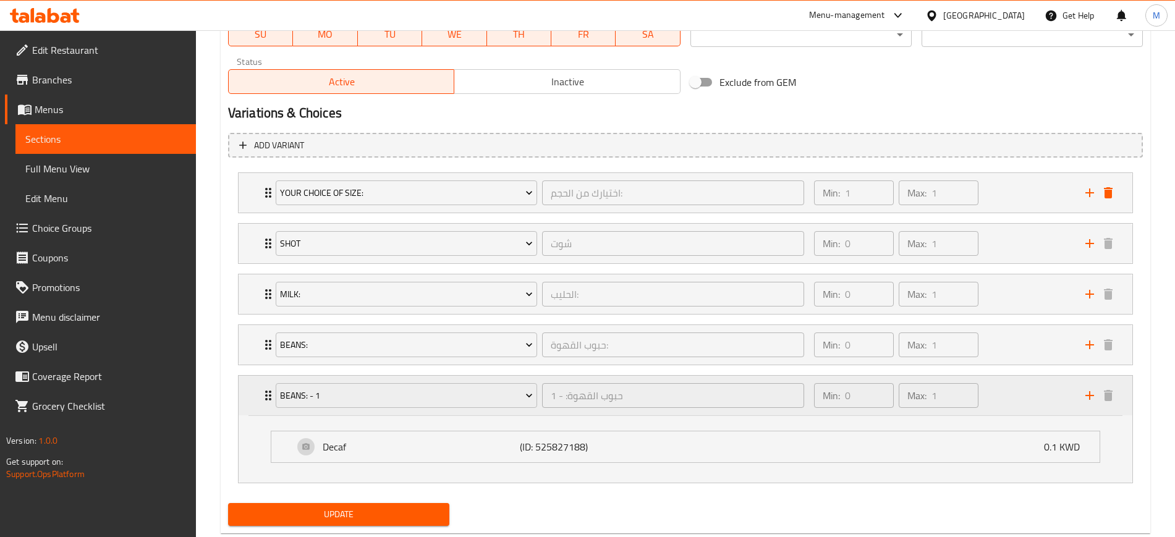
scroll to position [645, 0]
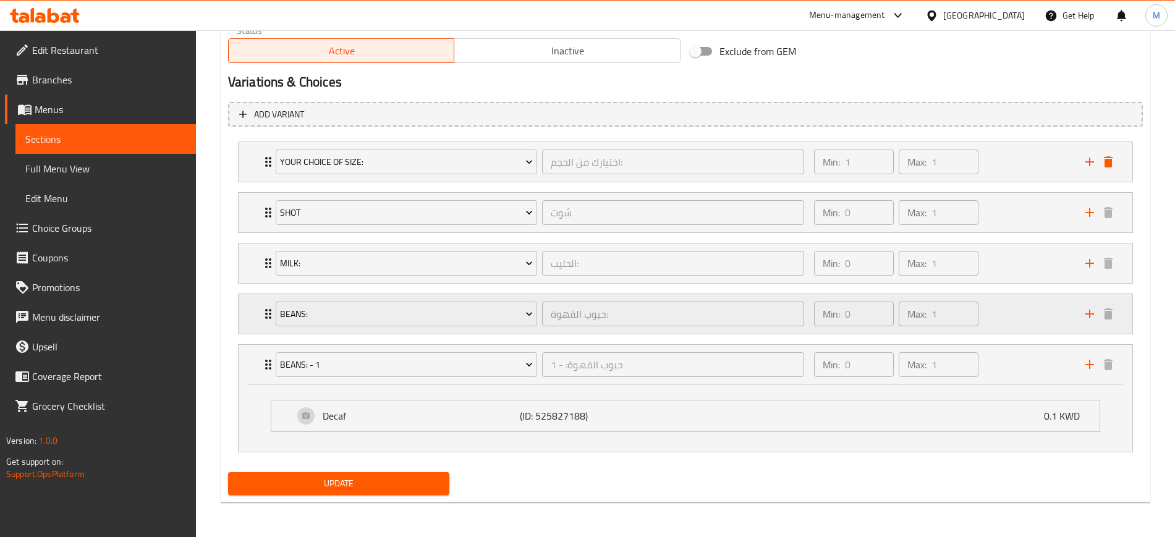
click at [997, 307] on div "Min: 0 ​ Max: 1 ​" at bounding box center [942, 314] width 271 height 40
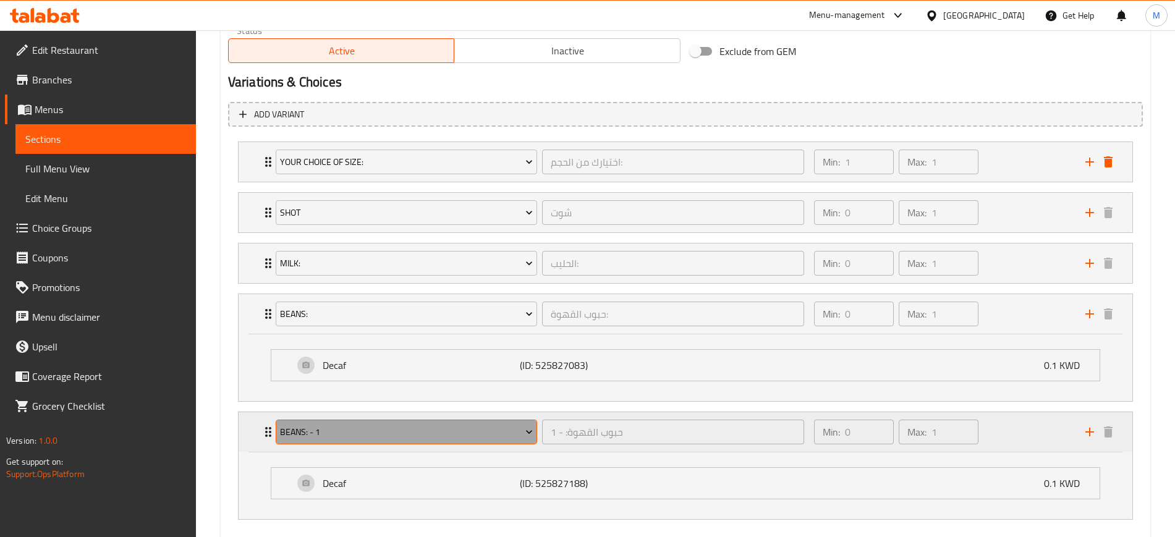
click at [426, 436] on span "Beans: - 1" at bounding box center [406, 432] width 253 height 15
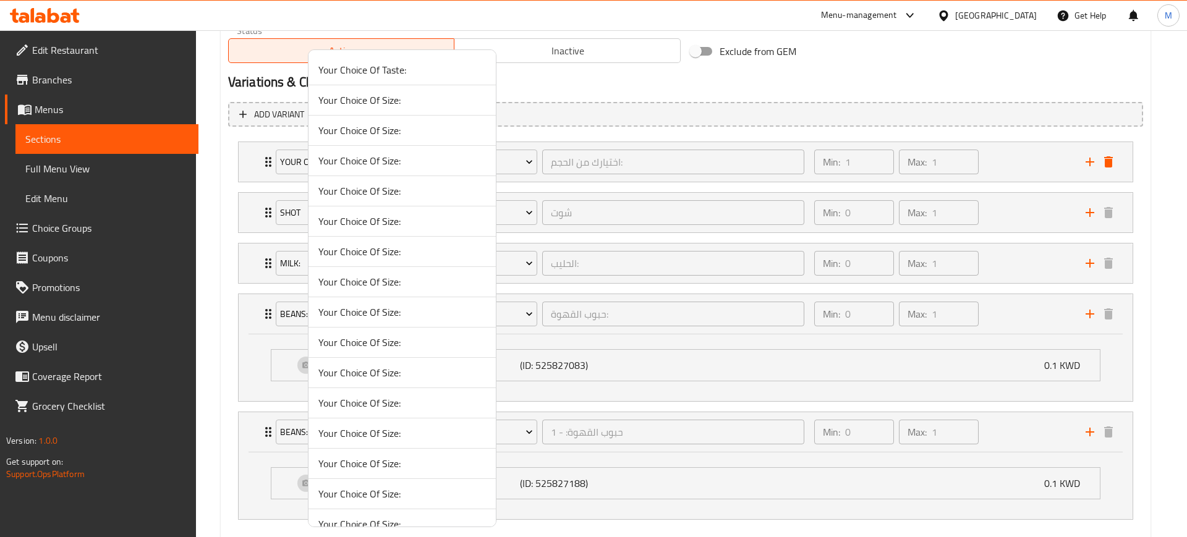
click at [398, 440] on span "Your Choice Of Size:" at bounding box center [402, 433] width 168 height 15
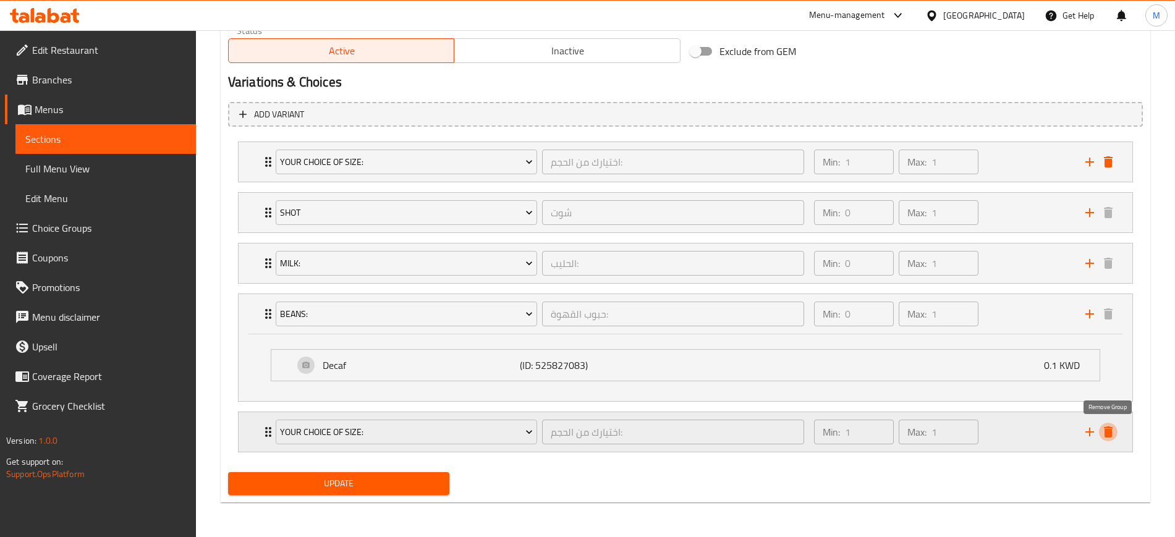
click at [1112, 431] on icon "delete" at bounding box center [1108, 432] width 9 height 11
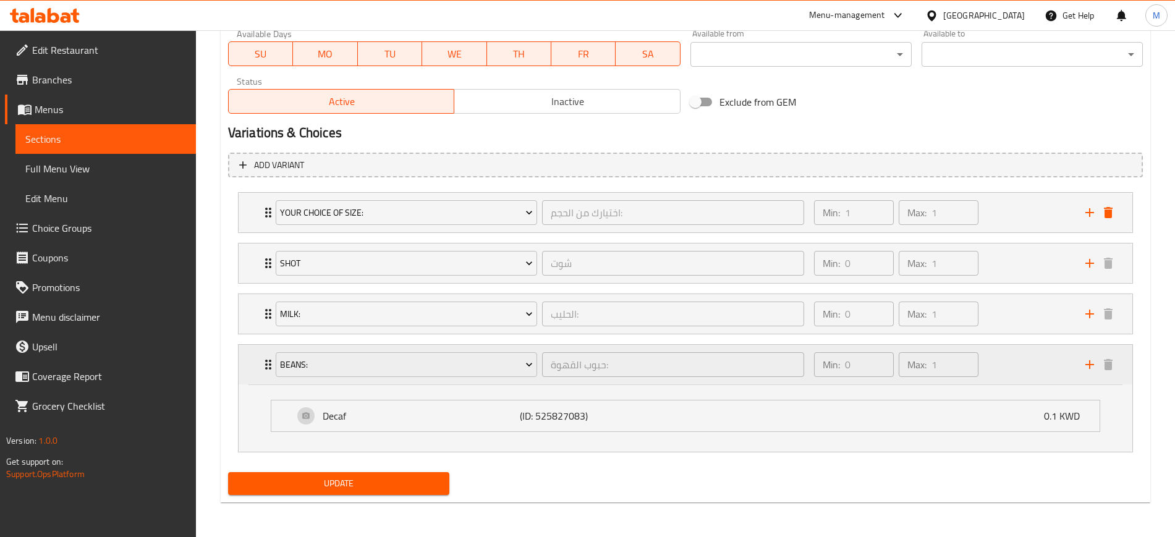
click at [1023, 367] on div "Min: 0 ​ Max: 1 ​" at bounding box center [942, 365] width 271 height 40
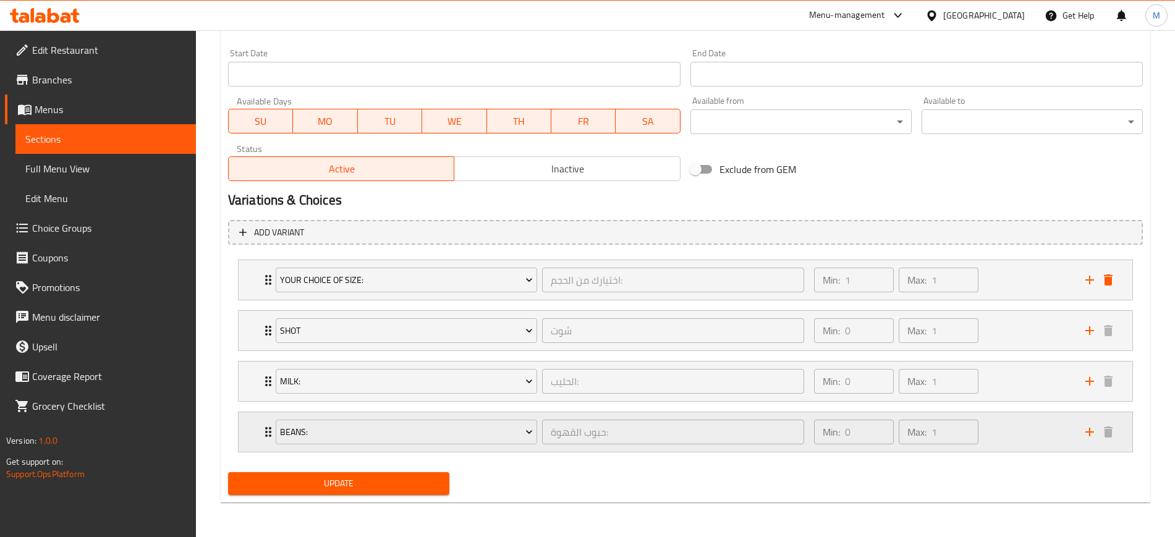
scroll to position [527, 0]
click at [376, 490] on span "Update" at bounding box center [339, 483] width 202 height 15
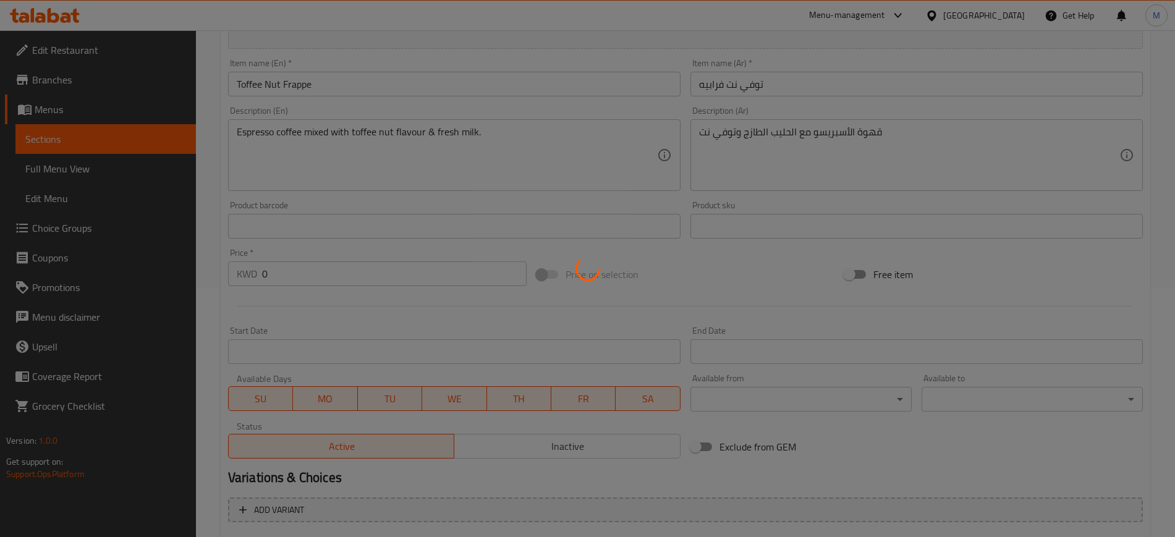
scroll to position [0, 0]
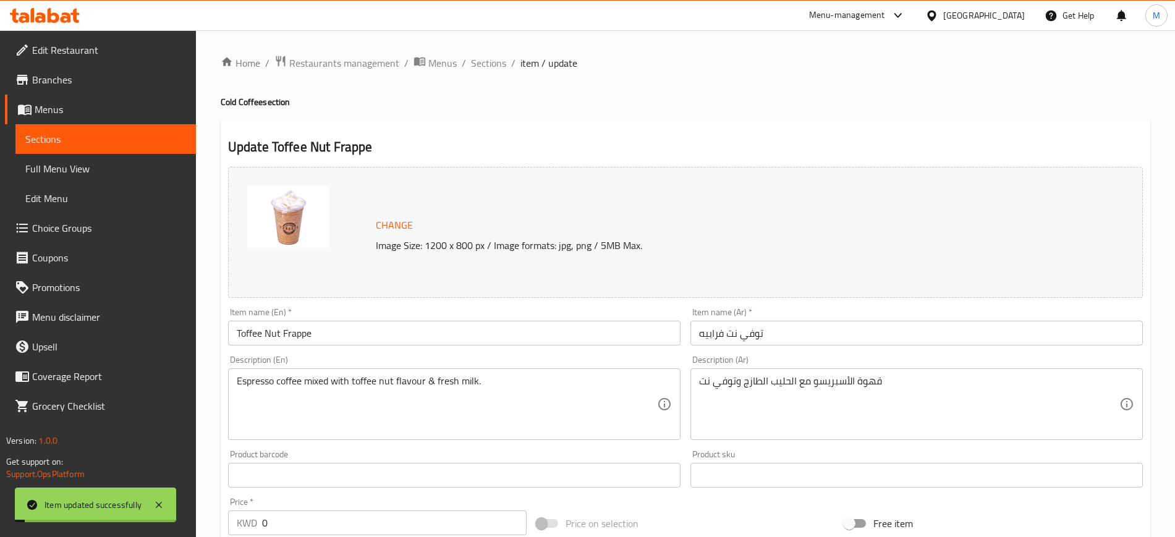
click at [517, 71] on div "Home / Restaurants management / Menus / Sections / item / update Cold Coffee se…" at bounding box center [686, 547] width 930 height 984
click at [491, 62] on span "Sections" at bounding box center [488, 63] width 35 height 15
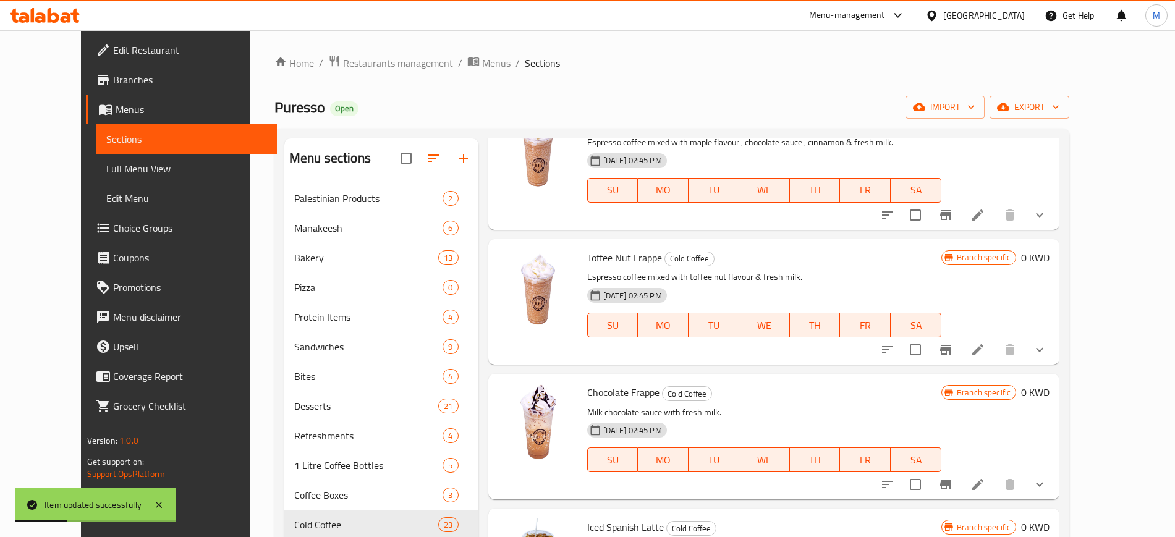
scroll to position [1159, 0]
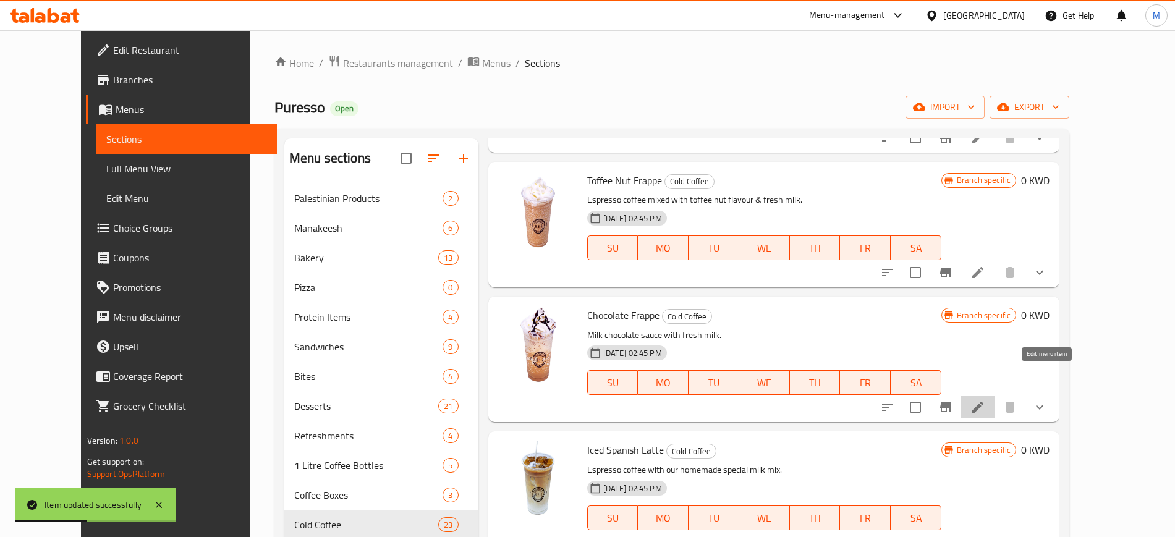
click at [984, 402] on icon at bounding box center [977, 407] width 11 height 11
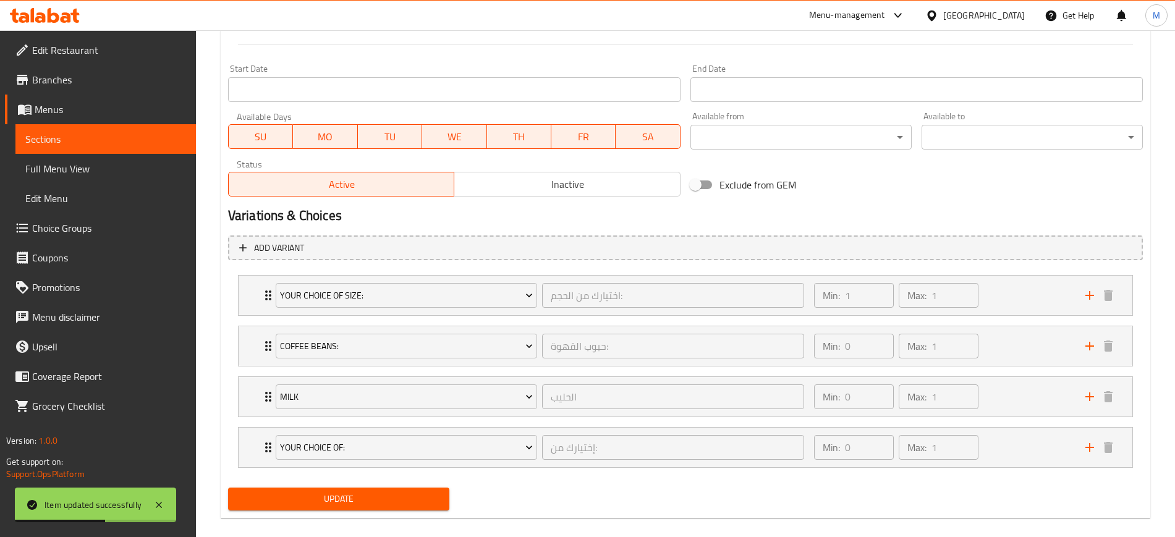
scroll to position [527, 0]
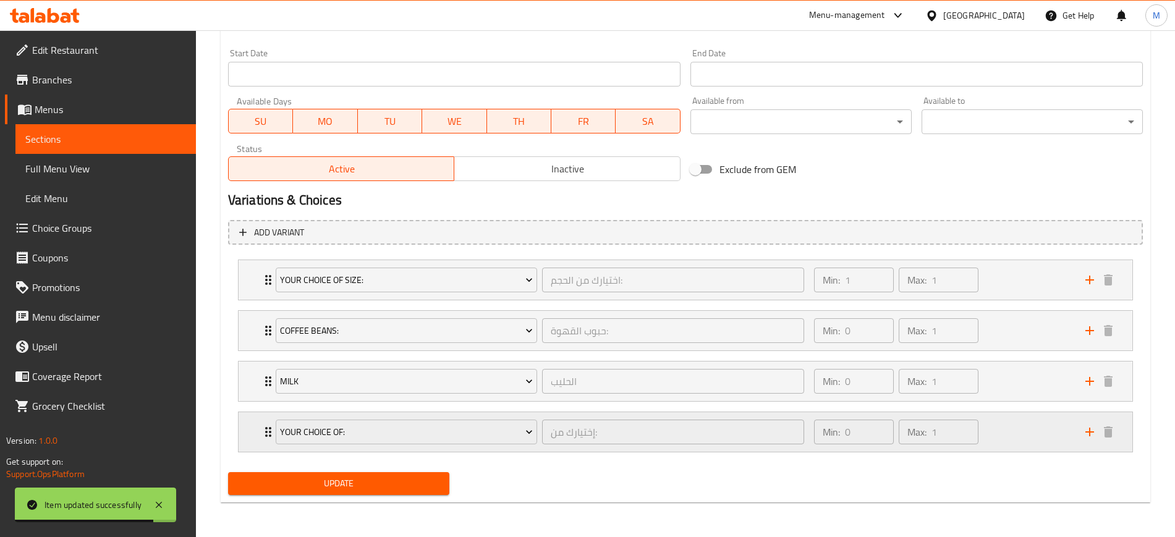
click at [241, 300] on div "Your Choice Of: إختيارك من: ​ Min: 0 ​ Max: 1 ​" at bounding box center [686, 280] width 894 height 40
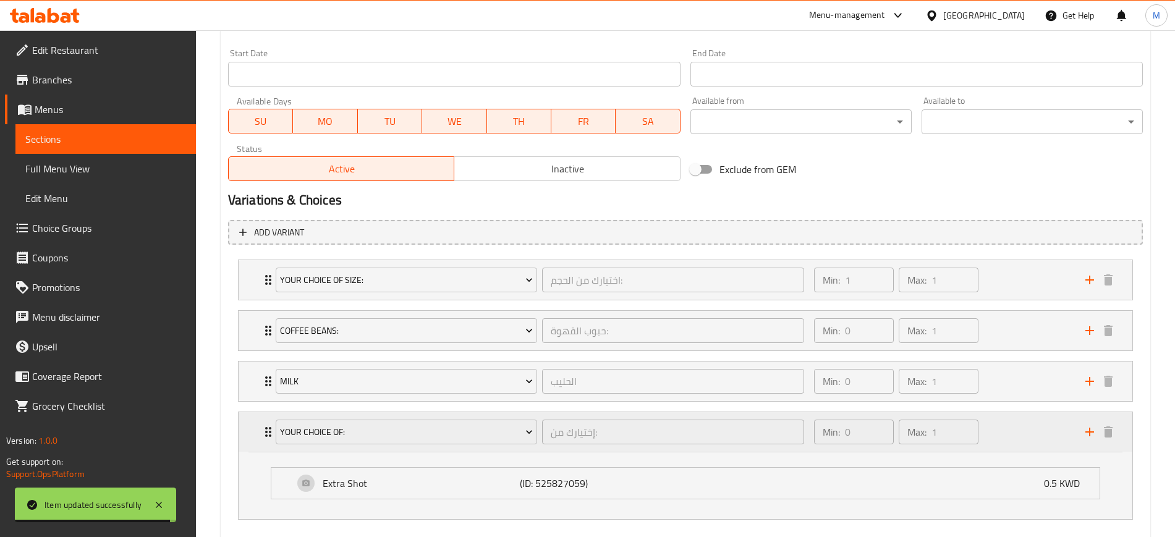
click at [249, 431] on div "Your Choice Of: إختيارك من: ​ Min: 0 ​ Max: 1 ​" at bounding box center [686, 432] width 894 height 40
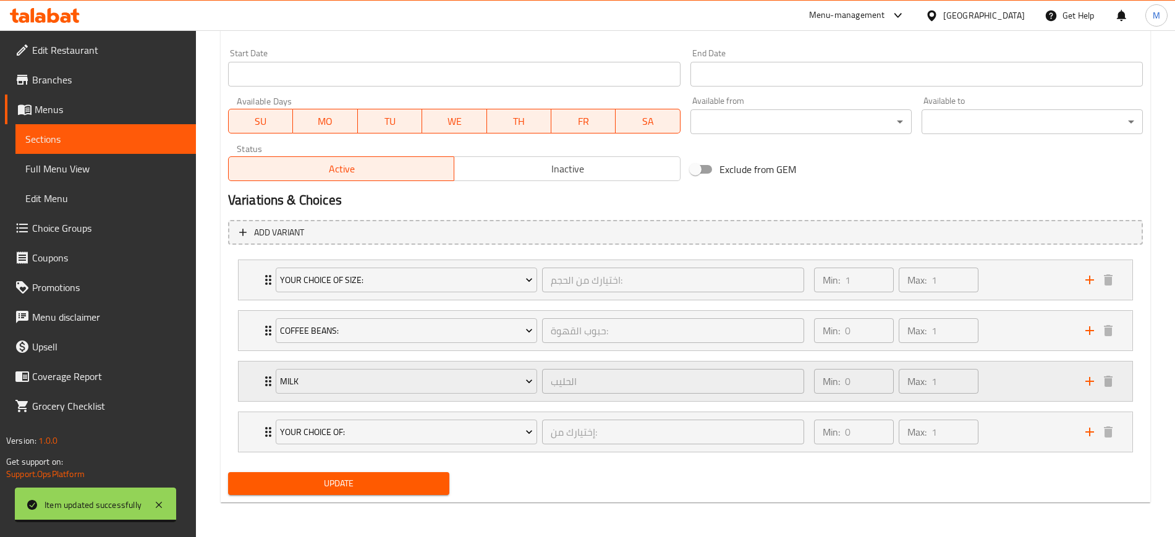
click at [262, 370] on div "Milk الحليب ​ Min: 0 ​ Max: 1 ​" at bounding box center [689, 382] width 857 height 40
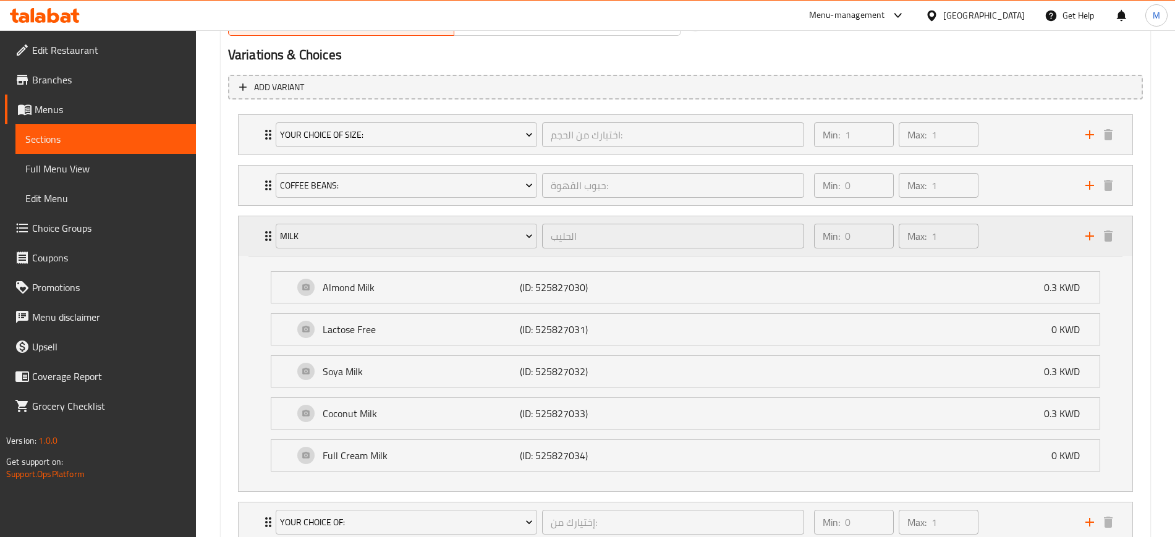
scroll to position [681, 0]
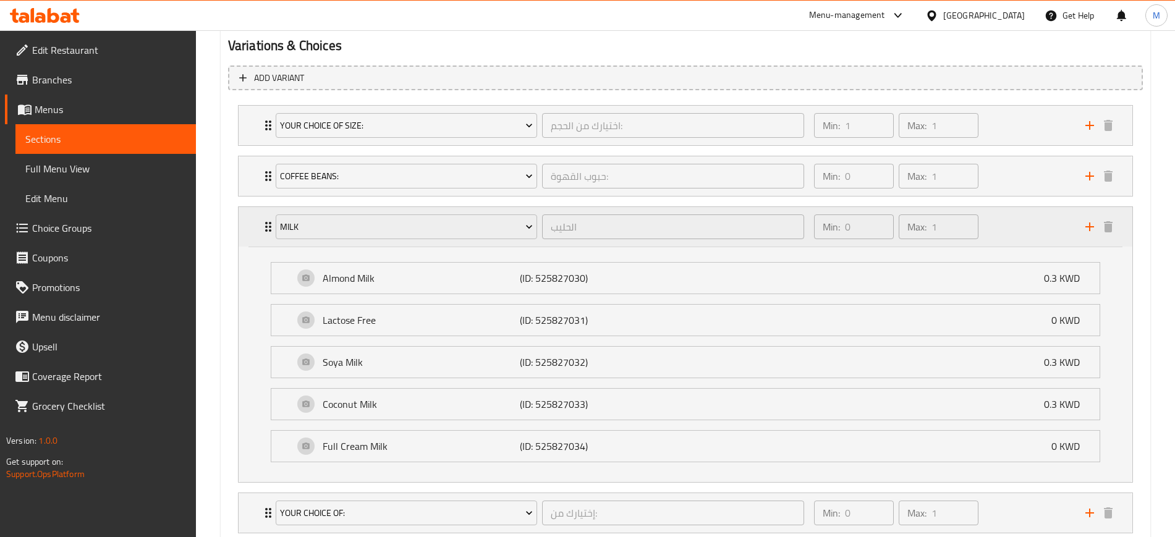
click at [252, 223] on div "Milk الحليب ​ Min: 0 ​ Max: 1 ​" at bounding box center [686, 227] width 894 height 40
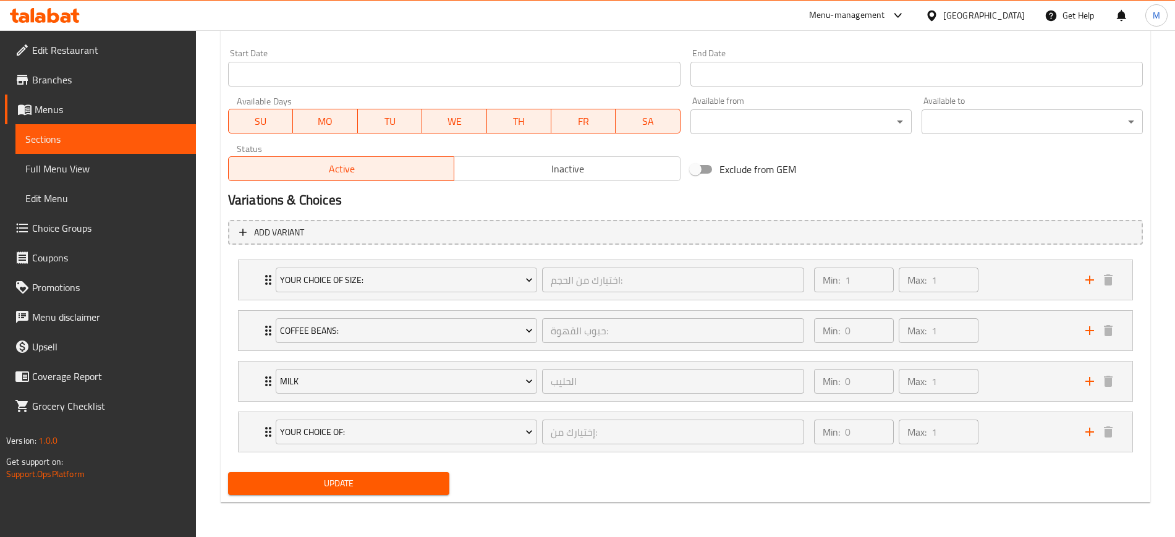
scroll to position [527, 0]
click at [249, 300] on div "Coffee Beans: حبوب القهوة: ​ Min: 0 ​ Max: 1 ​" at bounding box center [686, 280] width 894 height 40
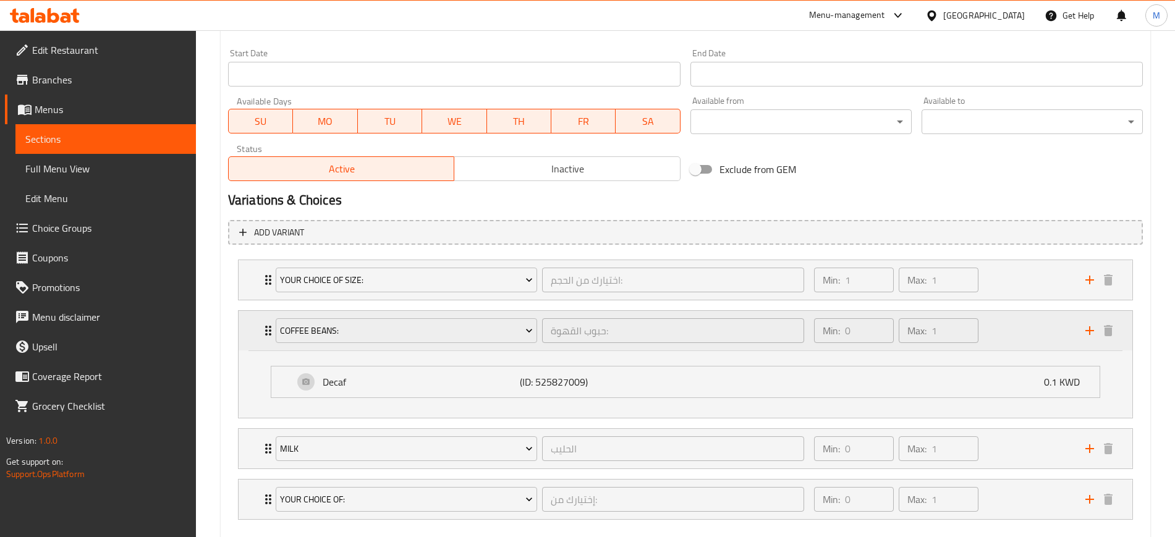
scroll to position [594, 0]
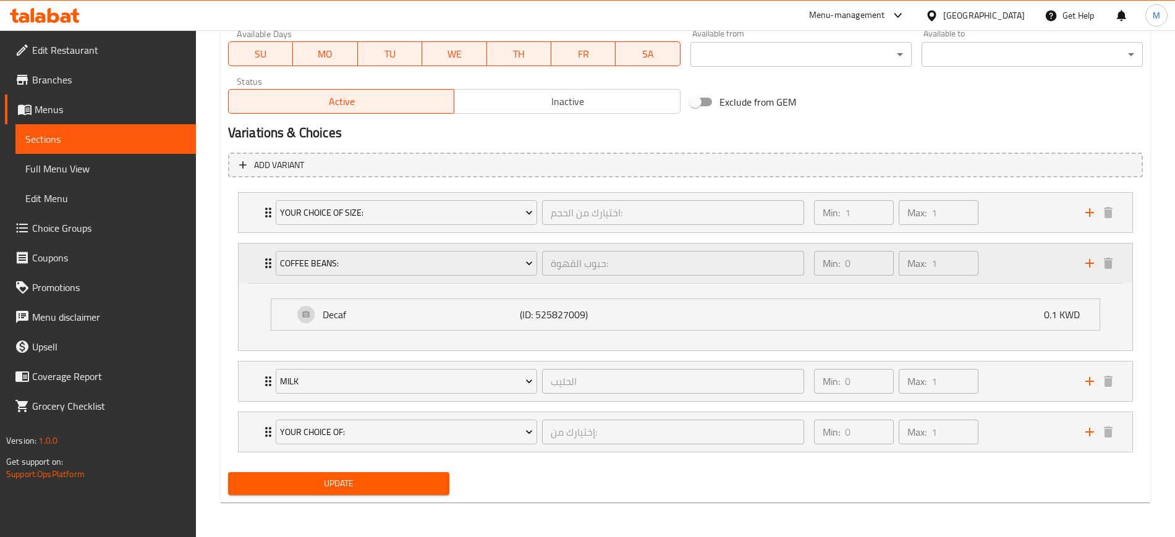
click at [253, 250] on div "Coffee Beans: حبوب القهوة: ​ Min: 0 ​ Max: 1 ​" at bounding box center [686, 264] width 894 height 40
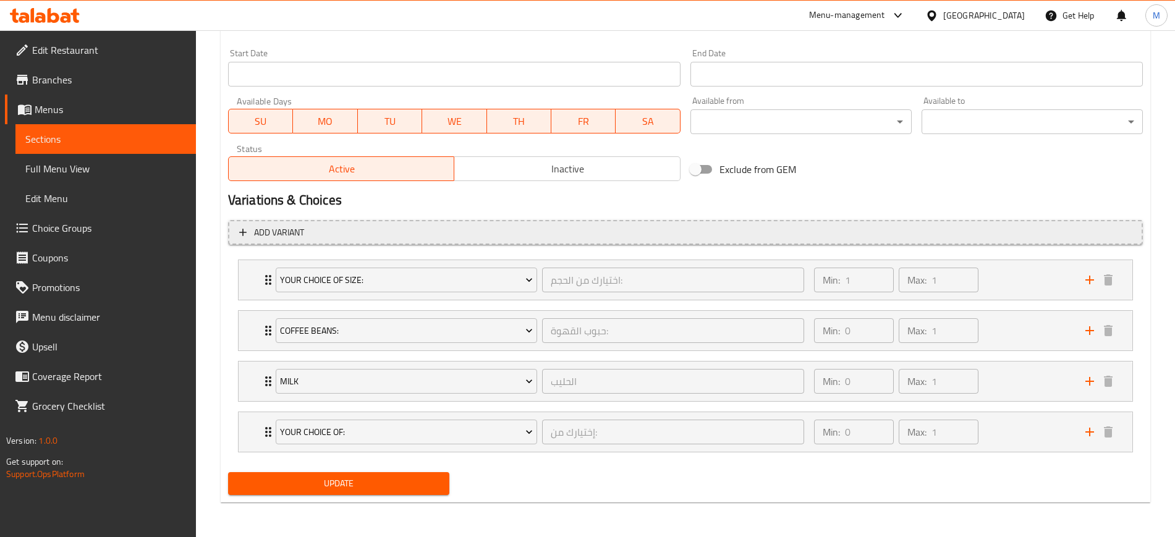
scroll to position [527, 0]
click at [372, 280] on span "Your Choice Of Size:" at bounding box center [406, 280] width 253 height 15
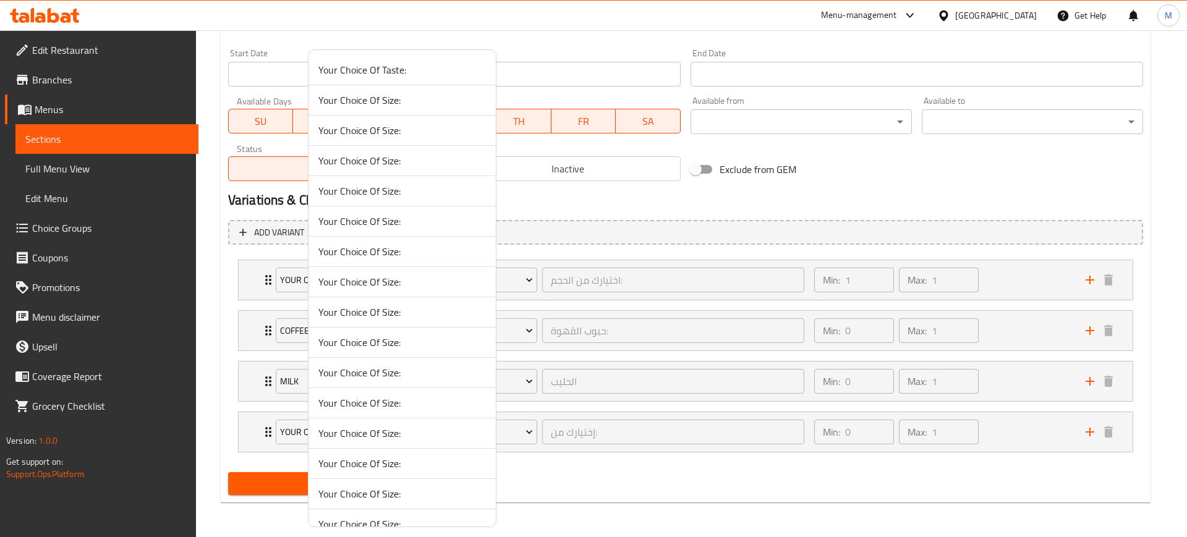
click at [406, 129] on span "Your Choice Of Size:" at bounding box center [402, 130] width 168 height 15
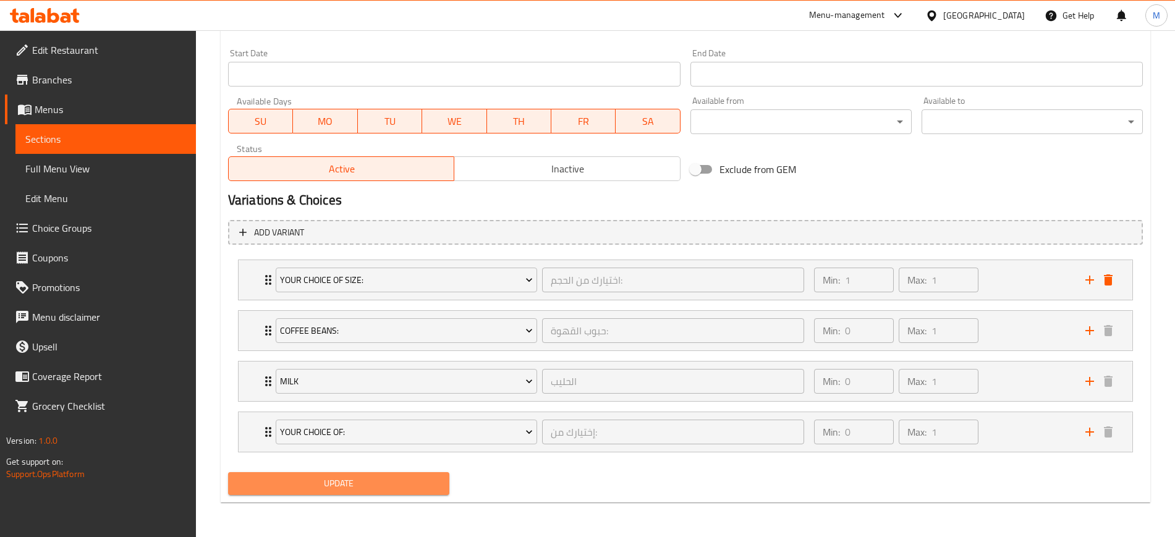
click at [347, 484] on span "Update" at bounding box center [339, 483] width 202 height 15
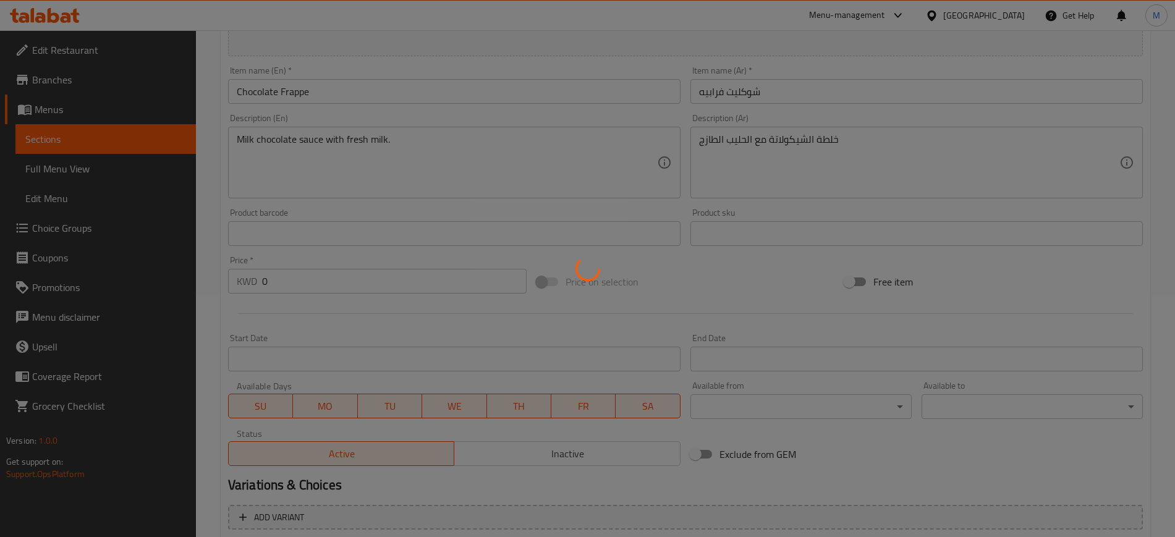
scroll to position [0, 0]
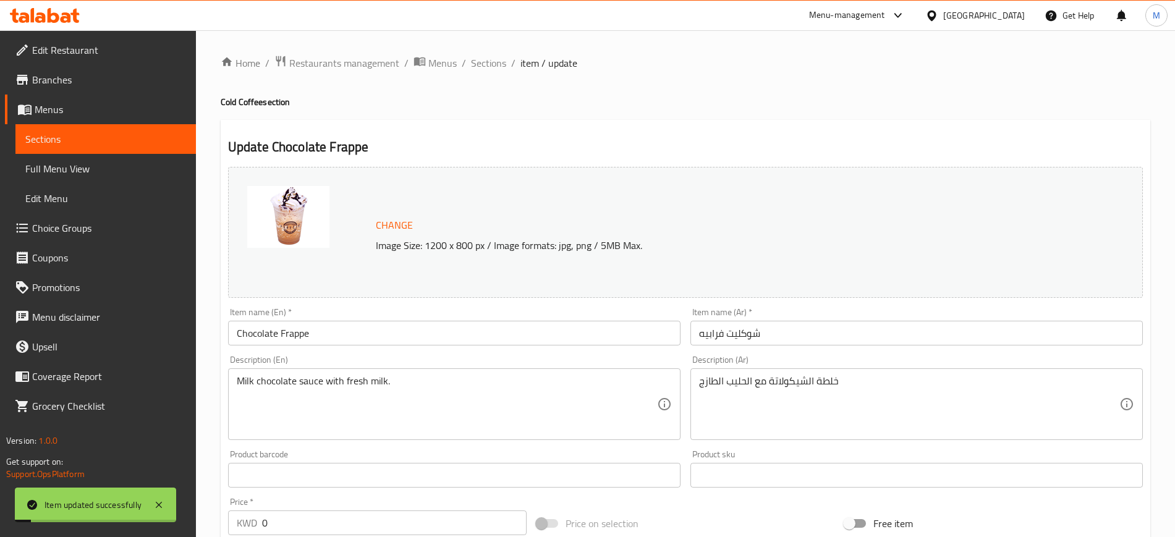
drag, startPoint x: 486, startPoint y: 67, endPoint x: 506, endPoint y: 87, distance: 28.4
click at [485, 67] on span "Sections" at bounding box center [488, 63] width 35 height 15
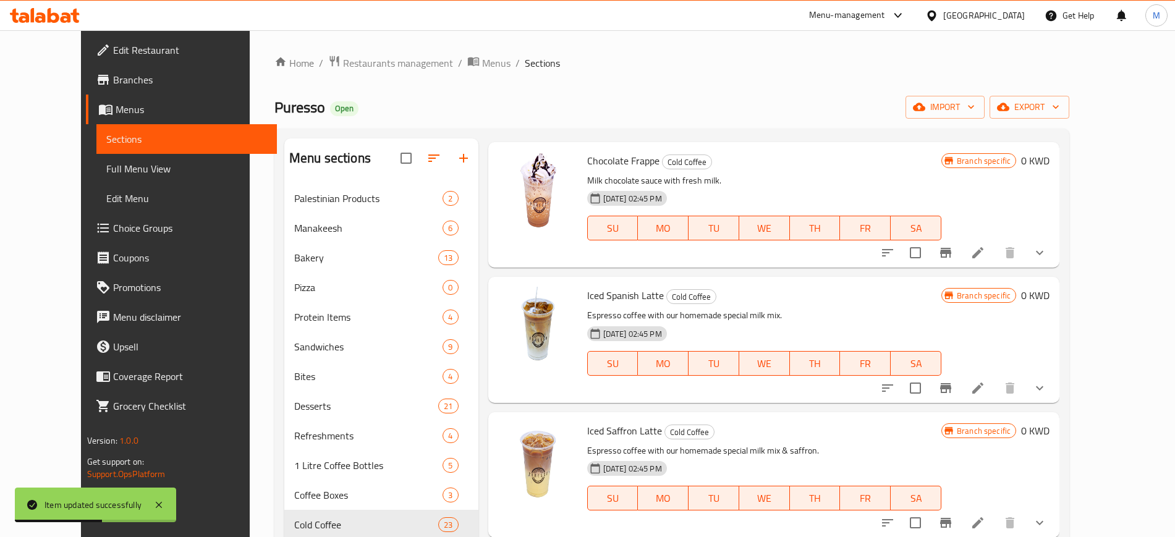
scroll to position [1391, 0]
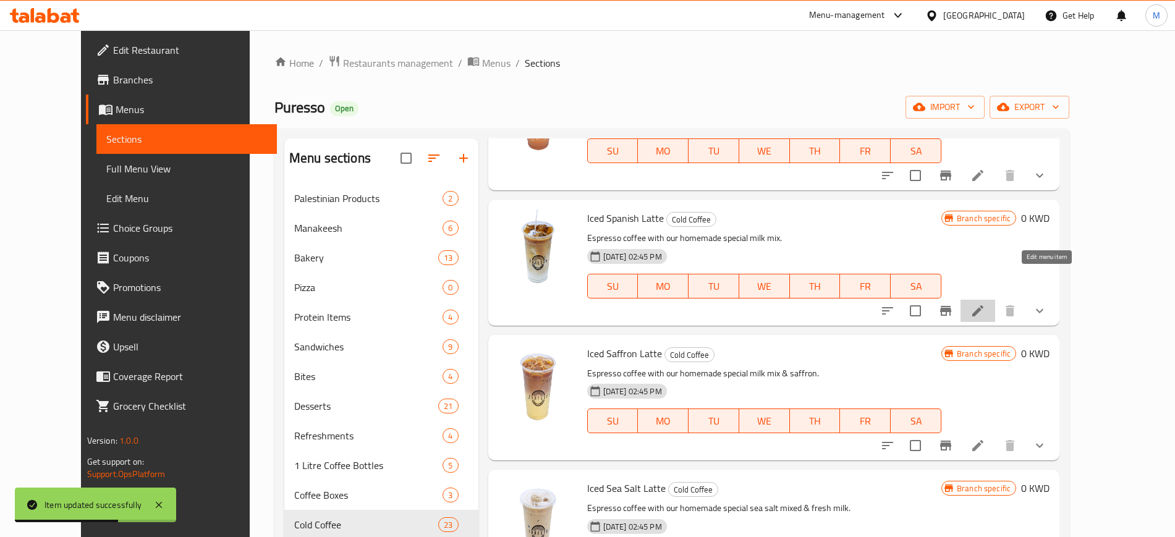
click at [985, 304] on icon at bounding box center [978, 311] width 15 height 15
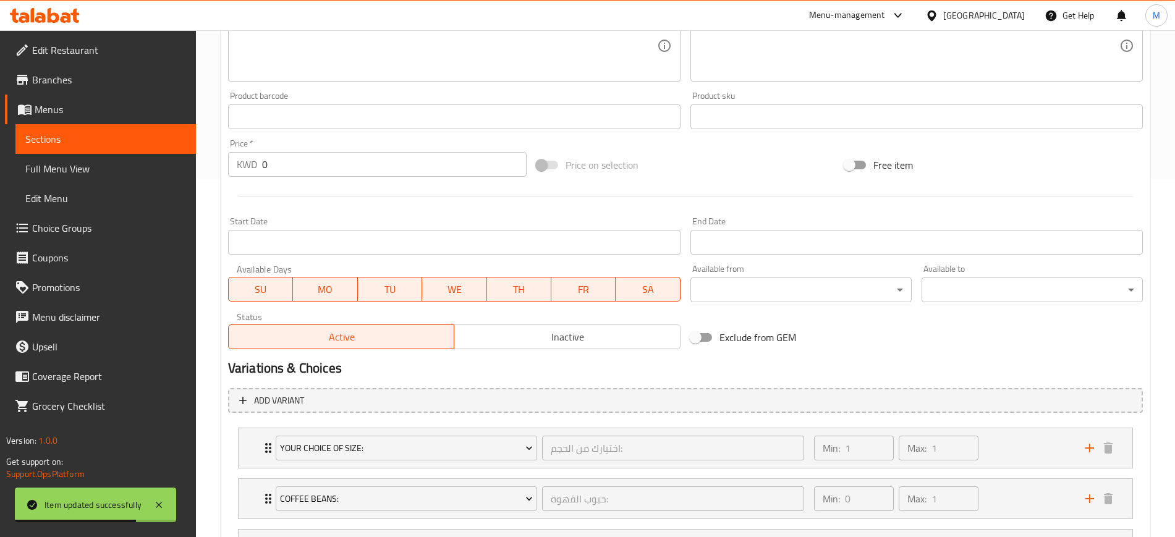
scroll to position [527, 0]
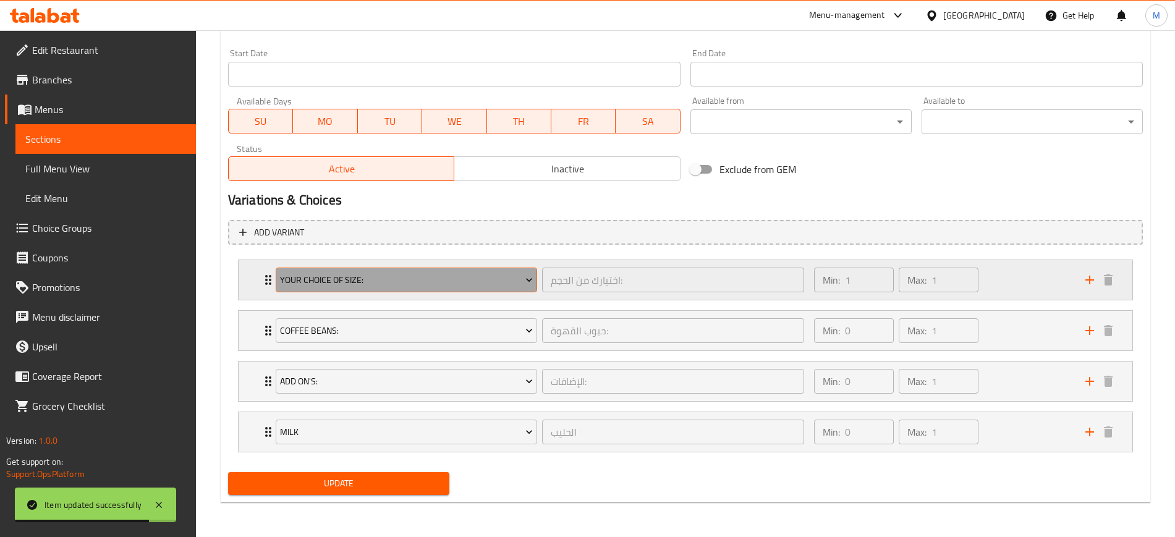
click at [389, 278] on span "Your Choice Of Size:" at bounding box center [406, 280] width 253 height 15
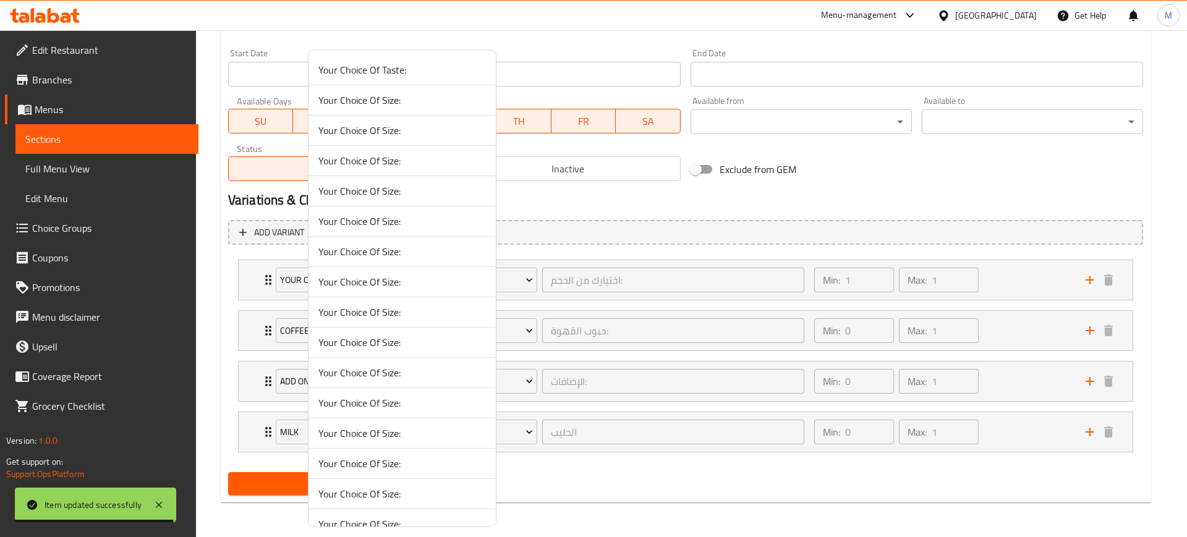
click at [399, 129] on span "Your Choice Of Size:" at bounding box center [402, 130] width 168 height 15
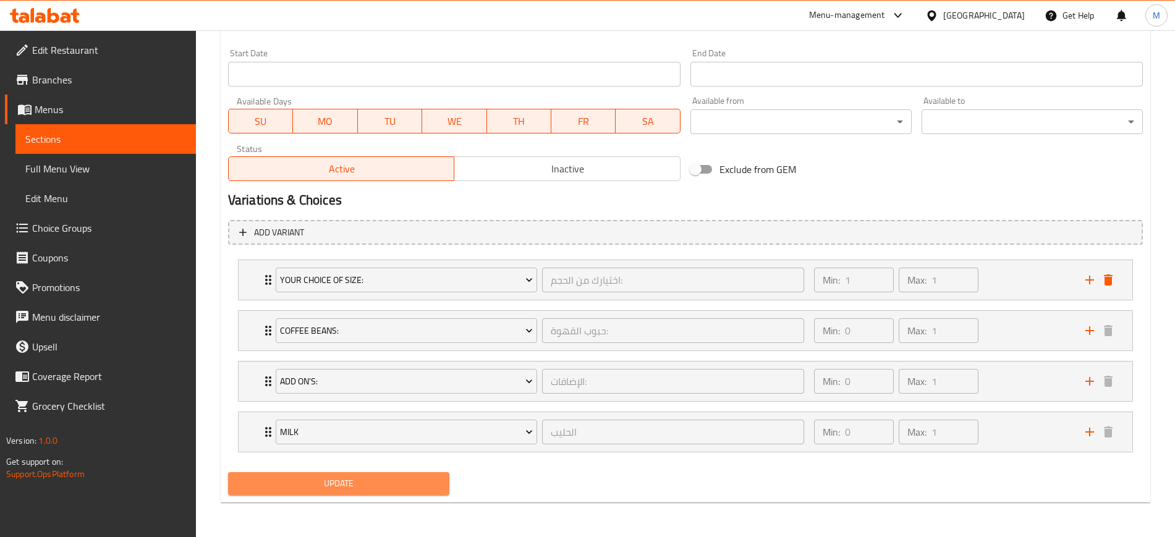
click at [336, 477] on span "Update" at bounding box center [339, 483] width 202 height 15
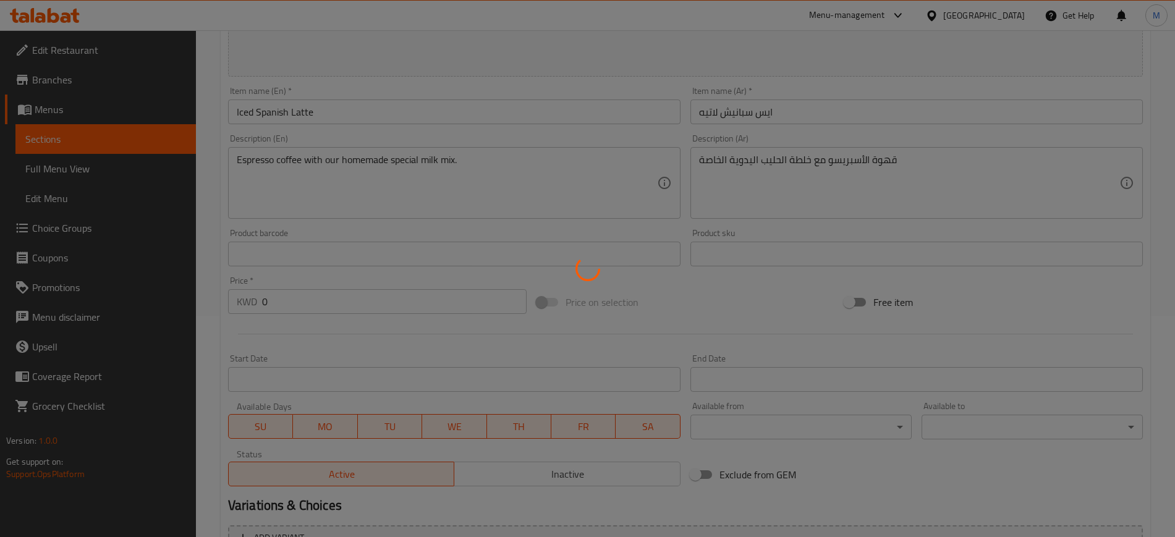
scroll to position [0, 0]
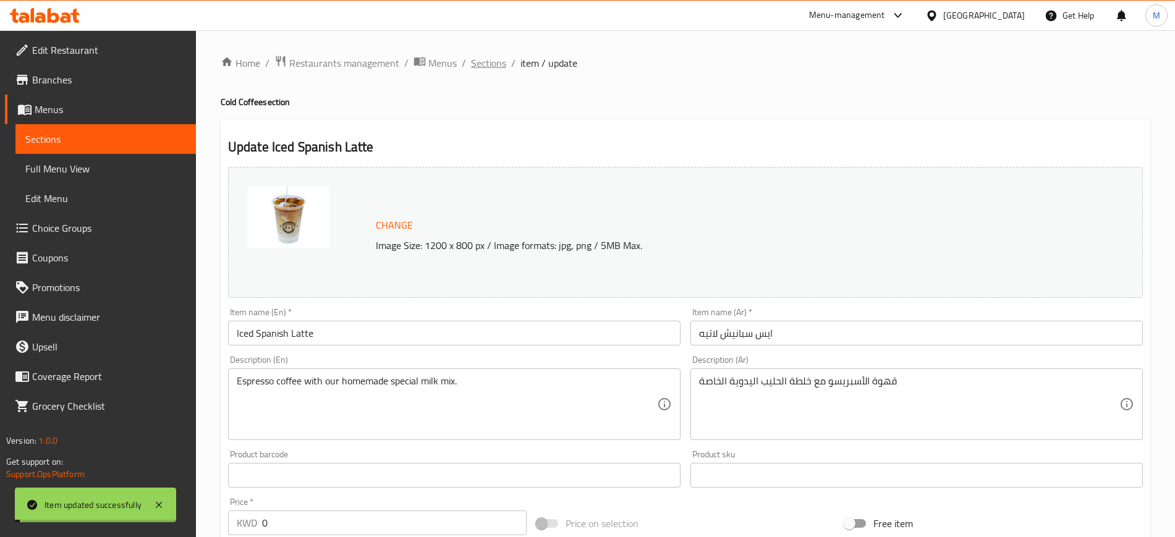
click at [487, 61] on span "Sections" at bounding box center [488, 63] width 35 height 15
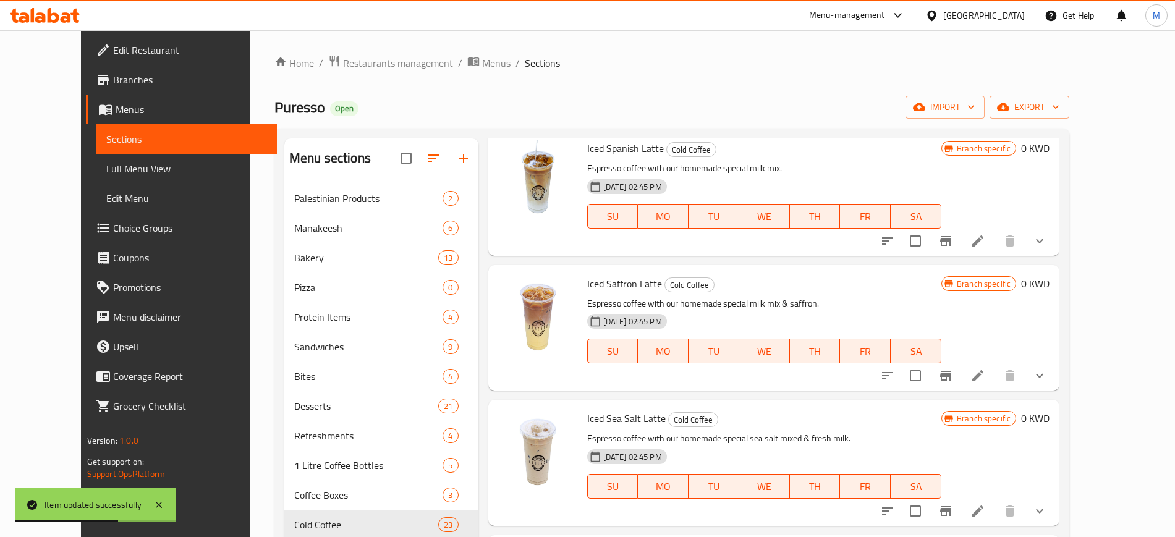
scroll to position [1545, 0]
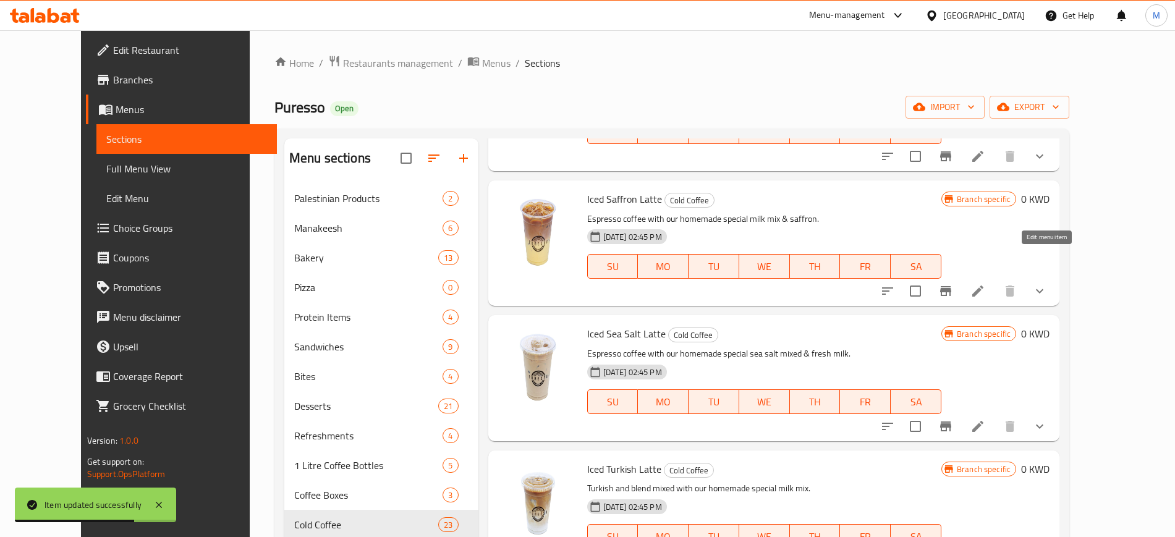
click at [985, 284] on icon at bounding box center [978, 291] width 15 height 15
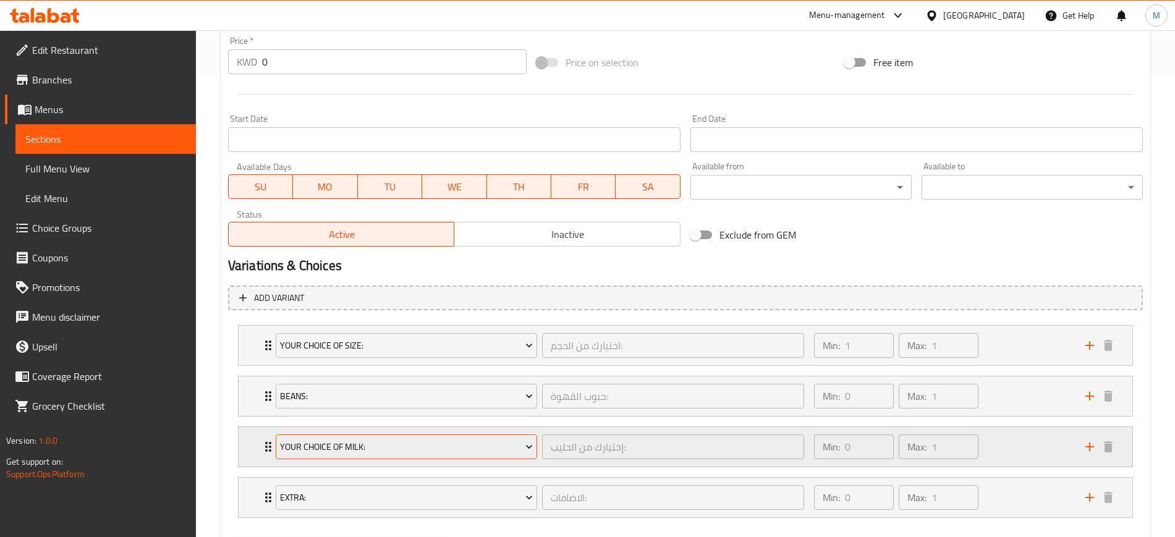
scroll to position [464, 0]
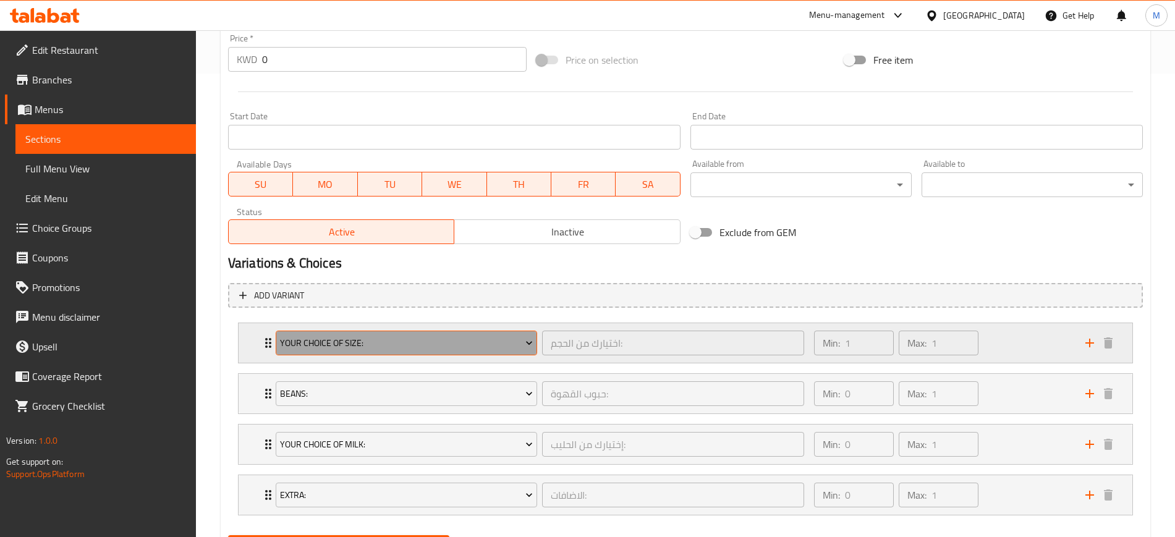
click at [372, 344] on span "Your Choice Of Size:" at bounding box center [406, 343] width 253 height 15
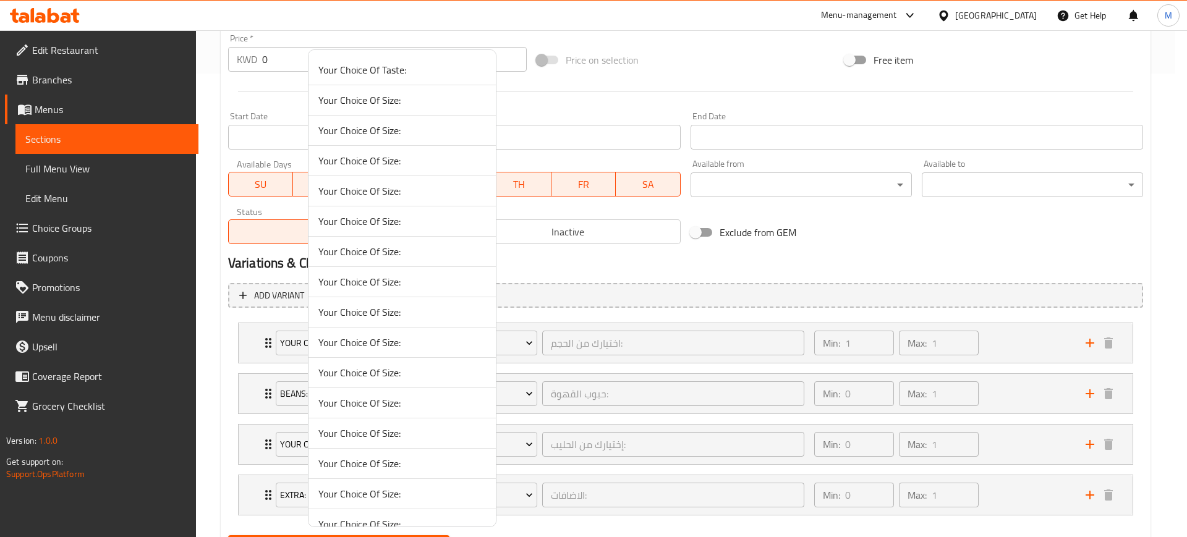
click at [402, 132] on span "Your Choice Of Size:" at bounding box center [402, 130] width 168 height 15
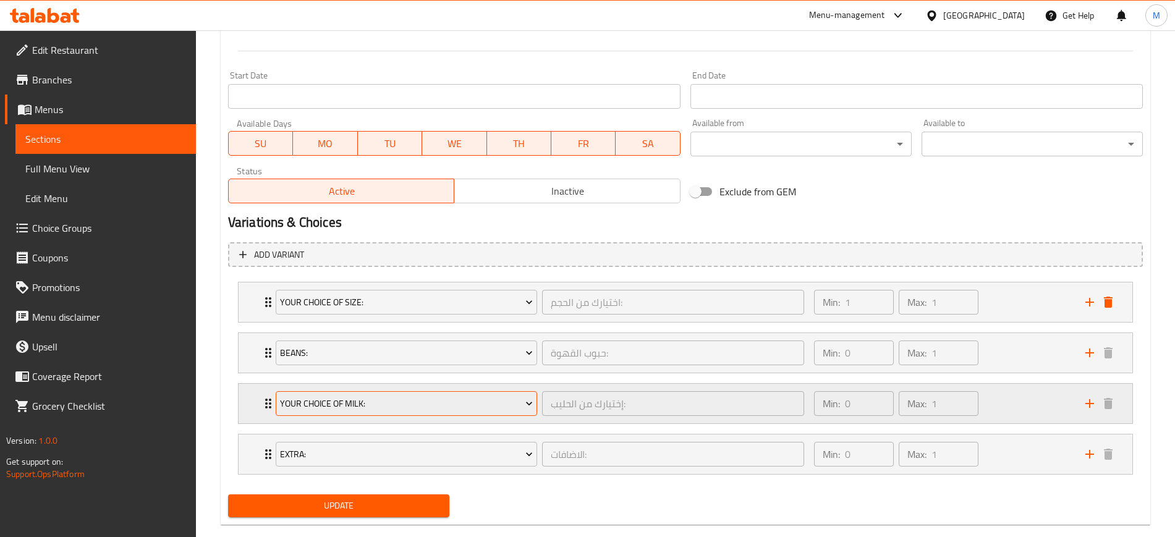
scroll to position [527, 0]
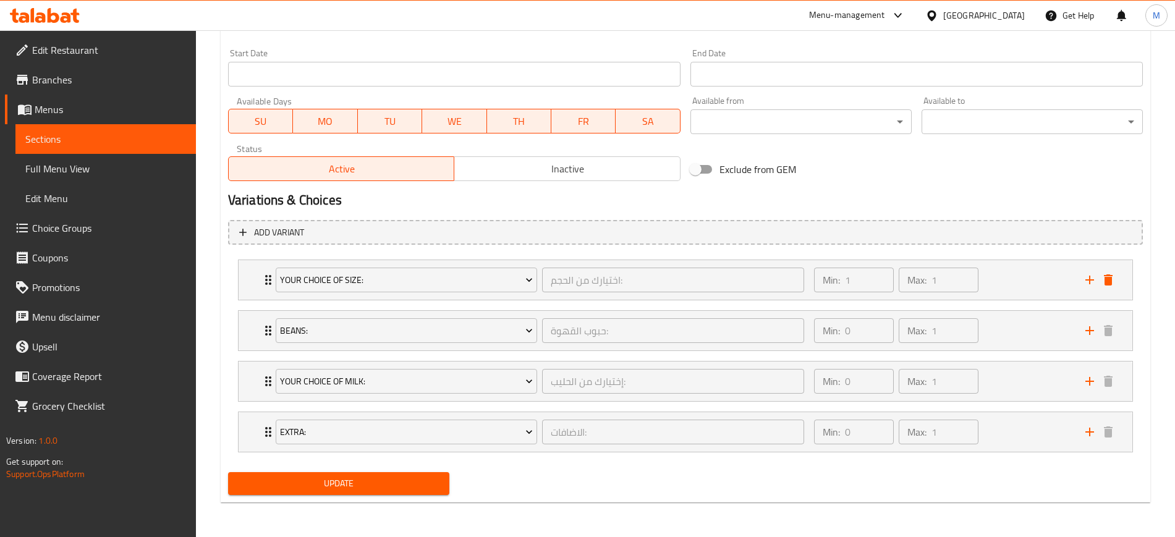
click at [343, 482] on span "Update" at bounding box center [339, 483] width 202 height 15
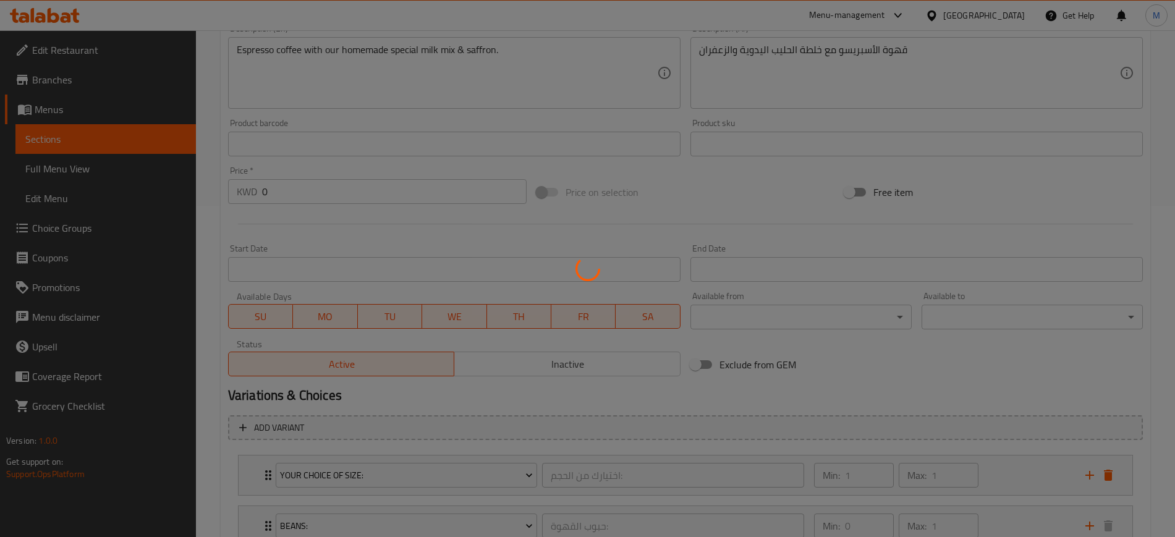
scroll to position [0, 0]
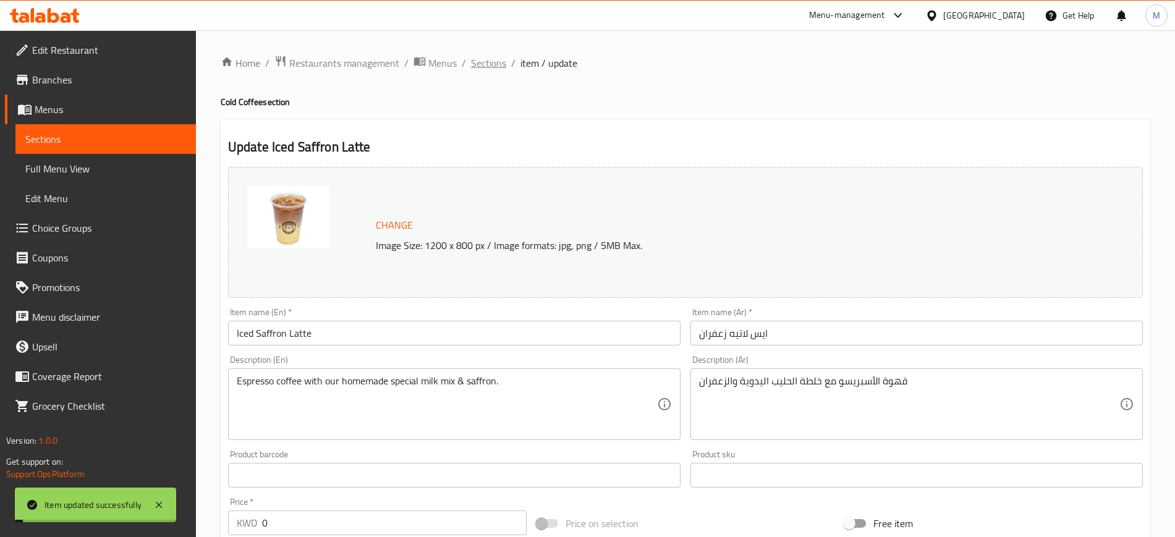
click at [493, 57] on span "Sections" at bounding box center [488, 63] width 35 height 15
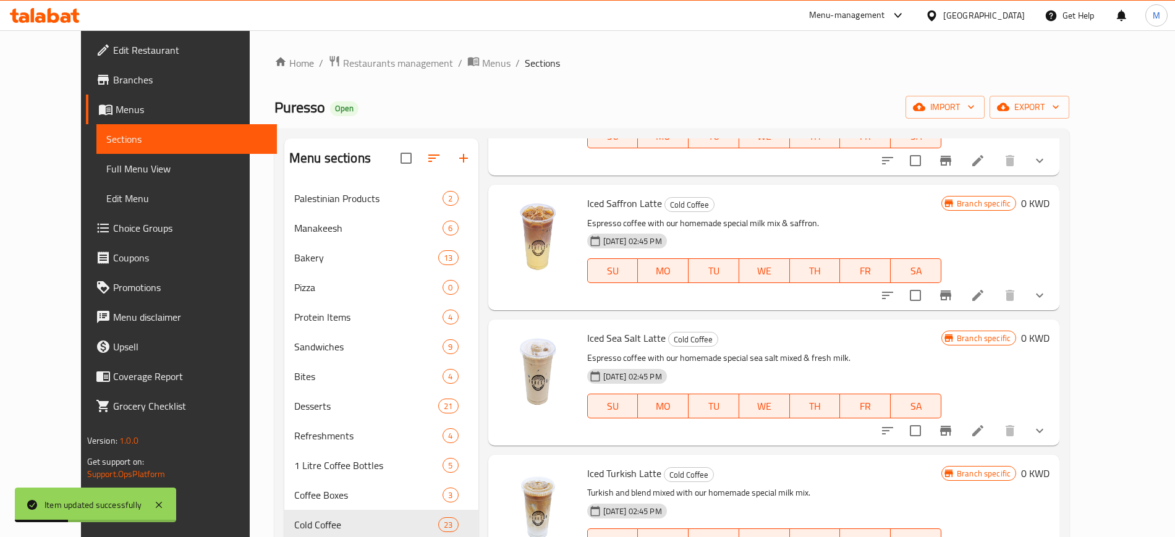
scroll to position [1623, 0]
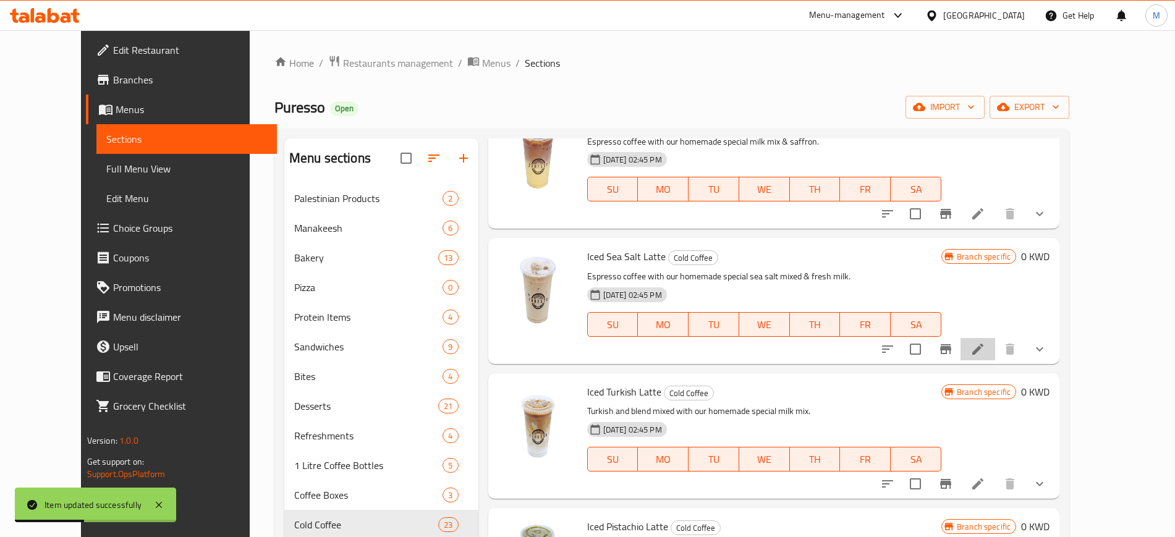
click at [995, 338] on li at bounding box center [978, 349] width 35 height 22
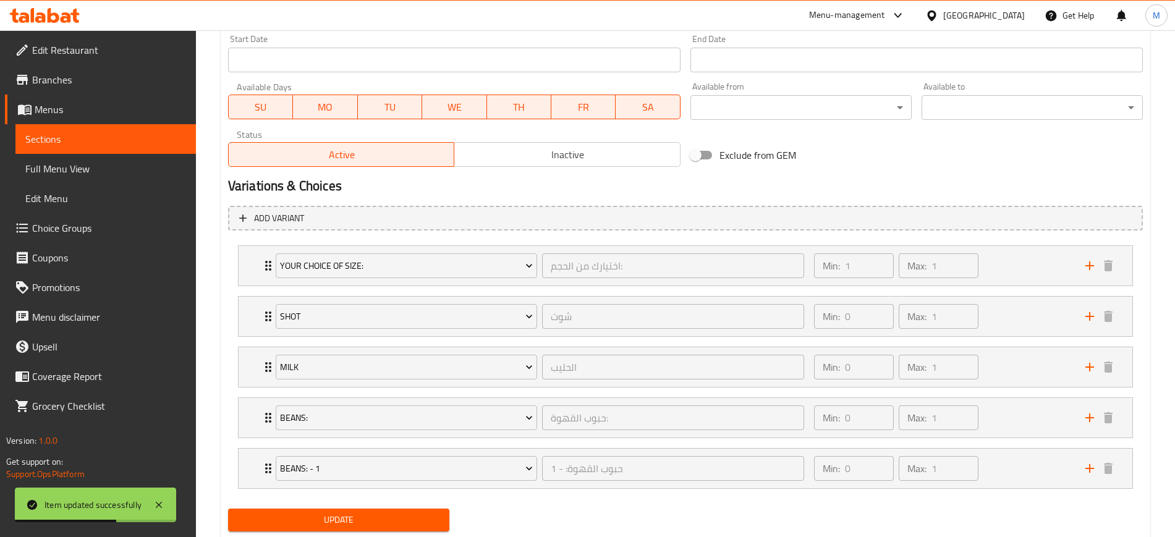
scroll to position [577, 0]
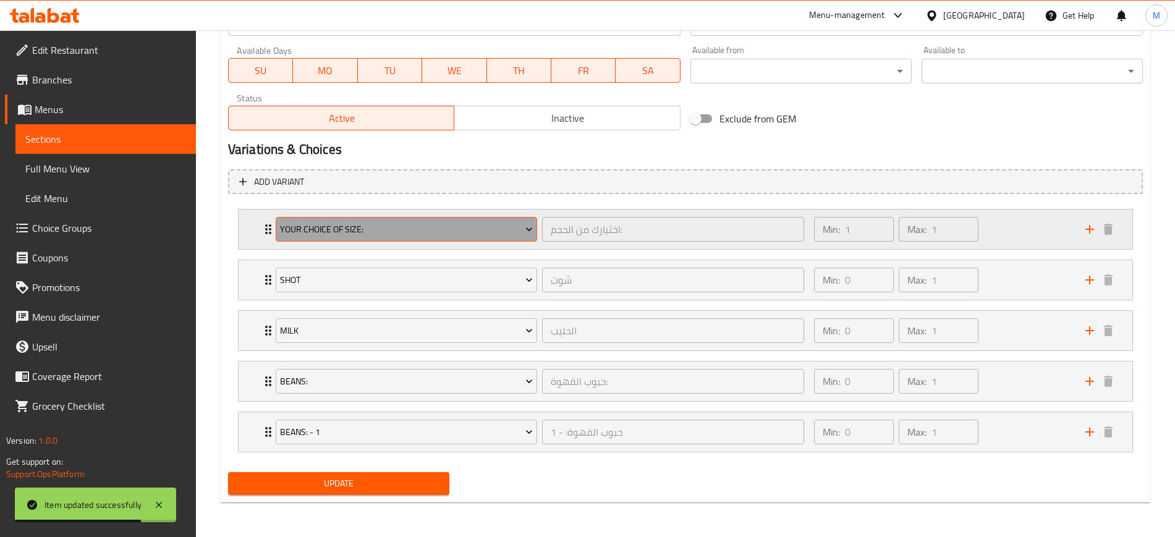
click at [367, 227] on span "Your Choice Of Size:" at bounding box center [406, 229] width 253 height 15
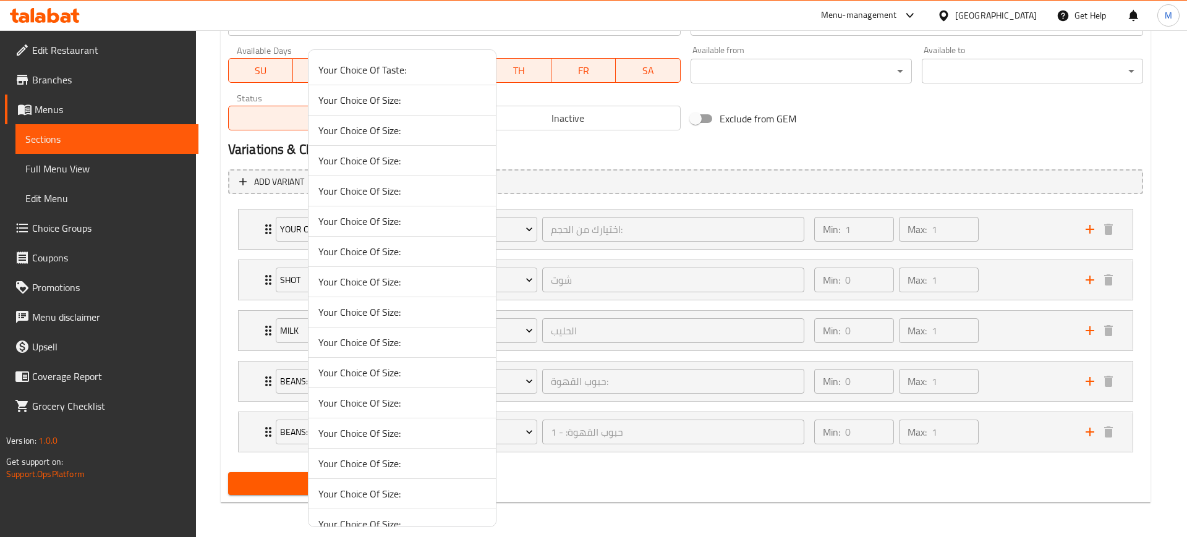
click at [414, 131] on span "Your Choice Of Size:" at bounding box center [402, 130] width 168 height 15
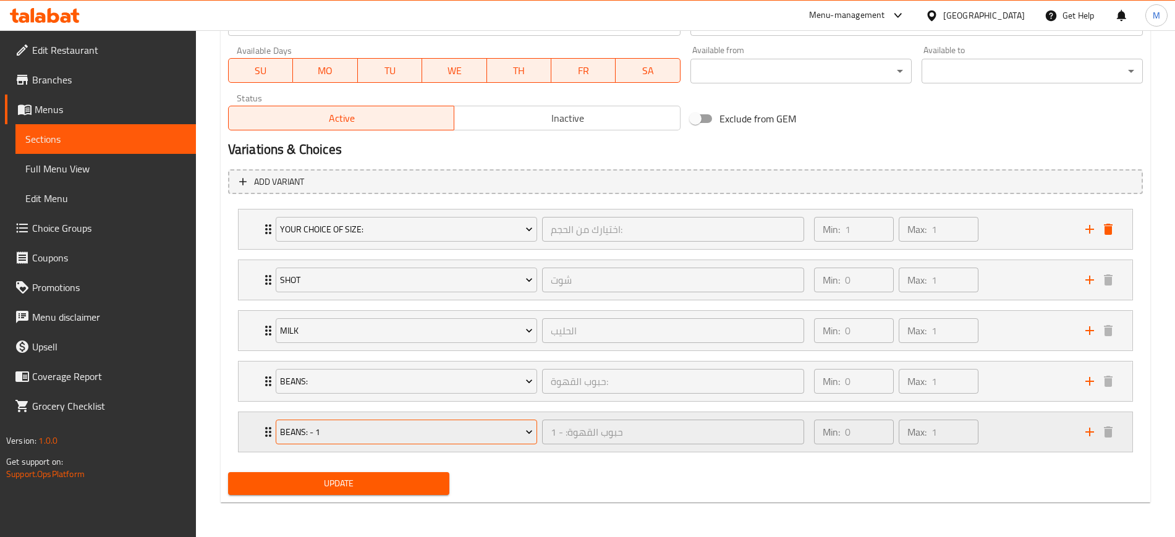
click at [462, 426] on span "Beans: - 1" at bounding box center [406, 432] width 253 height 15
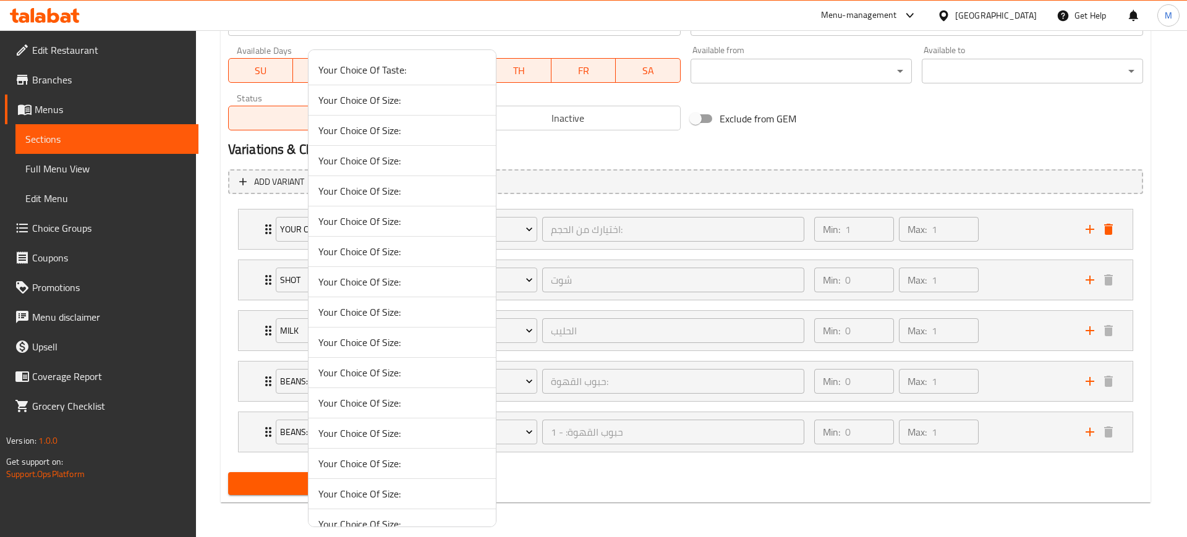
click at [435, 376] on span "Your Choice Of Size:" at bounding box center [402, 372] width 168 height 15
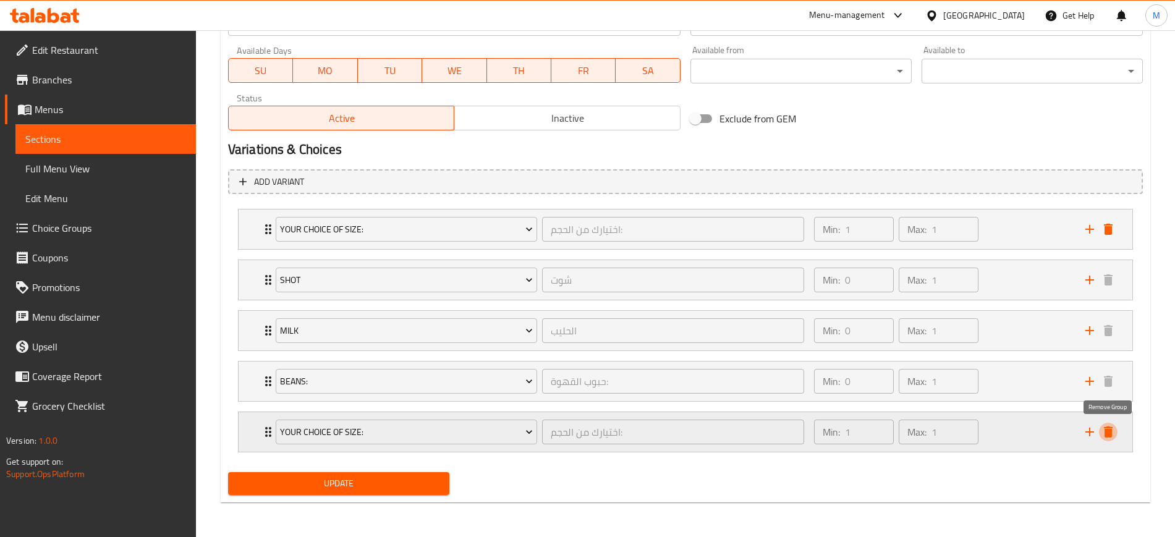
click at [1110, 435] on icon "delete" at bounding box center [1108, 432] width 9 height 11
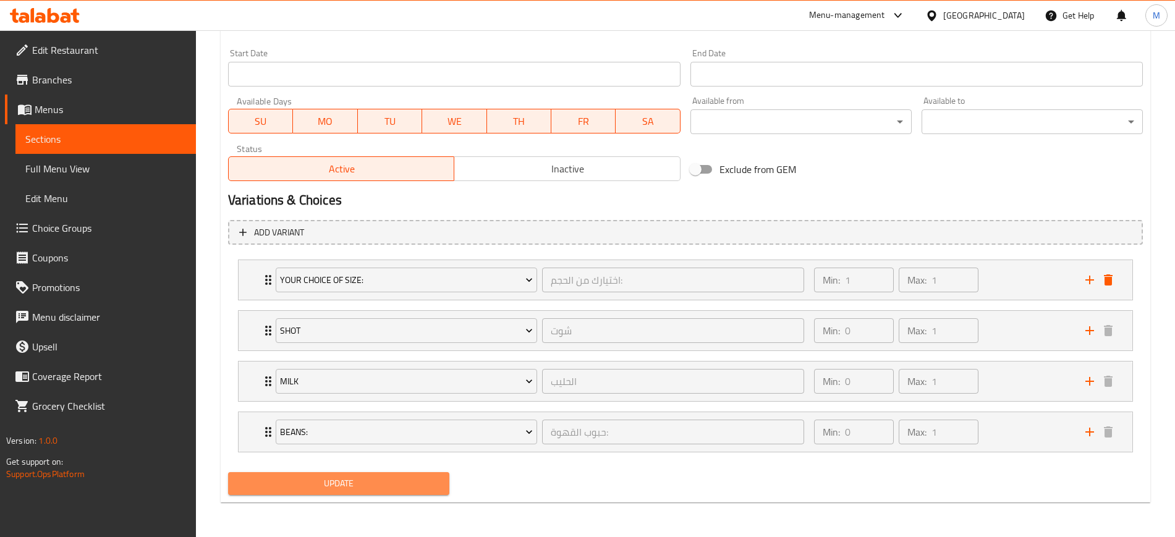
click at [275, 474] on button "Update" at bounding box center [338, 483] width 221 height 23
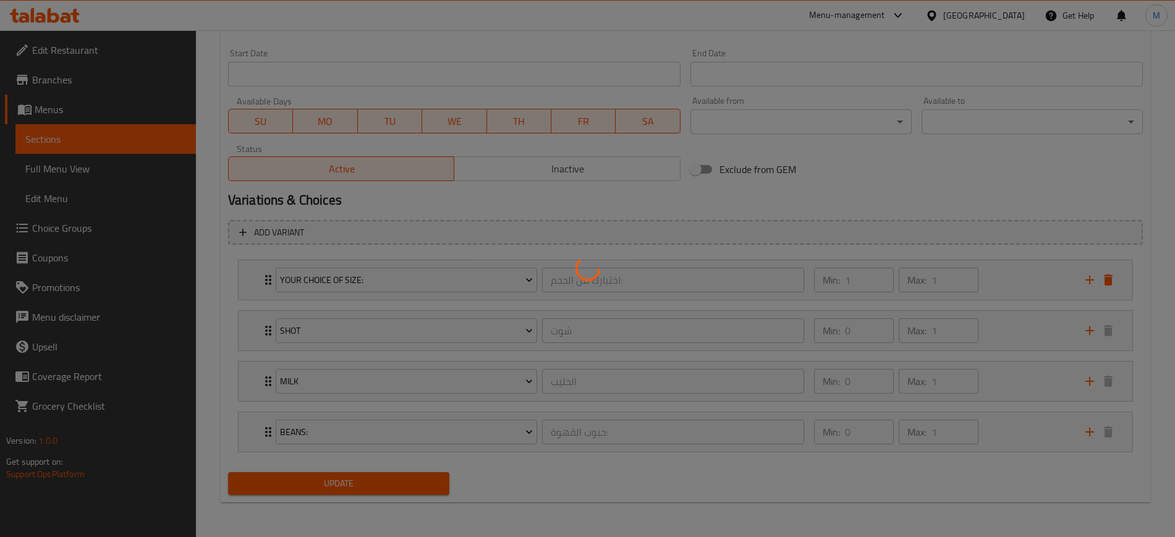
scroll to position [0, 0]
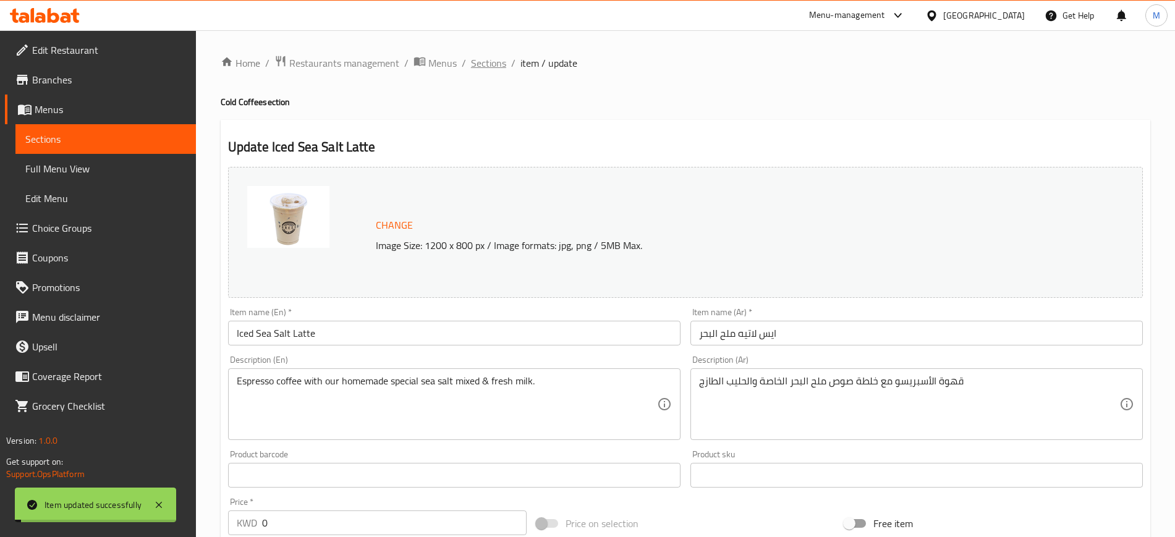
click at [498, 70] on span "Sections" at bounding box center [488, 63] width 35 height 15
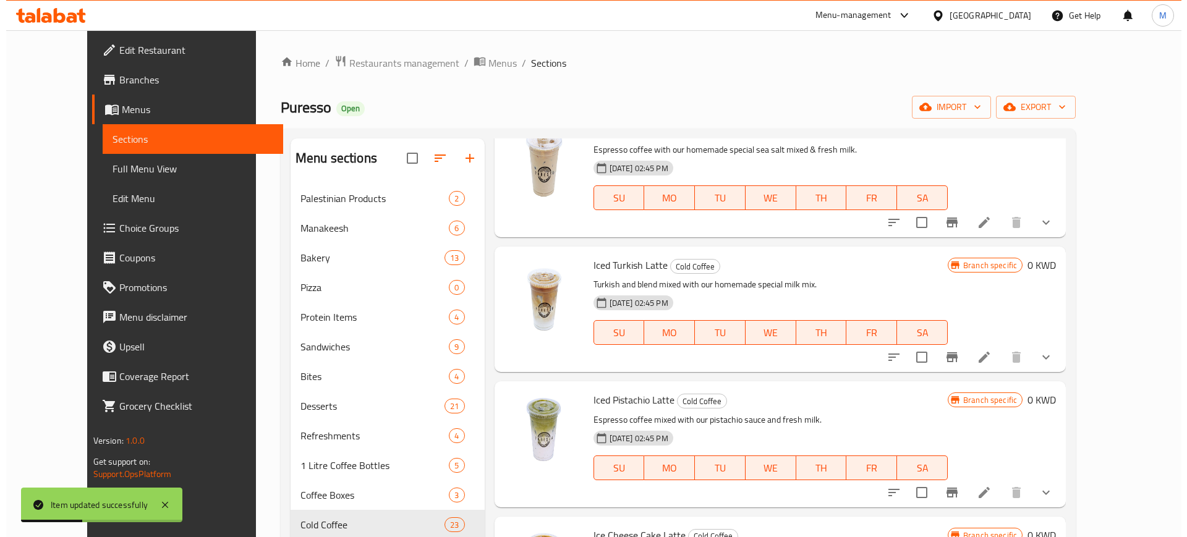
scroll to position [1777, 0]
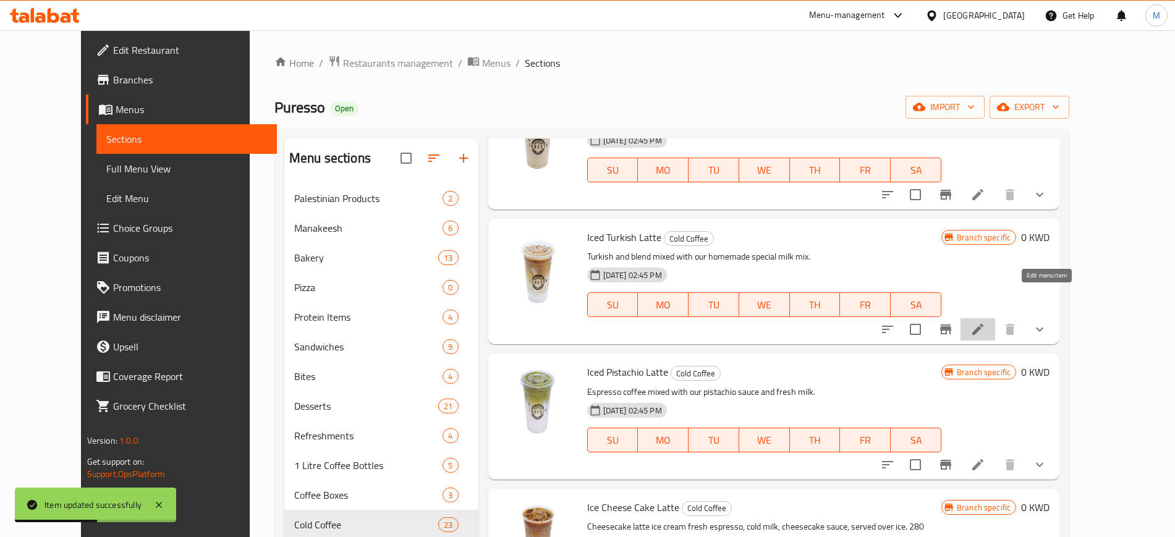
click at [984, 324] on icon at bounding box center [977, 329] width 11 height 11
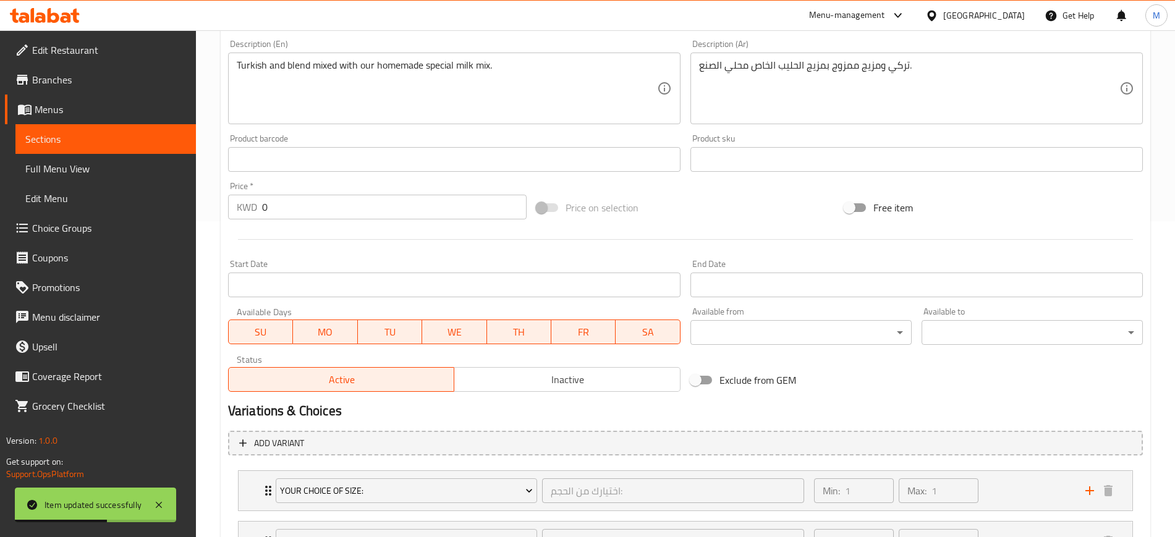
scroll to position [425, 0]
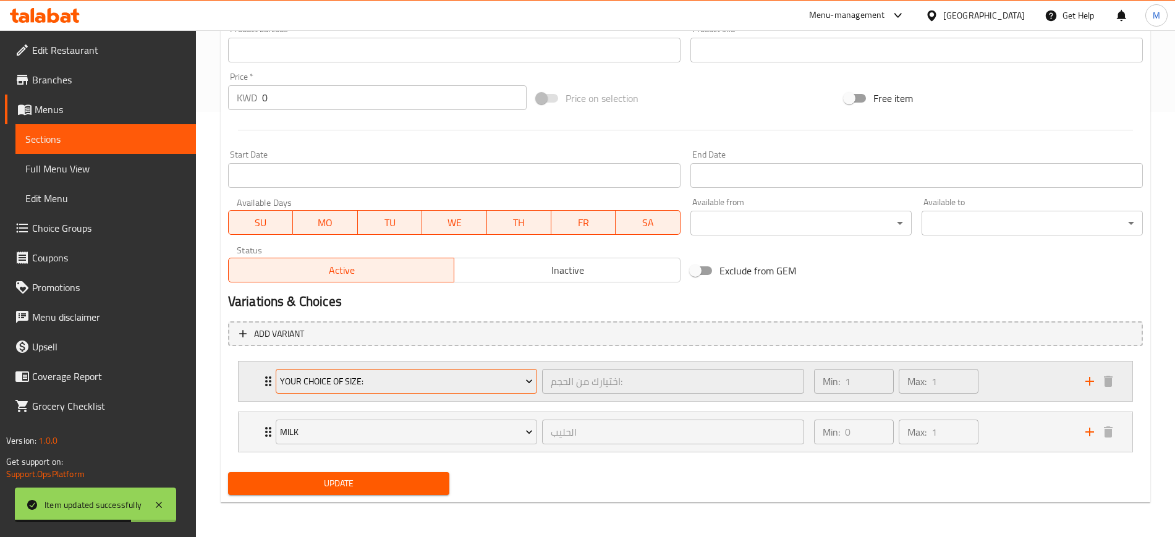
click at [322, 388] on span "Your Choice Of Size:" at bounding box center [406, 381] width 253 height 15
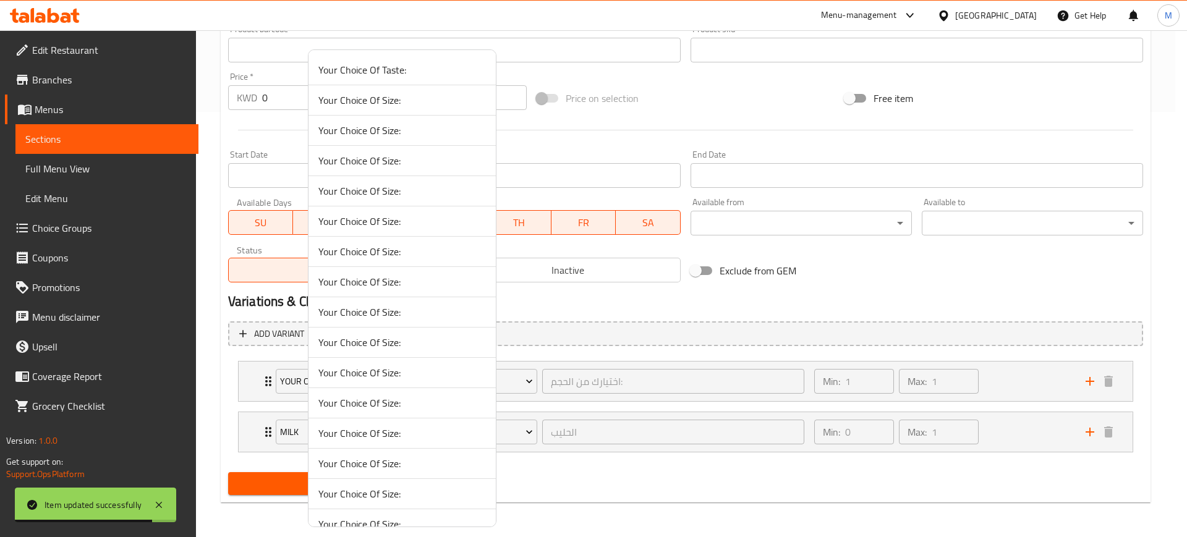
click at [408, 131] on span "Your Choice Of Size:" at bounding box center [402, 130] width 168 height 15
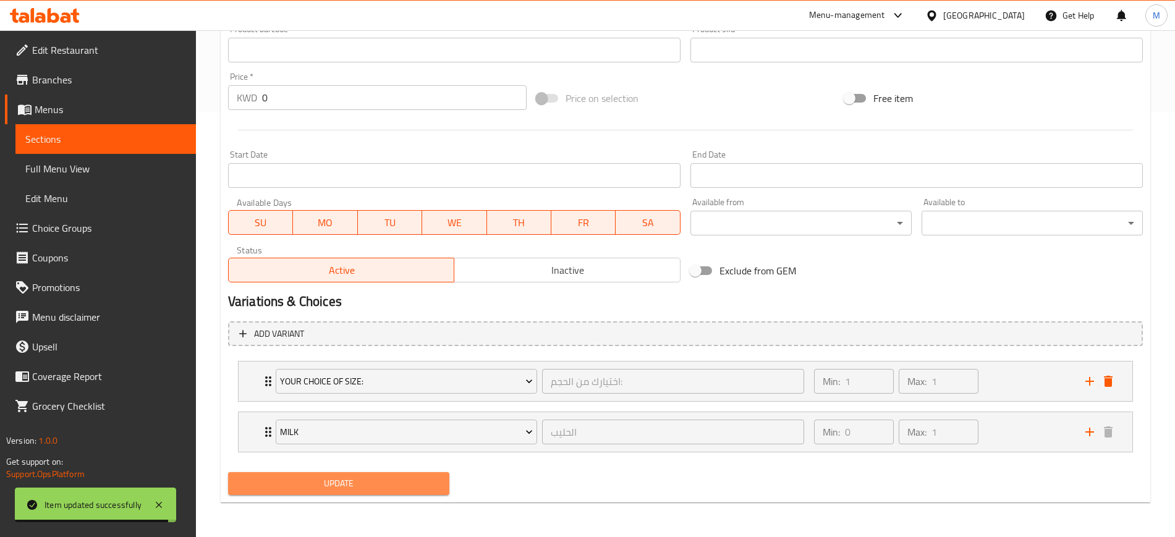
click at [339, 479] on span "Update" at bounding box center [339, 483] width 202 height 15
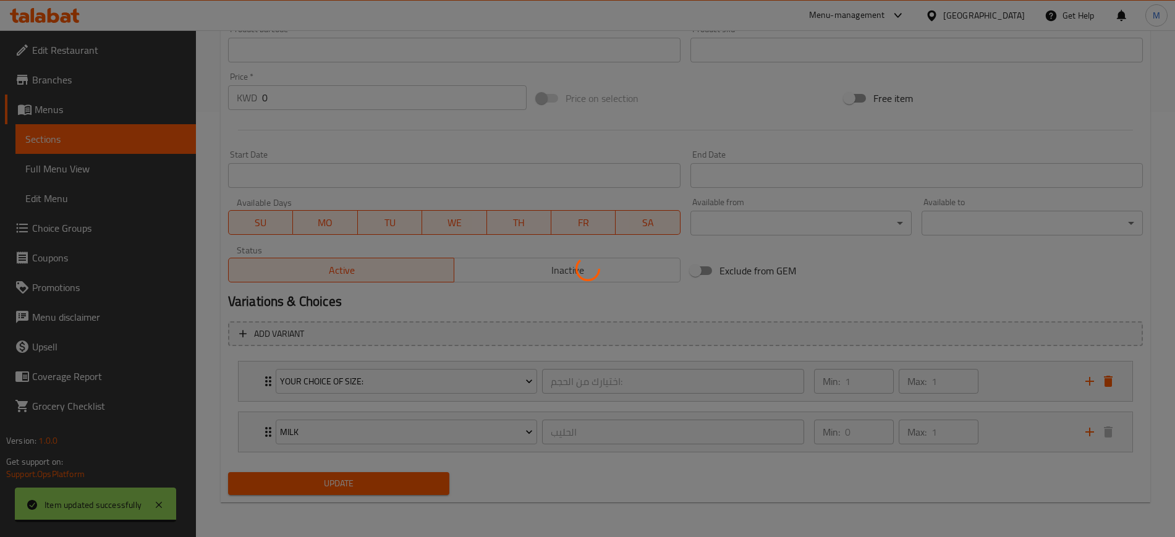
scroll to position [0, 0]
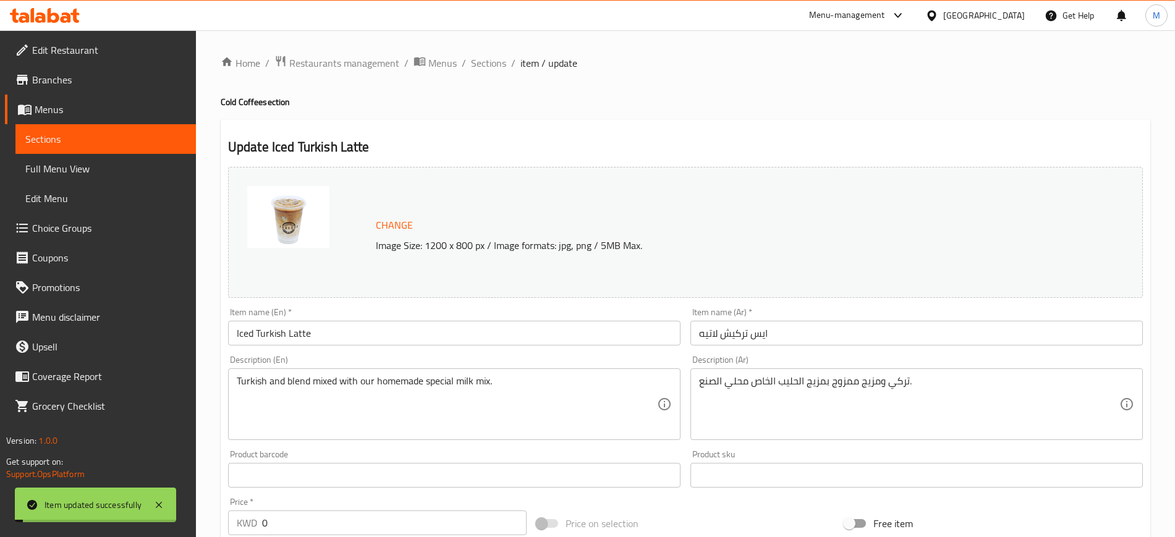
click at [483, 63] on span "Sections" at bounding box center [488, 63] width 35 height 15
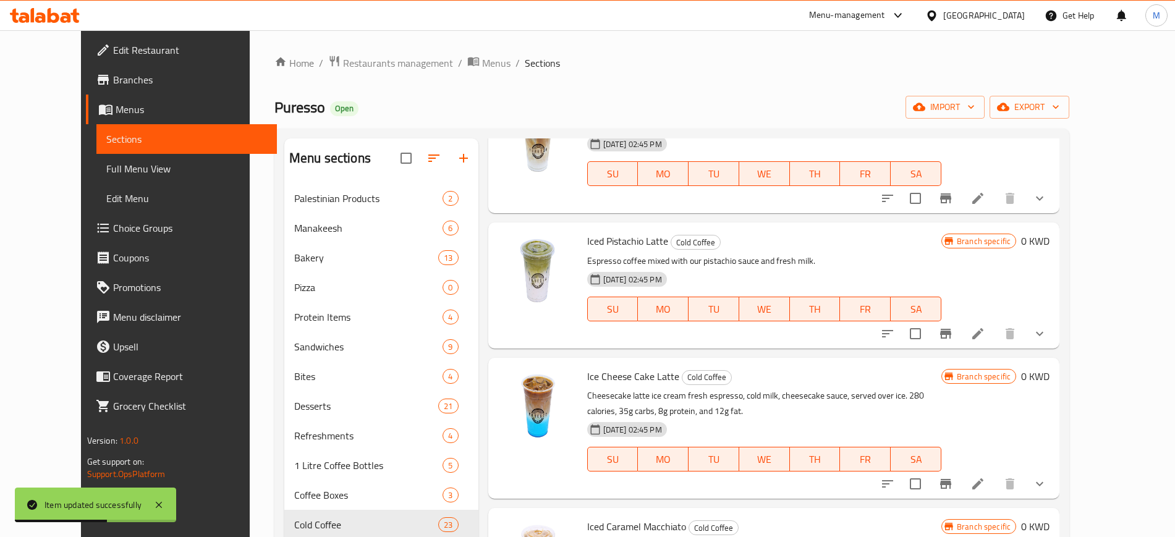
scroll to position [1855, 0]
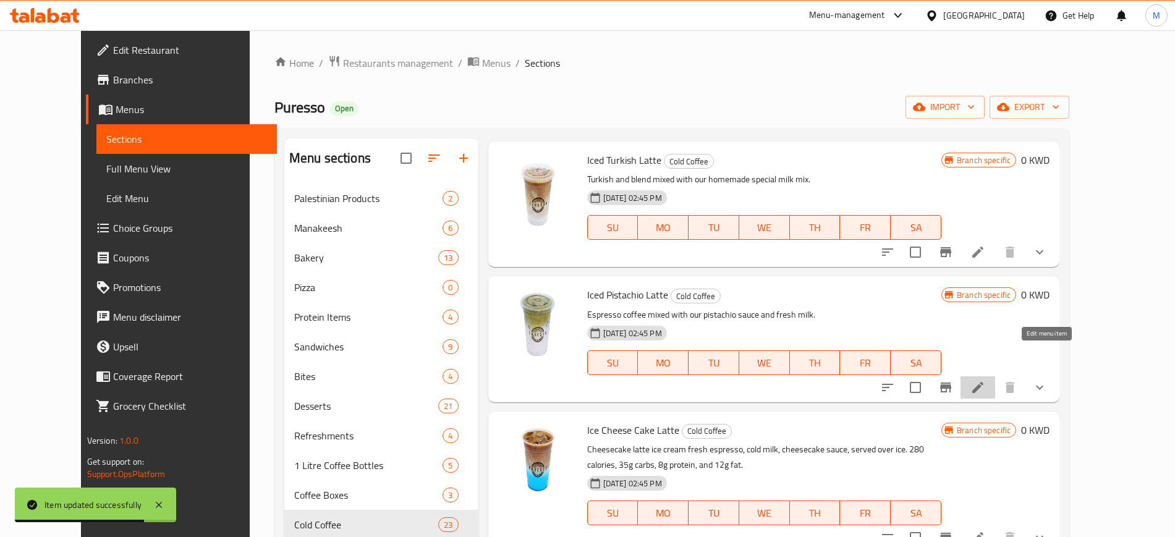
click at [984, 382] on icon at bounding box center [977, 387] width 11 height 11
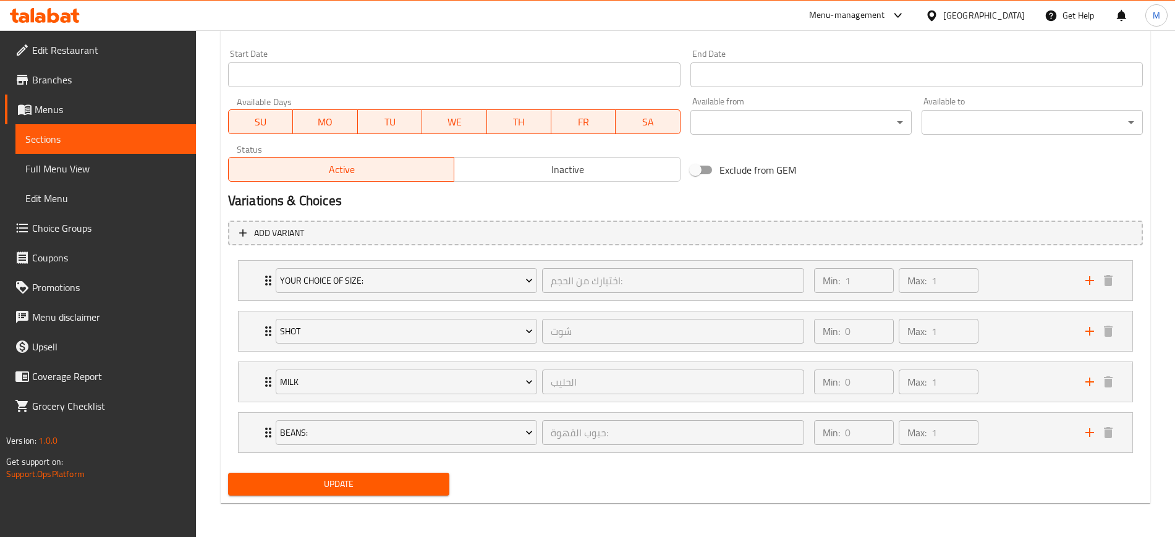
scroll to position [527, 0]
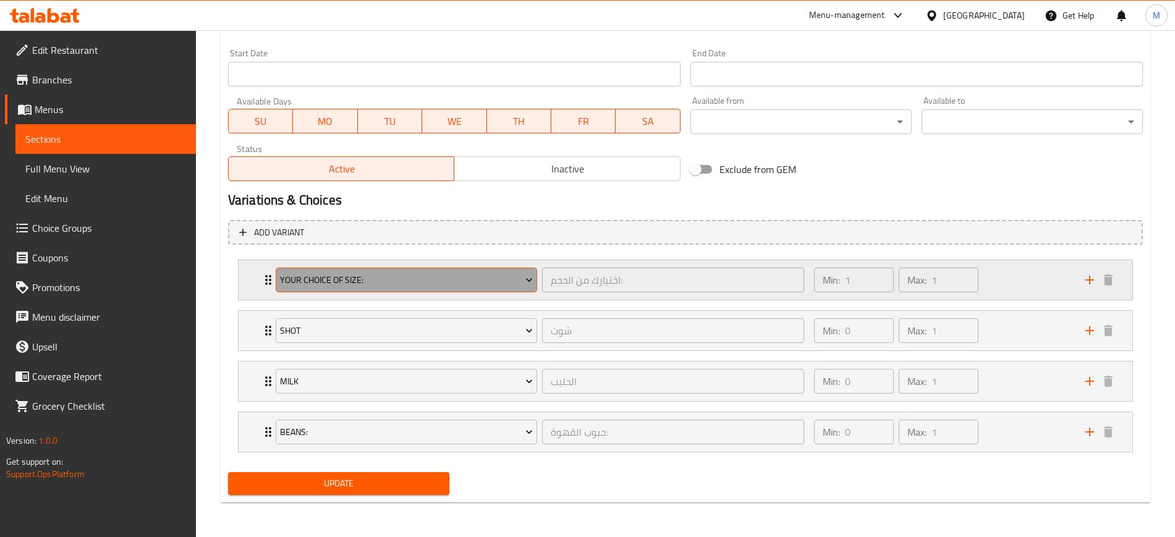
click at [375, 281] on span "Your Choice Of Size:" at bounding box center [406, 280] width 253 height 15
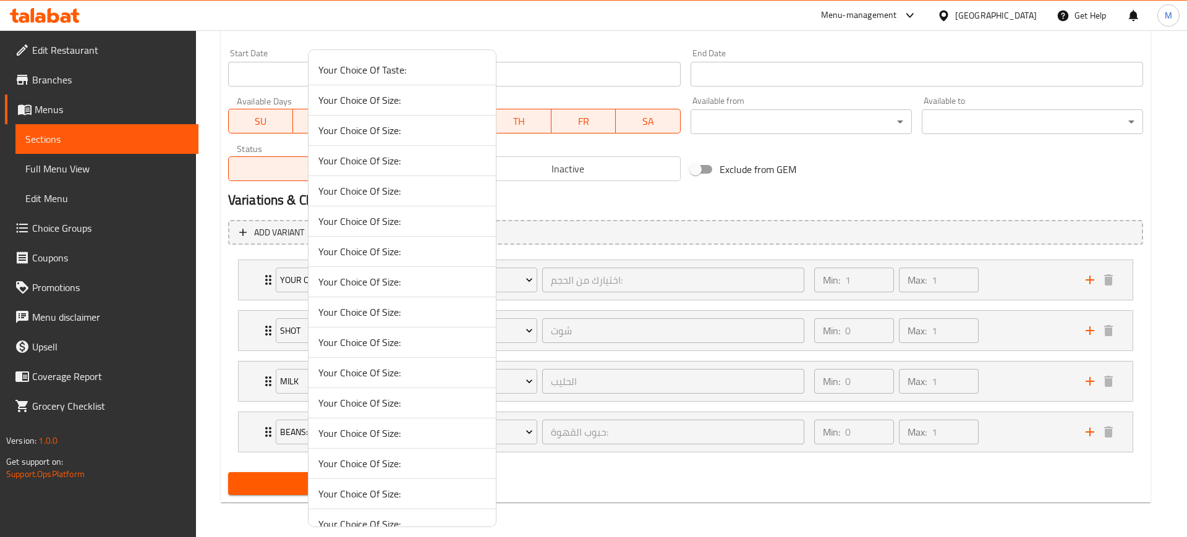
click at [397, 132] on span "Your Choice Of Size:" at bounding box center [402, 130] width 168 height 15
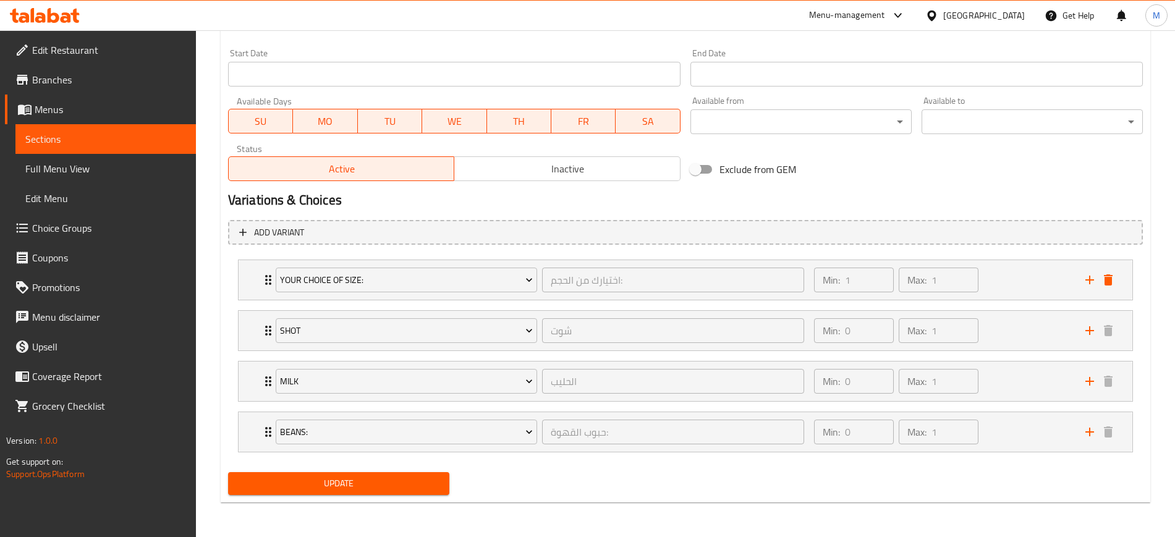
click at [318, 478] on span "Update" at bounding box center [339, 483] width 202 height 15
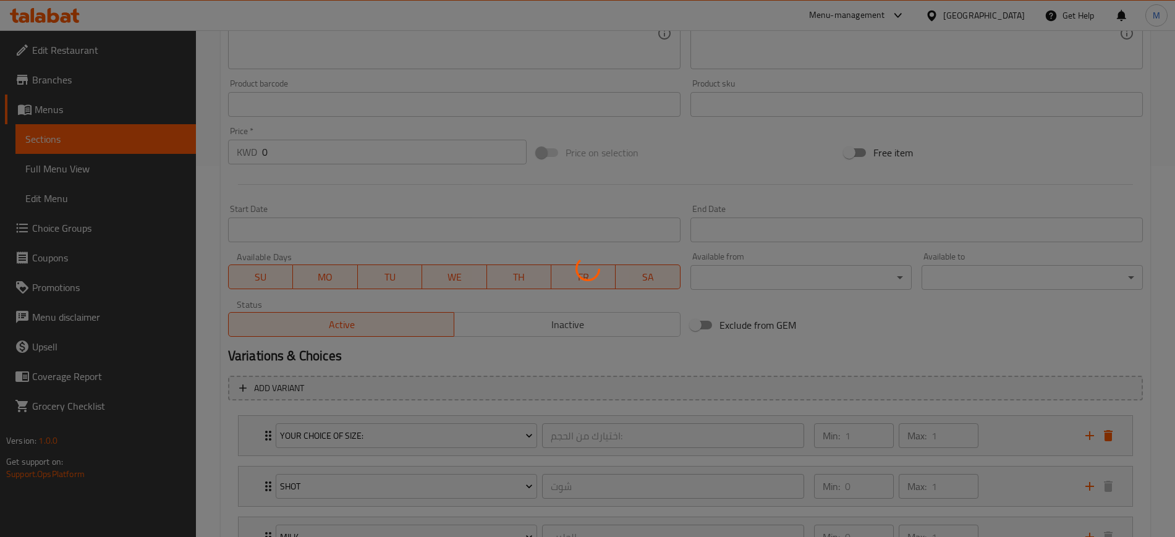
scroll to position [0, 0]
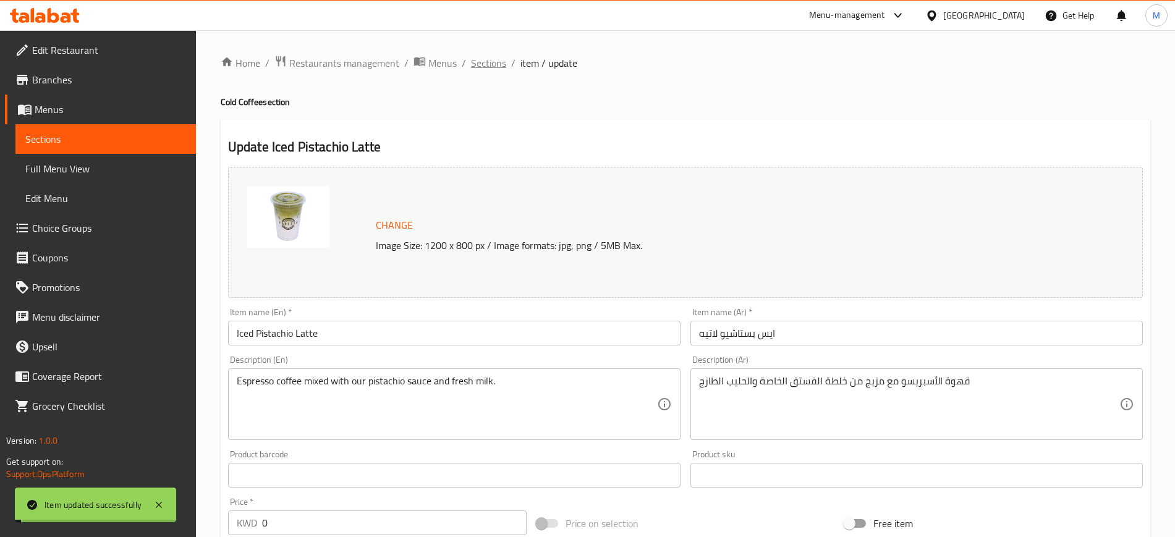
click at [483, 68] on span "Sections" at bounding box center [488, 63] width 35 height 15
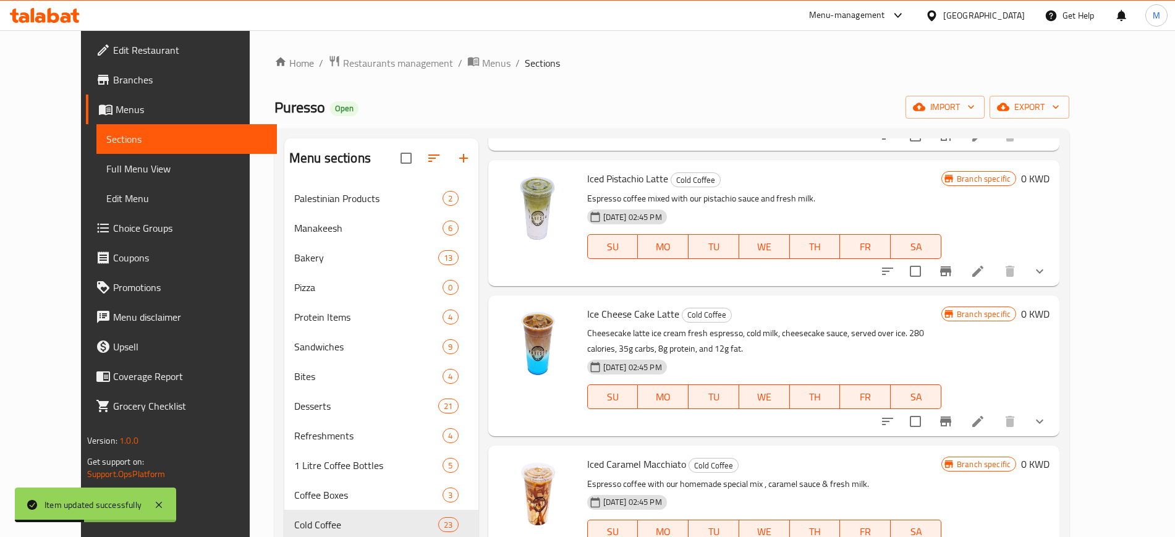
scroll to position [1932, 0]
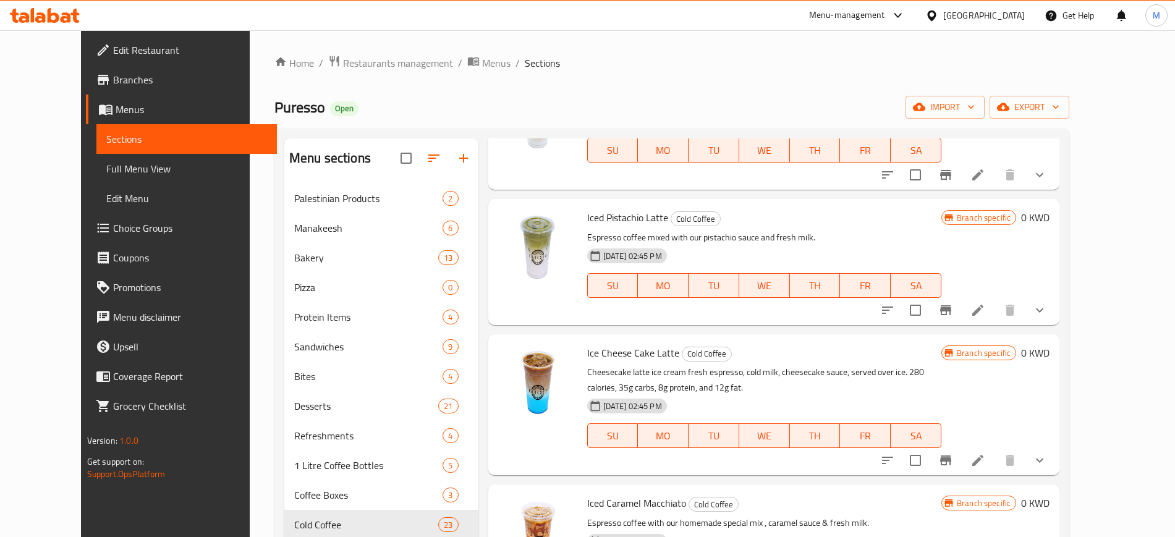
click at [1050, 379] on div "Branch specific 0 KWD" at bounding box center [996, 404] width 108 height 121
click at [984, 455] on icon at bounding box center [977, 460] width 11 height 11
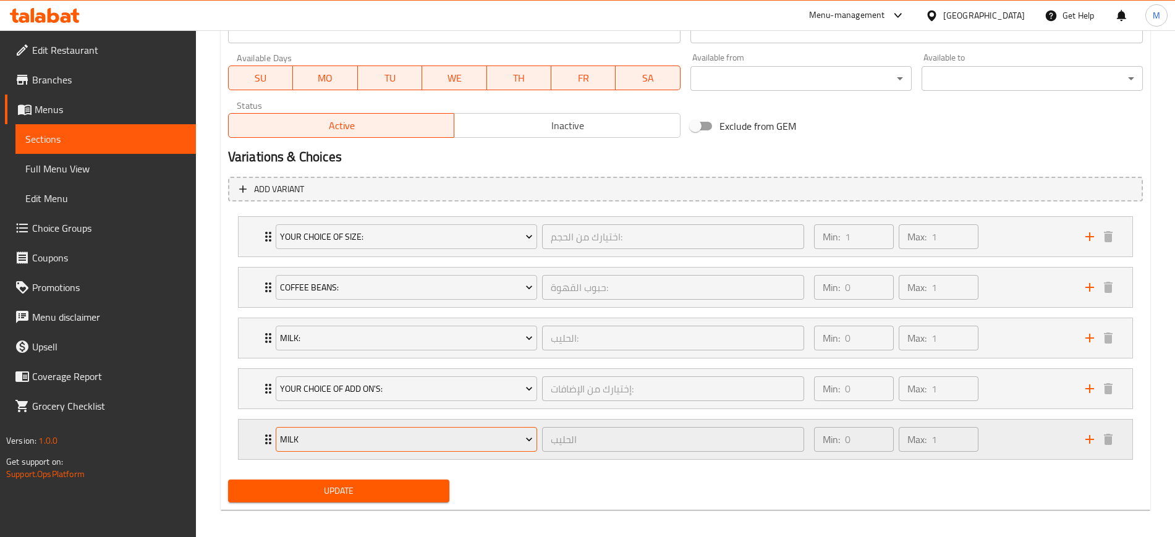
scroll to position [577, 0]
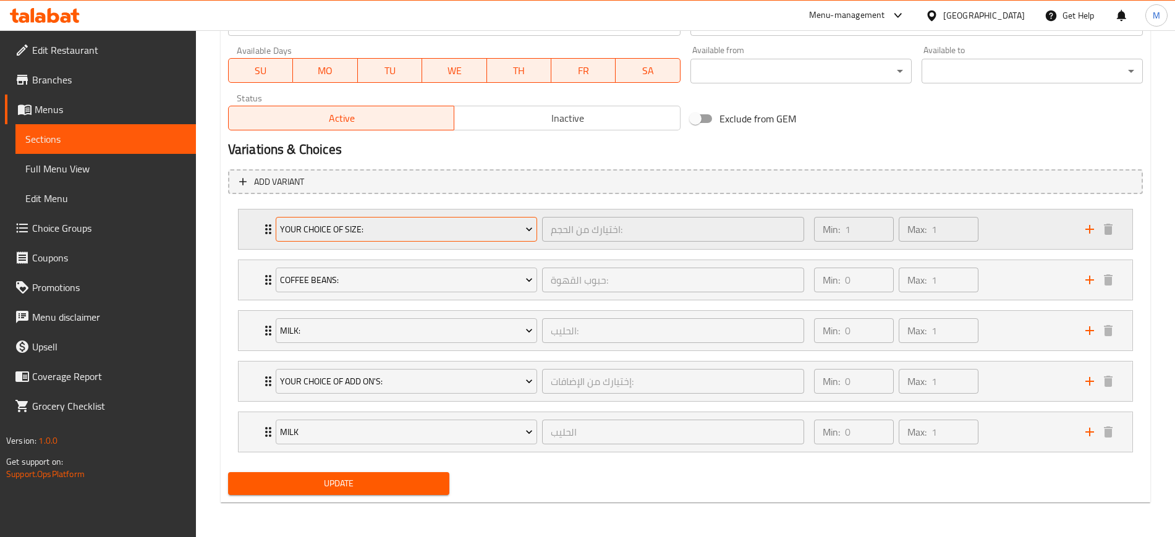
click at [391, 229] on span "Your Choice Of Size:" at bounding box center [406, 229] width 253 height 15
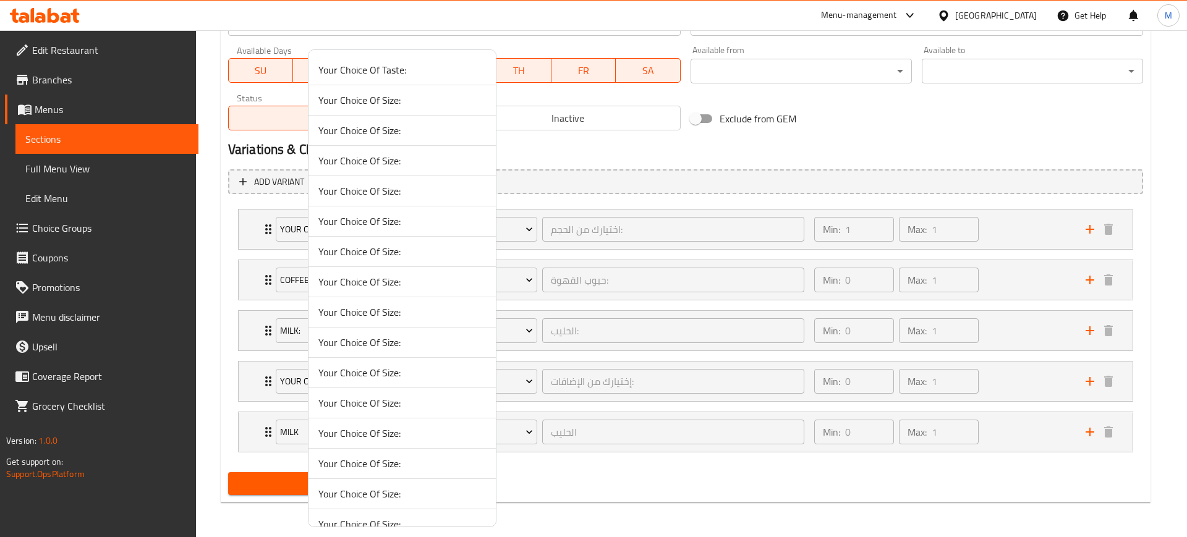
click at [393, 130] on span "Your Choice Of Size:" at bounding box center [402, 130] width 168 height 15
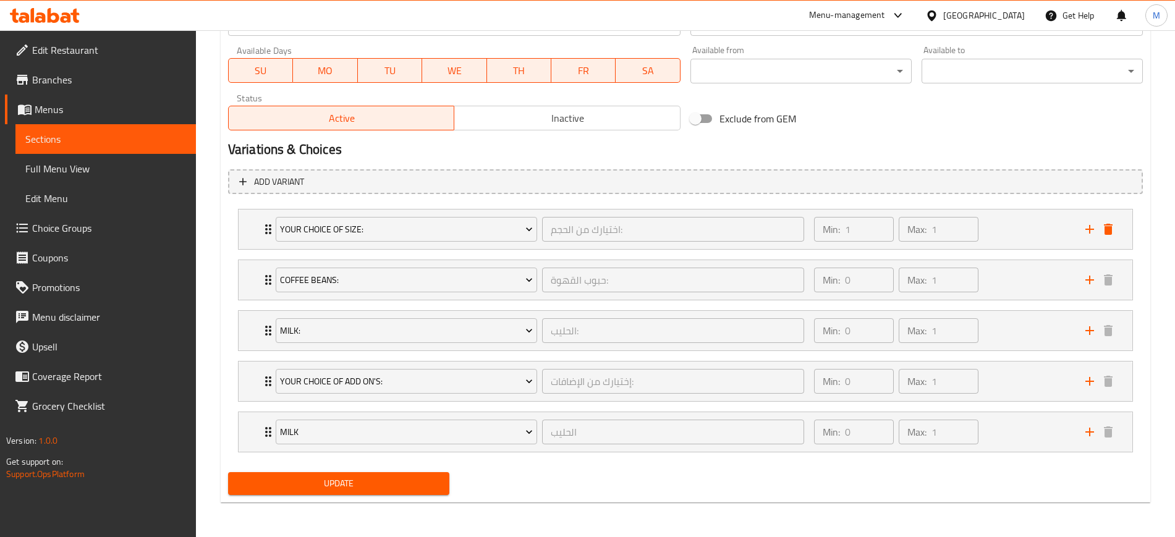
click at [238, 276] on div "Coffee Beans: حبوب القهوة: ​ Min: 0 ​ Max: 1 ​ Decaf (ID: 525827009) 0.1 KWD Na…" at bounding box center [685, 280] width 895 height 41
click at [244, 249] on div "Coffee Beans: حبوب القهوة: ​ Min: 0 ​ Max: 1 ​" at bounding box center [686, 230] width 894 height 40
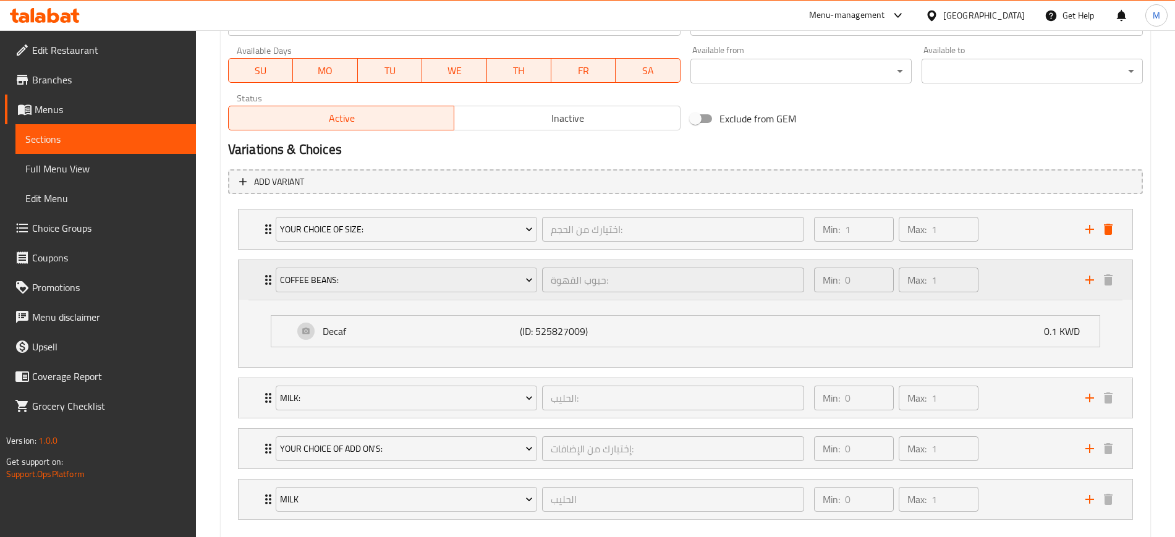
click at [244, 281] on div "Coffee Beans: حبوب القهوة: ​ Min: 0 ​ Max: 1 ​" at bounding box center [686, 280] width 894 height 40
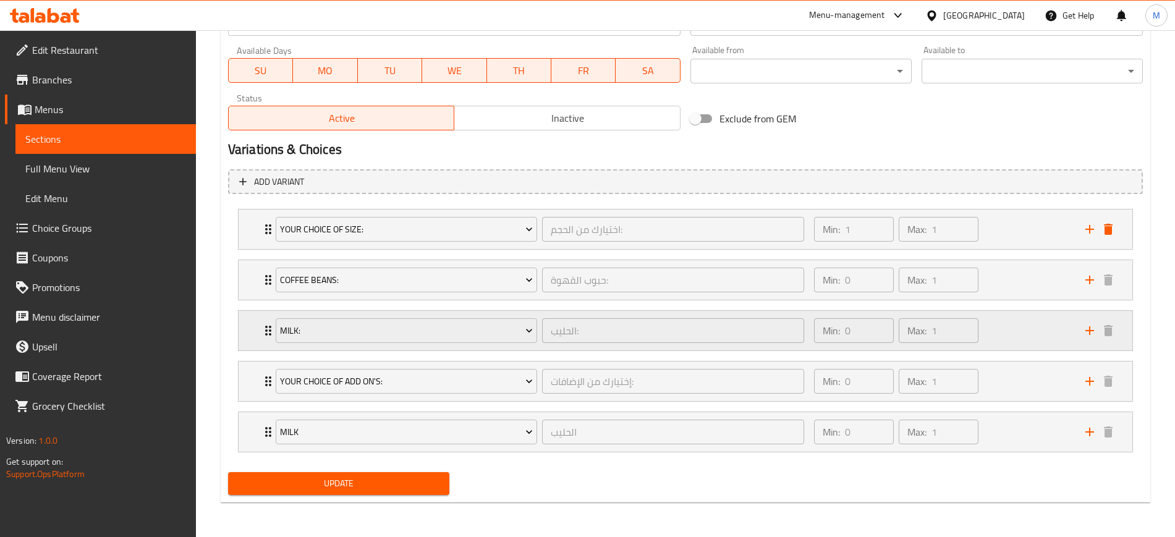
click at [244, 249] on div "Milk: الحليب: ​ Min: 0 ​ Max: 1 ​" at bounding box center [686, 230] width 894 height 40
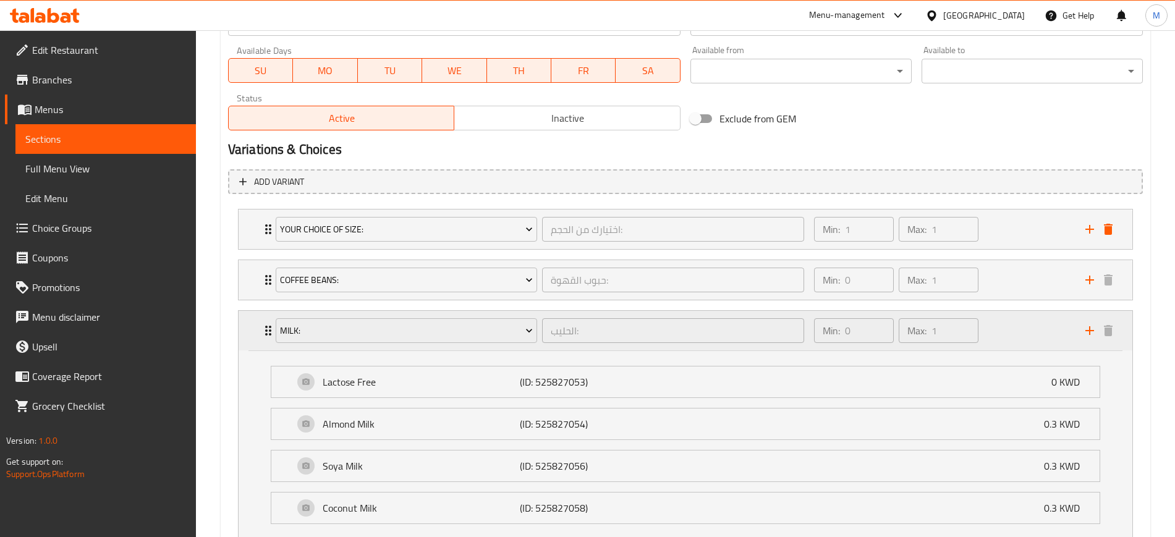
click at [244, 314] on div "Milk: الحليب: ​ Min: 0 ​ Max: 1 ​" at bounding box center [686, 331] width 894 height 40
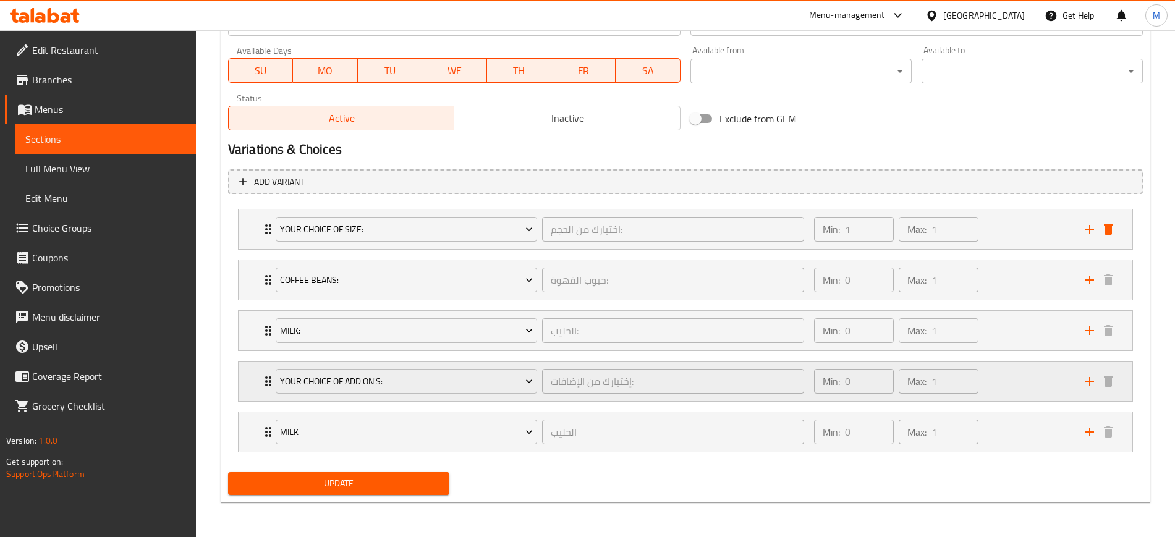
click at [244, 249] on div "Your Choice Of Add On's: إختيارك من الإضافات: ​ Min: 0 ​ Max: 1 ​" at bounding box center [686, 230] width 894 height 40
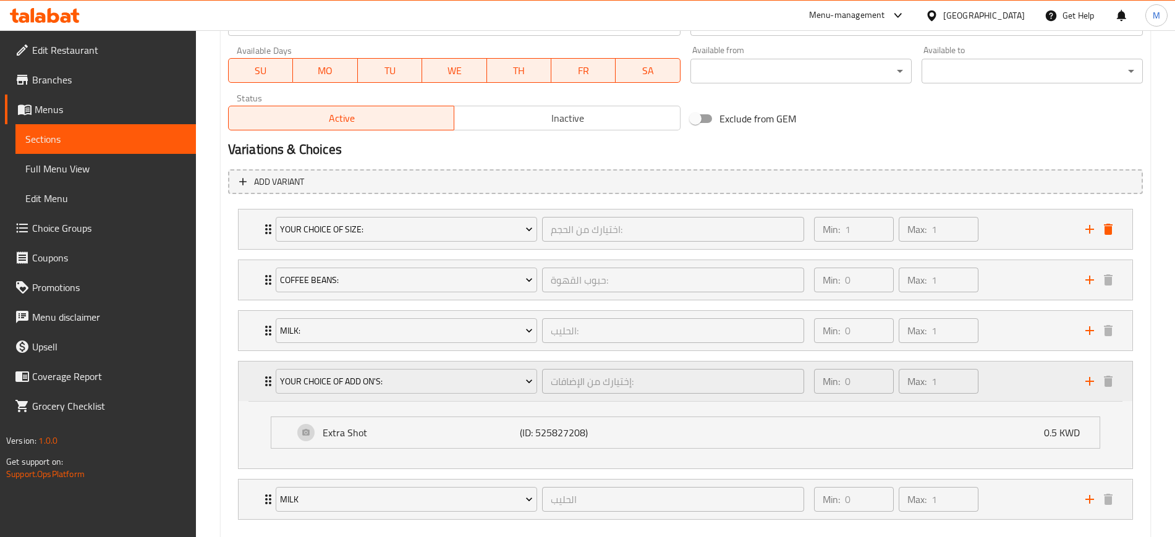
click at [244, 370] on div "Your Choice Of Add On's: إختيارك من الإضافات: ​ Min: 0 ​ Max: 1 ​" at bounding box center [686, 382] width 894 height 40
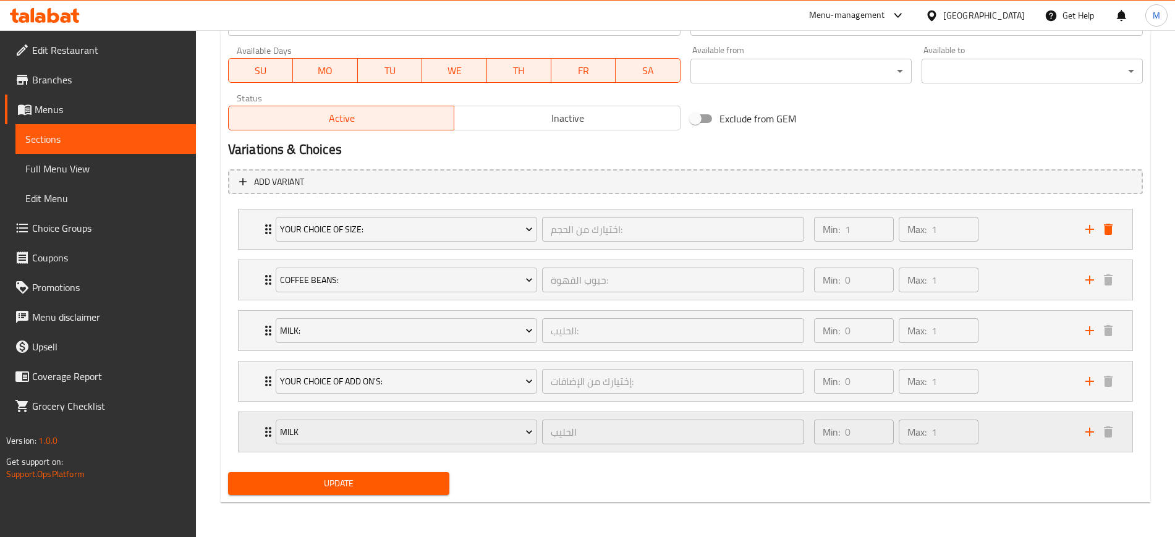
click at [255, 249] on div "Milk الحليب ​ Min: 0 ​ Max: 1 ​" at bounding box center [686, 230] width 894 height 40
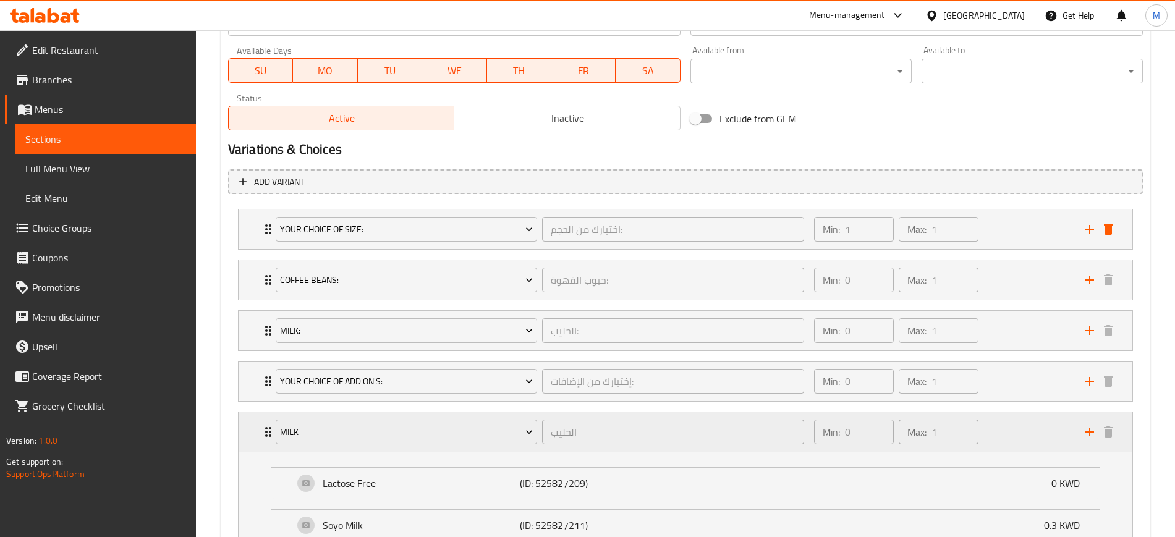
click at [255, 446] on div "Milk الحليب ​ Min: 0 ​ Max: 1 ​" at bounding box center [686, 432] width 894 height 40
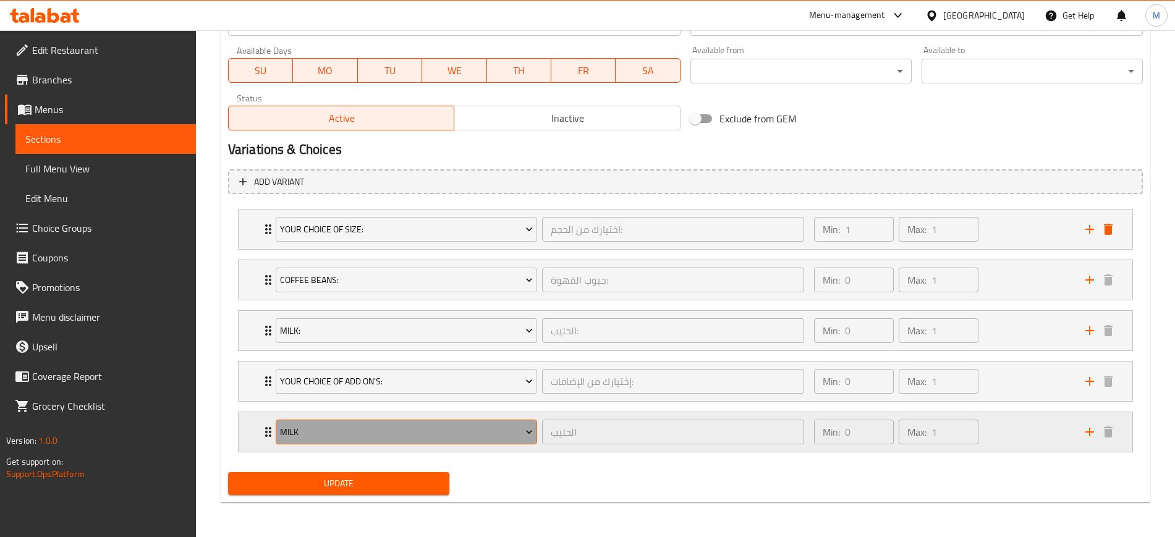
click at [480, 423] on button "Milk" at bounding box center [406, 432] width 261 height 25
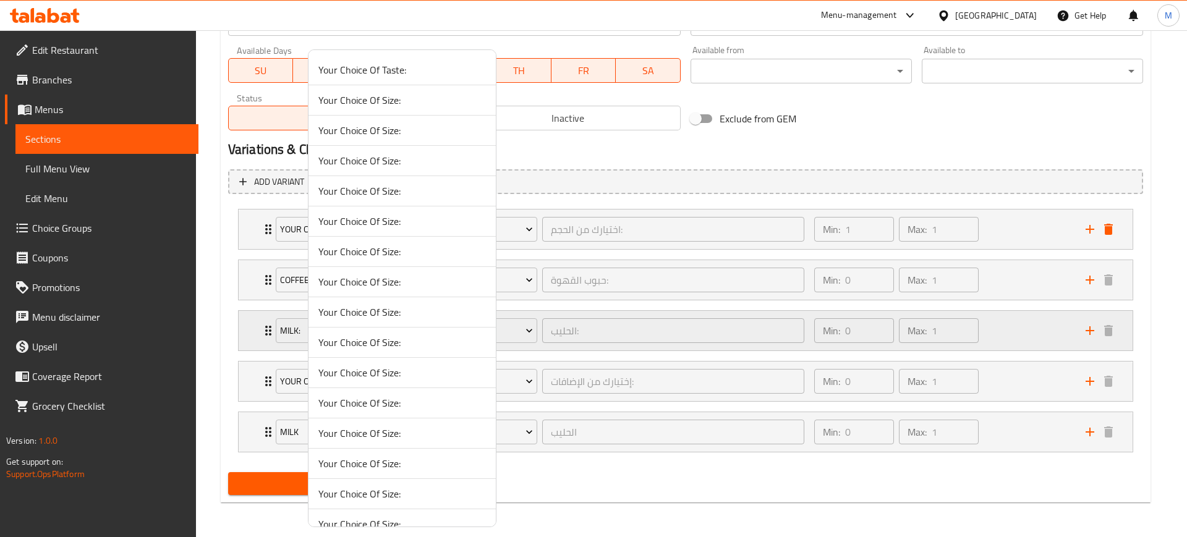
drag, startPoint x: 386, startPoint y: 310, endPoint x: 393, endPoint y: 312, distance: 7.0
click at [385, 312] on span "Your Choice Of Size:" at bounding box center [402, 312] width 168 height 15
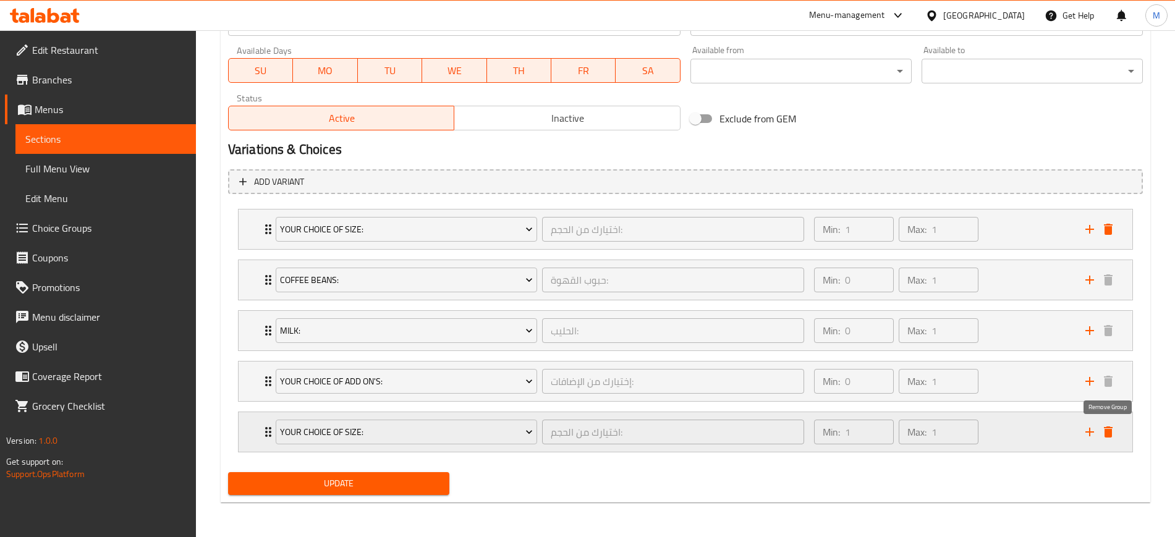
click at [1107, 430] on icon "delete" at bounding box center [1108, 432] width 9 height 11
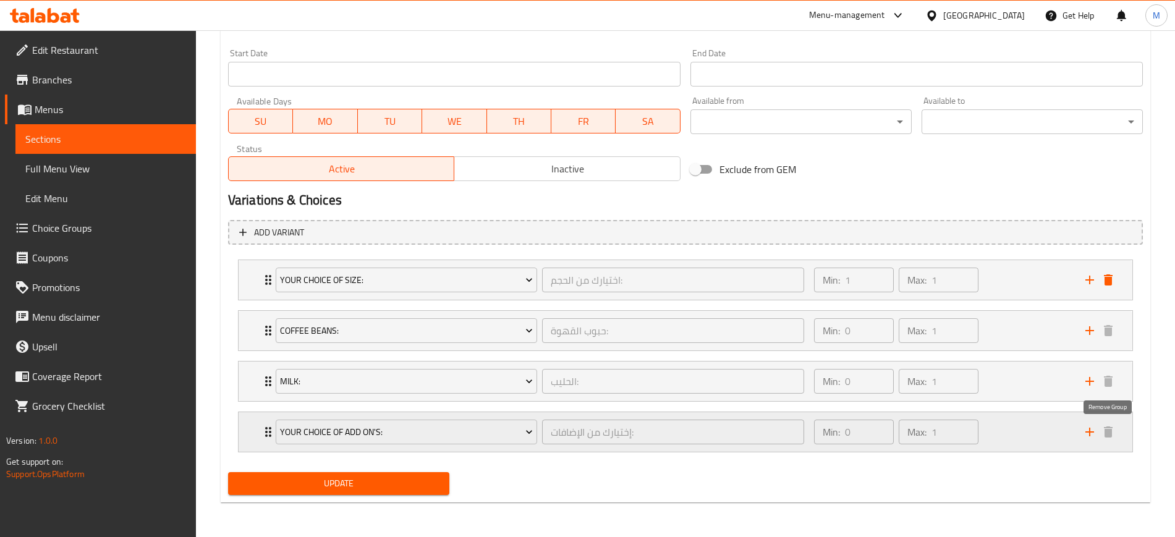
scroll to position [527, 0]
click at [361, 469] on div "Update" at bounding box center [338, 483] width 231 height 33
click at [357, 477] on span "Update" at bounding box center [339, 483] width 202 height 15
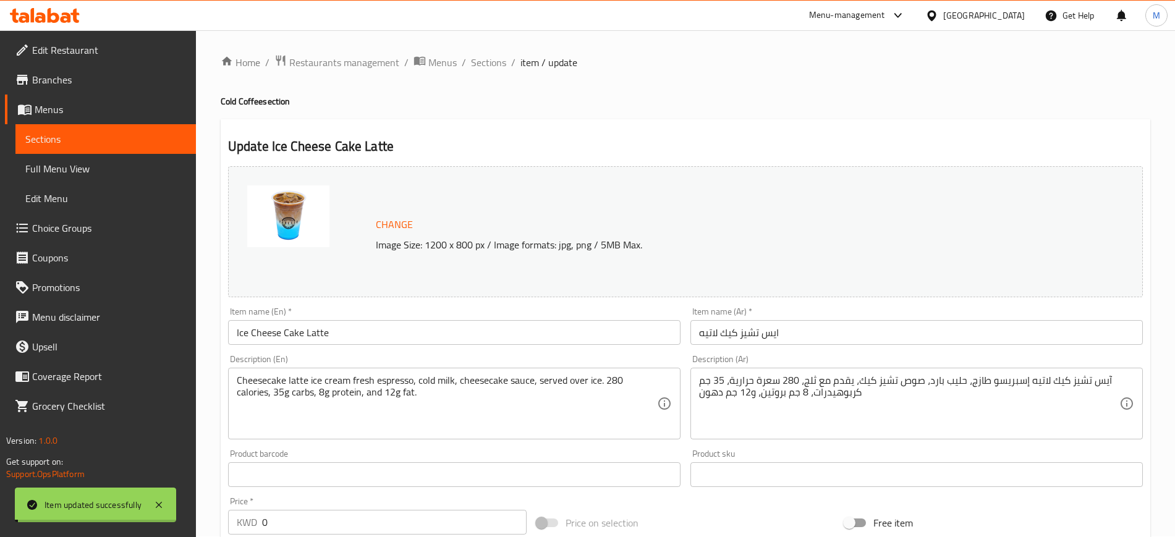
scroll to position [0, 0]
click at [491, 61] on span "Sections" at bounding box center [488, 63] width 35 height 15
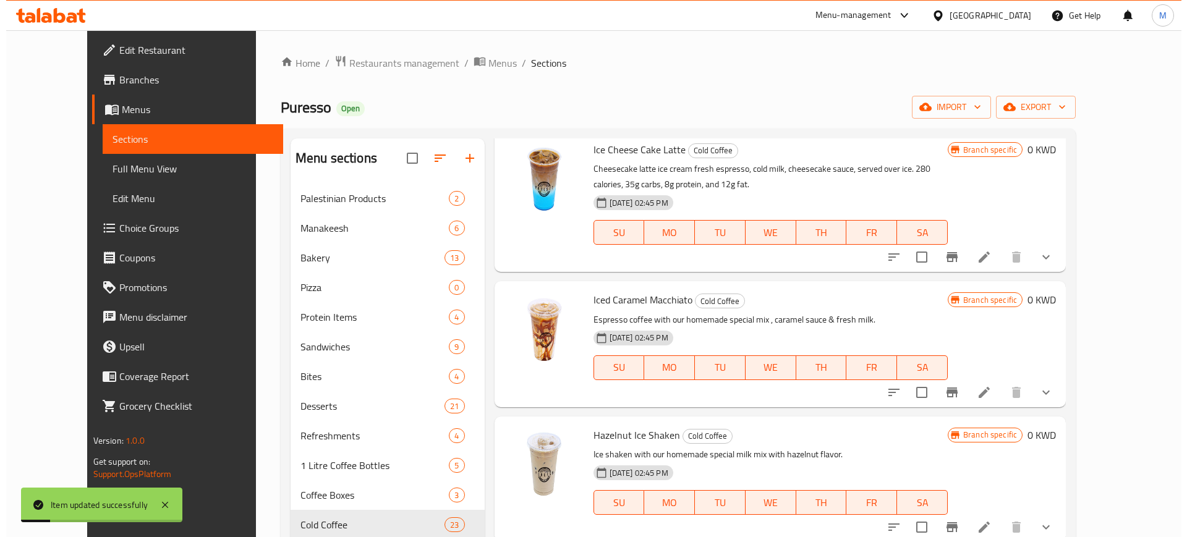
scroll to position [2164, 0]
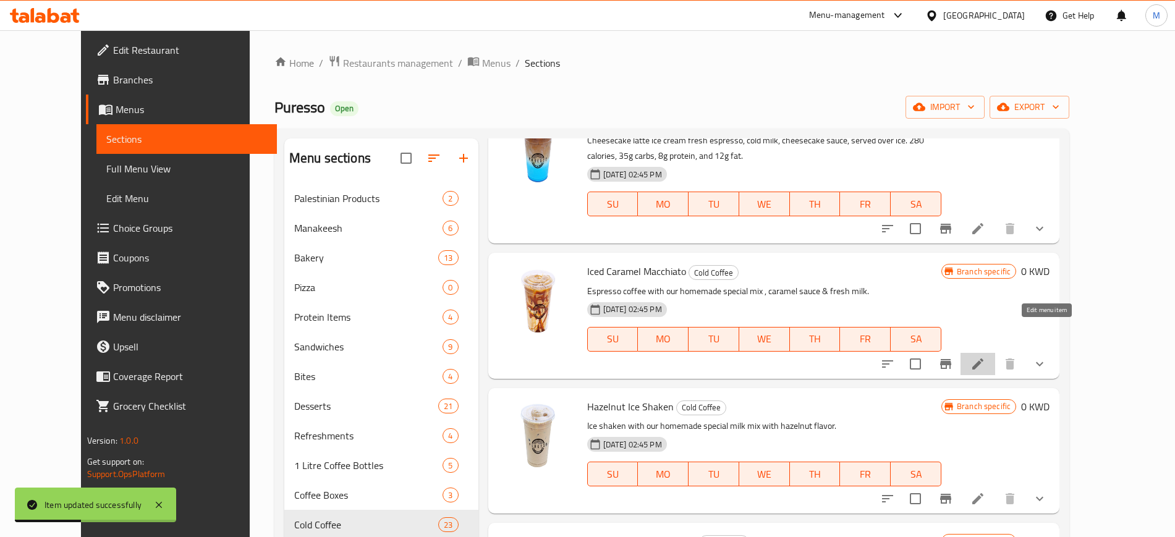
click at [985, 357] on icon at bounding box center [978, 364] width 15 height 15
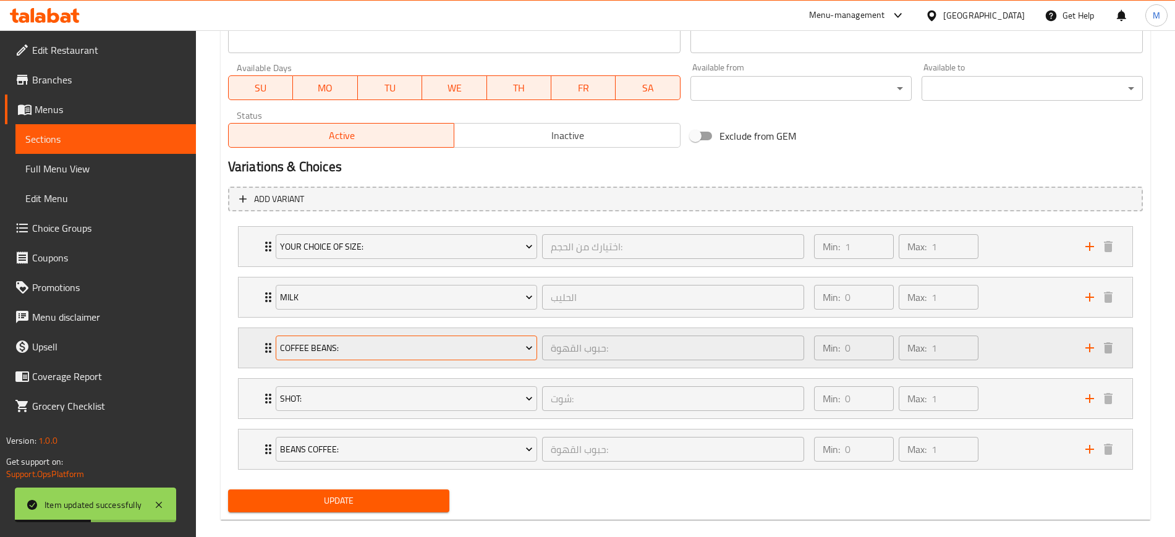
scroll to position [577, 0]
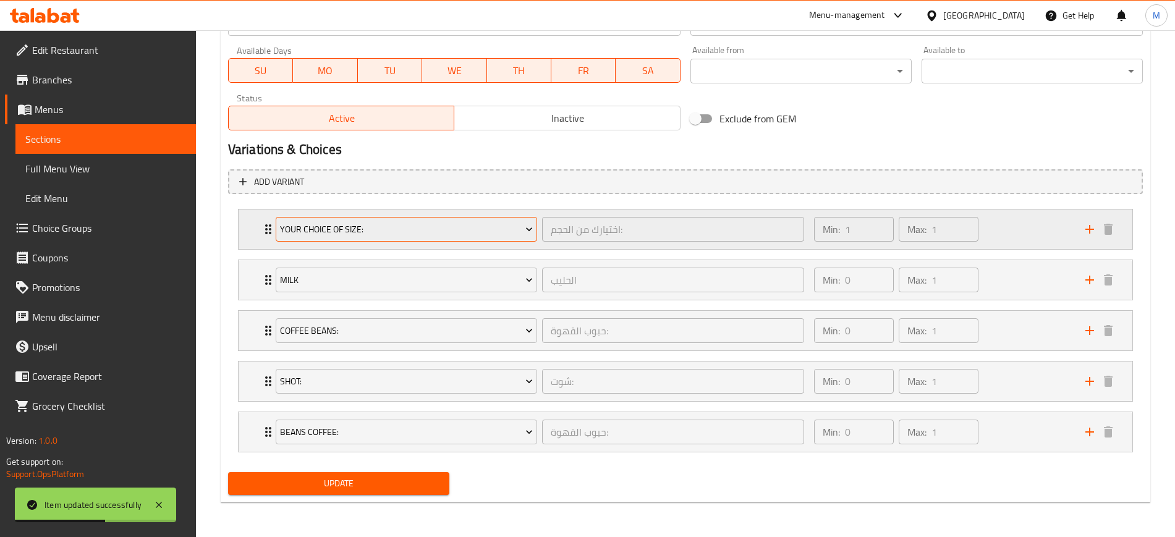
click at [396, 224] on span "Your Choice Of Size:" at bounding box center [406, 229] width 253 height 15
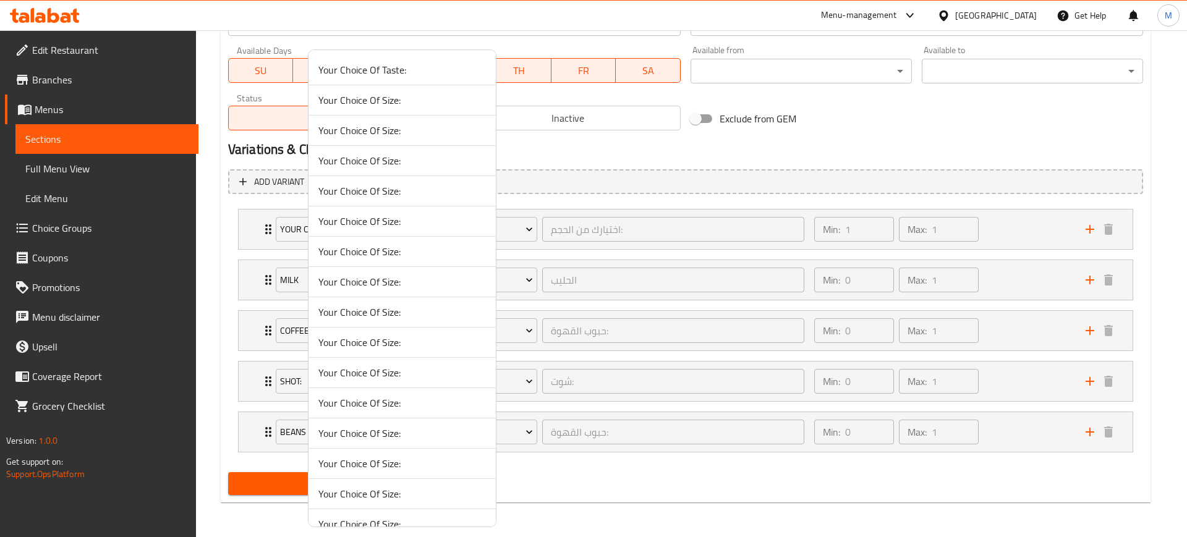
click at [397, 125] on span "Your Choice Of Size:" at bounding box center [402, 130] width 168 height 15
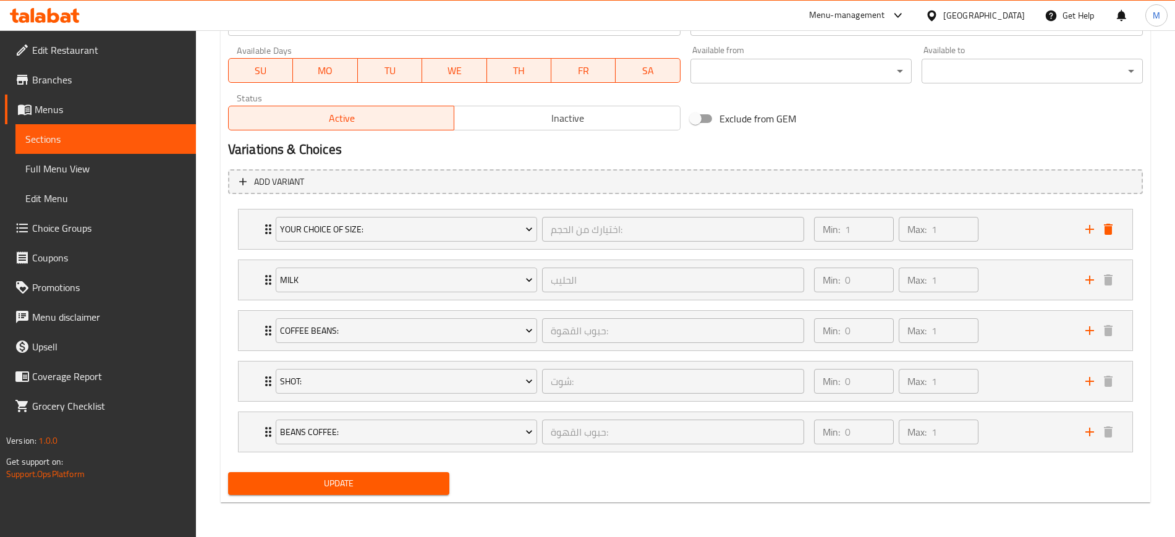
click at [344, 483] on span "Update" at bounding box center [339, 483] width 202 height 15
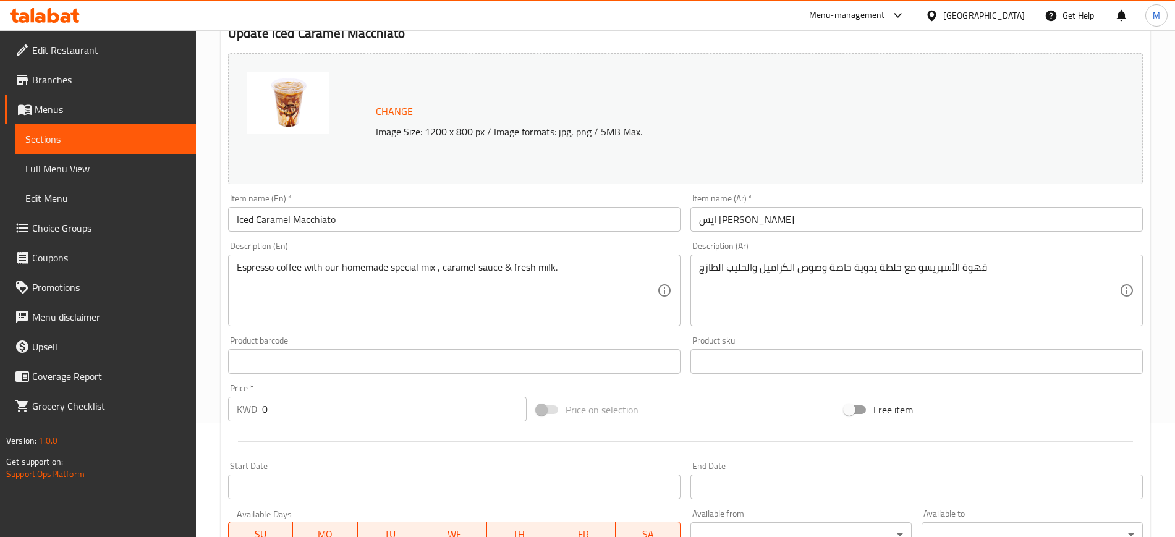
click at [98, 229] on span "Choice Groups" at bounding box center [109, 228] width 154 height 15
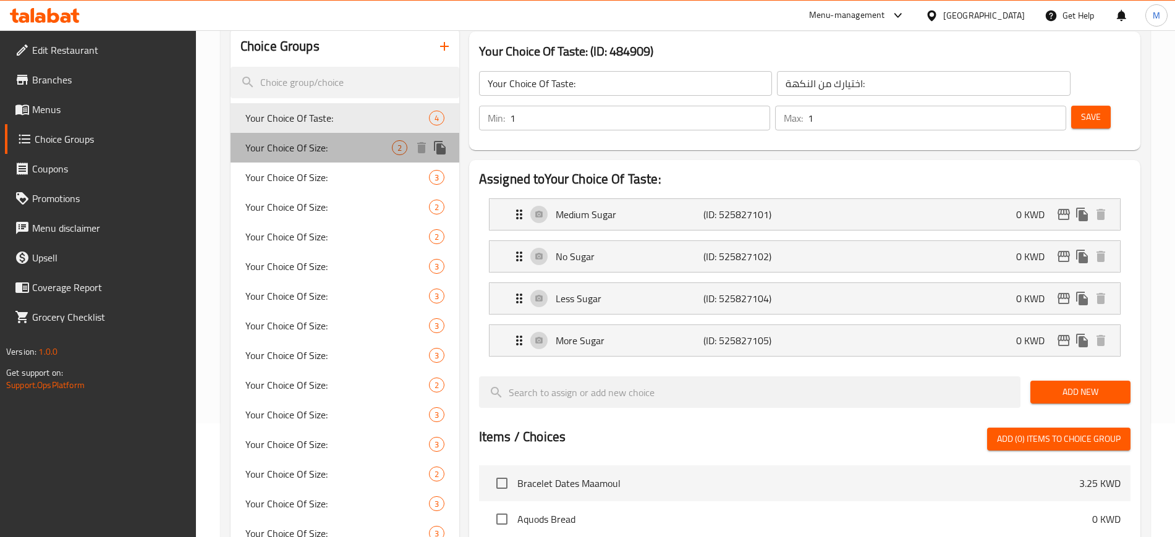
click at [323, 157] on div "Your Choice Of Size: 2" at bounding box center [345, 148] width 229 height 30
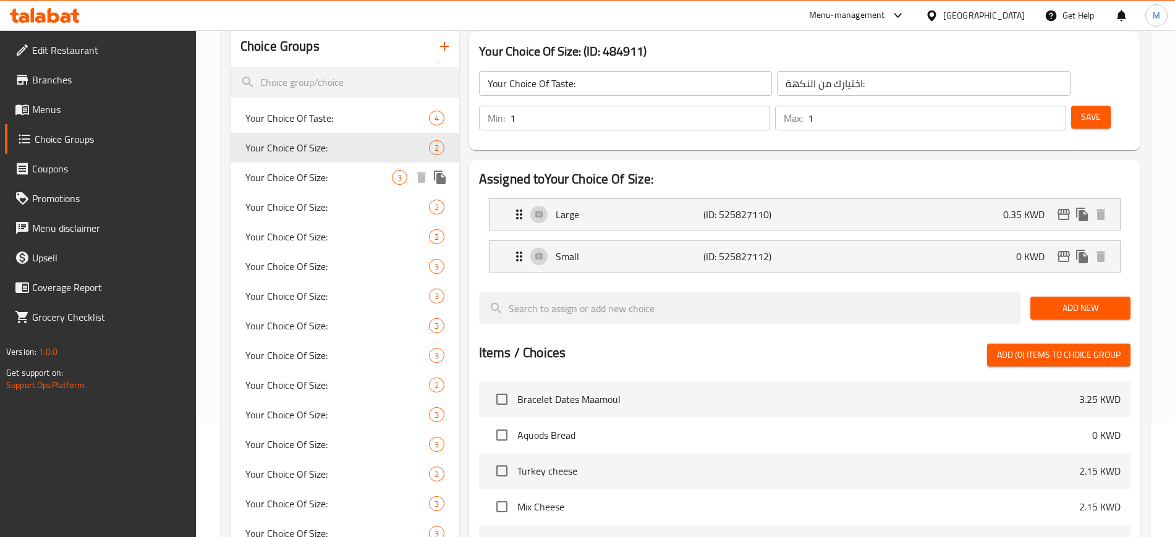
type input "Your Choice Of Size:"
type input "اختيارك من الحجم:"
click at [340, 180] on span "Your Choice Of Size:" at bounding box center [318, 177] width 147 height 15
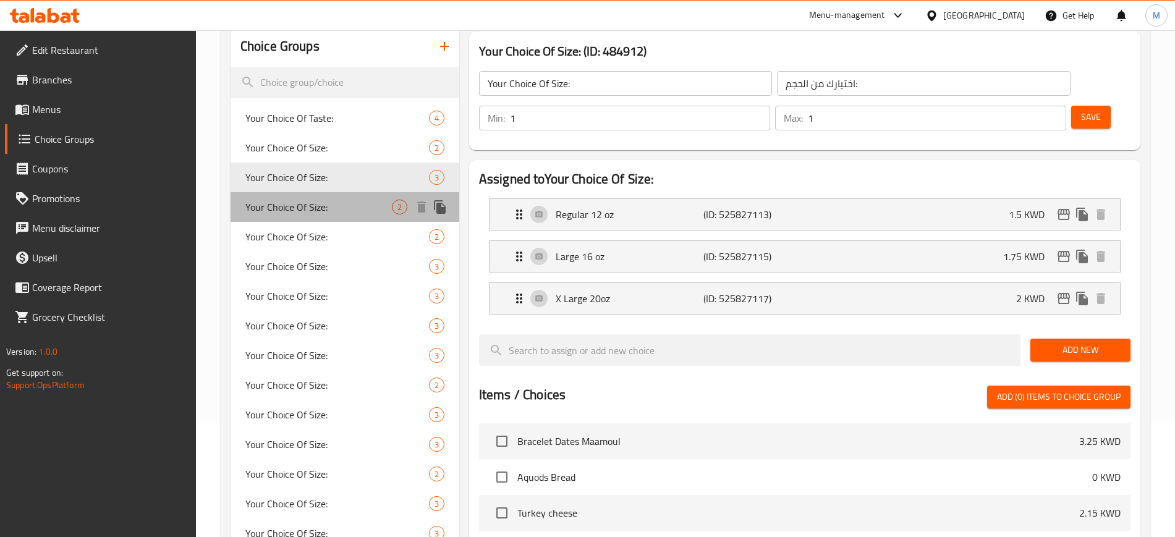
click at [354, 208] on span "Your Choice Of Size:" at bounding box center [318, 207] width 147 height 15
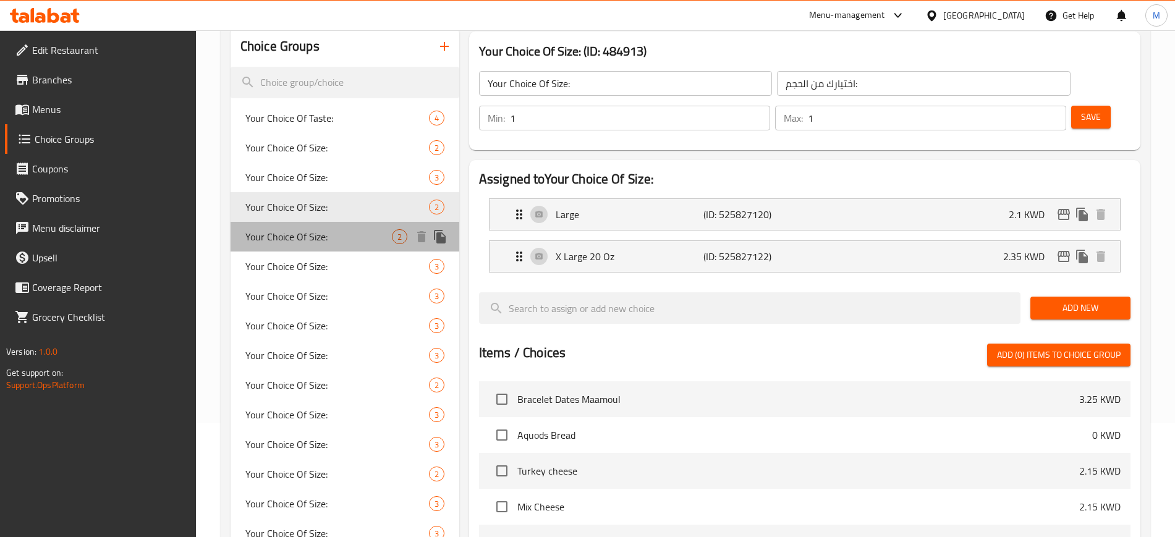
click at [349, 250] on div "Your Choice Of Size: 2" at bounding box center [345, 237] width 229 height 30
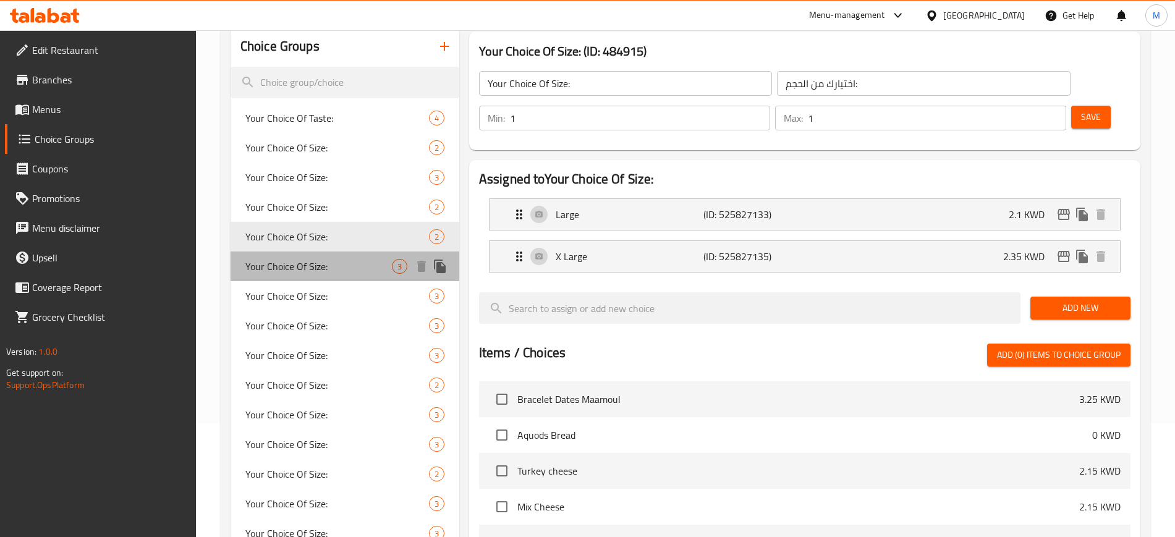
click at [353, 273] on span "Your Choice Of Size:" at bounding box center [318, 266] width 147 height 15
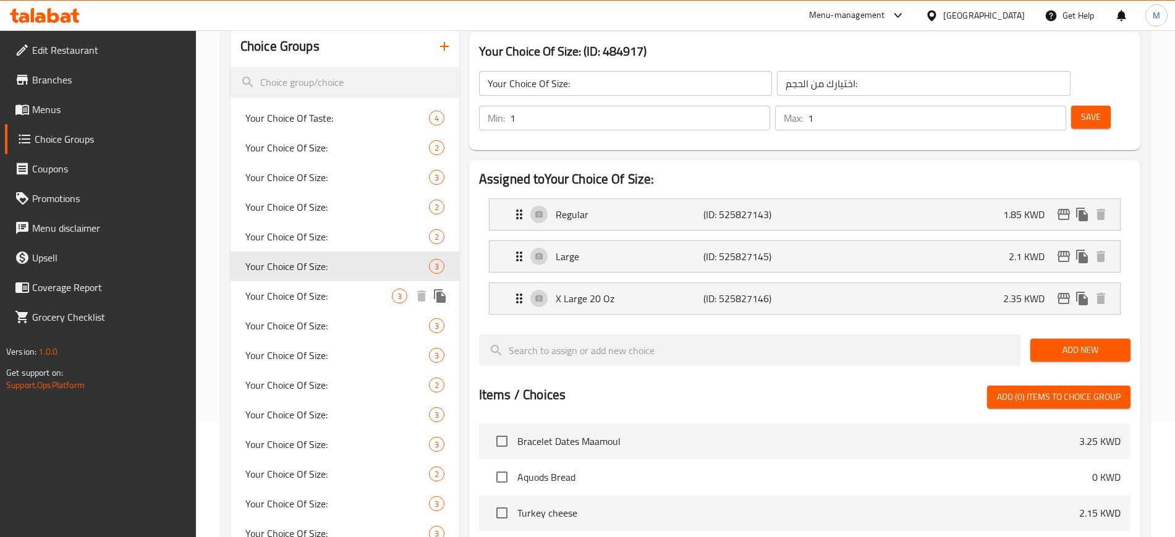
click at [344, 307] on div "Your Choice Of Size: 3" at bounding box center [345, 296] width 229 height 30
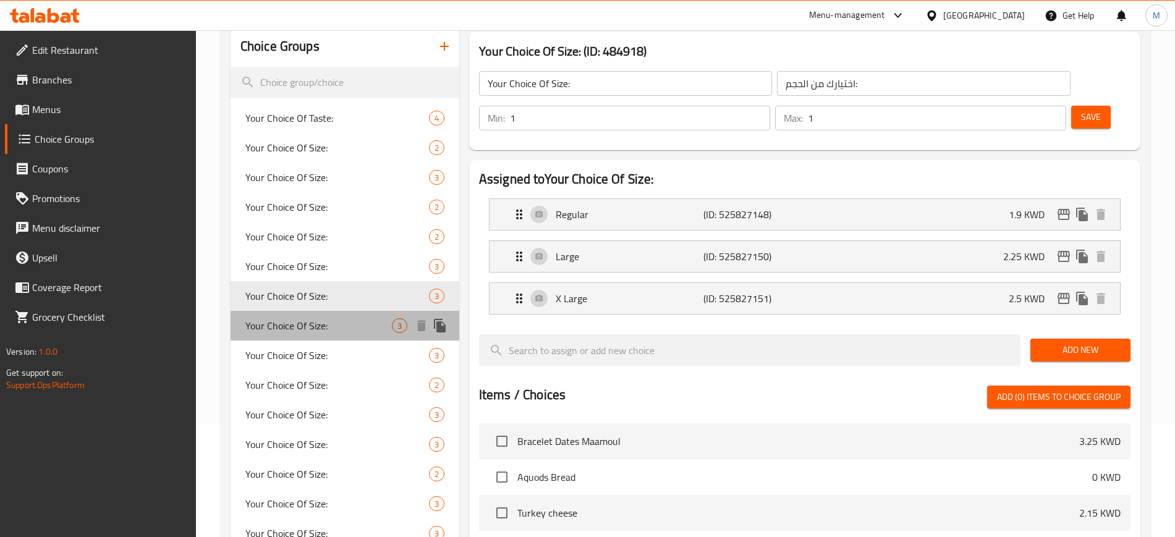
click at [338, 338] on div "Your Choice Of Size: 3" at bounding box center [345, 326] width 229 height 30
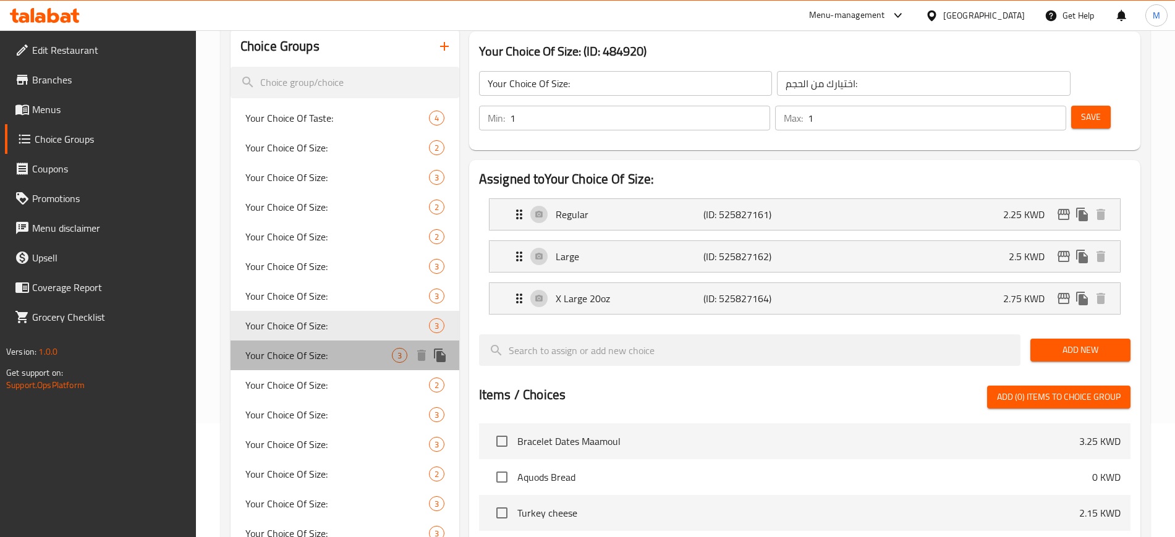
click at [333, 368] on div "Your Choice Of Size: 3" at bounding box center [345, 356] width 229 height 30
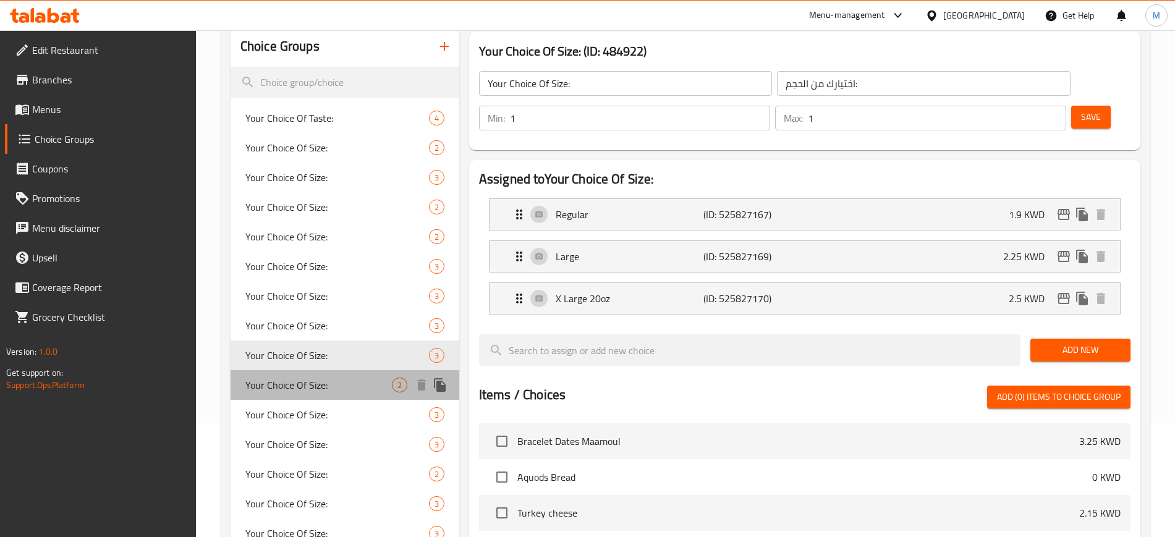
click at [326, 393] on span "Your Choice Of Size:" at bounding box center [318, 385] width 147 height 15
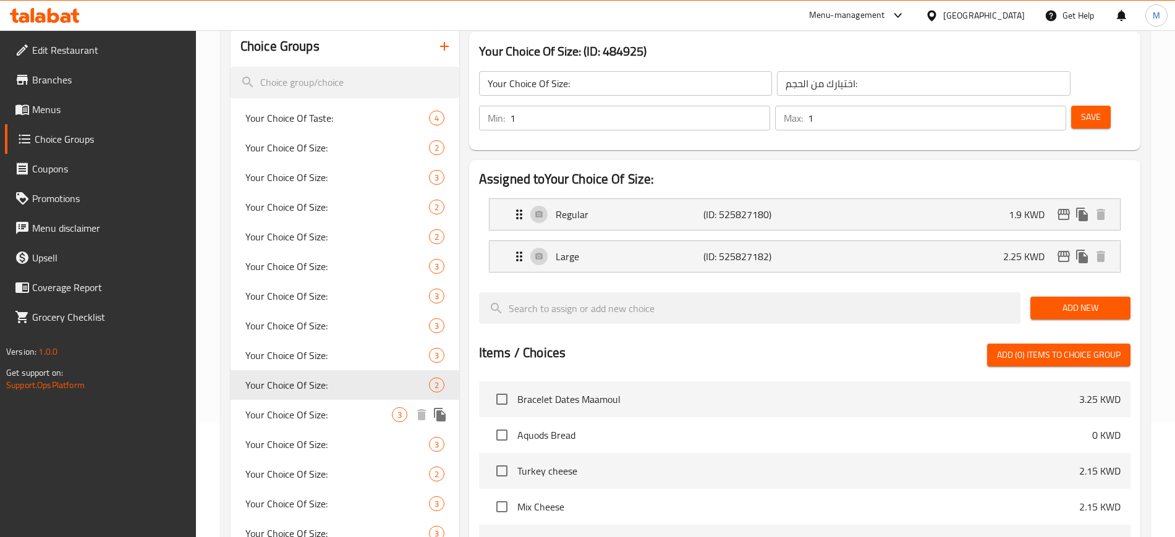
click at [328, 422] on div "Your Choice Of Size: 3" at bounding box center [345, 415] width 229 height 30
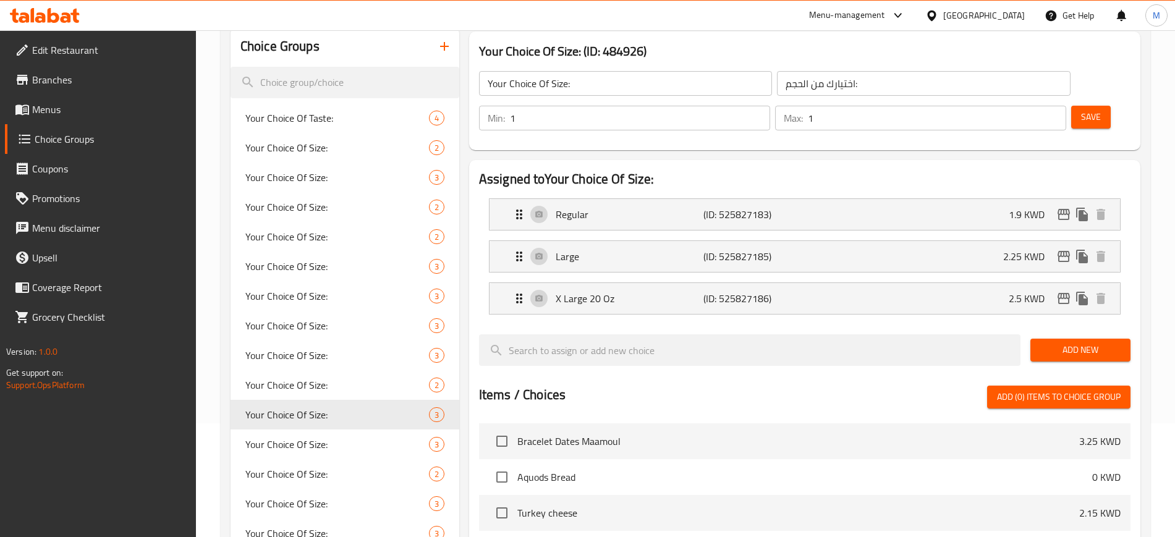
click at [720, 160] on div "Assigned to Your Choice Of Size: Regular (ID: 525827183) 1.9 KWD Name (En) Regu…" at bounding box center [804, 455] width 671 height 590
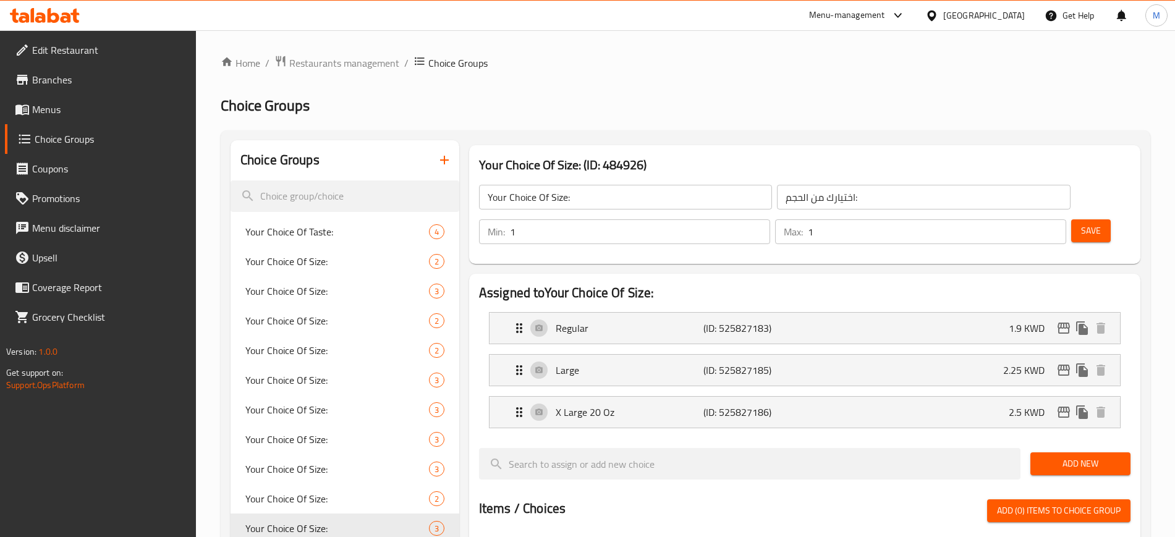
click at [836, 112] on h2 "Choice Groups" at bounding box center [686, 106] width 930 height 20
click at [725, 284] on h2 "Assigned to Your Choice Of Size:" at bounding box center [805, 293] width 652 height 19
